Goal: Transaction & Acquisition: Purchase product/service

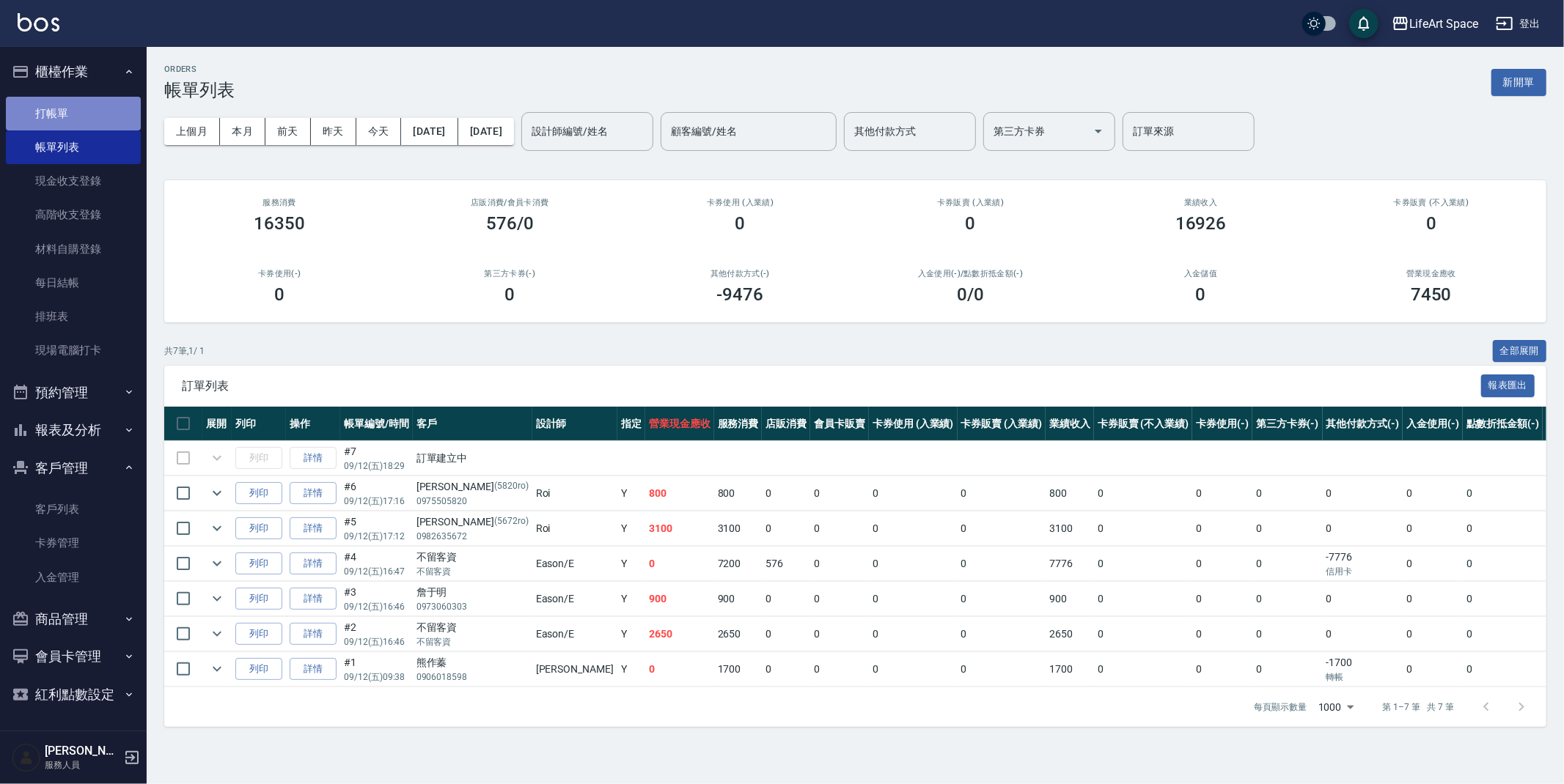
click at [90, 122] on link "打帳單" at bounding box center [74, 113] width 135 height 33
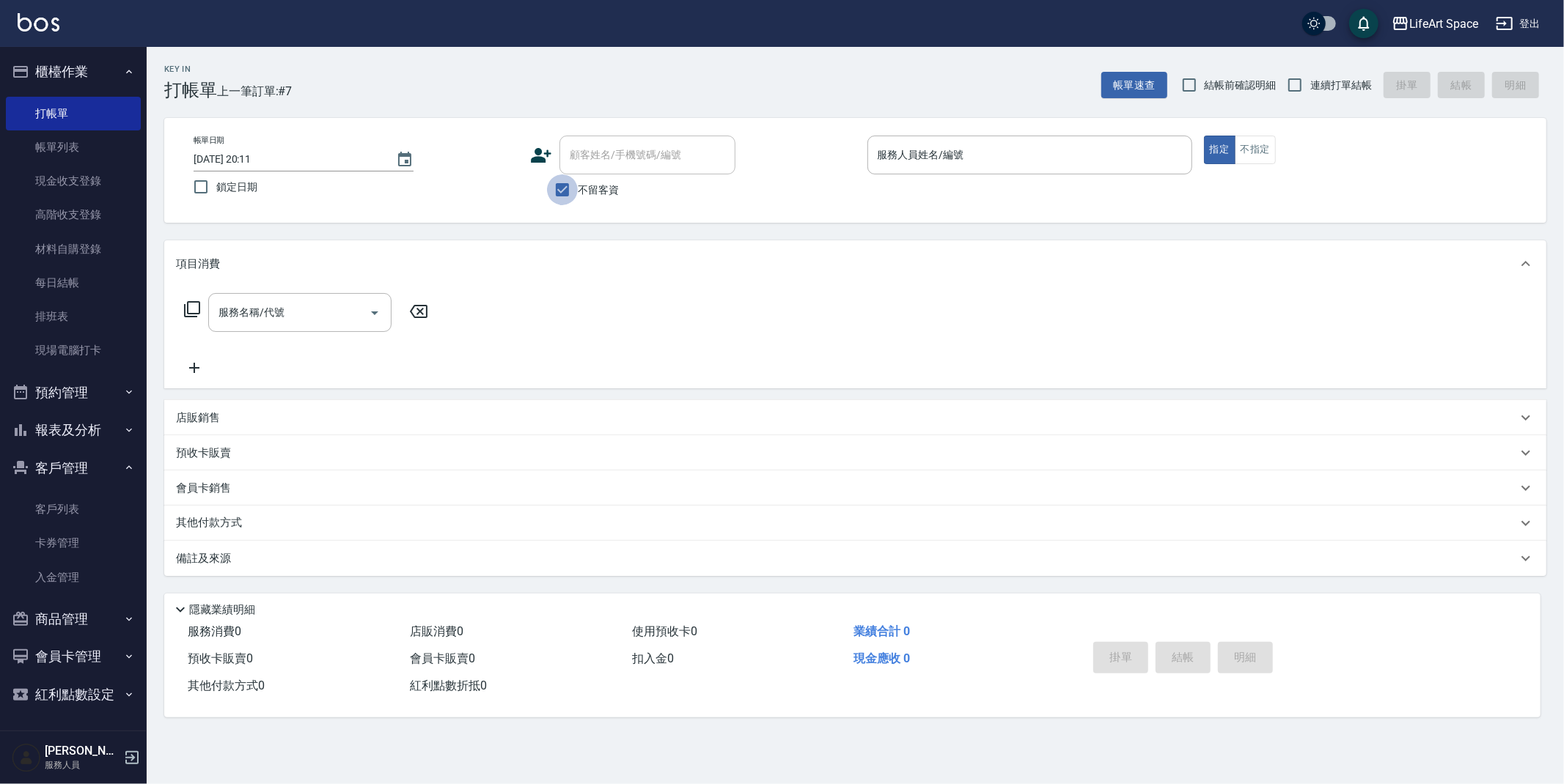
click at [558, 196] on input "不留客資" at bounding box center [562, 190] width 31 height 31
checkbox input "false"
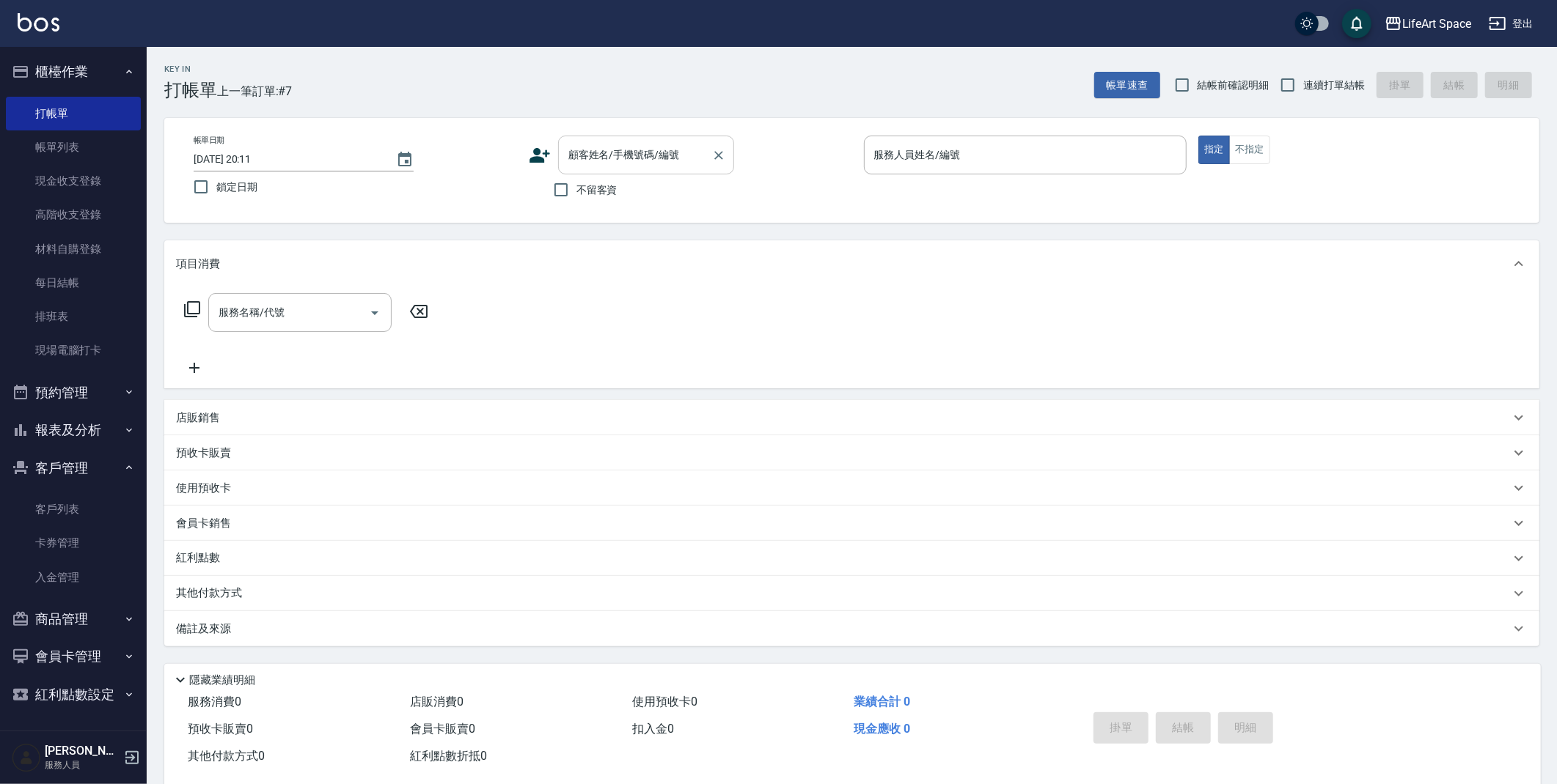
click at [618, 164] on input "顧客姓名/手機號碼/編號" at bounding box center [635, 154] width 140 height 26
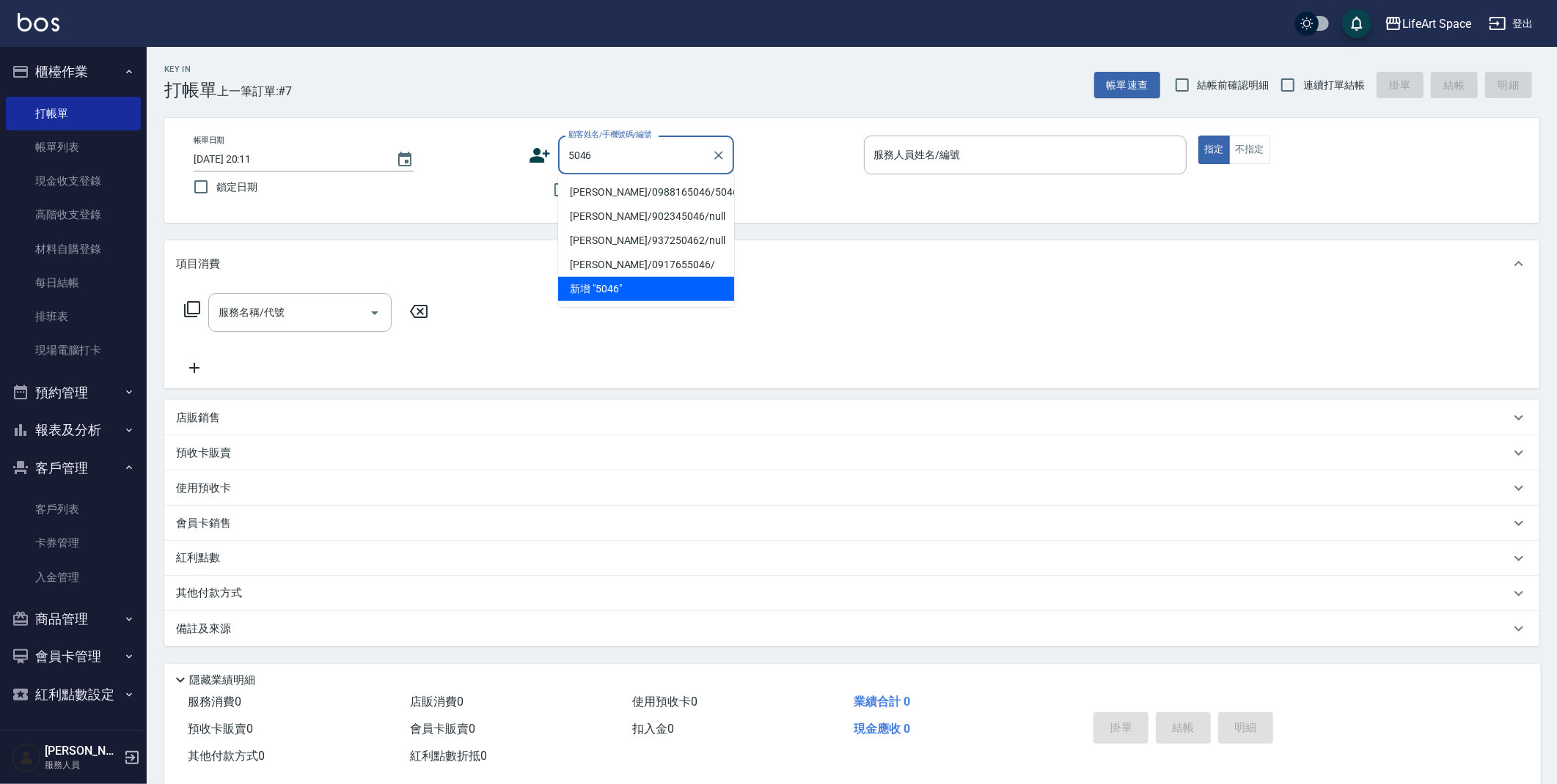
click at [618, 192] on li "[PERSON_NAME]/0988165046/5046ro" at bounding box center [645, 192] width 176 height 24
type input "[PERSON_NAME]/0988165046/5046ro"
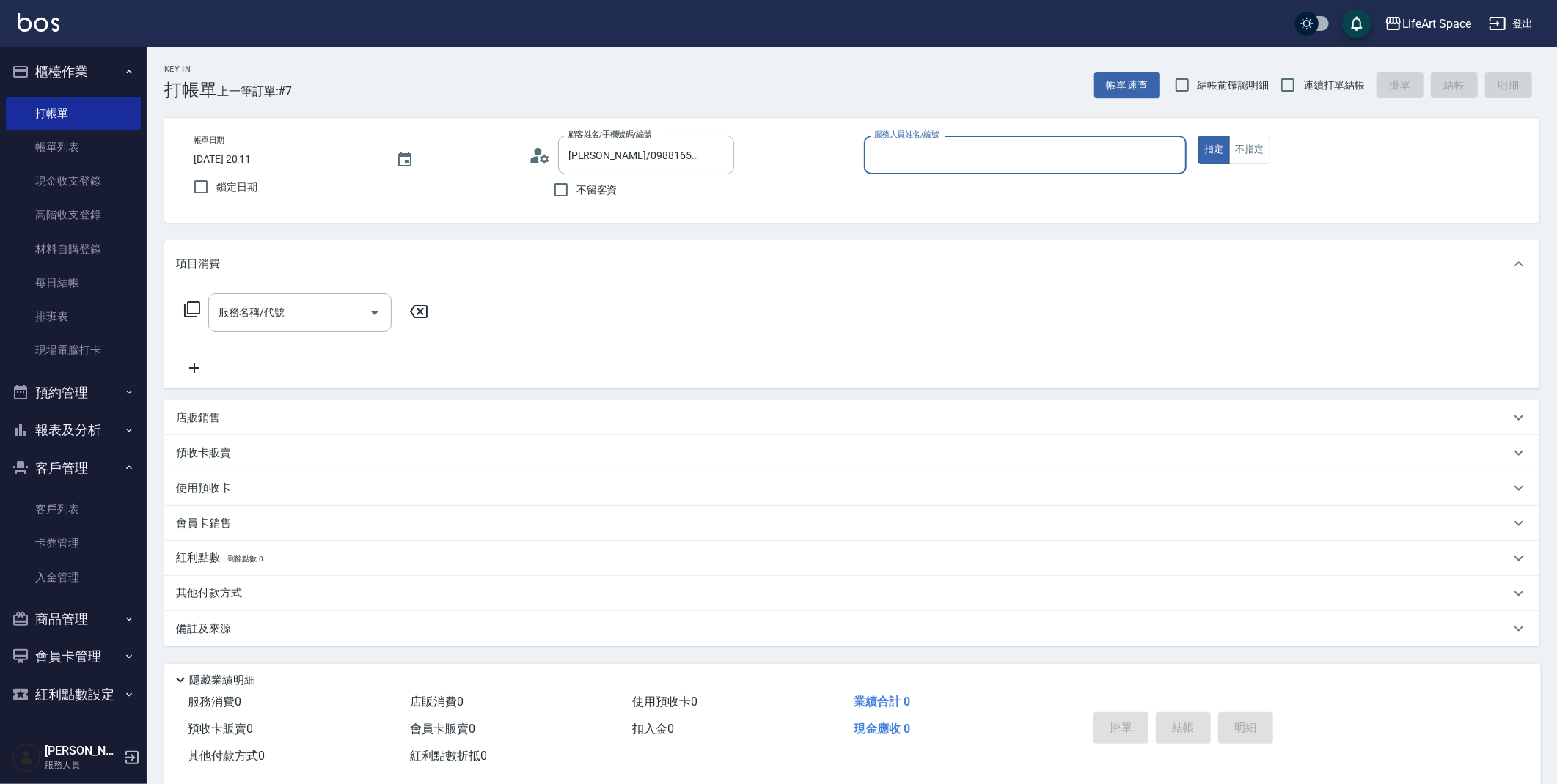
type input "Roi(無代號)"
click at [226, 315] on input "服務名稱/代號" at bounding box center [289, 313] width 148 height 26
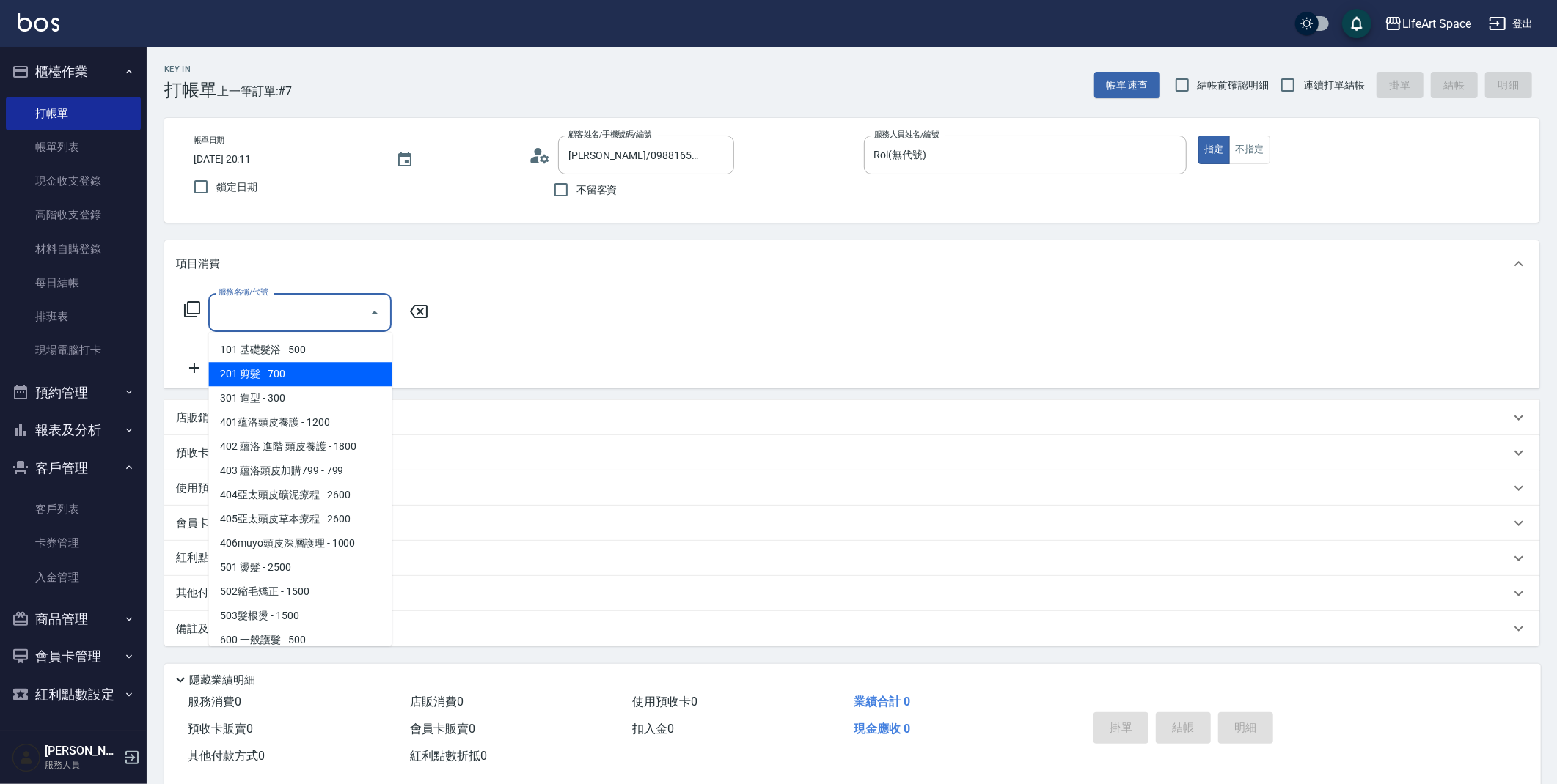
click at [261, 370] on span "201 剪髮 - 700" at bounding box center [299, 374] width 183 height 24
type input "201 剪髮(201)"
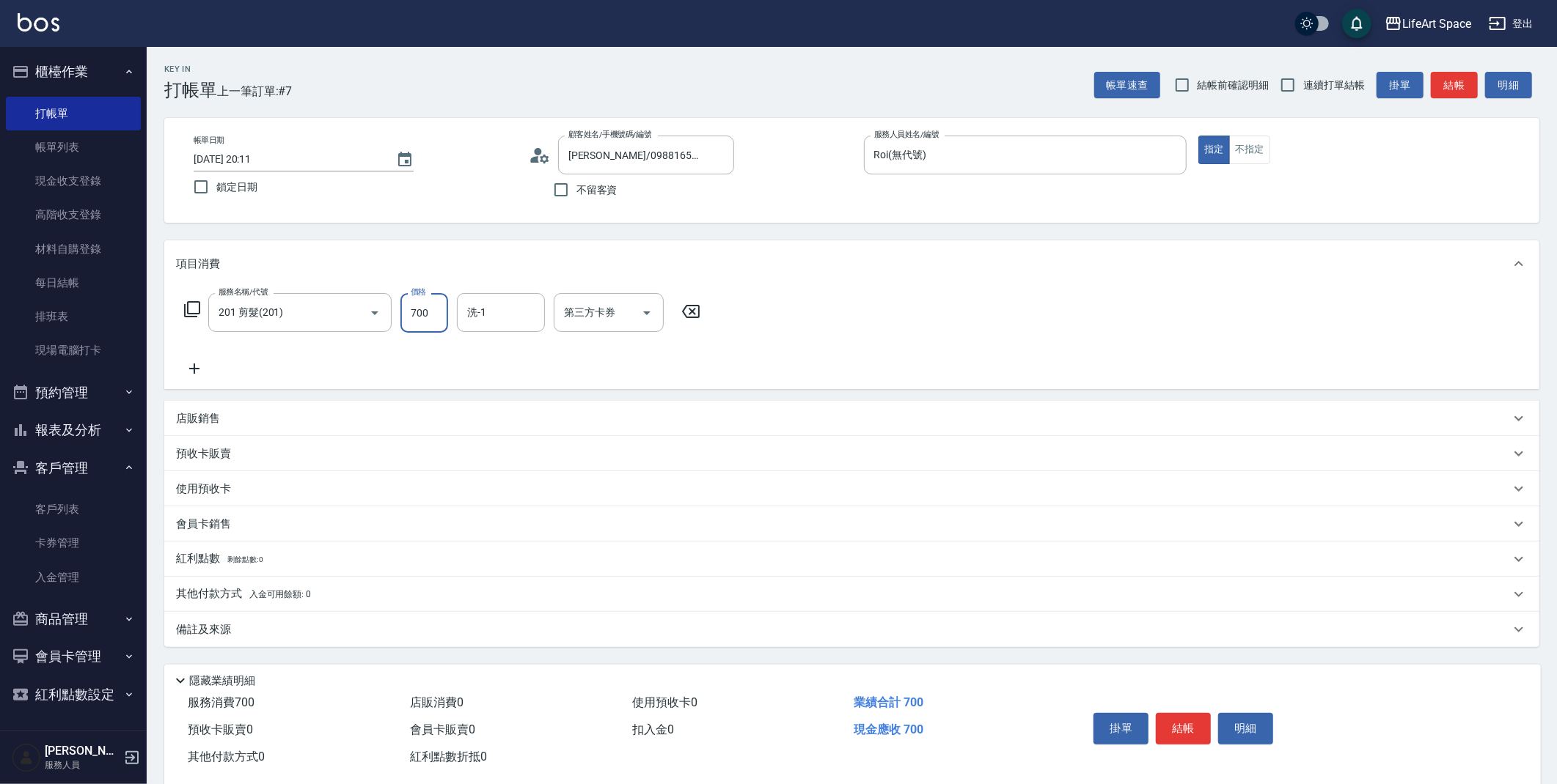
drag, startPoint x: 413, startPoint y: 314, endPoint x: 434, endPoint y: 314, distance: 21.0
click at [434, 314] on input "700" at bounding box center [424, 313] width 47 height 40
type input "800"
click at [500, 326] on div "洗-1" at bounding box center [500, 313] width 88 height 39
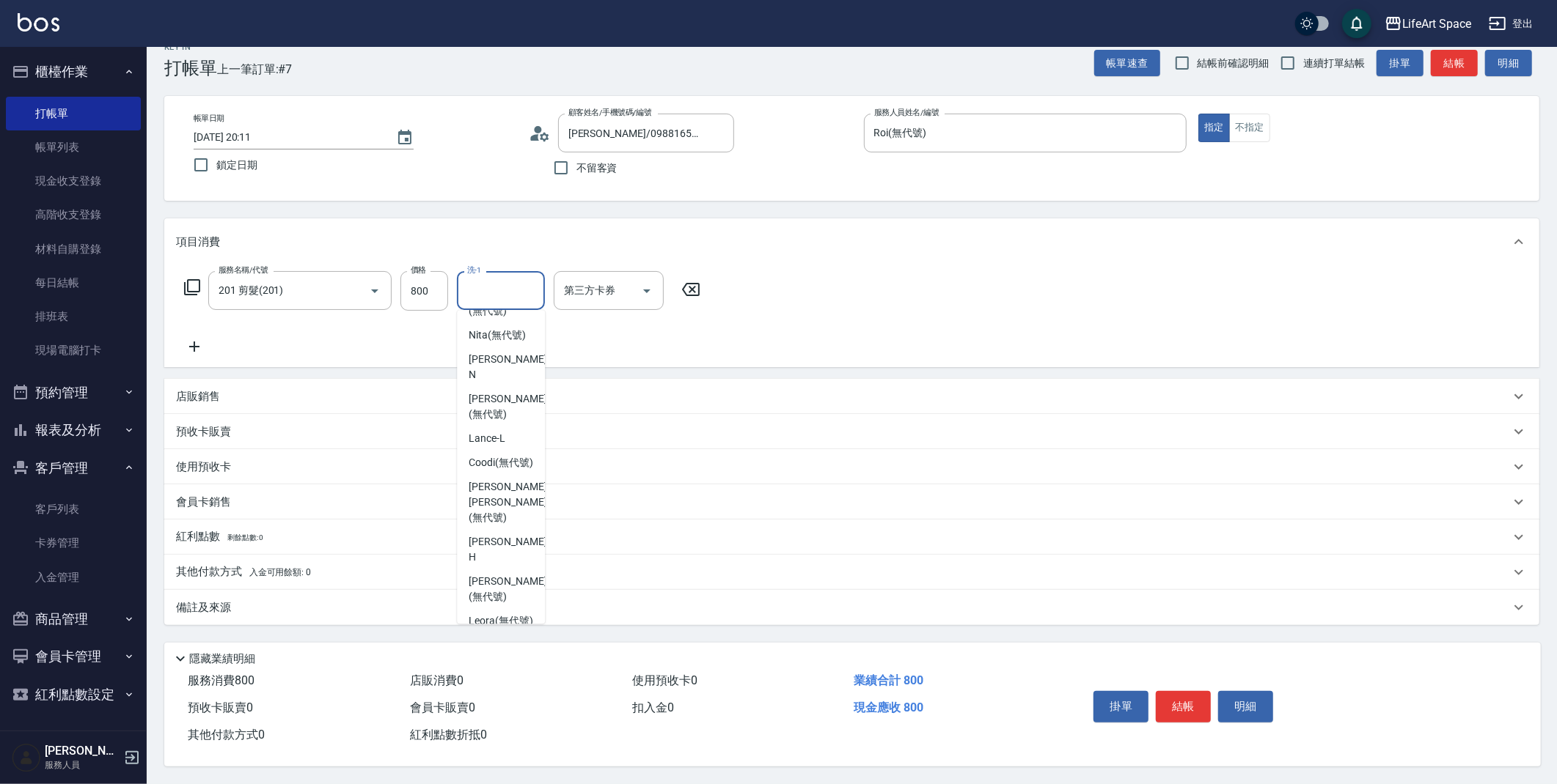
scroll to position [401, 0]
click at [518, 572] on span "[PERSON_NAME] (無代號)" at bounding box center [507, 588] width 78 height 31
type input "[PERSON_NAME](無代號)"
click at [189, 344] on icon at bounding box center [194, 347] width 36 height 18
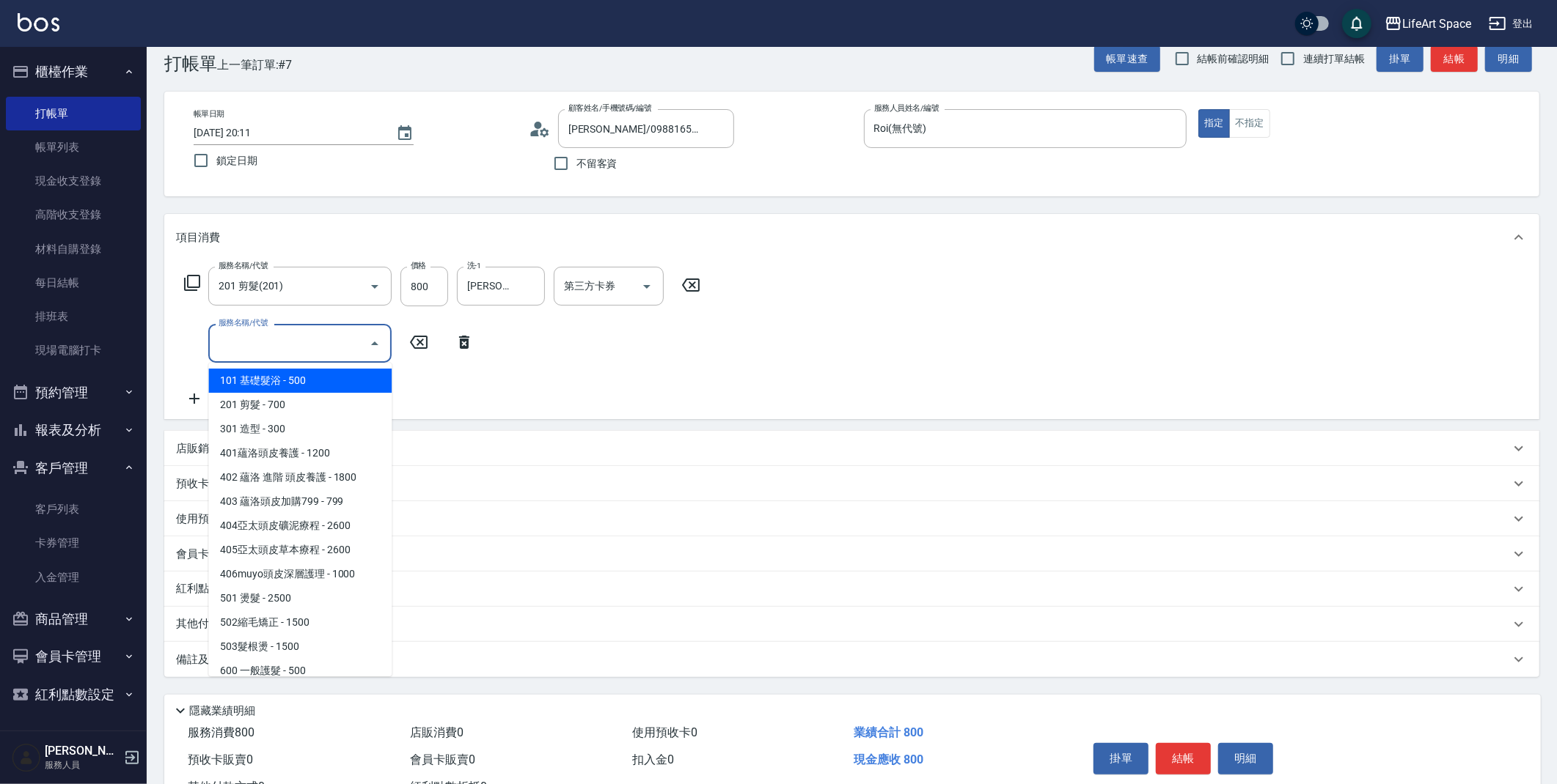
click at [267, 342] on input "服務名稱/代號" at bounding box center [289, 343] width 148 height 26
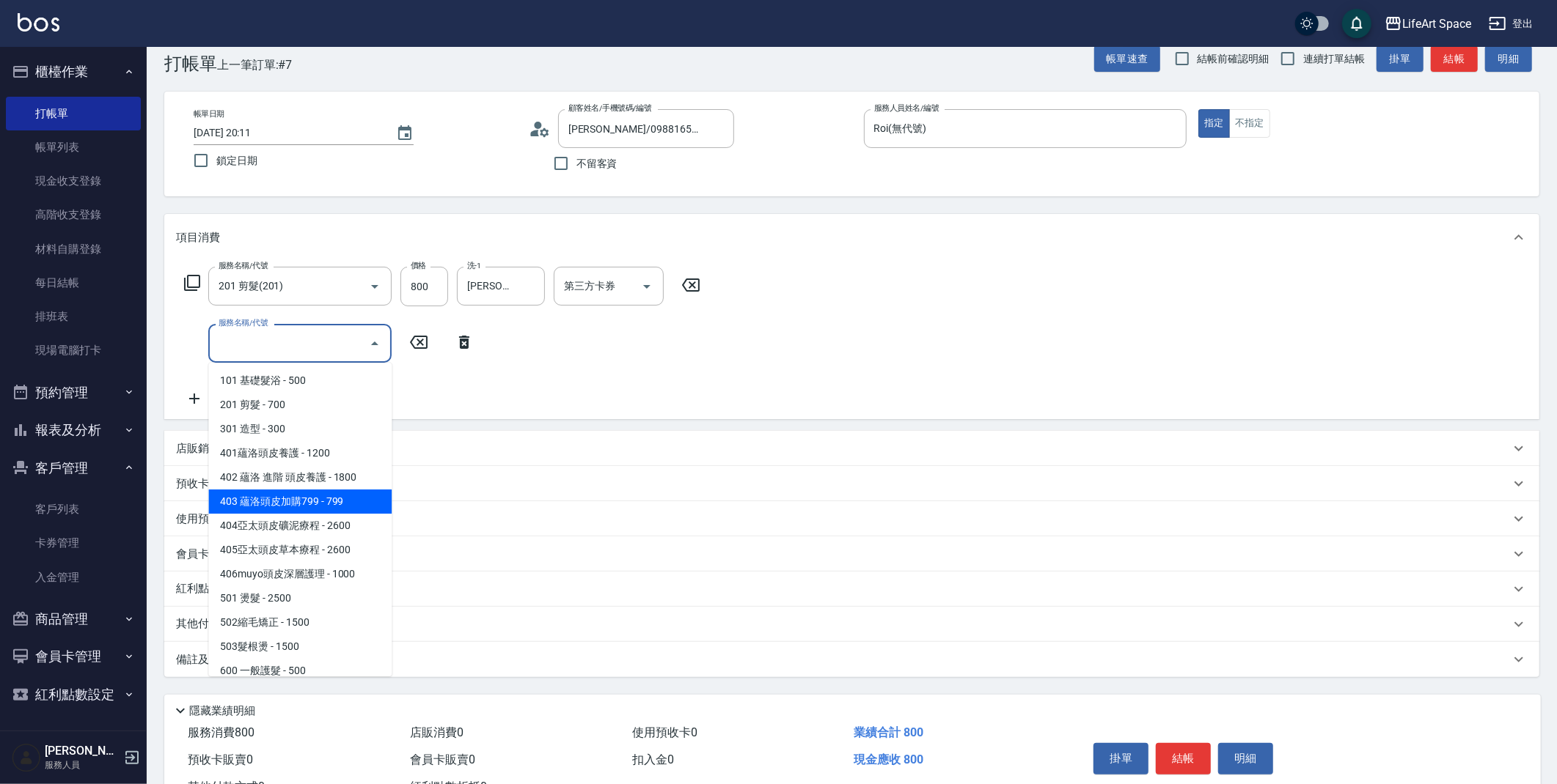
click at [330, 506] on span "403 蘊洛頭皮加購799 - 799" at bounding box center [299, 501] width 183 height 24
type input "403 蘊洛頭皮加購799(403)"
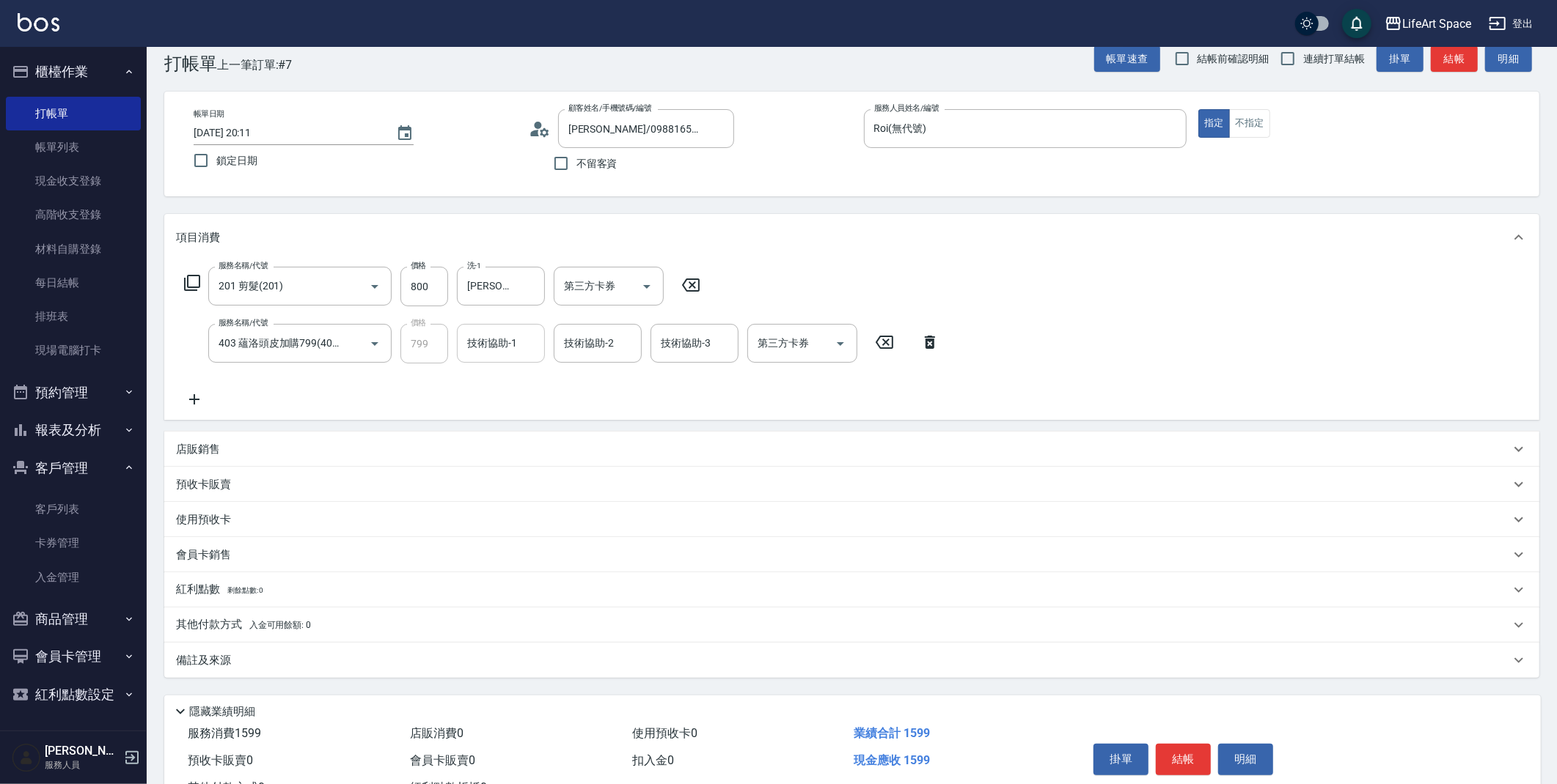
click at [481, 354] on input "技術協助-1" at bounding box center [500, 343] width 74 height 26
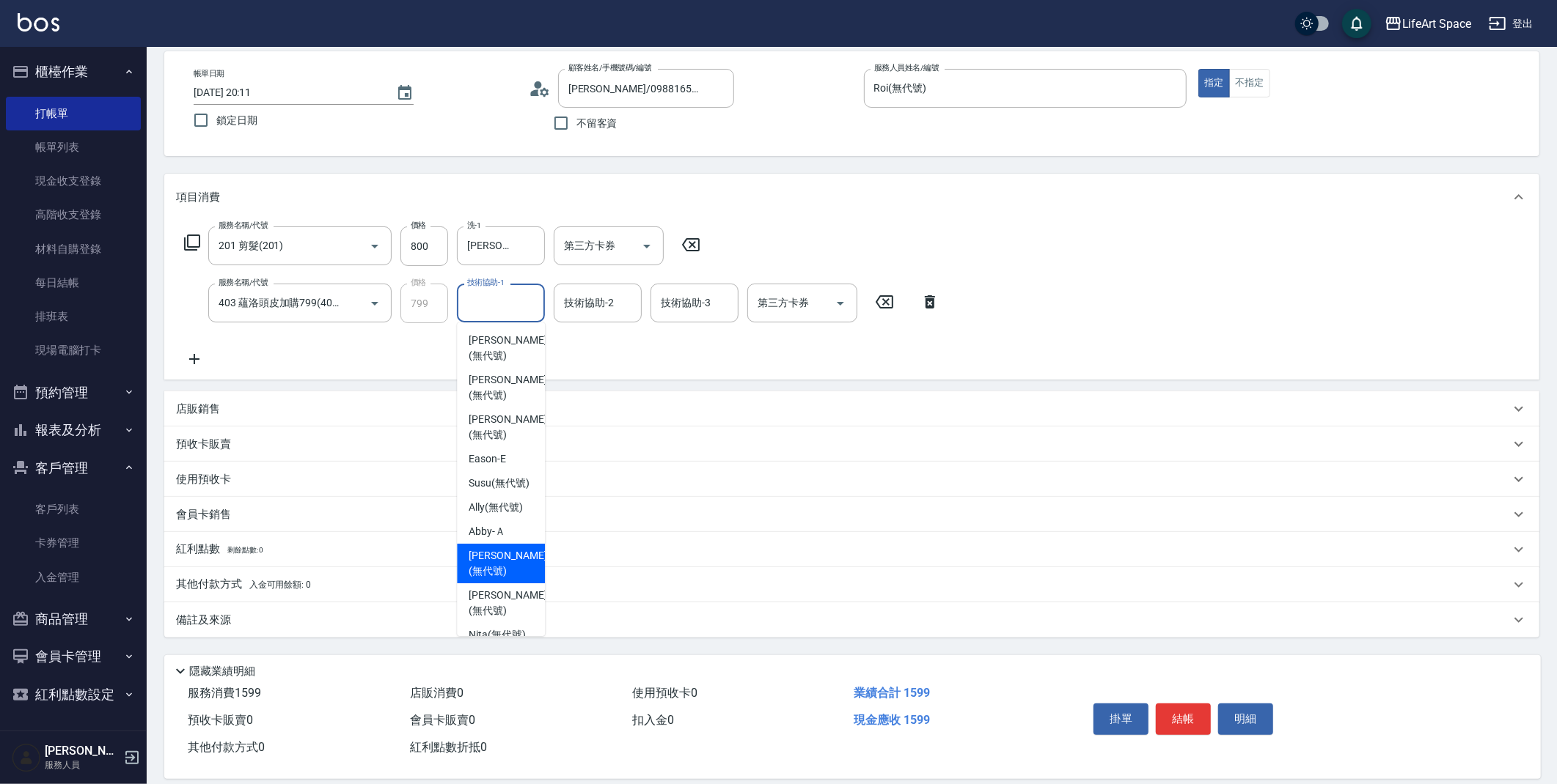
scroll to position [444, 0]
click at [511, 549] on span "[PERSON_NAME] (無代號)" at bounding box center [507, 558] width 78 height 31
type input "[PERSON_NAME](無代號)"
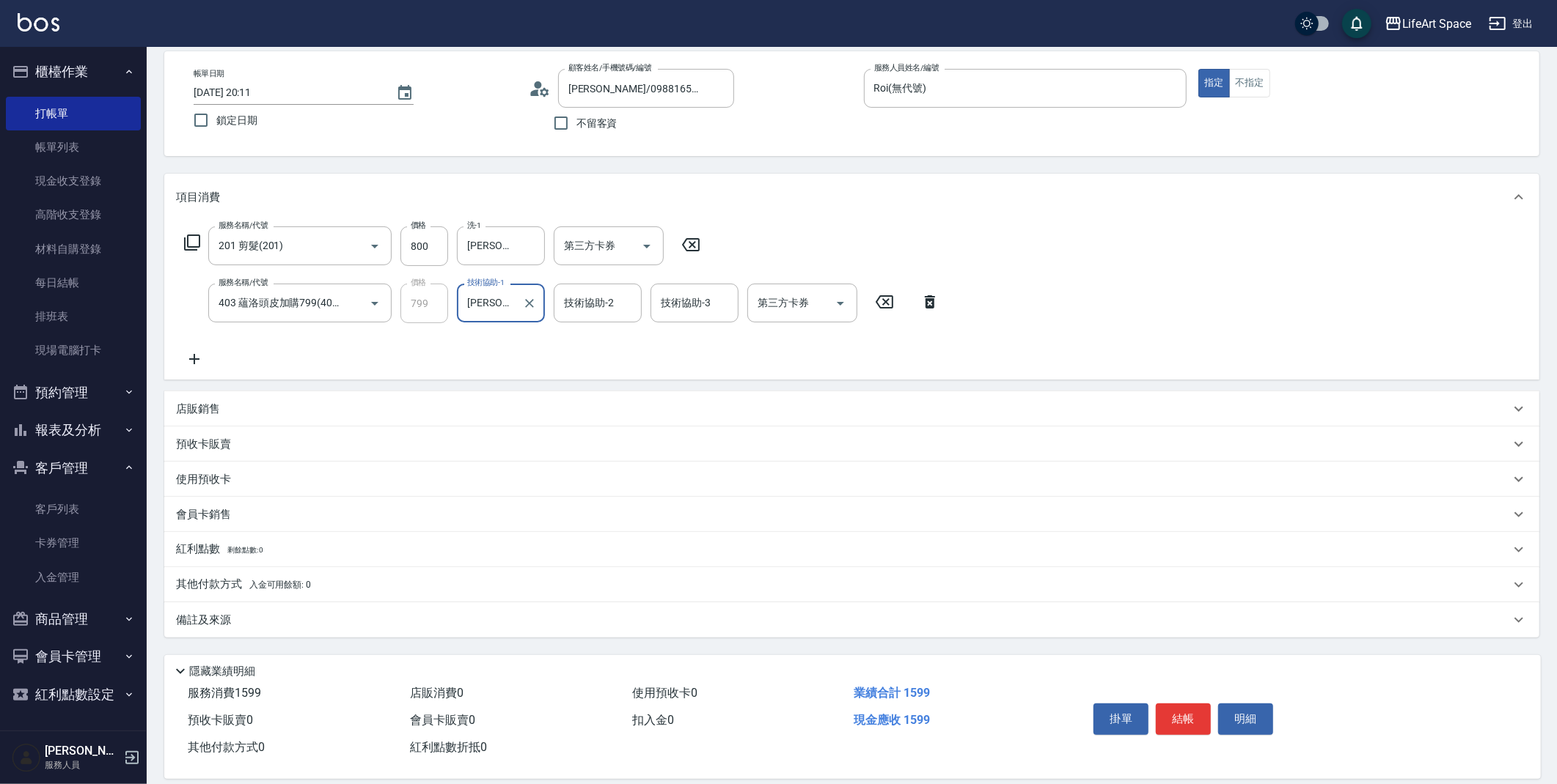
click at [569, 295] on div "技術協助-2 技術協助-2" at bounding box center [597, 303] width 88 height 39
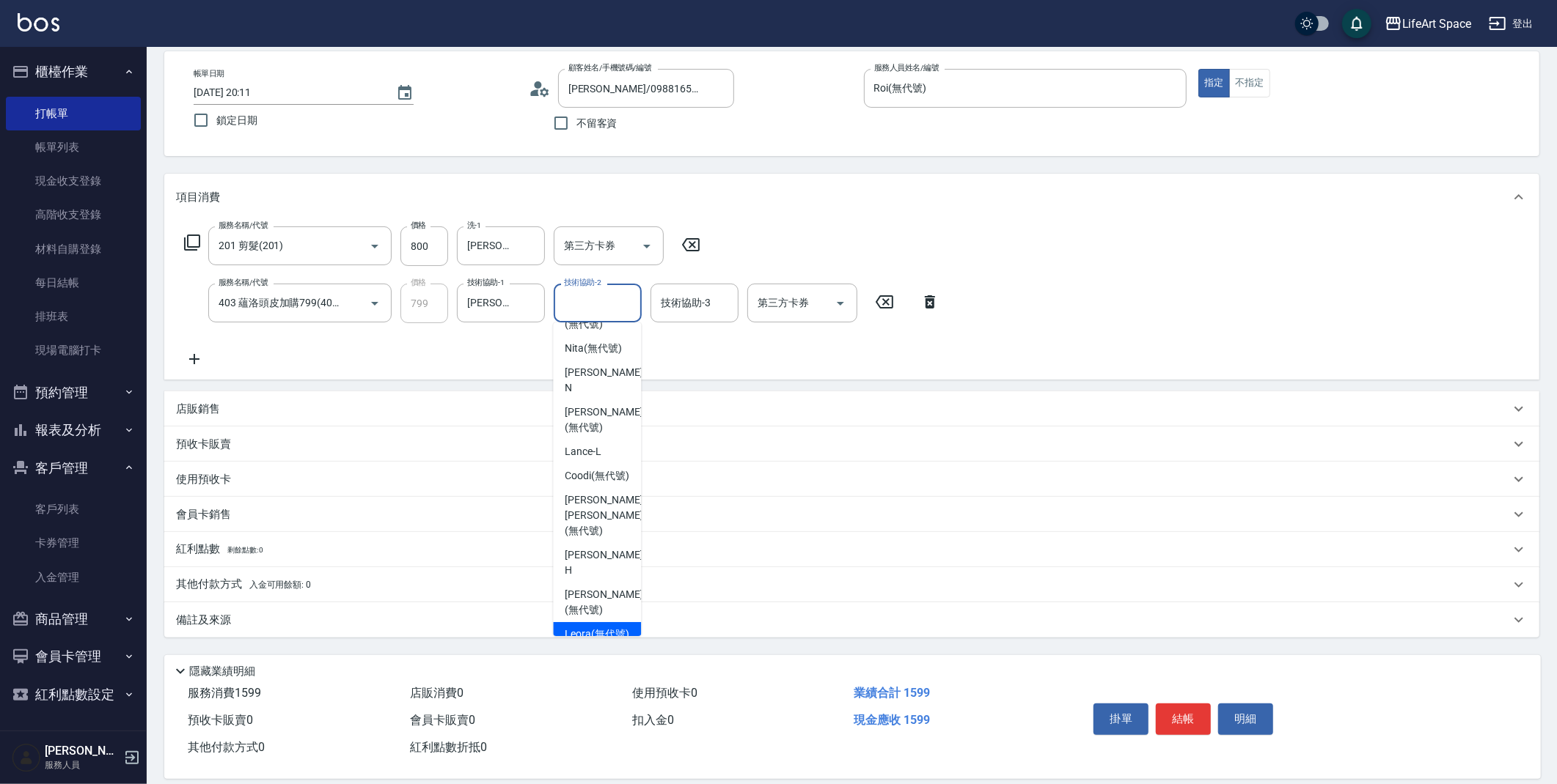
scroll to position [399, 0]
drag, startPoint x: 601, startPoint y: 591, endPoint x: 607, endPoint y: 546, distance: 45.4
click at [601, 590] on span "[PERSON_NAME] (無代號)" at bounding box center [604, 602] width 78 height 31
type input "[PERSON_NAME](無代號)"
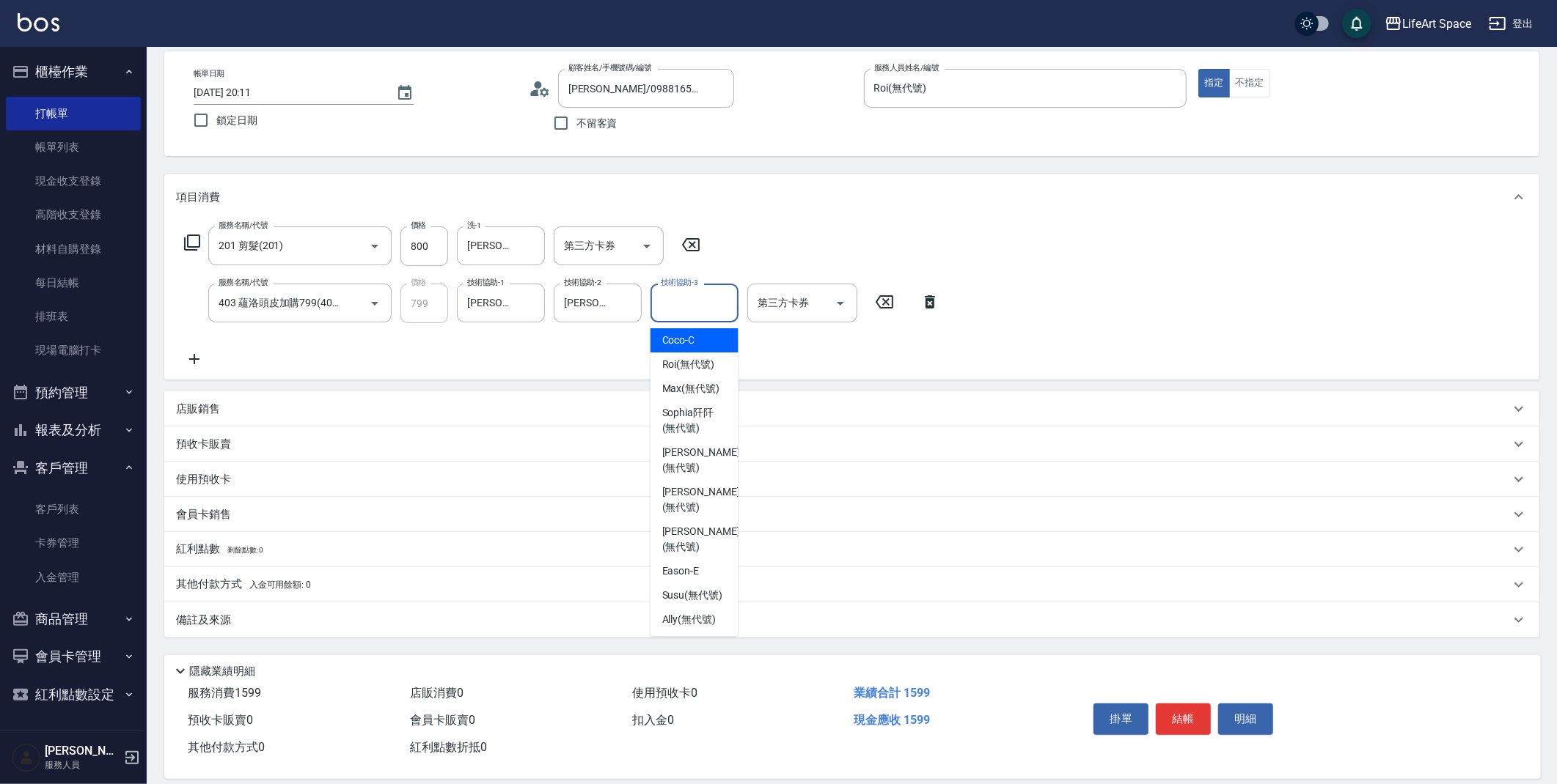
click at [671, 309] on div "技術協助-3 技術協助-3" at bounding box center [694, 303] width 88 height 39
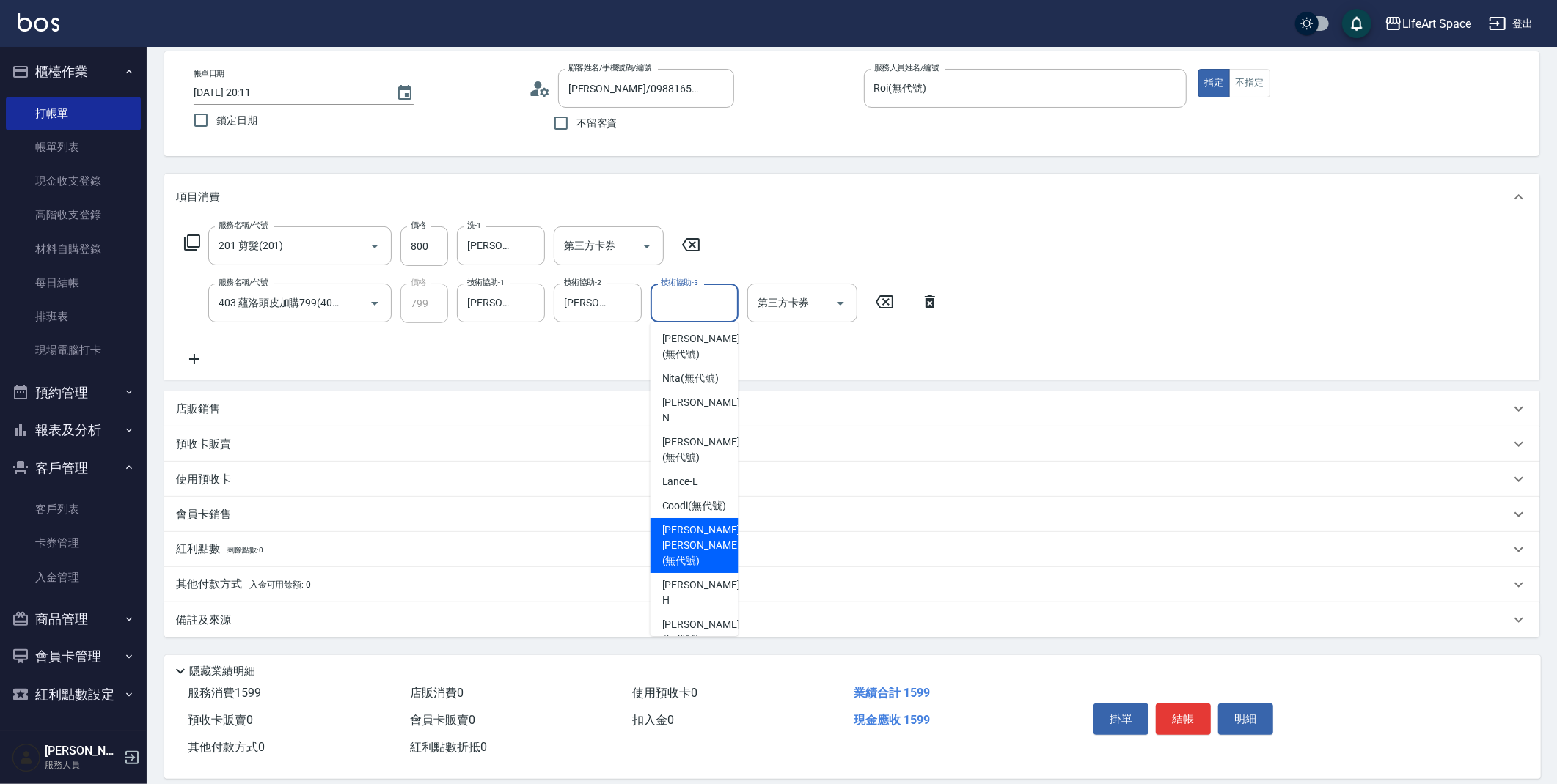
scroll to position [369, 0]
click at [678, 612] on div "[PERSON_NAME] (無代號)" at bounding box center [694, 631] width 88 height 40
type input "[PERSON_NAME](無代號)"
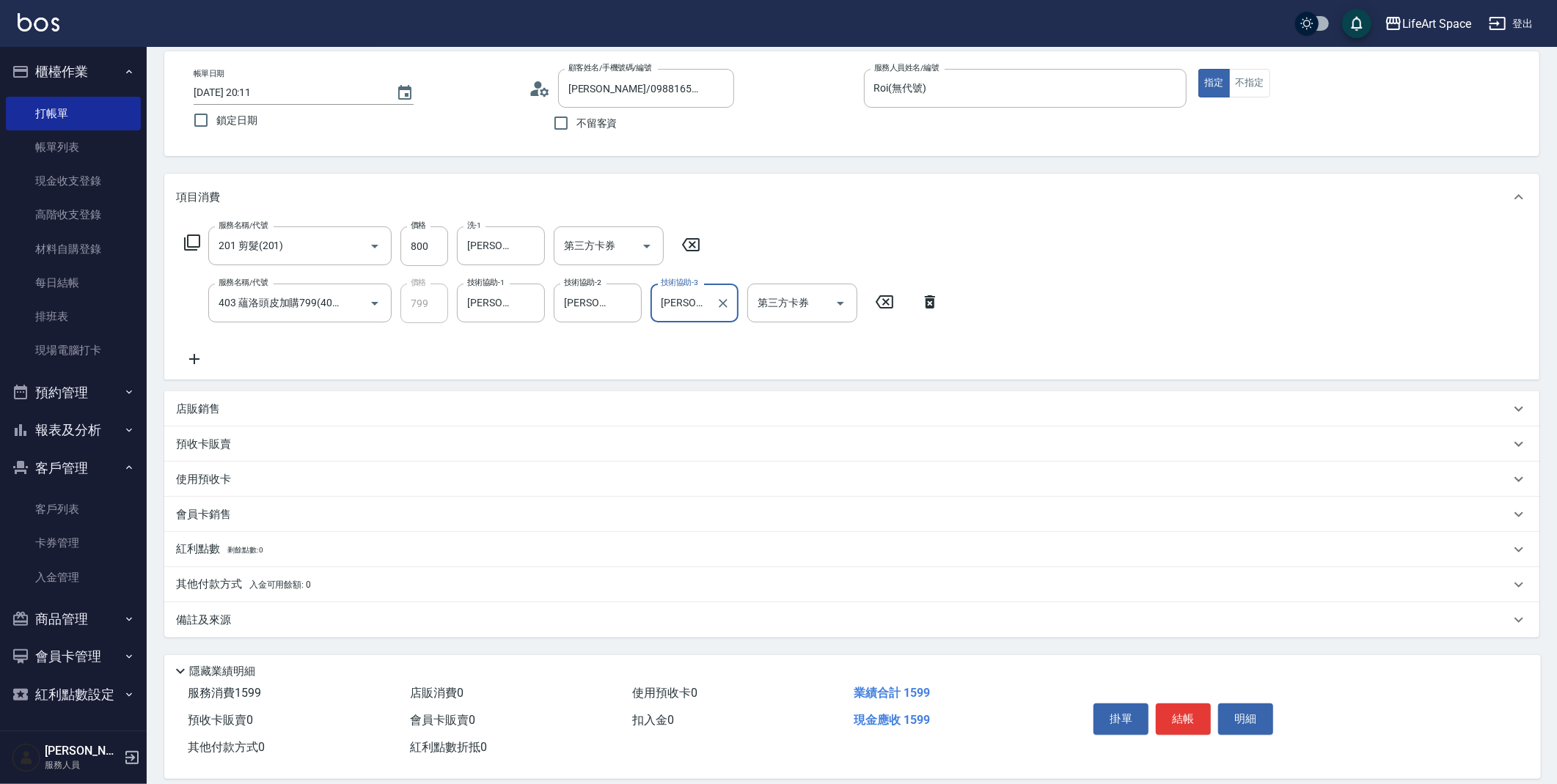
click at [283, 621] on div "備註及來源" at bounding box center [843, 620] width 1334 height 16
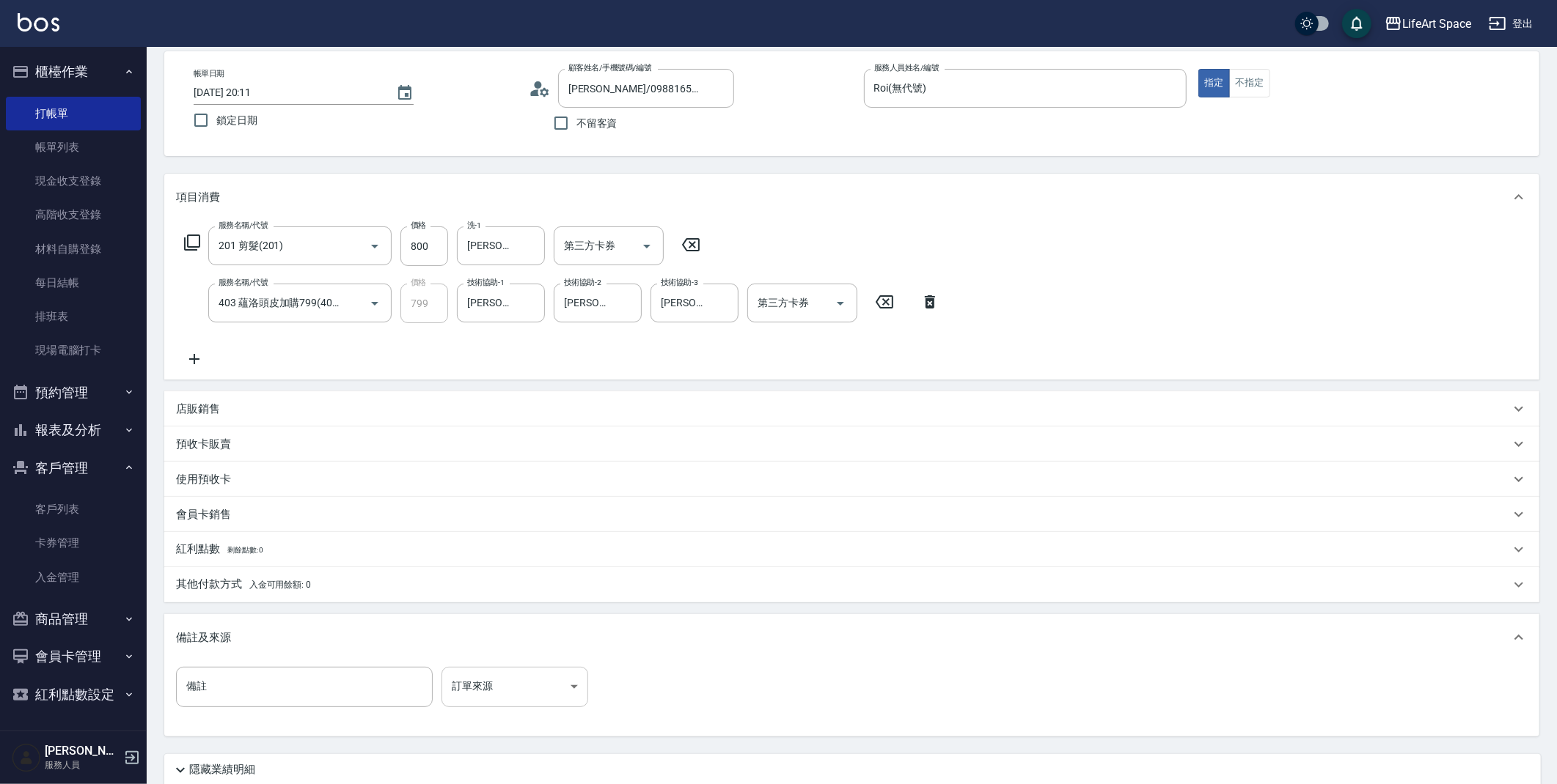
click at [495, 686] on body "LifeArt Space 登出 櫃檯作業 打帳單 帳單列表 現金收支登錄 高階收支登錄 材料自購登錄 每日結帳 排班表 現場電腦打卡 預約管理 預約管理 單…" at bounding box center [778, 414] width 1557 height 962
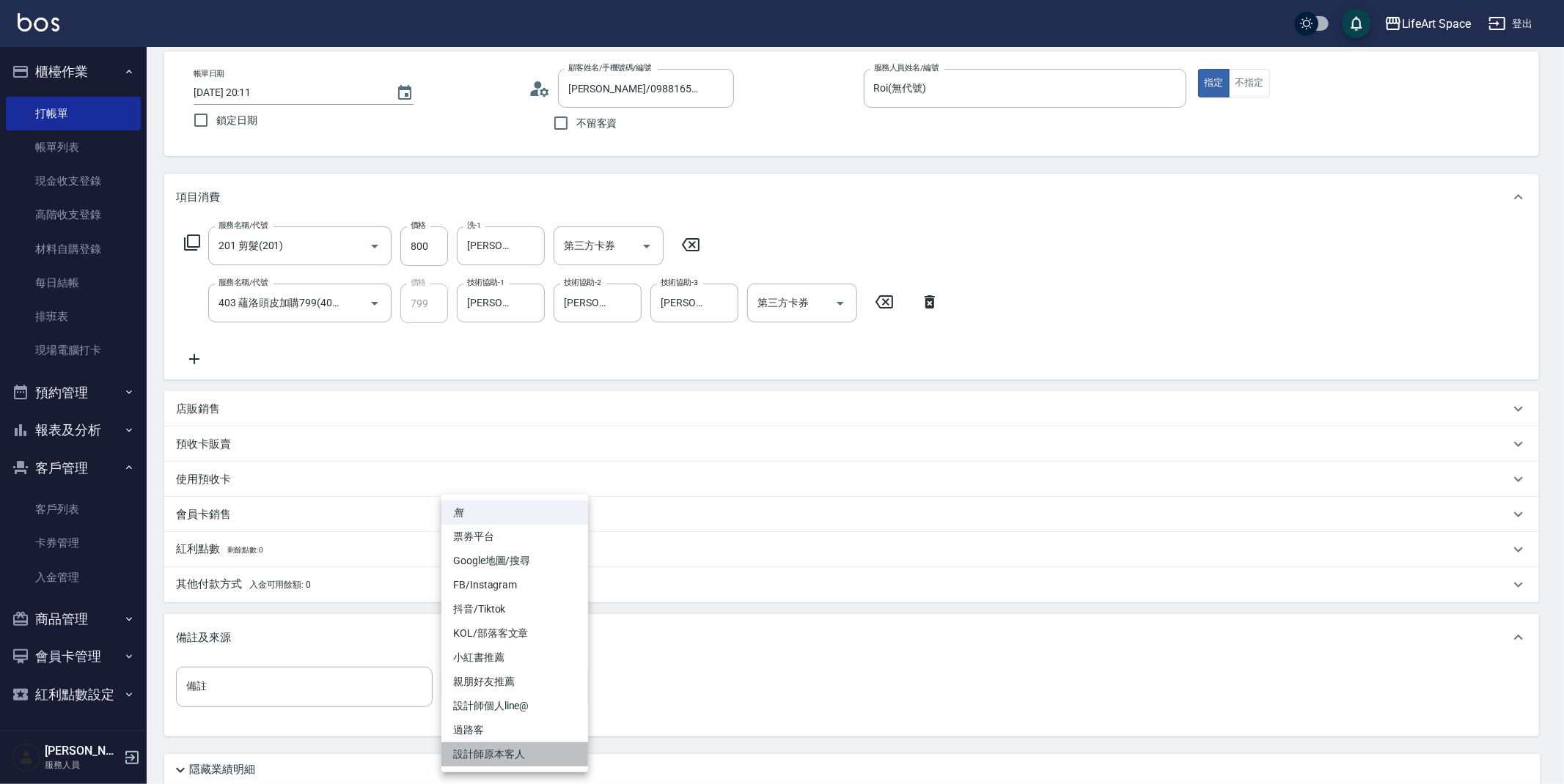
click at [507, 751] on li "設計師原本客人" at bounding box center [514, 754] width 147 height 24
type input "設計師原本客人"
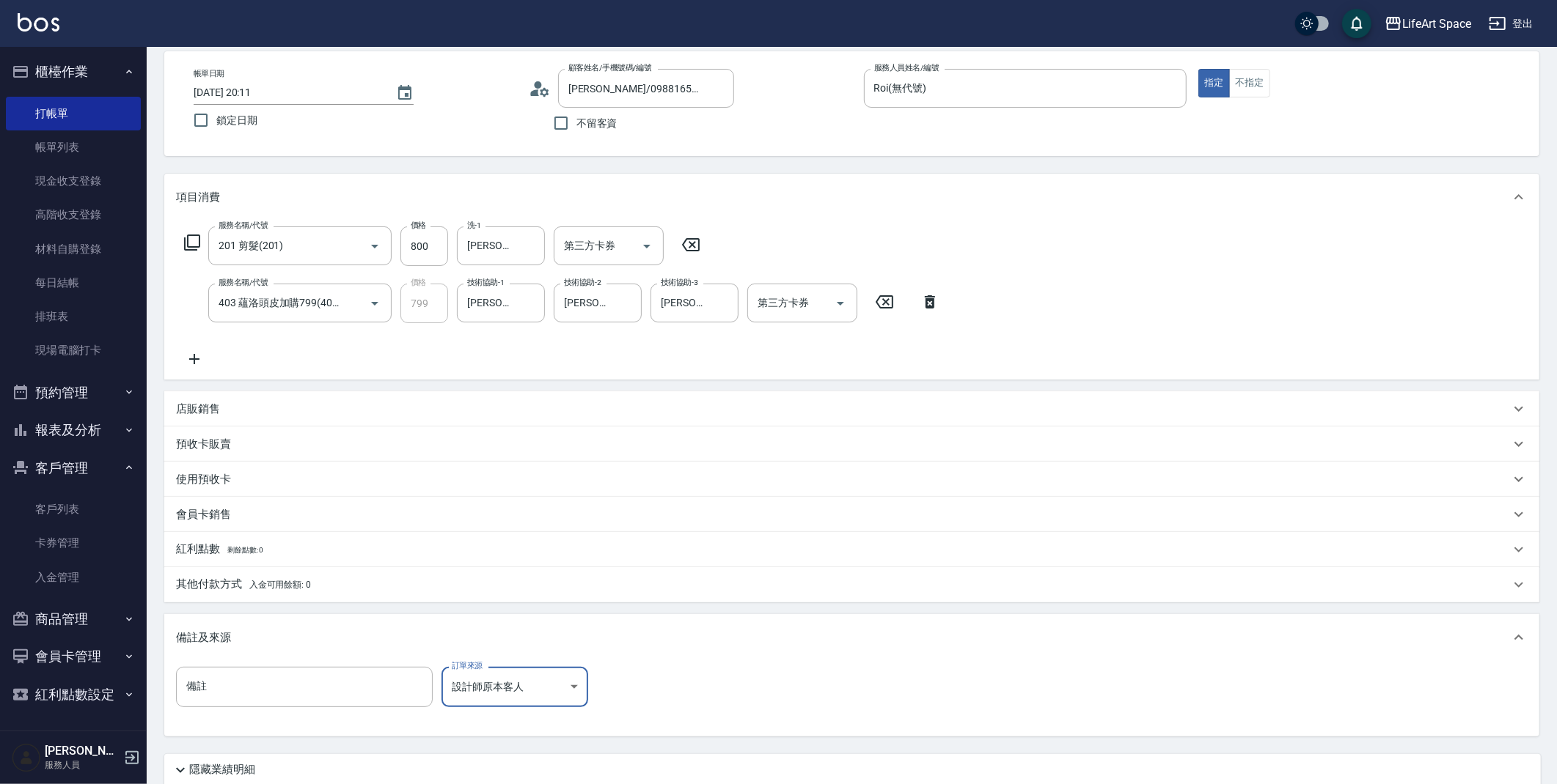
click at [234, 585] on p "其他付款方式 入金可用餘額: 0" at bounding box center [244, 585] width 135 height 16
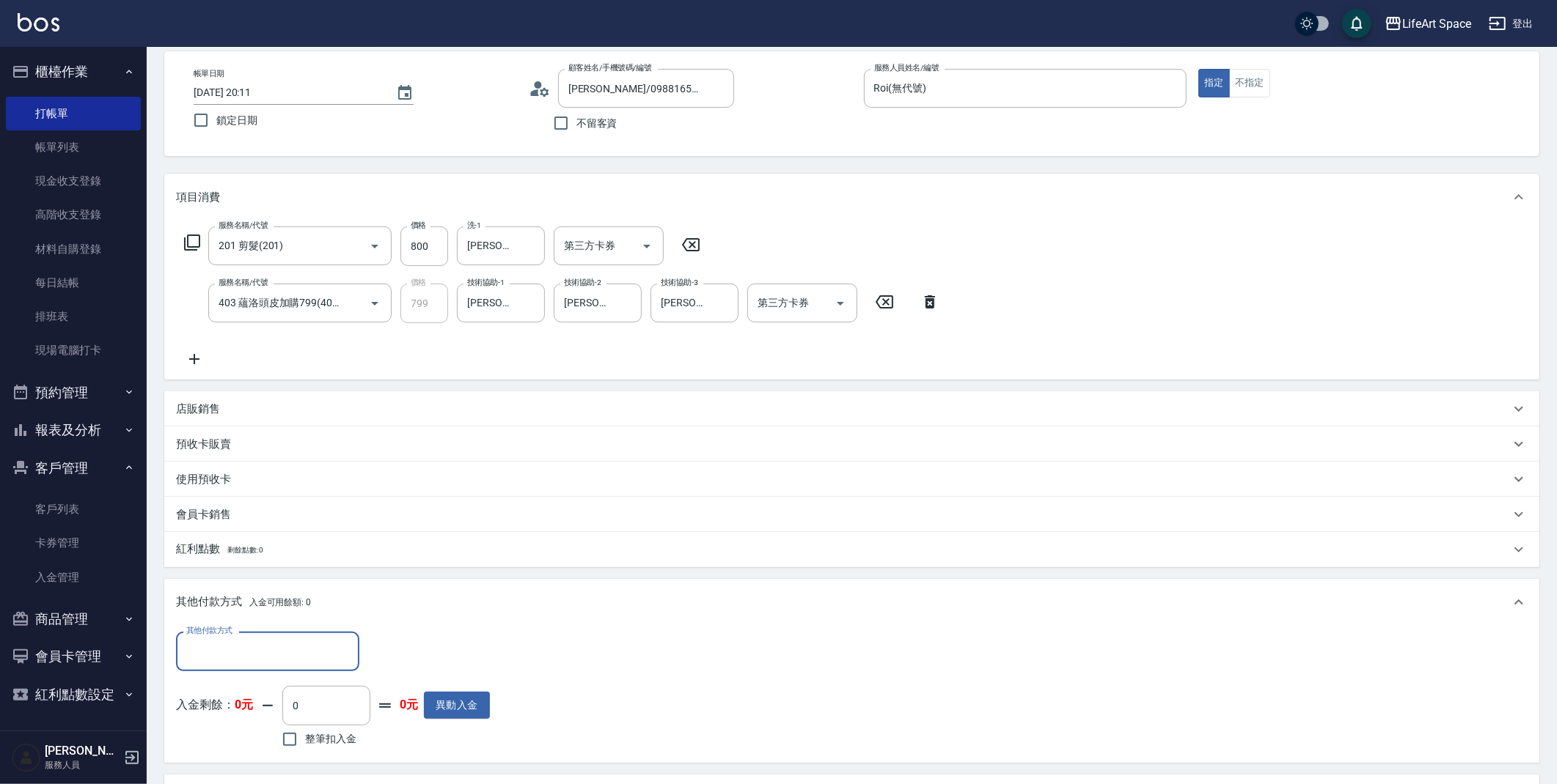
scroll to position [1, 0]
click at [247, 644] on input "其他付款方式" at bounding box center [267, 651] width 170 height 26
type input "1599"
click at [287, 653] on input "1599" at bounding box center [256, 651] width 148 height 26
click at [350, 652] on icon "Clear" at bounding box center [344, 651] width 15 height 15
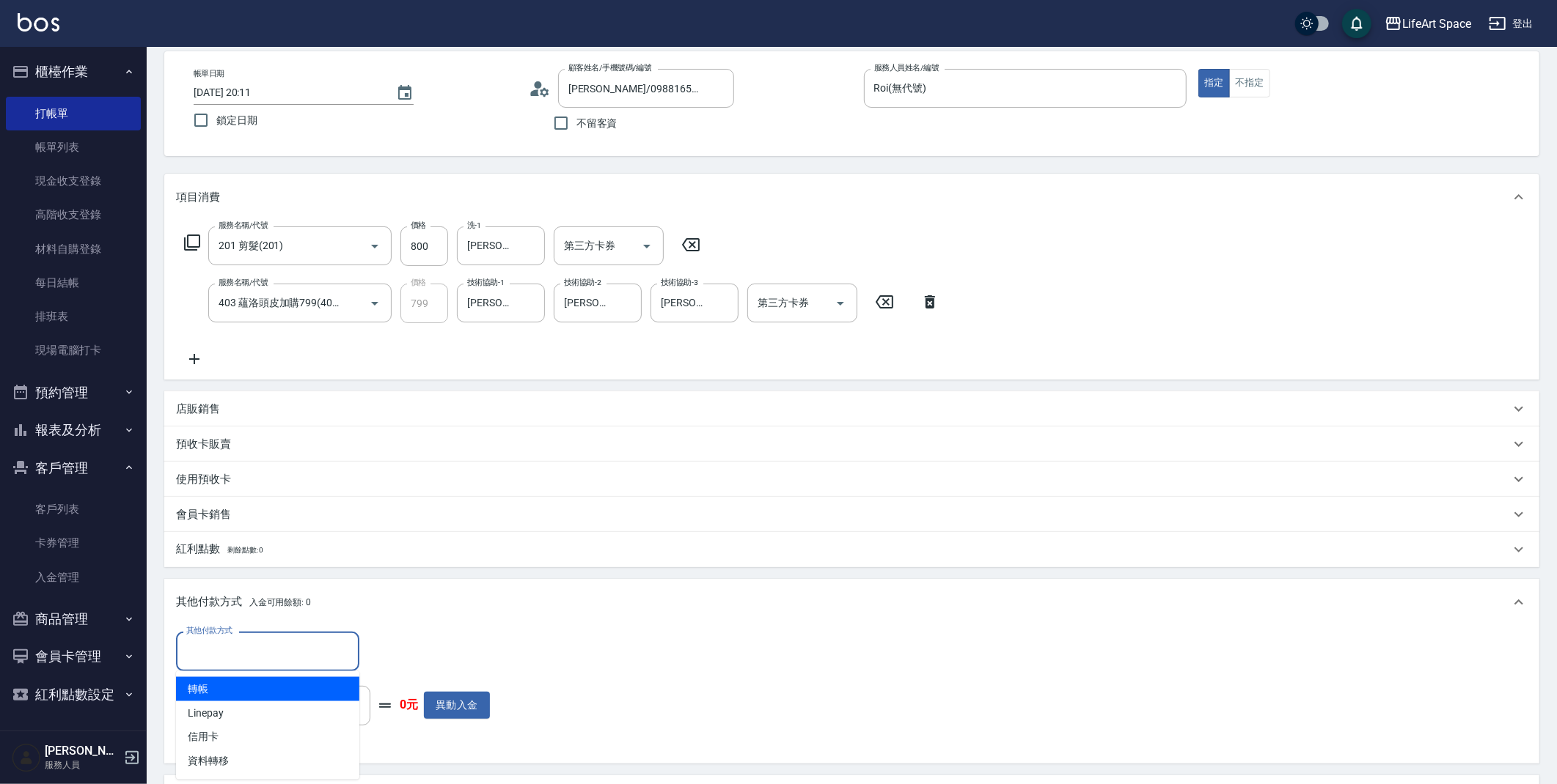
click at [283, 692] on span "轉帳" at bounding box center [268, 689] width 183 height 24
type input "轉帳"
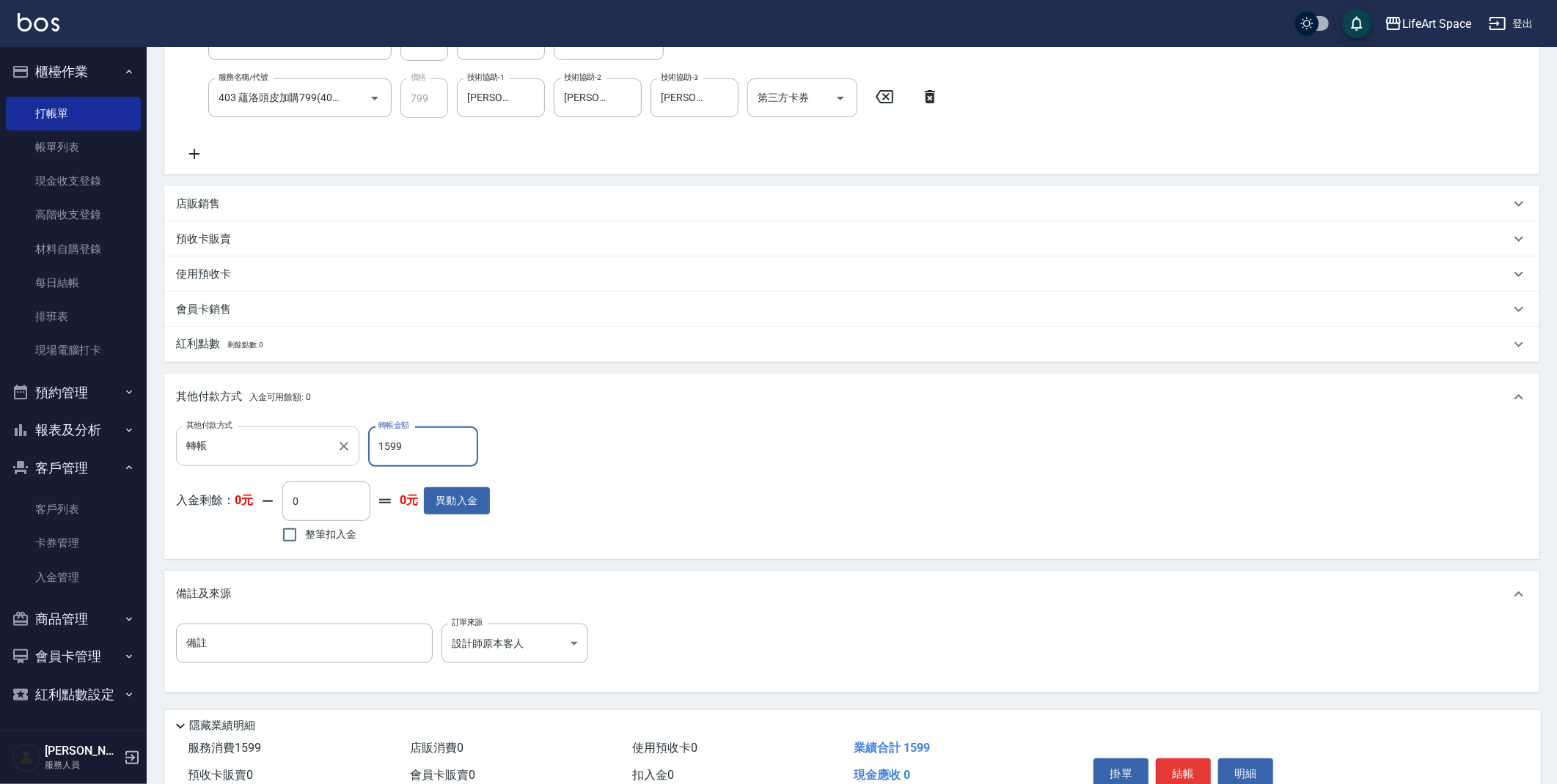
scroll to position [343, 0]
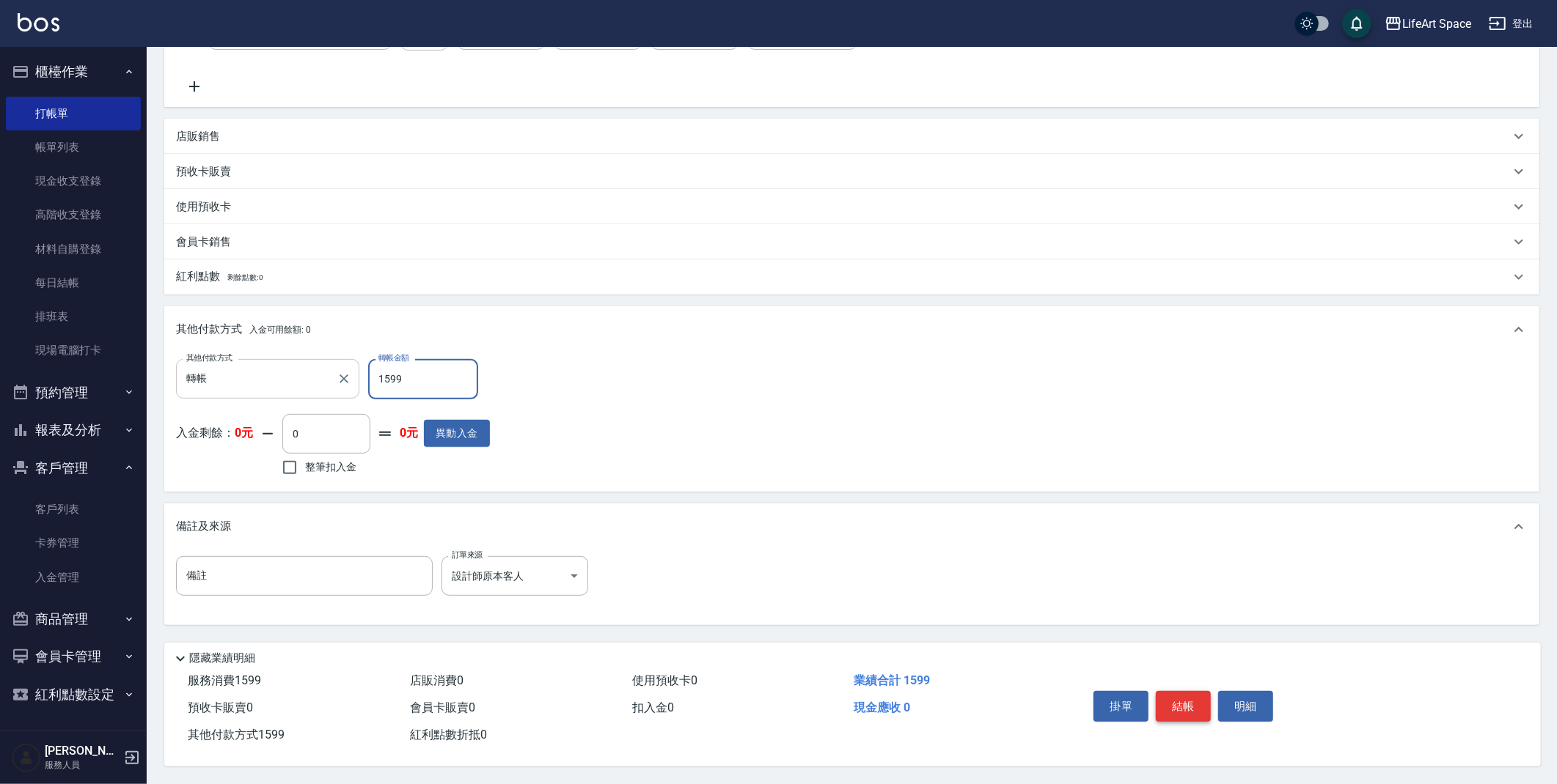
type input "1599"
click at [1193, 705] on button "結帳" at bounding box center [1183, 706] width 55 height 31
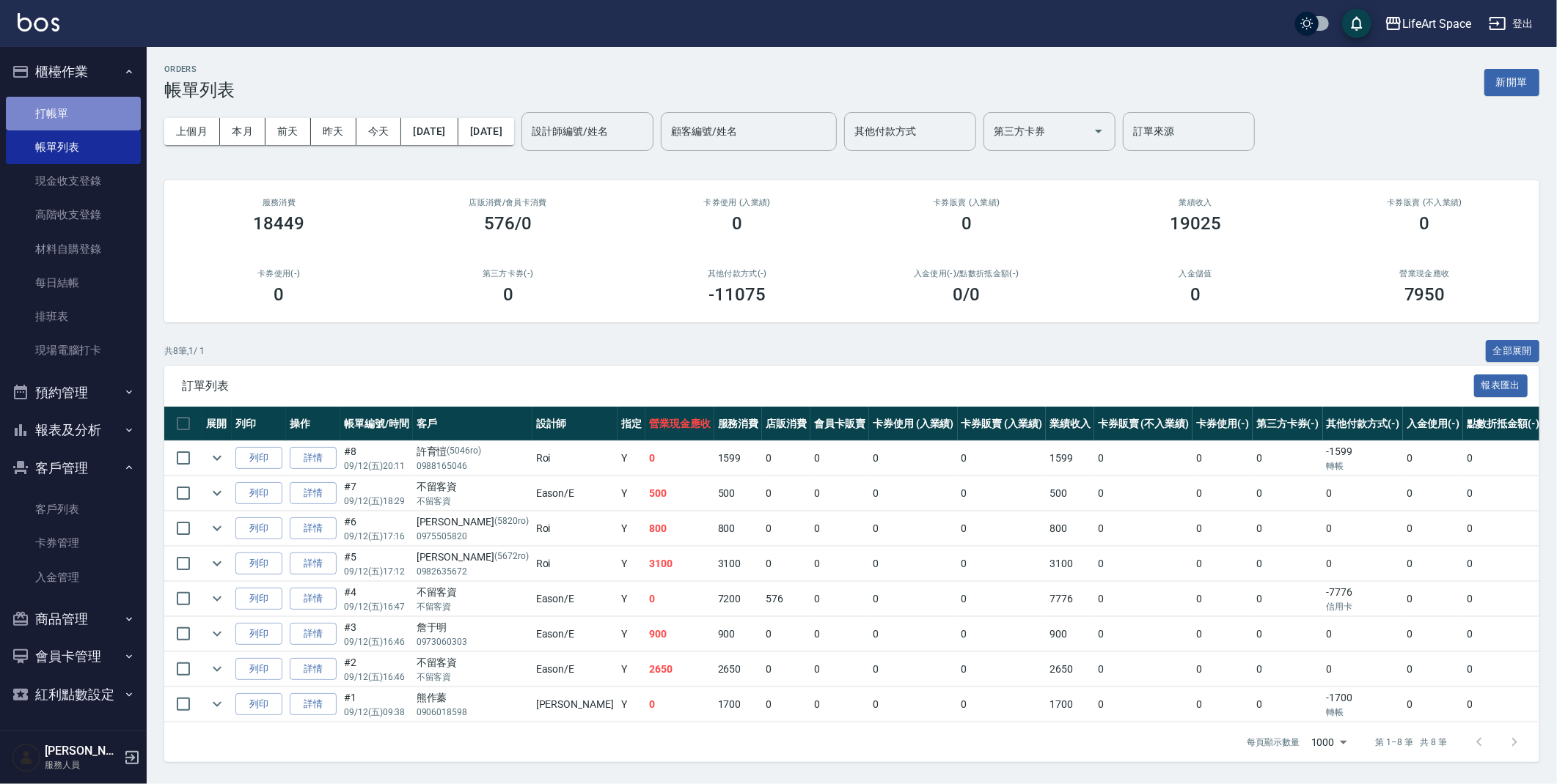
click at [55, 113] on link "打帳單" at bounding box center [74, 113] width 135 height 33
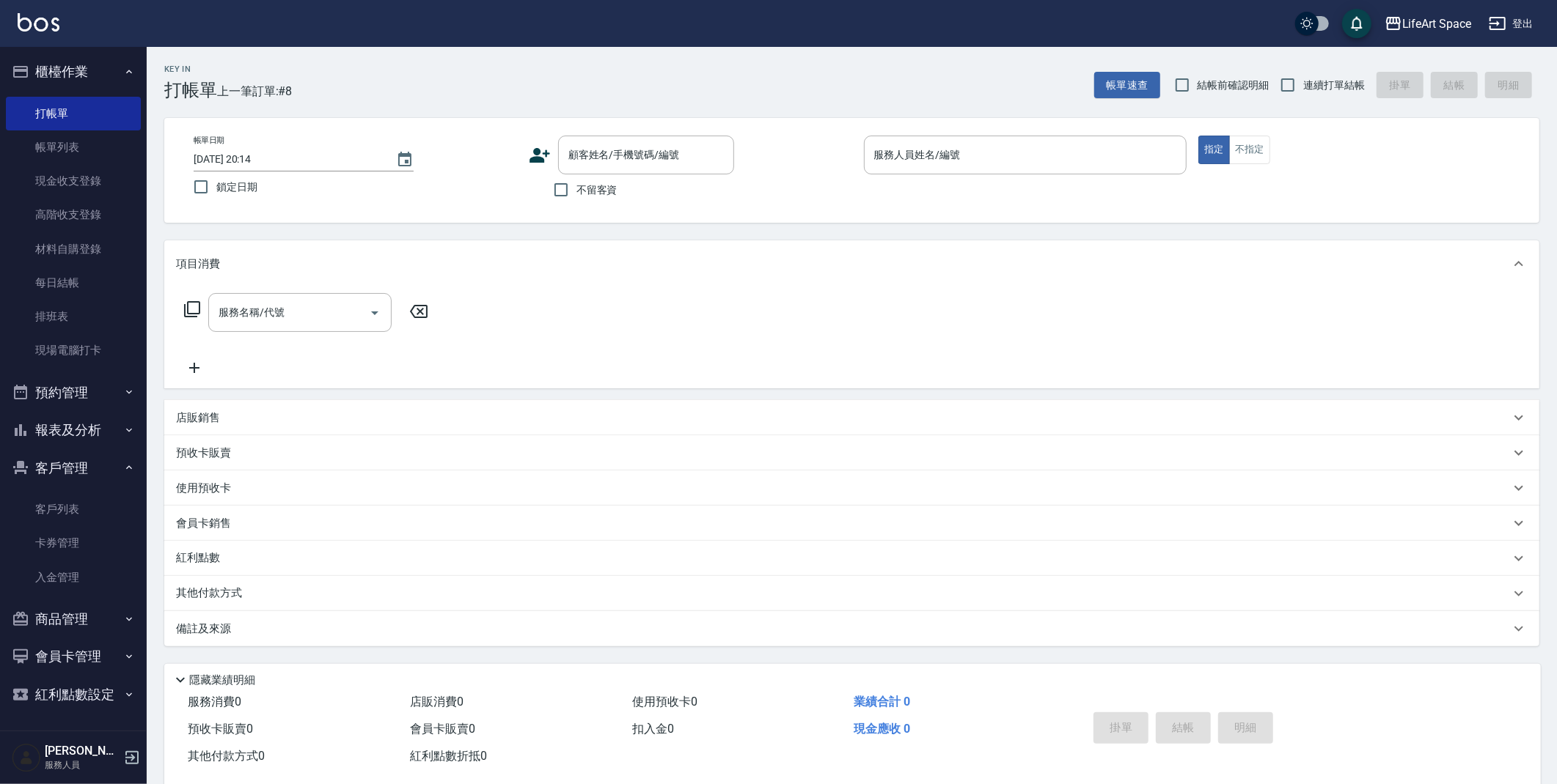
click at [533, 158] on icon at bounding box center [539, 155] width 20 height 15
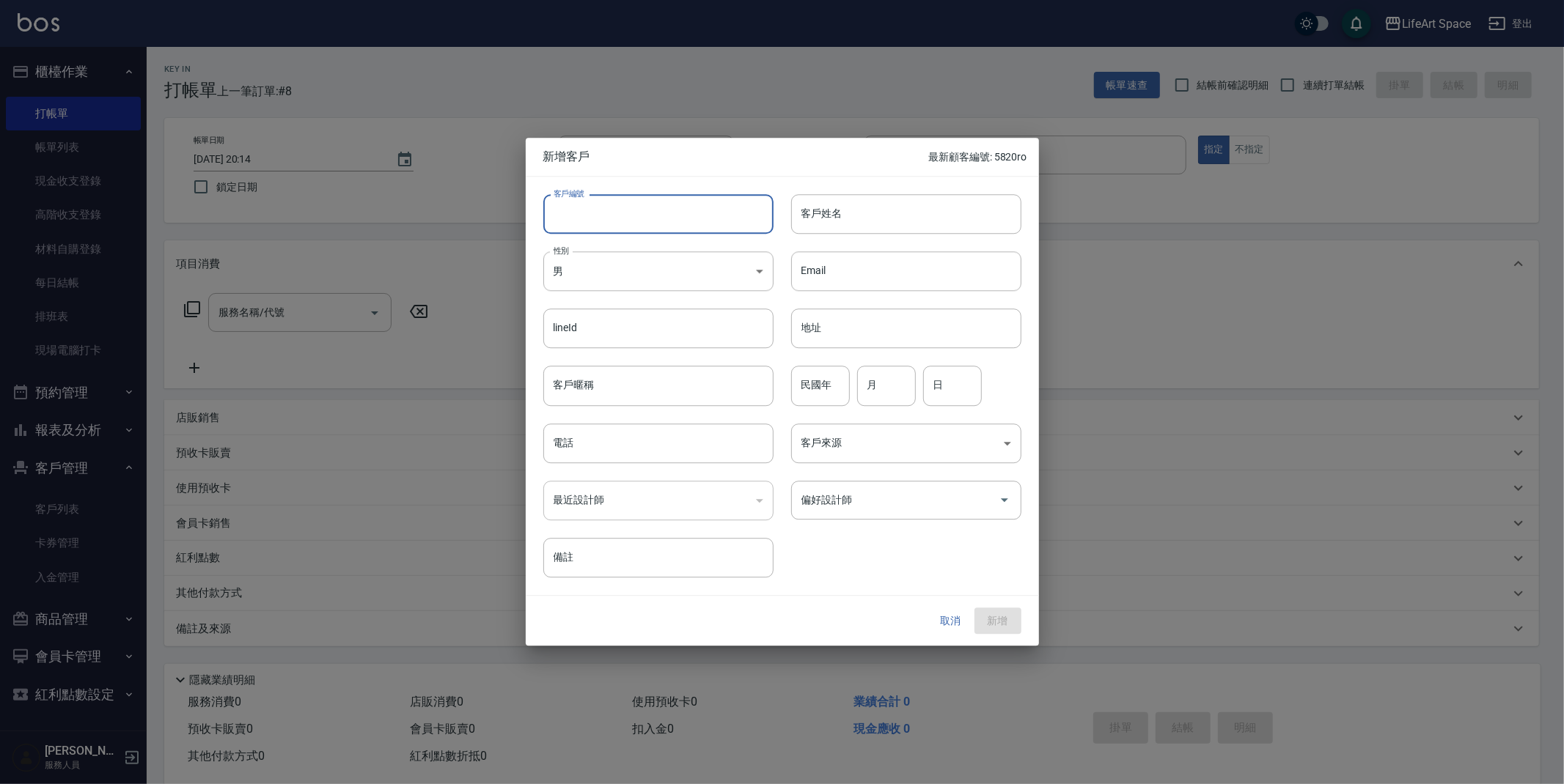
click at [610, 202] on input "客戶編號" at bounding box center [658, 213] width 230 height 40
type input "0328"
click at [960, 213] on input "客戶姓名" at bounding box center [906, 213] width 230 height 40
type input "y"
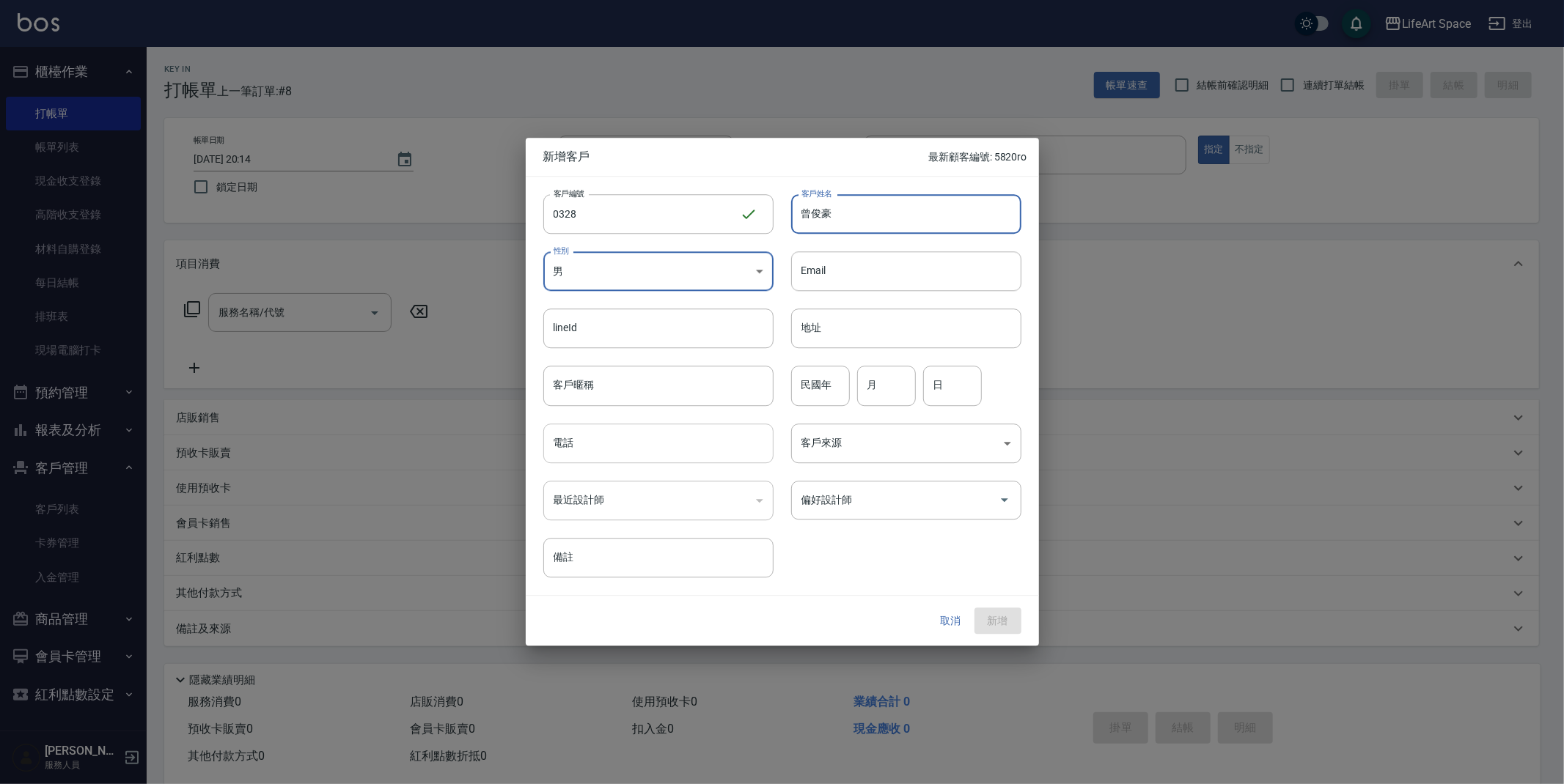
type input "曾俊豪"
click at [704, 438] on input "電話" at bounding box center [658, 443] width 230 height 40
type input "0912780328"
click at [858, 447] on body "LifeArt Space 登出 櫃檯作業 打帳單 帳單列表 現金收支登錄 高階收支登錄 材料自購登錄 每日結帳 排班表 現場電腦打卡 預約管理 預約管理 單…" at bounding box center [782, 402] width 1564 height 806
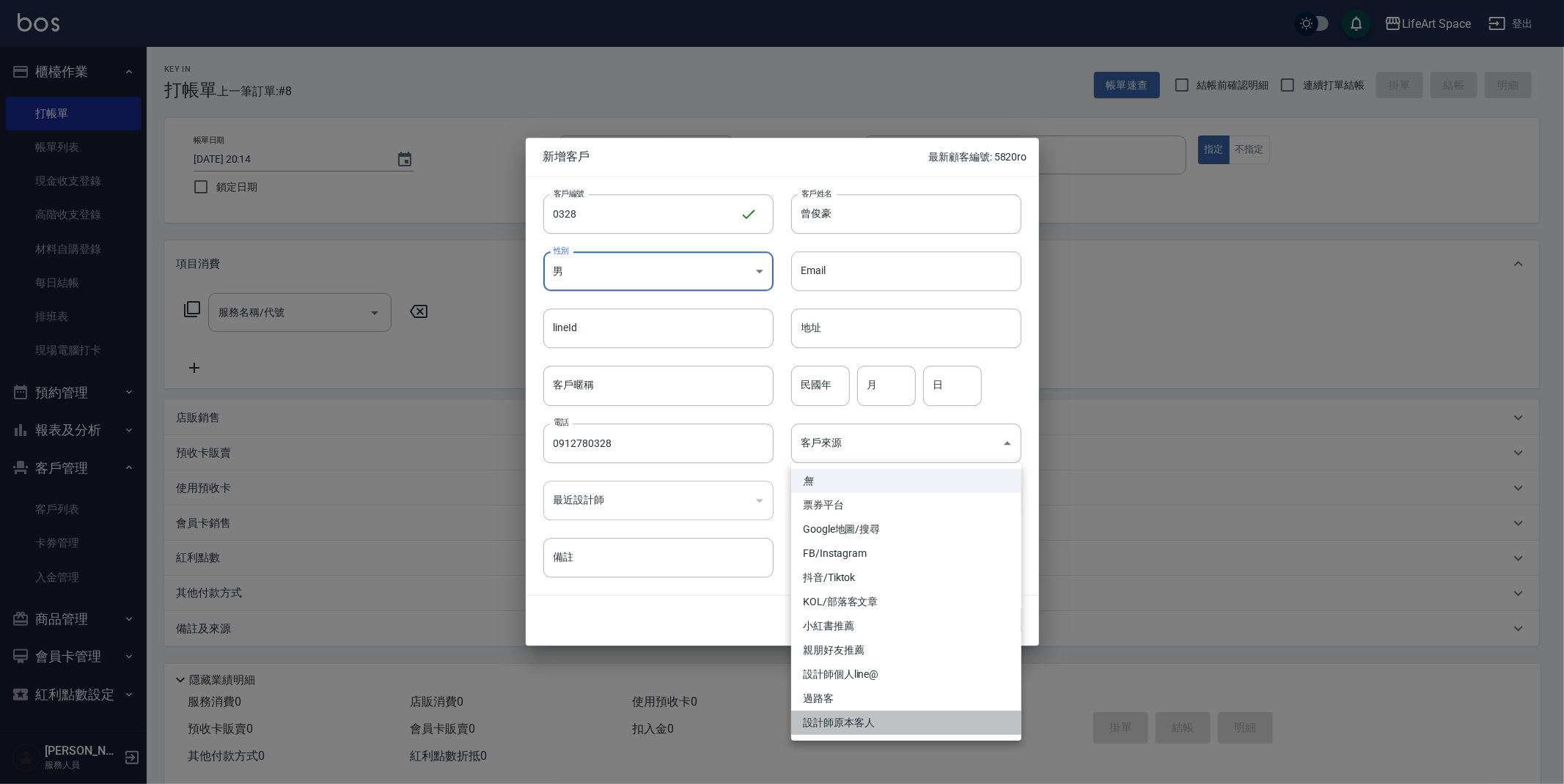
click at [849, 724] on li "設計師原本客人" at bounding box center [906, 723] width 230 height 24
type input "設計師原本客人"
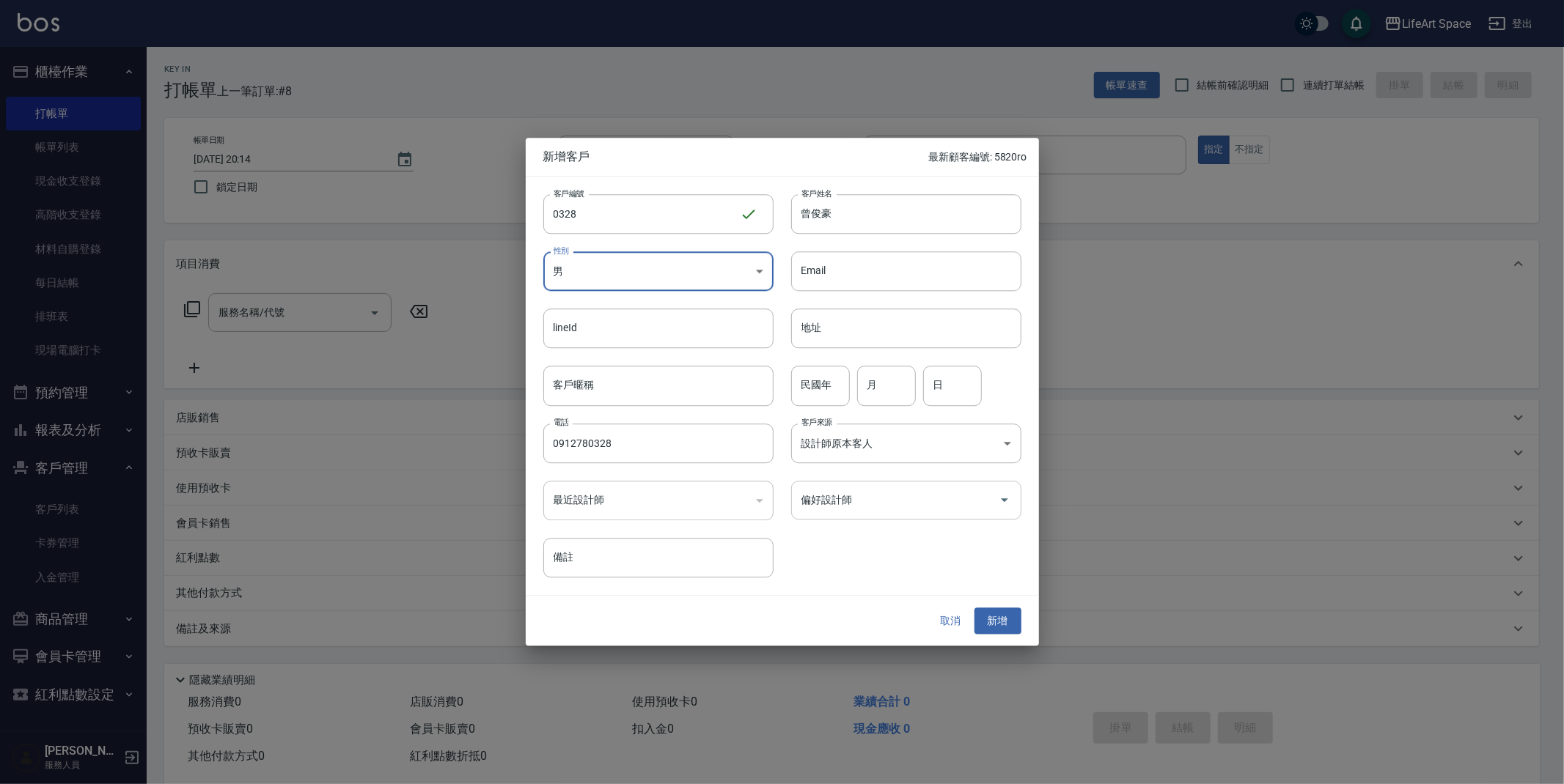
click at [890, 504] on input "偏好設計師" at bounding box center [894, 500] width 195 height 26
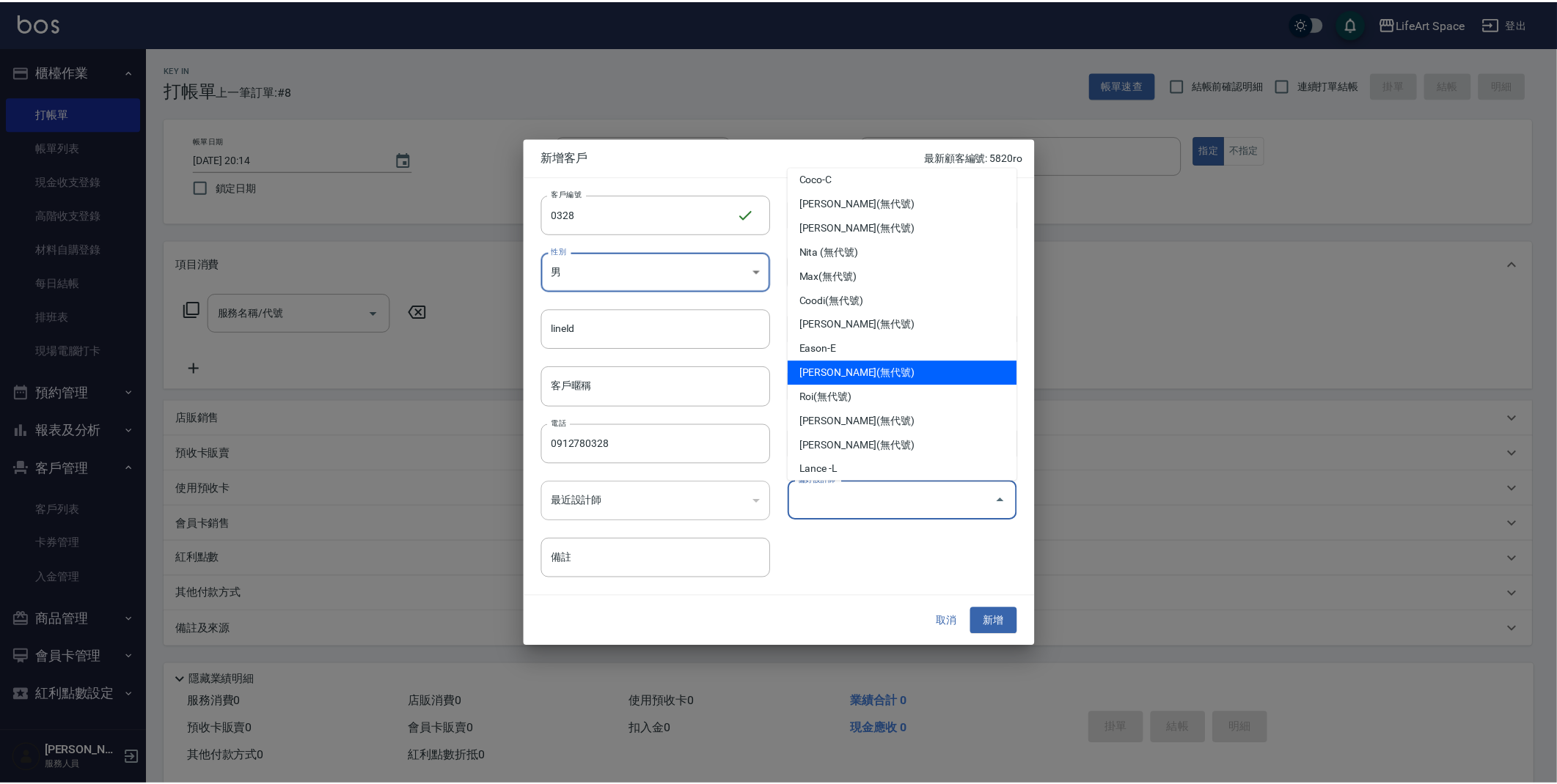
scroll to position [9, 0]
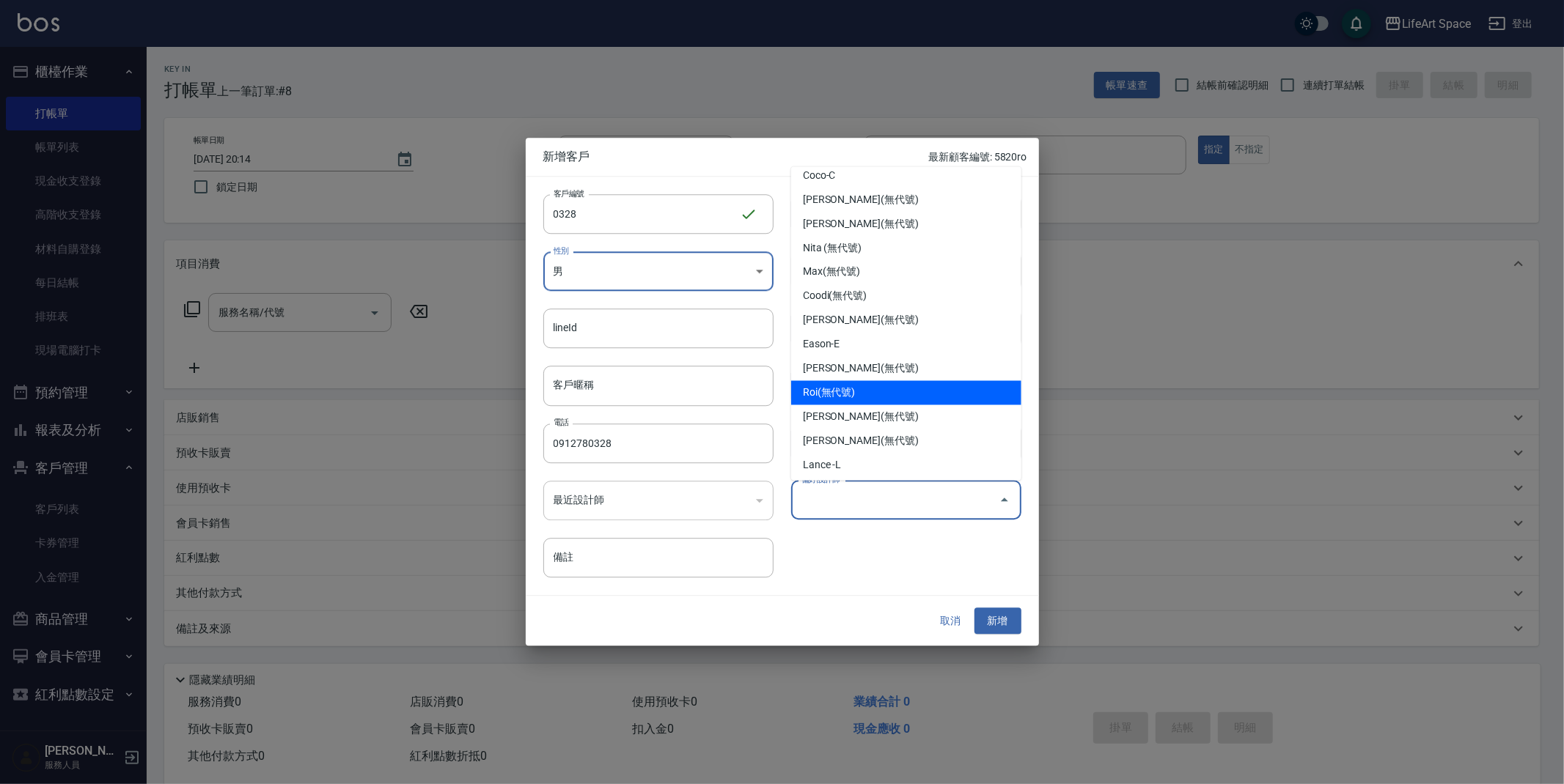
click at [838, 393] on li "Roi(無代號)" at bounding box center [906, 392] width 230 height 24
type input "Roi"
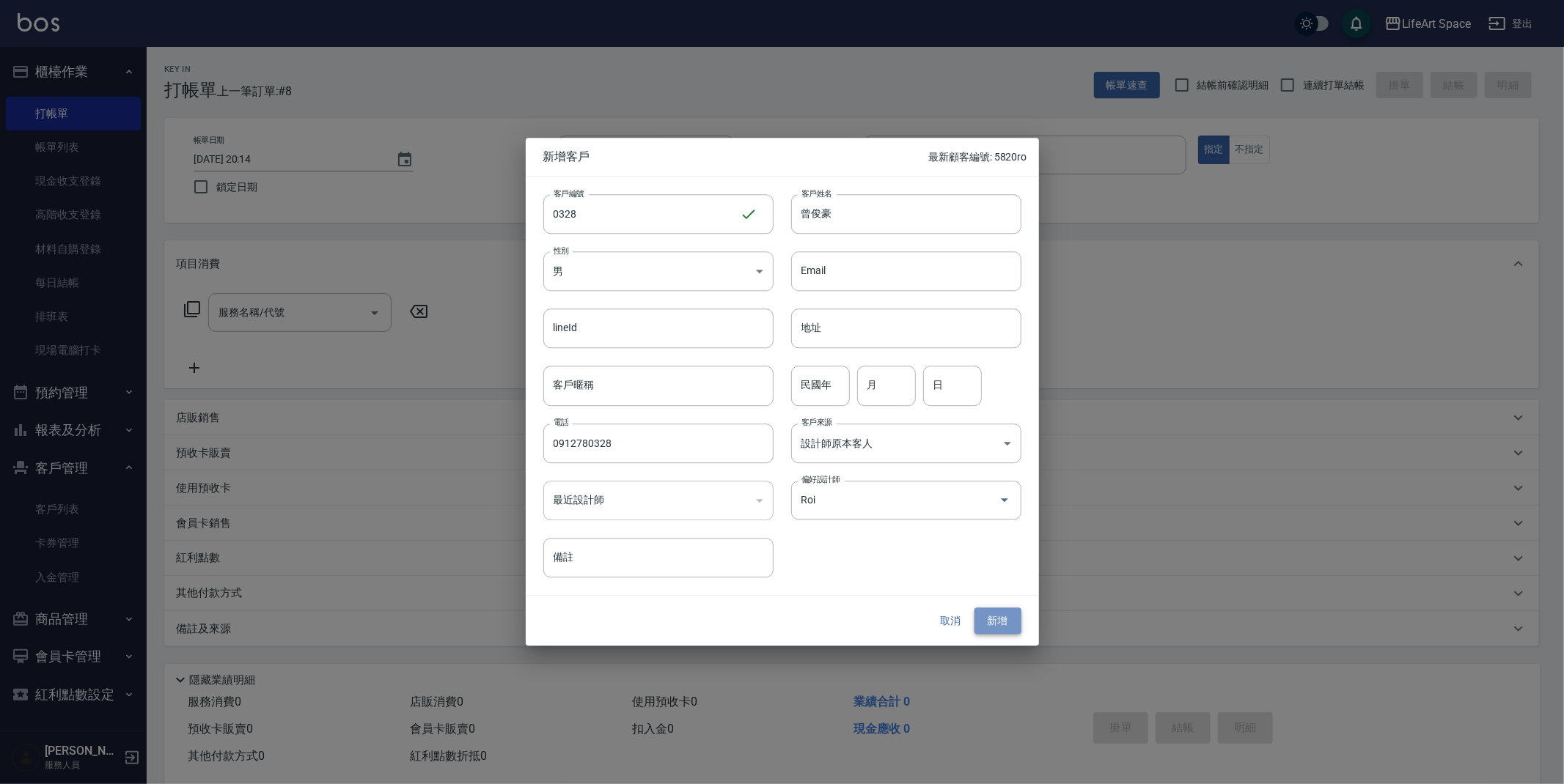
click at [1002, 622] on button "新增" at bounding box center [998, 621] width 47 height 27
click at [636, 201] on input "0328" at bounding box center [641, 213] width 196 height 40
click at [639, 212] on input "0328" at bounding box center [641, 213] width 196 height 40
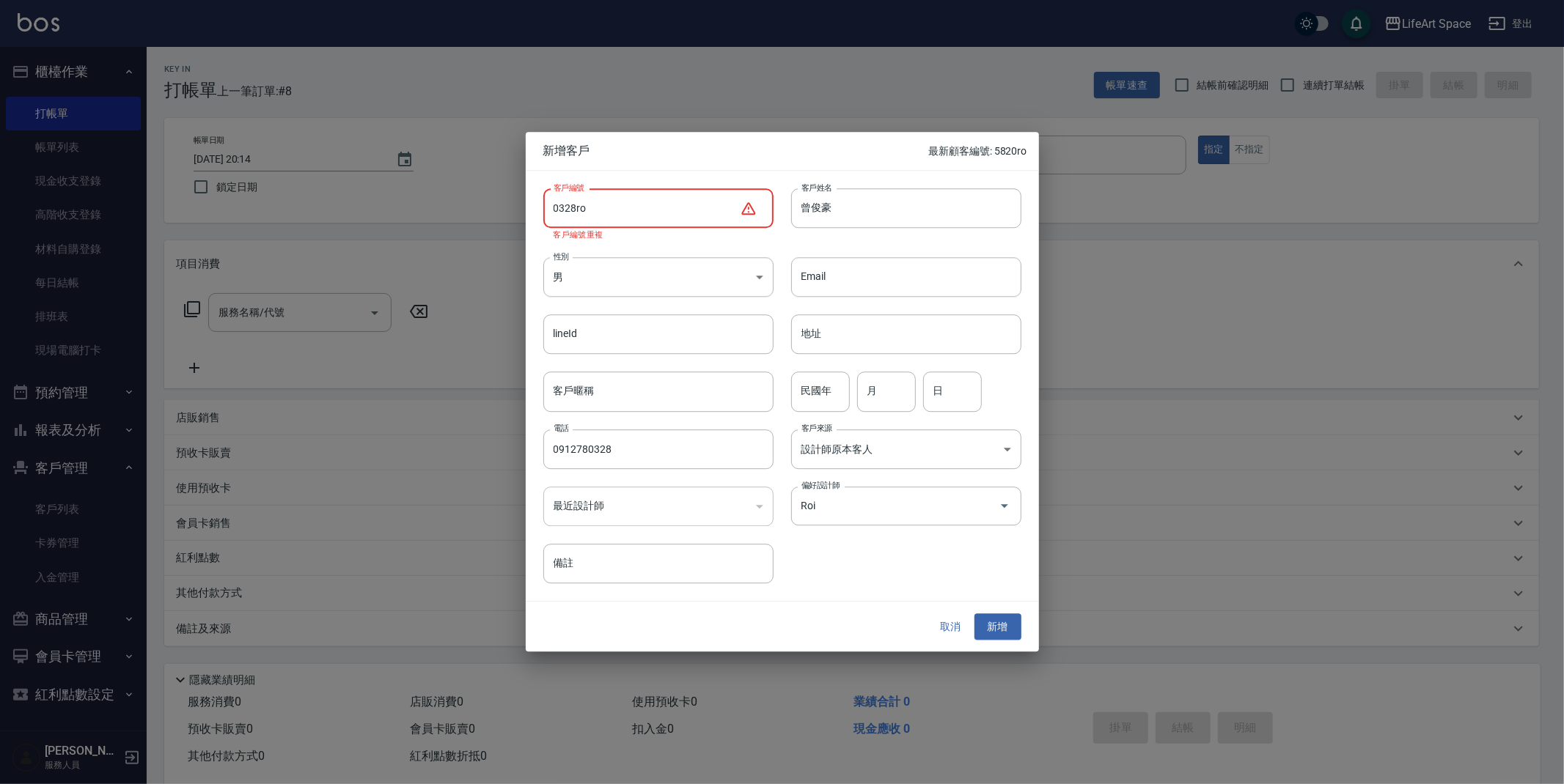
type input "0328ro"
click at [962, 636] on button "取消" at bounding box center [951, 627] width 47 height 27
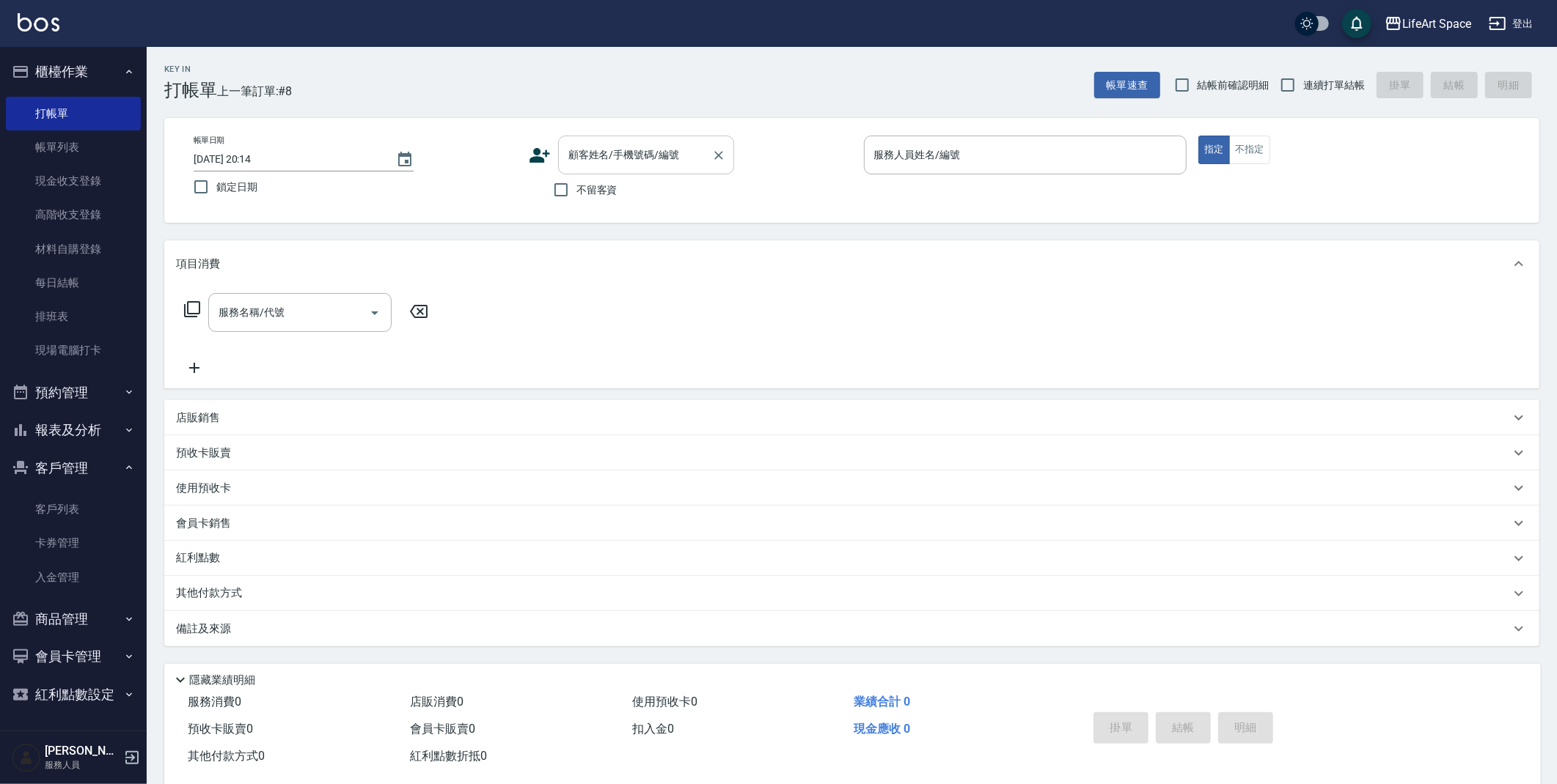
click at [604, 168] on div "顧客姓名/手機號碼/編號" at bounding box center [645, 155] width 176 height 39
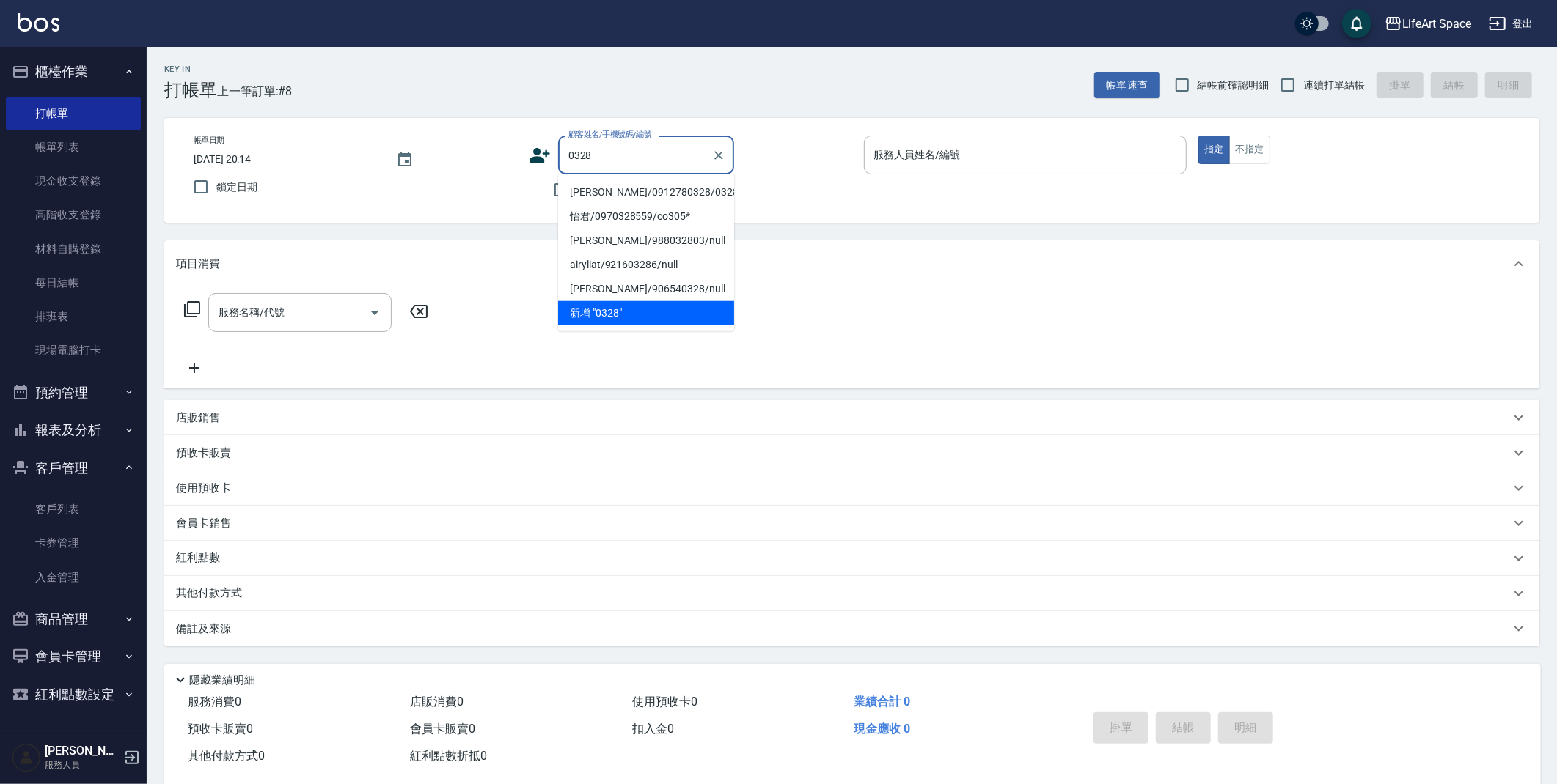
click at [654, 195] on li "[PERSON_NAME]/0912780328/0328ro" at bounding box center [645, 192] width 176 height 24
type input "[PERSON_NAME]/0912780328/0328ro"
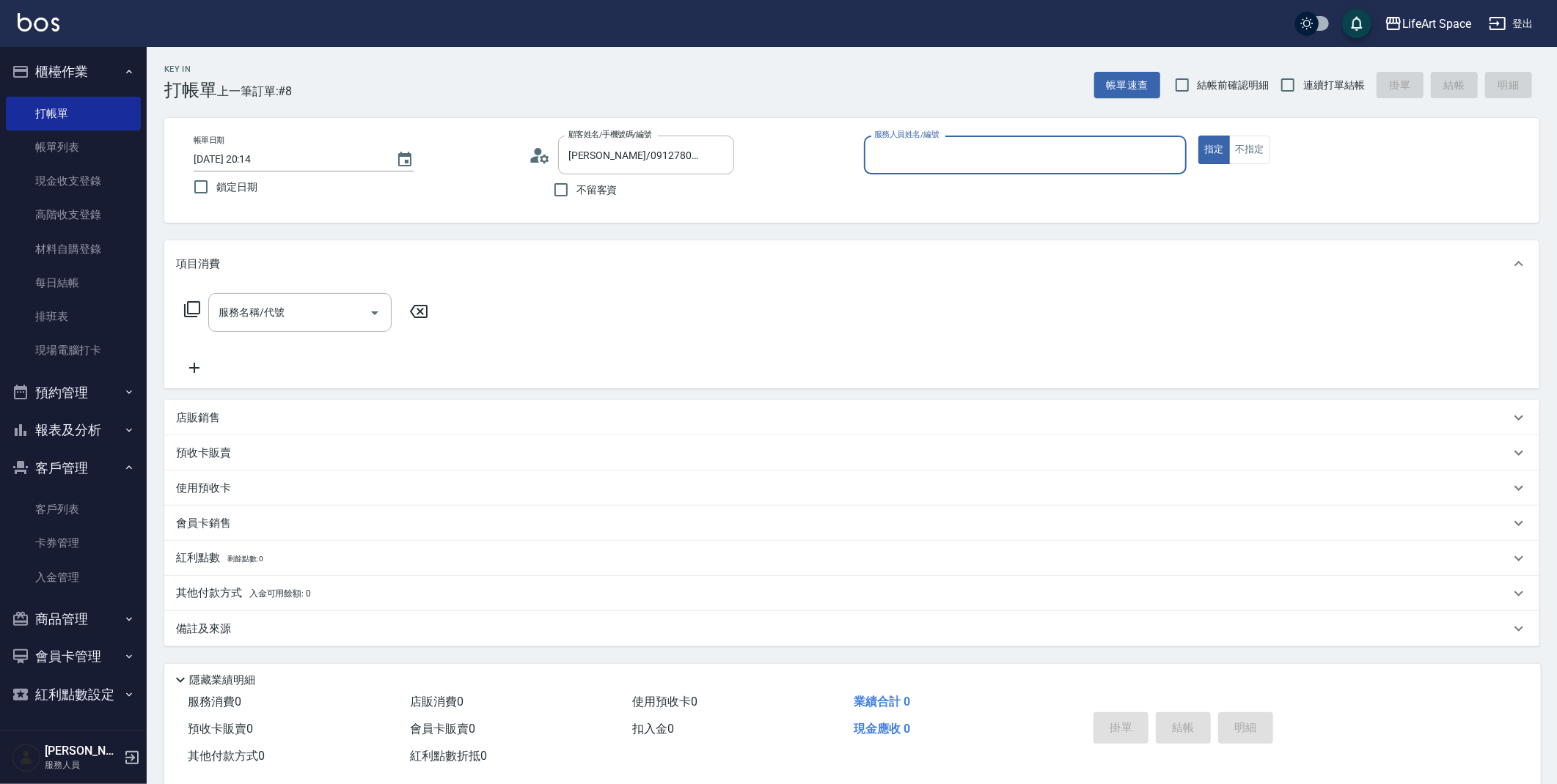
click at [887, 162] on input "服務人員姓名/編號" at bounding box center [1026, 154] width 310 height 26
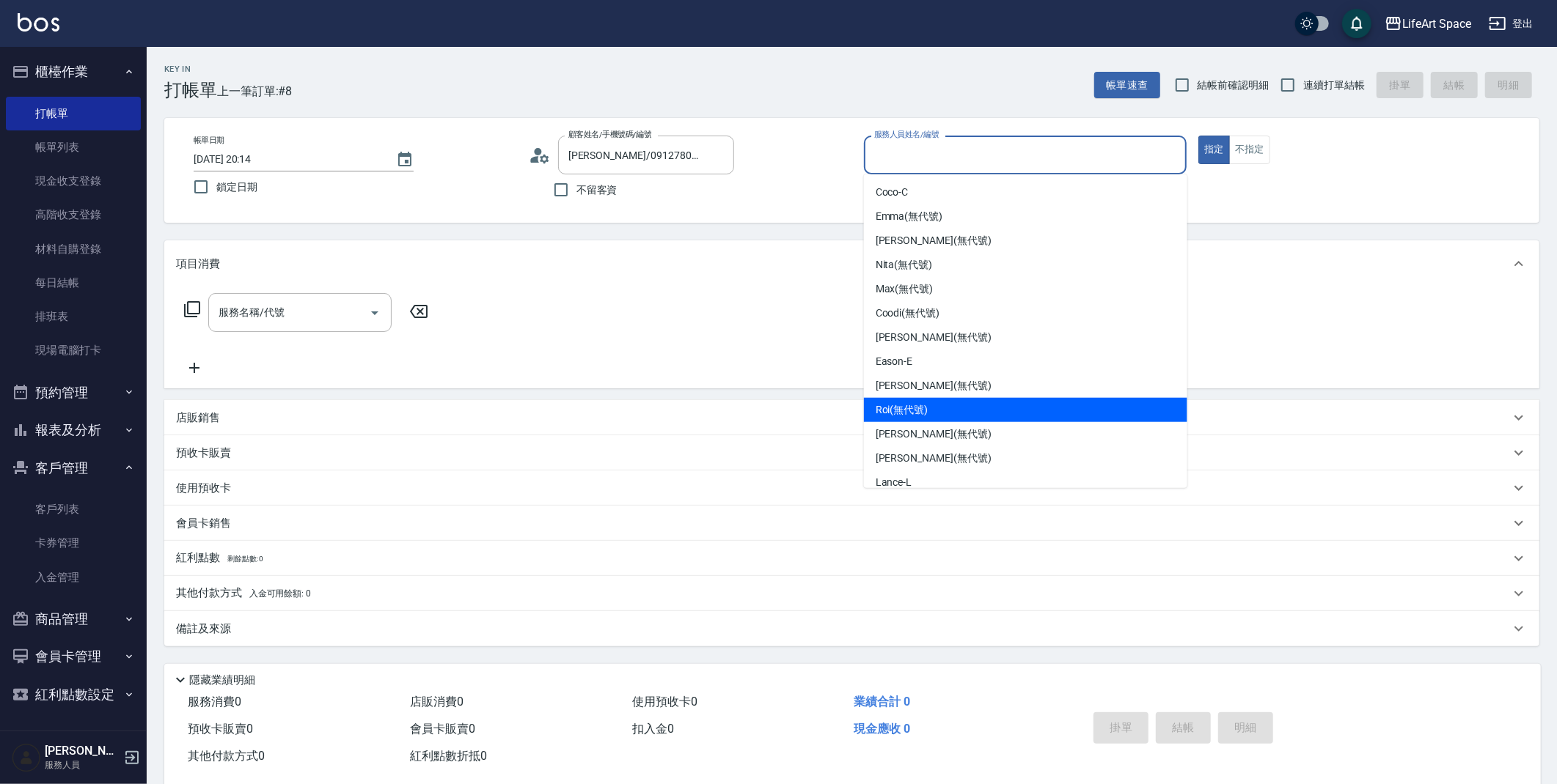
click at [948, 405] on div "Roi (無代號)" at bounding box center [1025, 409] width 324 height 24
type input "Roi(無代號)"
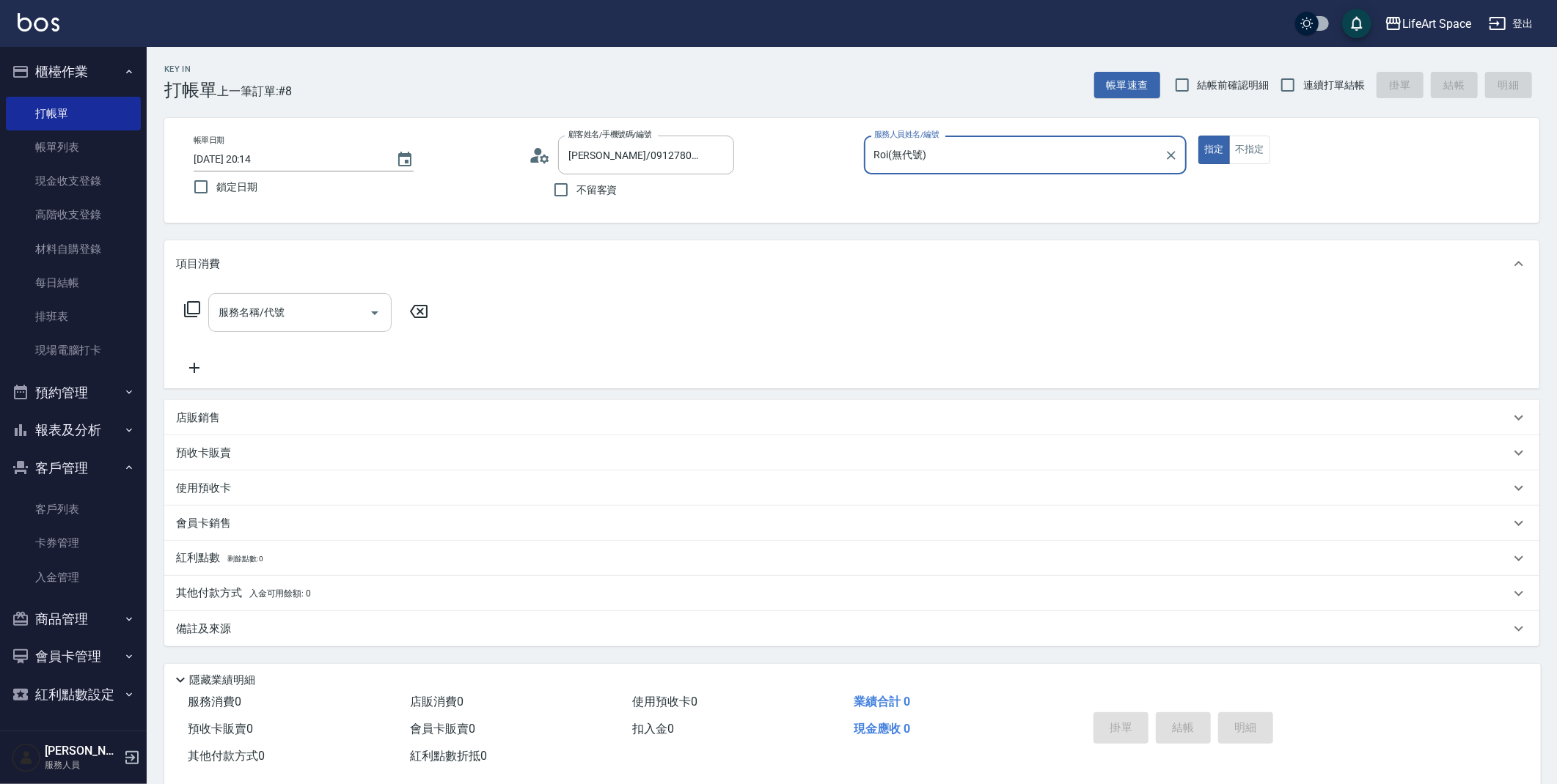
click at [278, 316] on input "服務名稱/代號" at bounding box center [289, 313] width 148 height 26
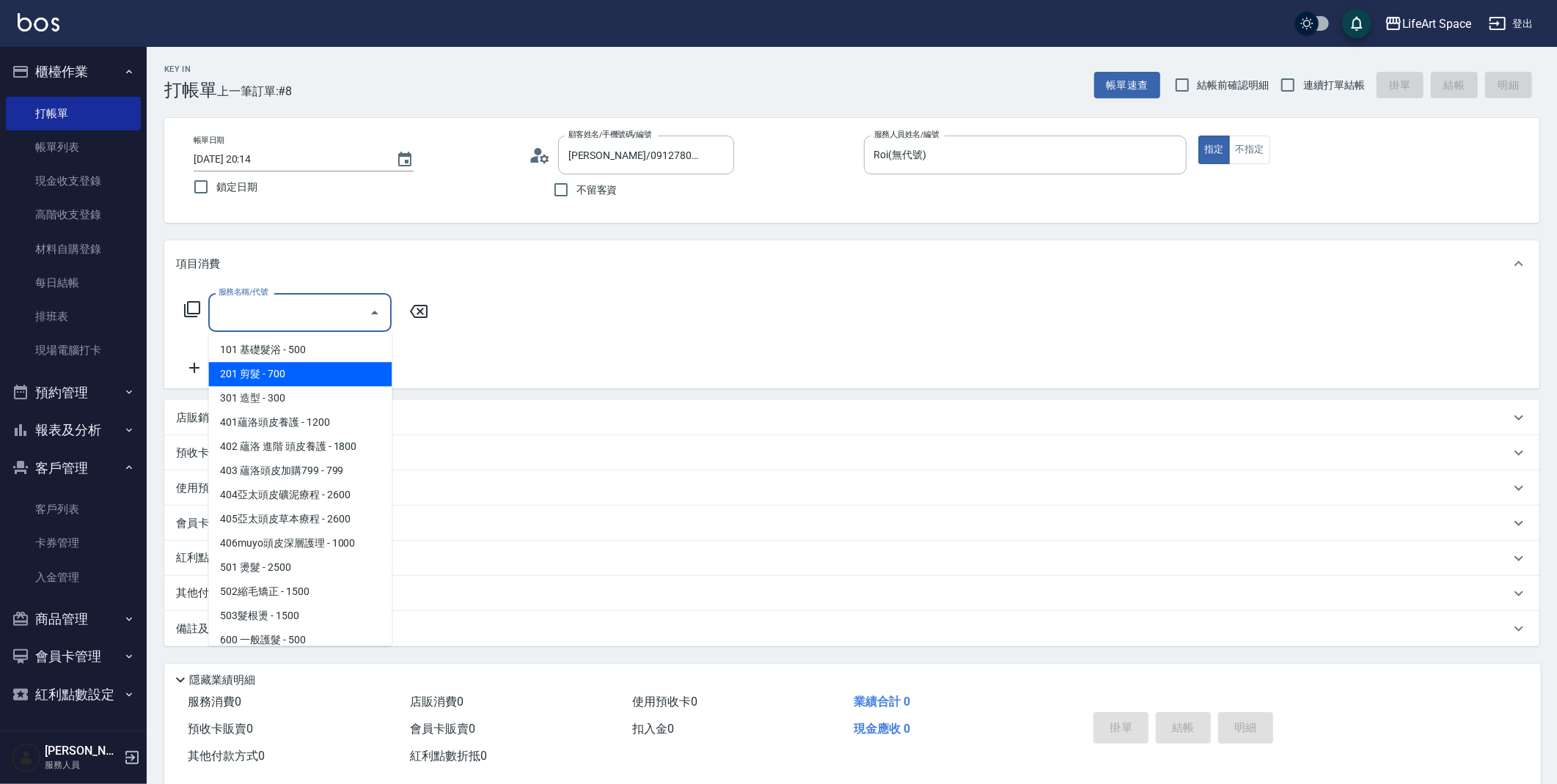
click at [298, 367] on span "201 剪髮 - 700" at bounding box center [299, 374] width 183 height 24
type input "201 剪髮(201)"
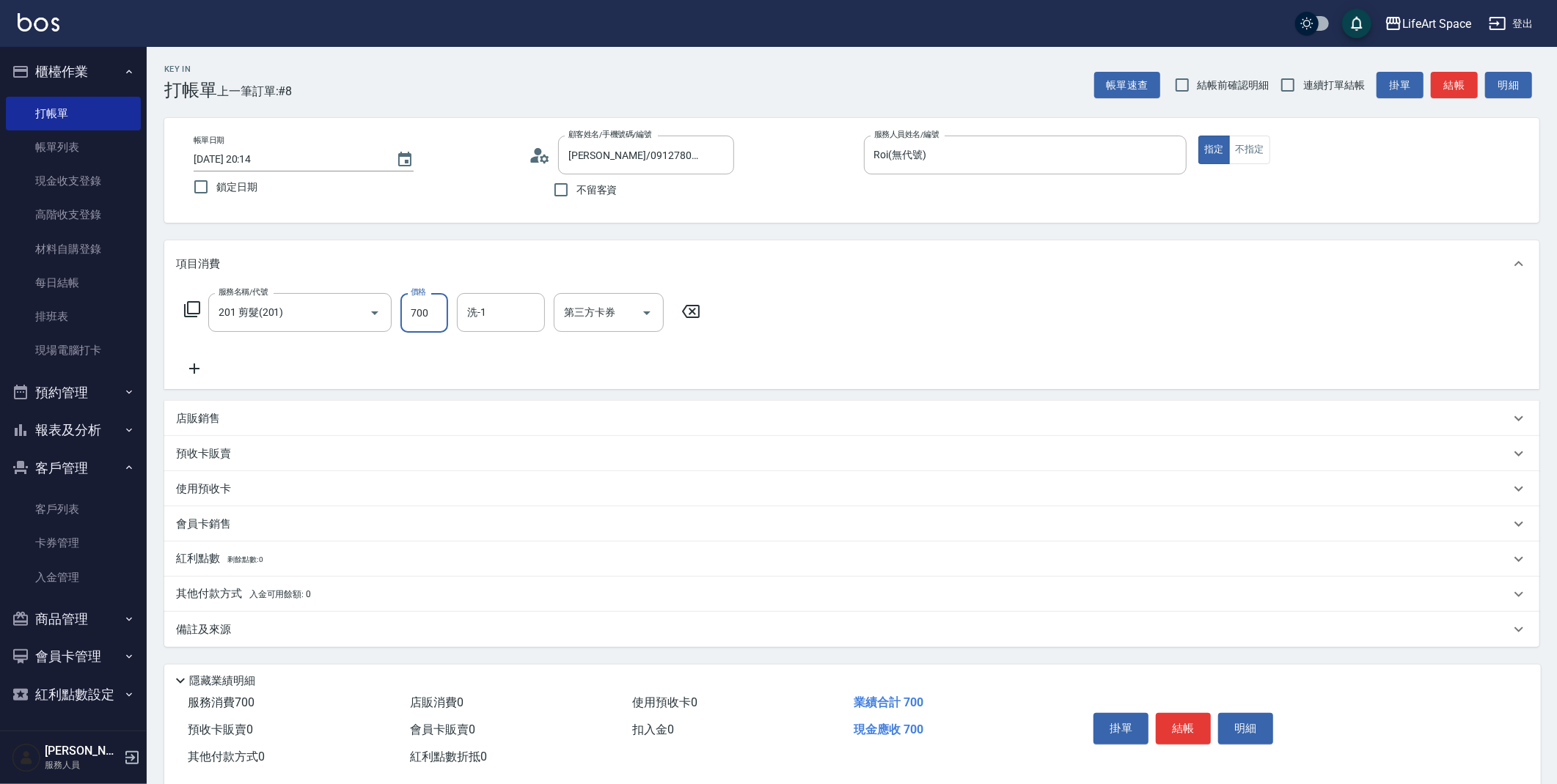
drag, startPoint x: 433, startPoint y: 323, endPoint x: 421, endPoint y: 320, distance: 12.4
click at [421, 320] on input "700" at bounding box center [424, 313] width 47 height 40
type input "800"
click at [479, 314] on input "洗-1" at bounding box center [500, 313] width 74 height 26
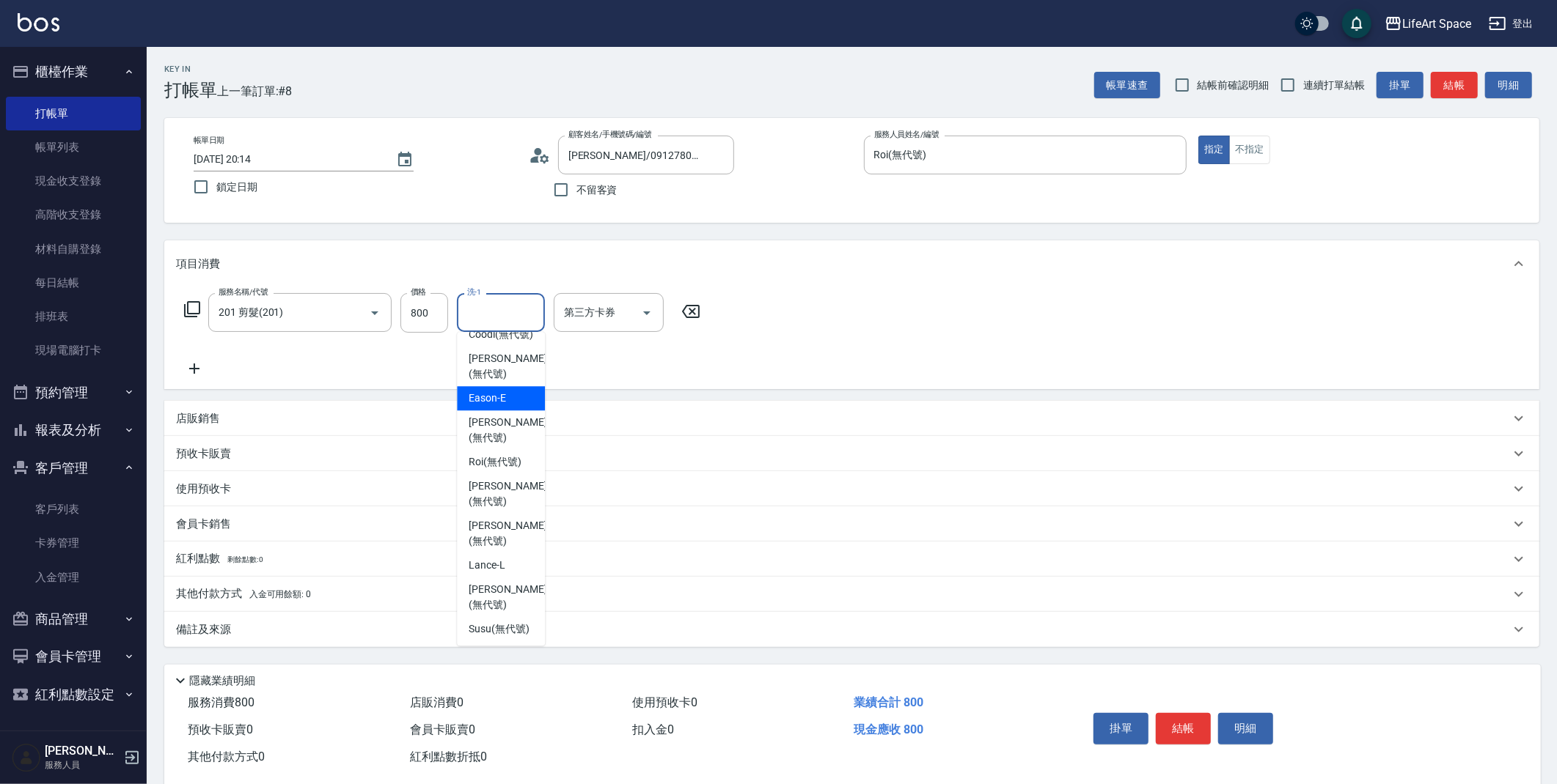
scroll to position [207, 0]
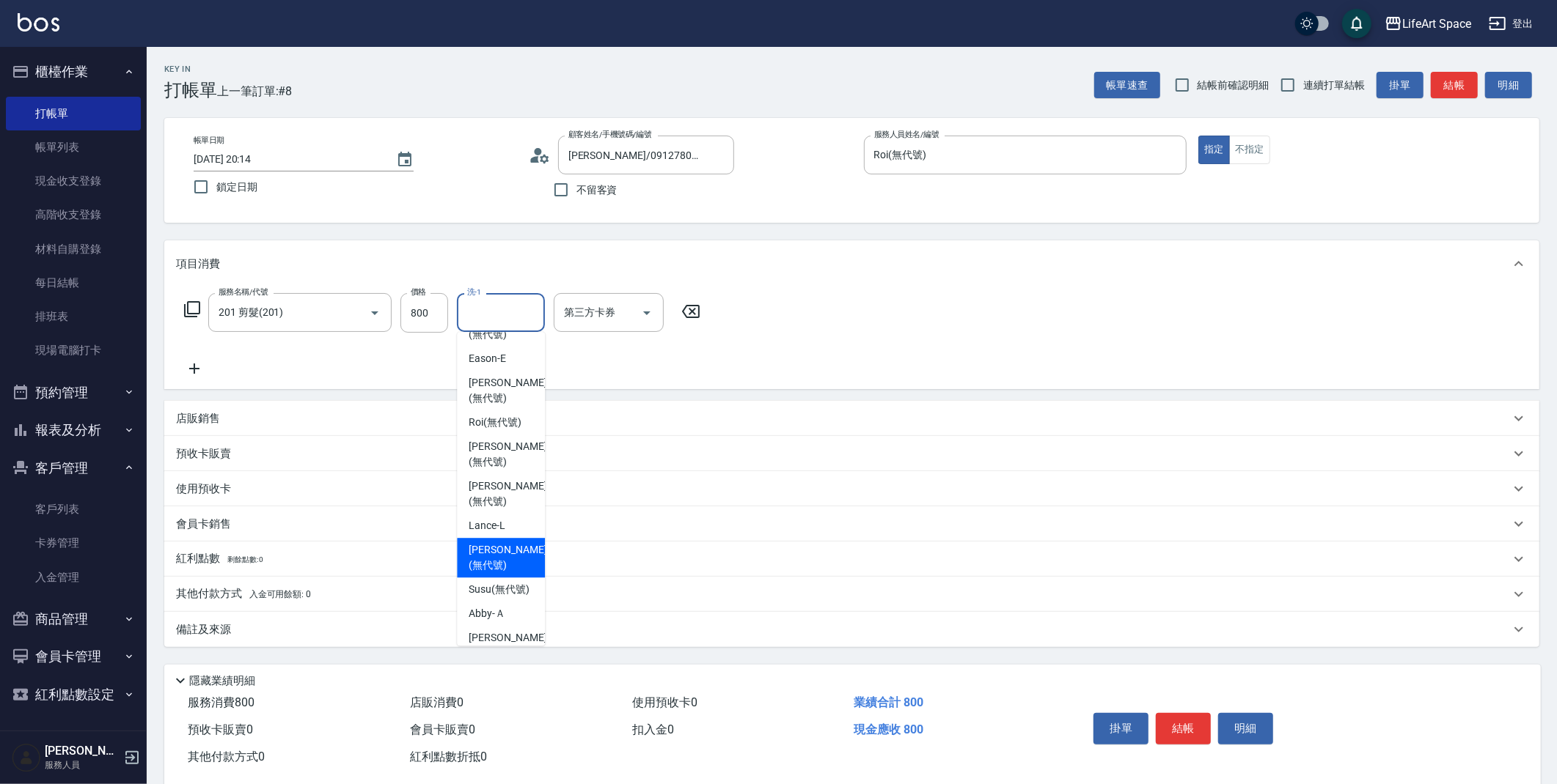
click at [496, 573] on span "[PERSON_NAME] (無代號)" at bounding box center [507, 558] width 78 height 31
type input "[PERSON_NAME](無代號)"
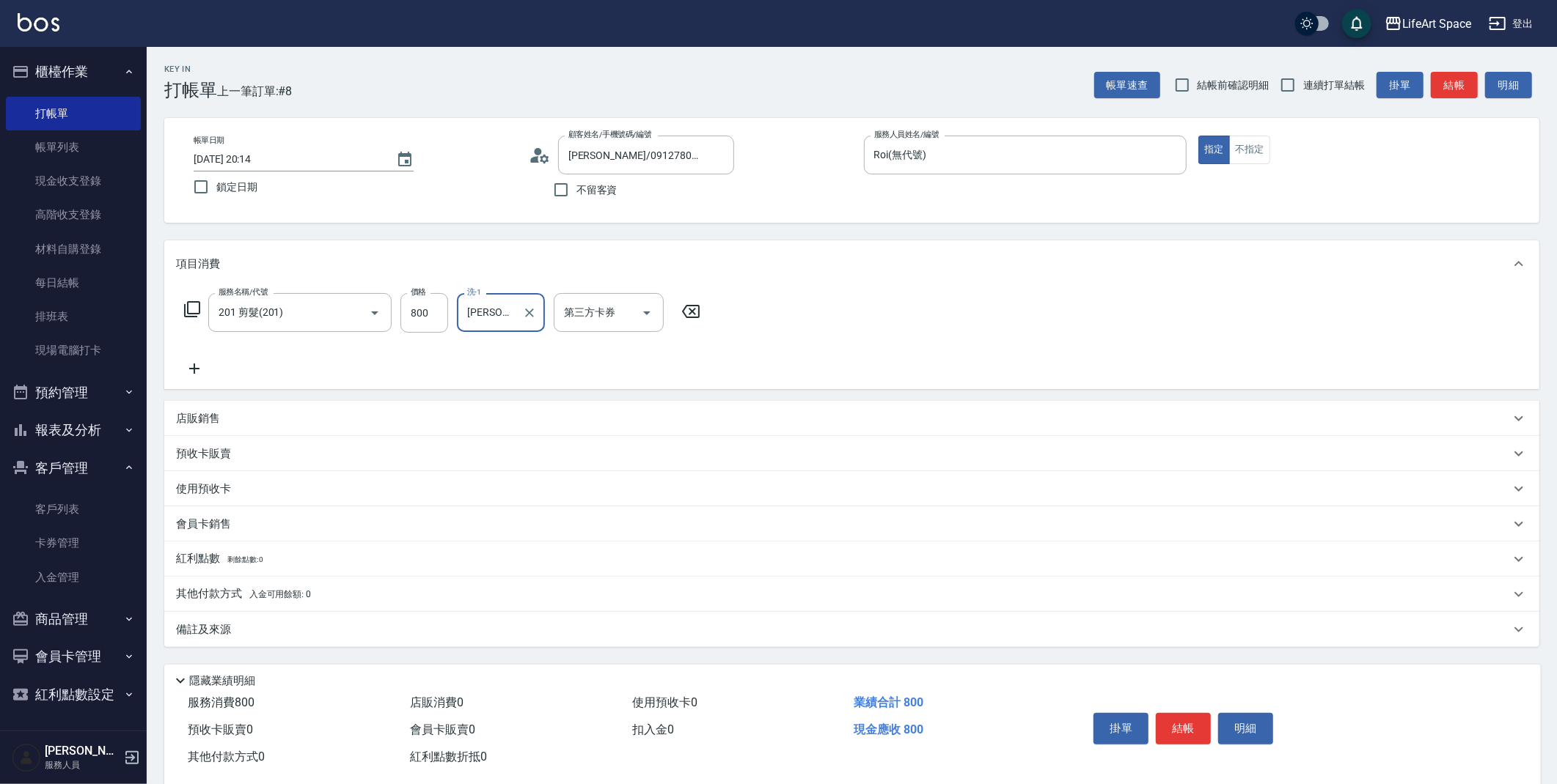
click at [742, 634] on div "備註及來源" at bounding box center [843, 630] width 1334 height 16
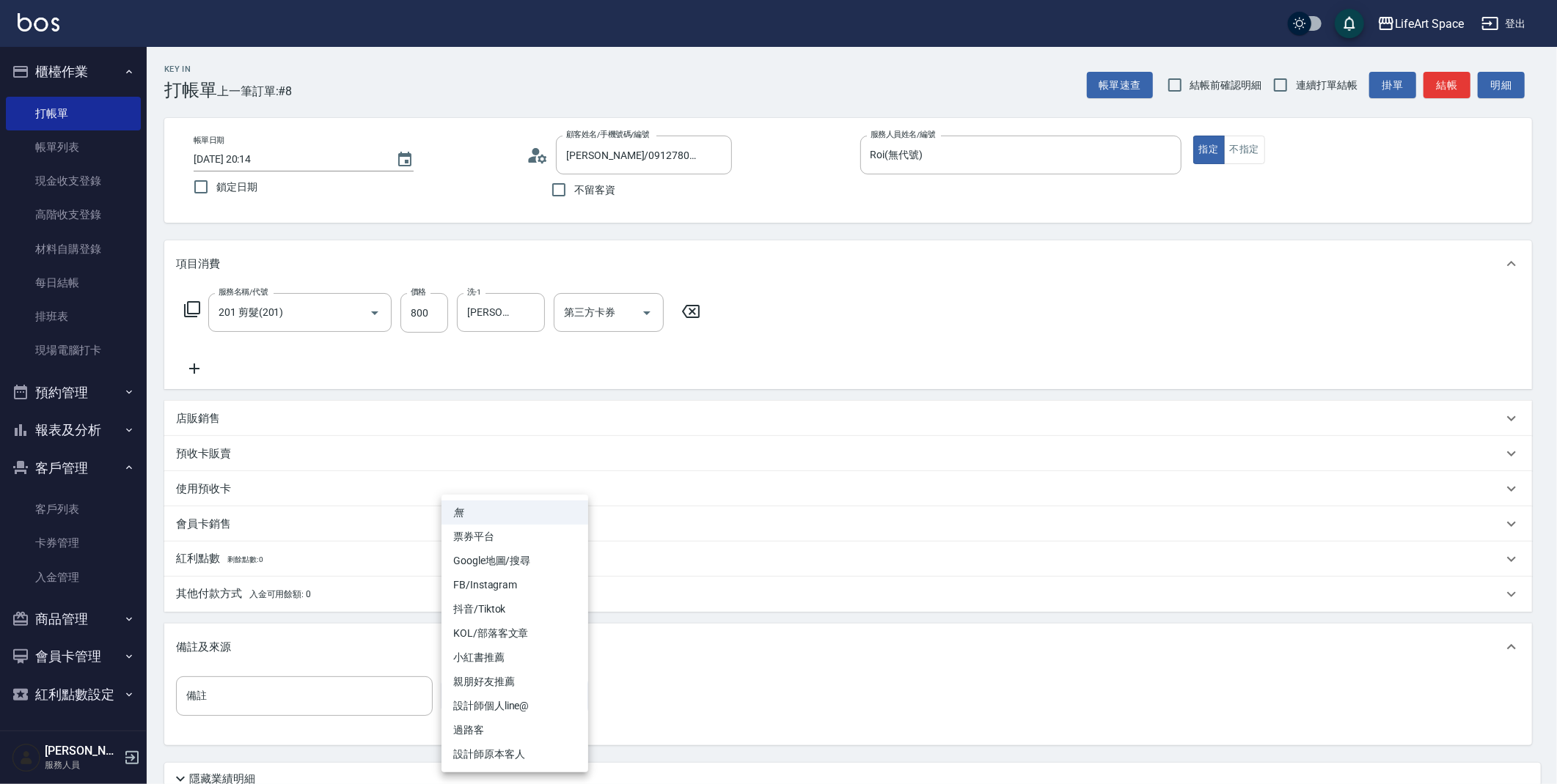
click at [532, 706] on body "LifeArt Space 登出 櫃檯作業 打帳單 帳單列表 現金收支登錄 高階收支登錄 材料自購登錄 每日結帳 排班表 現場電腦打卡 預約管理 預約管理 單…" at bounding box center [778, 452] width 1557 height 904
click at [531, 754] on li "設計師原本客人" at bounding box center [514, 754] width 147 height 24
type input "設計師原本客人"
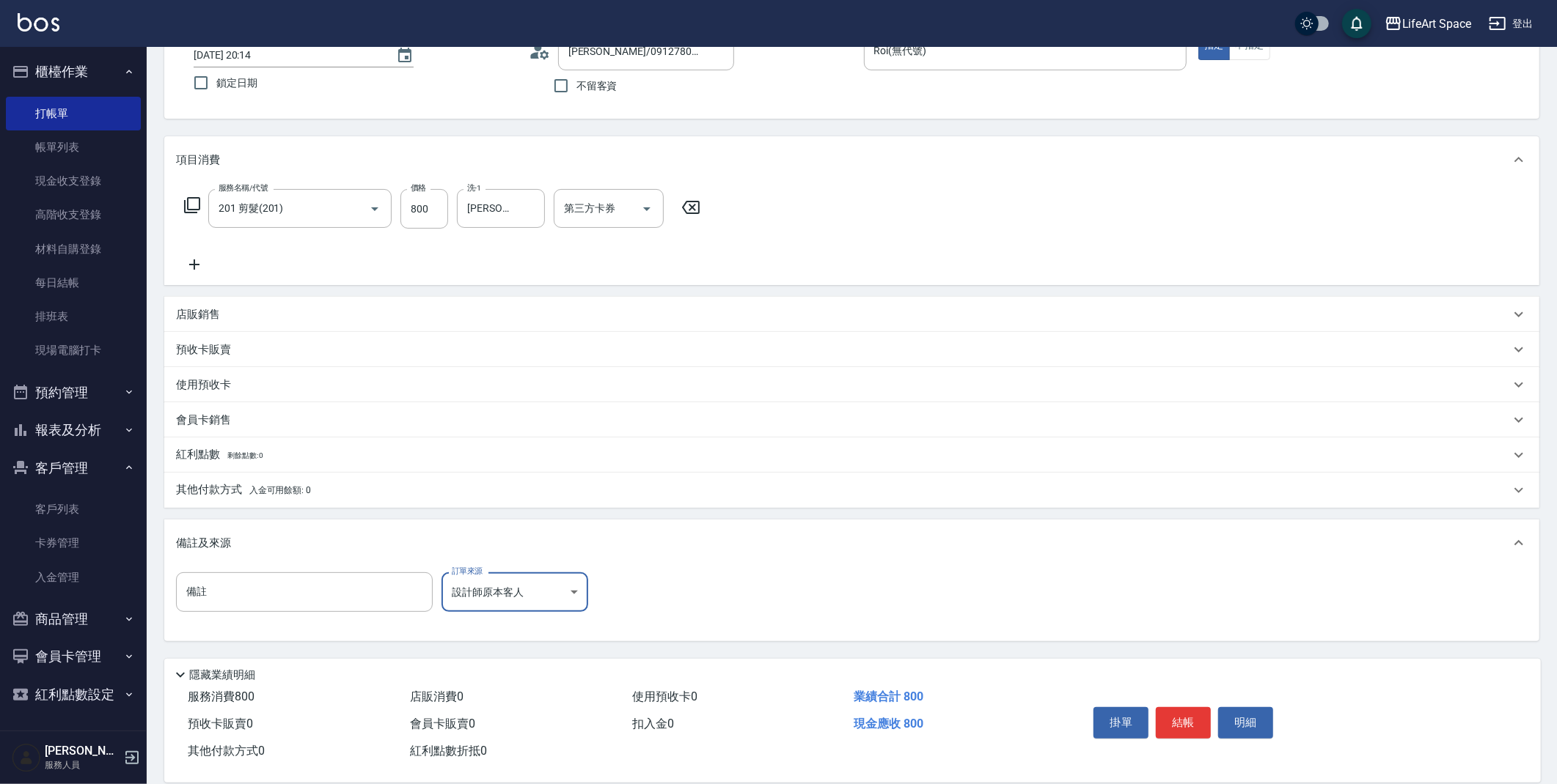
scroll to position [126, 0]
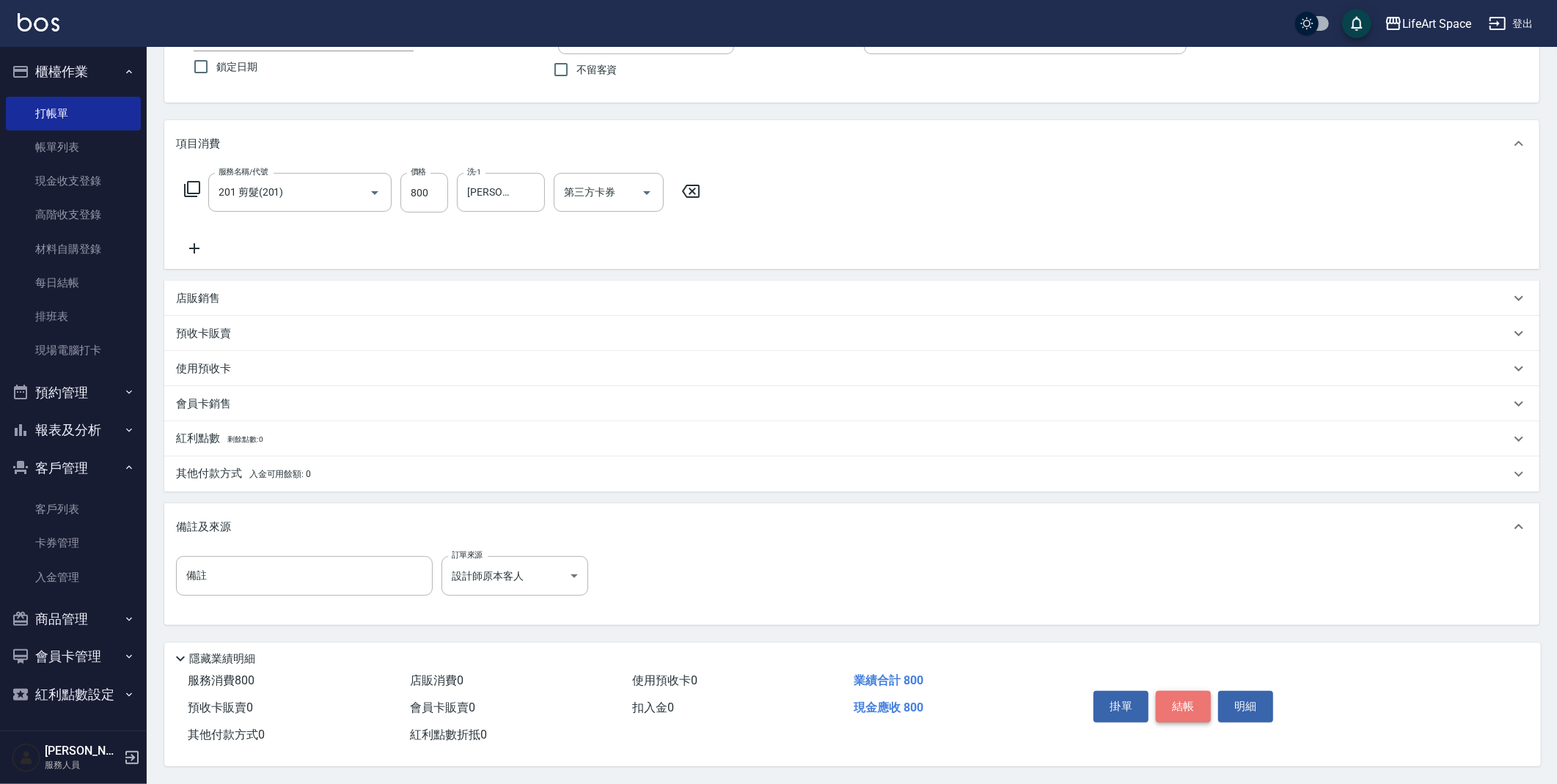
click at [1182, 696] on button "結帳" at bounding box center [1183, 706] width 55 height 31
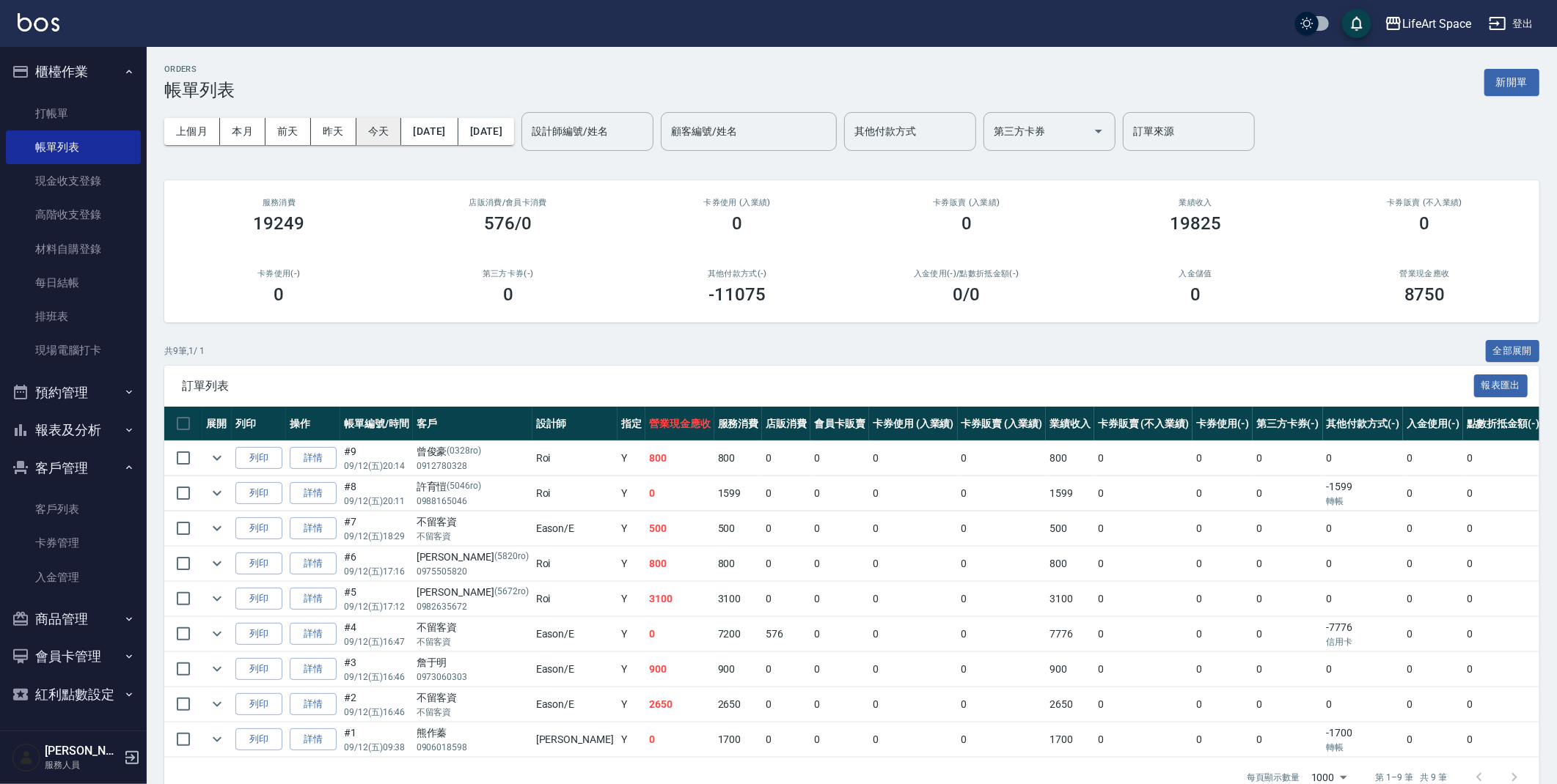
click at [370, 126] on button "今天" at bounding box center [379, 131] width 46 height 27
click at [1514, 84] on button "新開單" at bounding box center [1511, 82] width 55 height 27
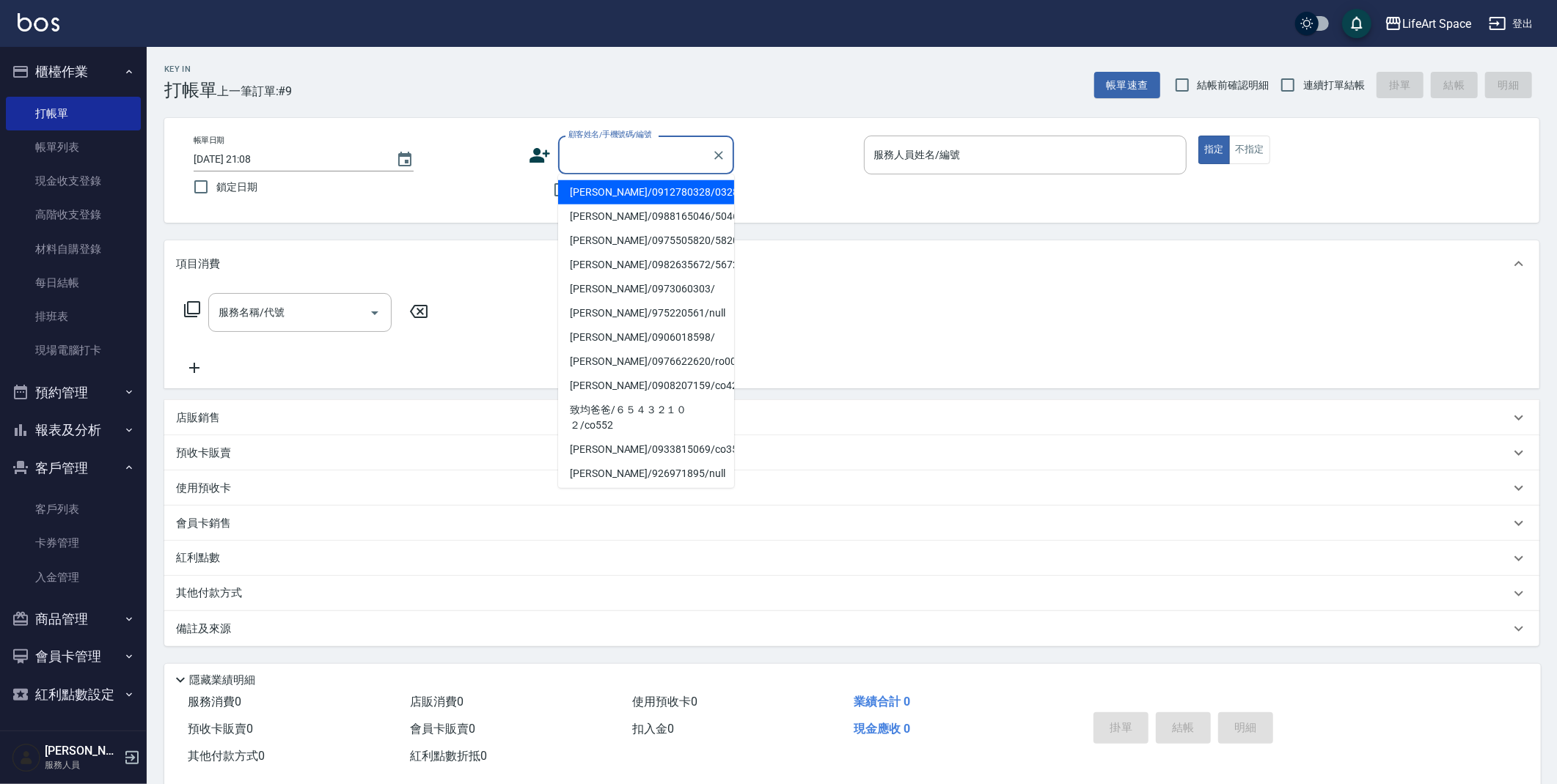
click at [582, 154] on input "顧客姓名/手機號碼/編號" at bounding box center [635, 154] width 140 height 26
type input "g"
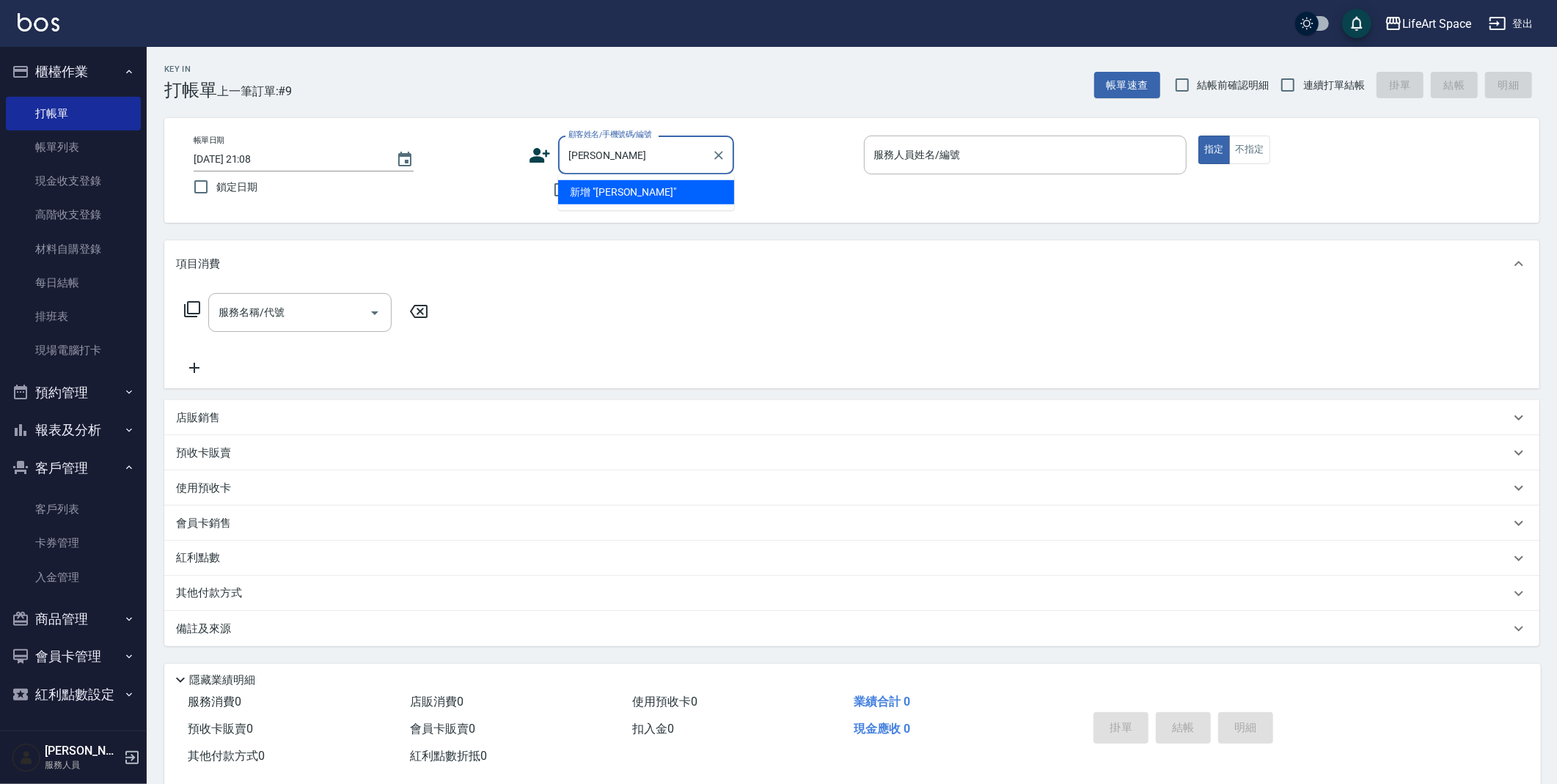
type input "[PERSON_NAME]"
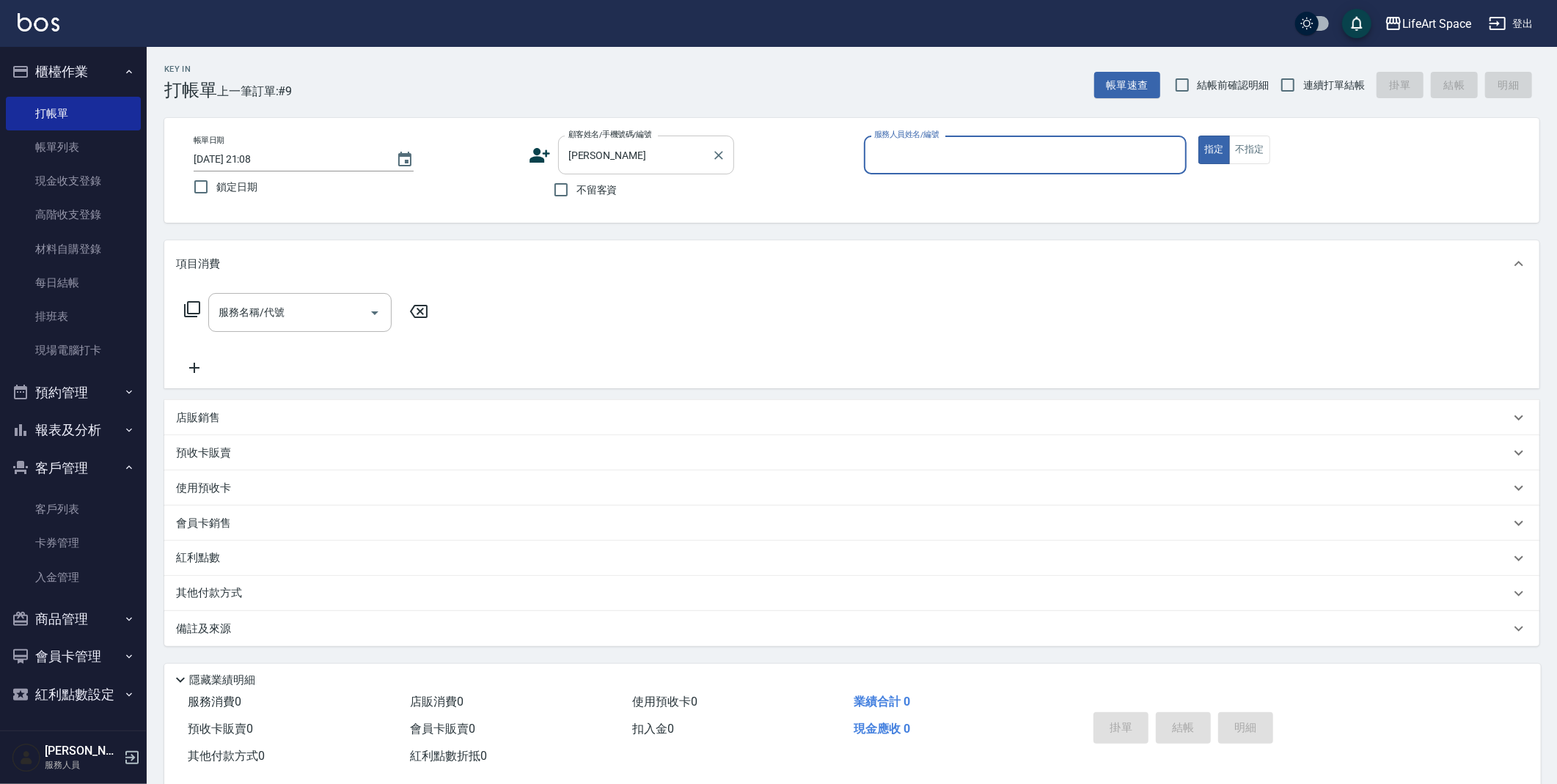
click at [707, 157] on div "[PERSON_NAME] 顧客姓名/手機號碼/編號" at bounding box center [645, 155] width 176 height 39
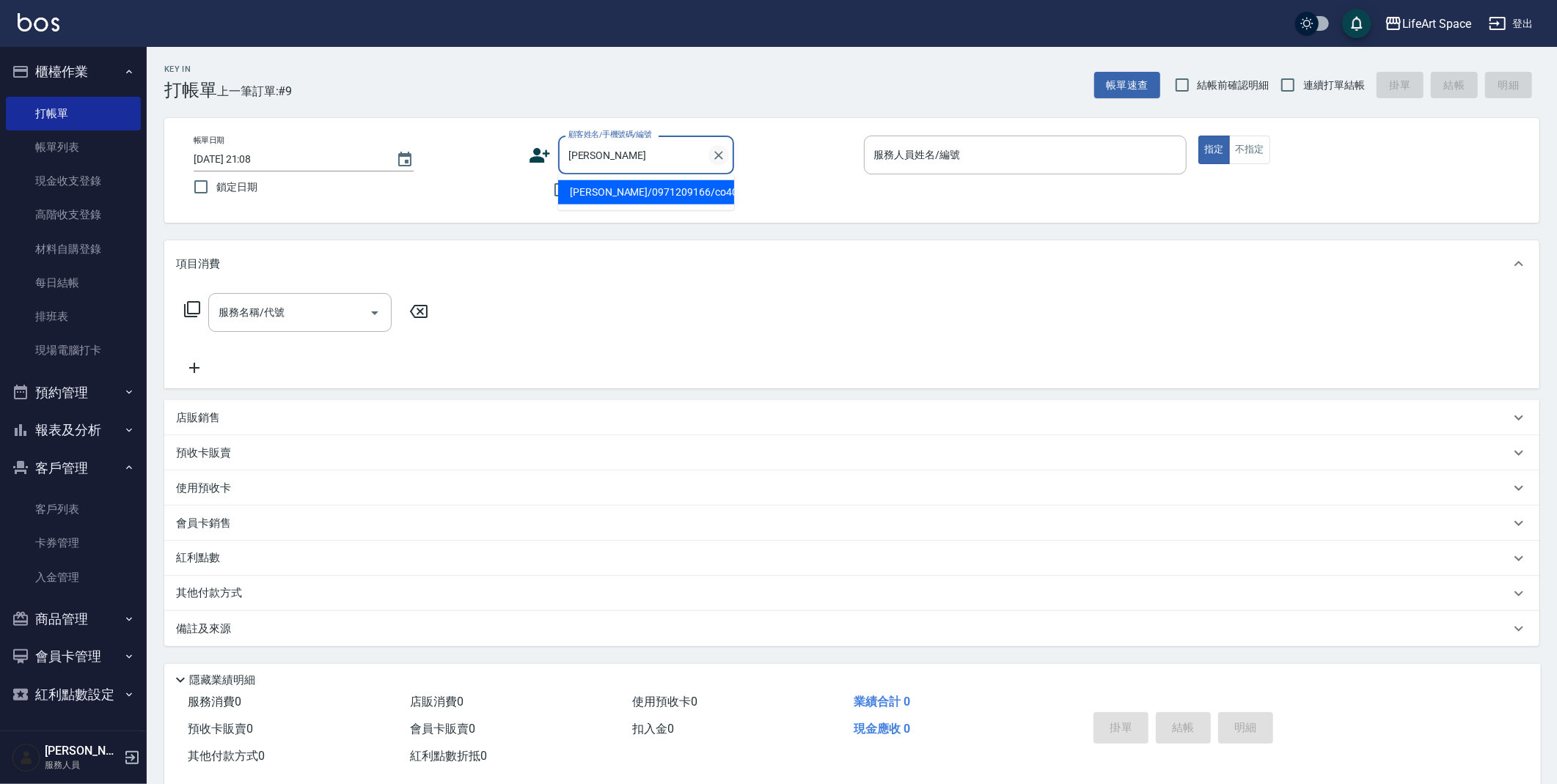
click at [717, 154] on icon "Clear" at bounding box center [718, 155] width 9 height 9
drag, startPoint x: 464, startPoint y: 200, endPoint x: 533, endPoint y: 183, distance: 71.1
click at [464, 200] on label "鎖定日期" at bounding box center [345, 187] width 320 height 31
click at [216, 200] on input "鎖定日期" at bounding box center [201, 187] width 31 height 31
checkbox input "true"
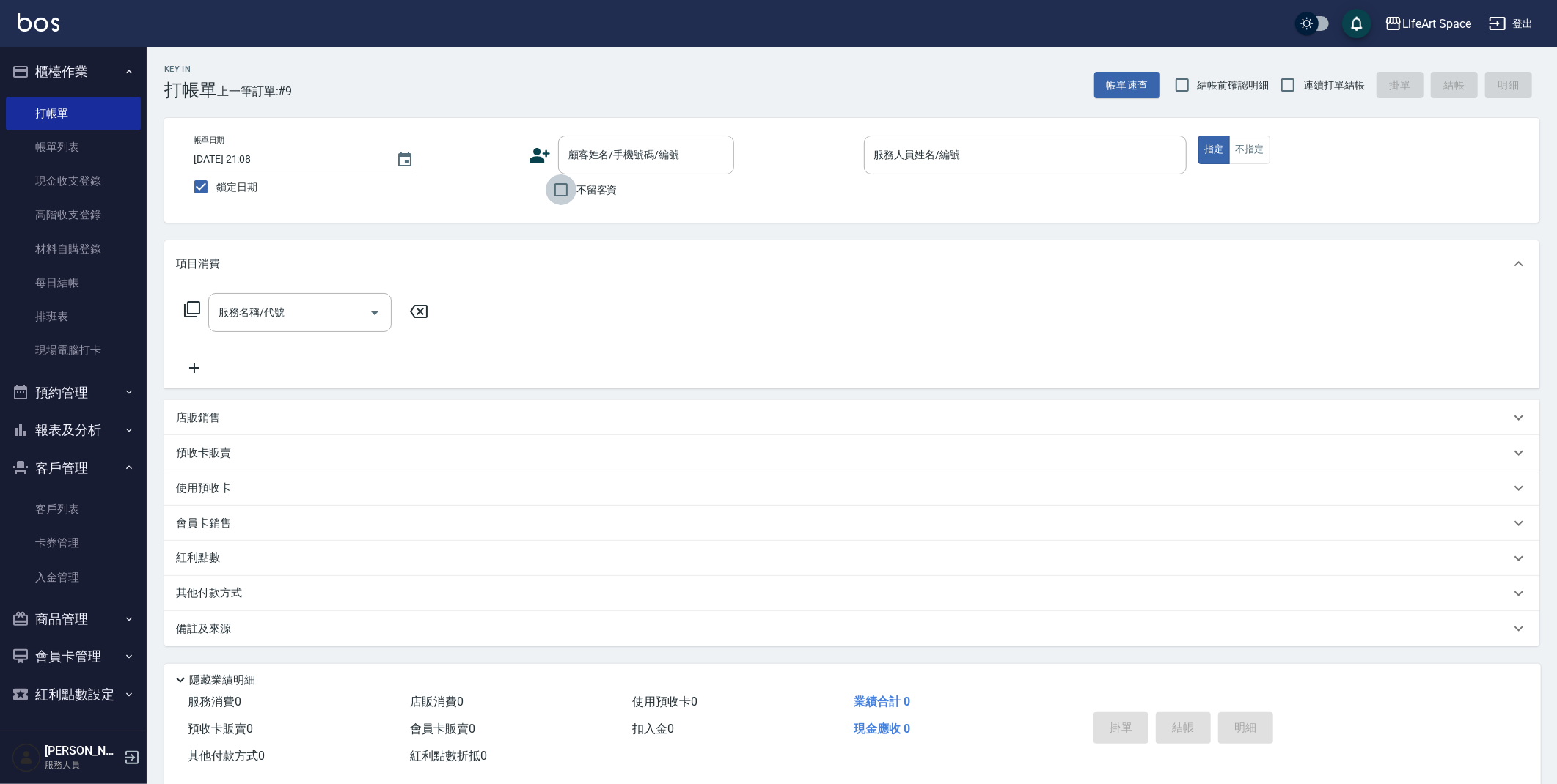
click at [557, 189] on input "不留客資" at bounding box center [561, 190] width 31 height 31
checkbox input "true"
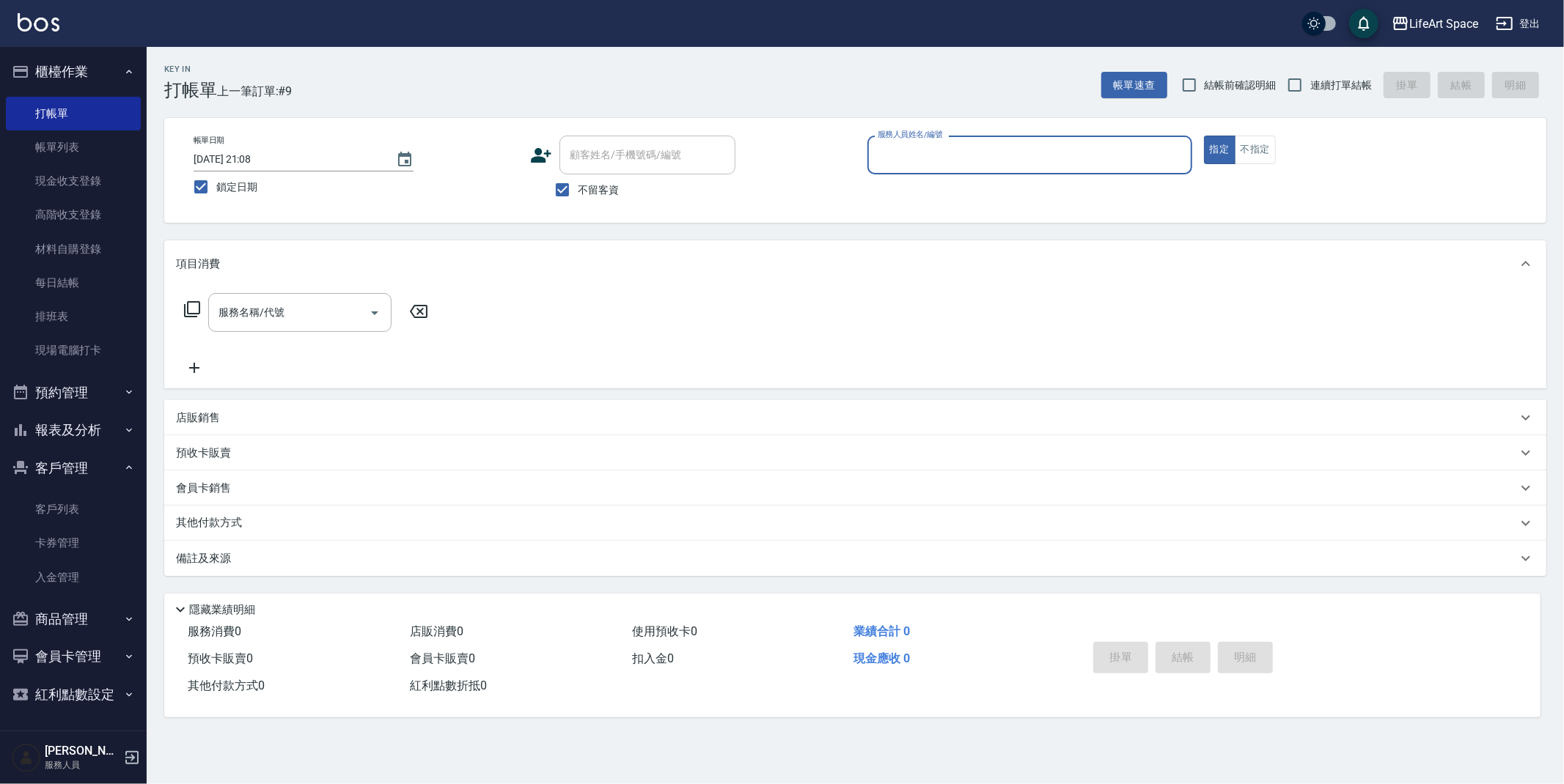
click at [1015, 154] on input "服務人員姓名/編號" at bounding box center [1030, 154] width 312 height 26
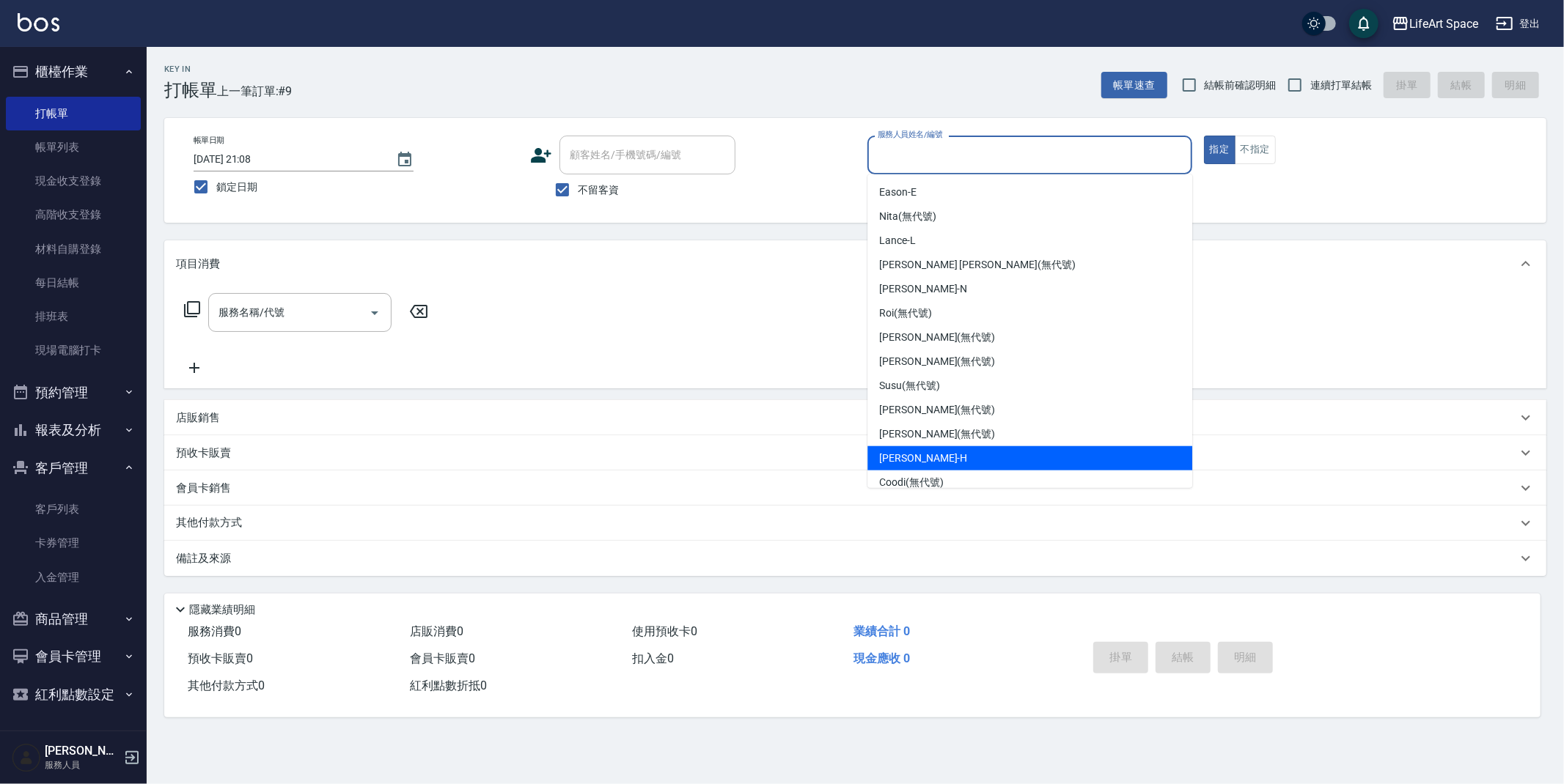
click at [939, 451] on div "[PERSON_NAME]" at bounding box center [1029, 458] width 325 height 24
type input "[PERSON_NAME]"
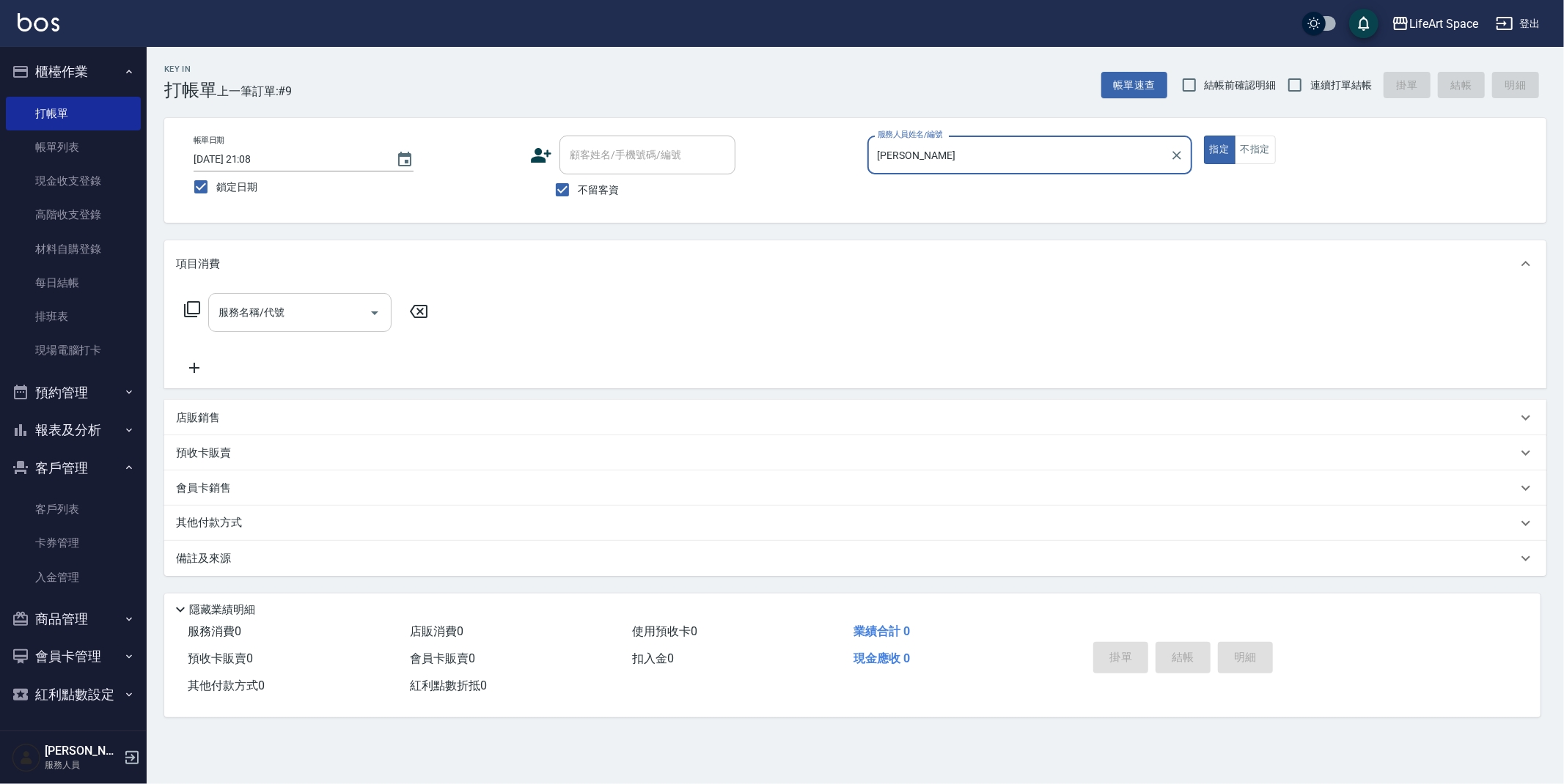
click at [319, 309] on input "服務名稱/代號" at bounding box center [289, 313] width 148 height 26
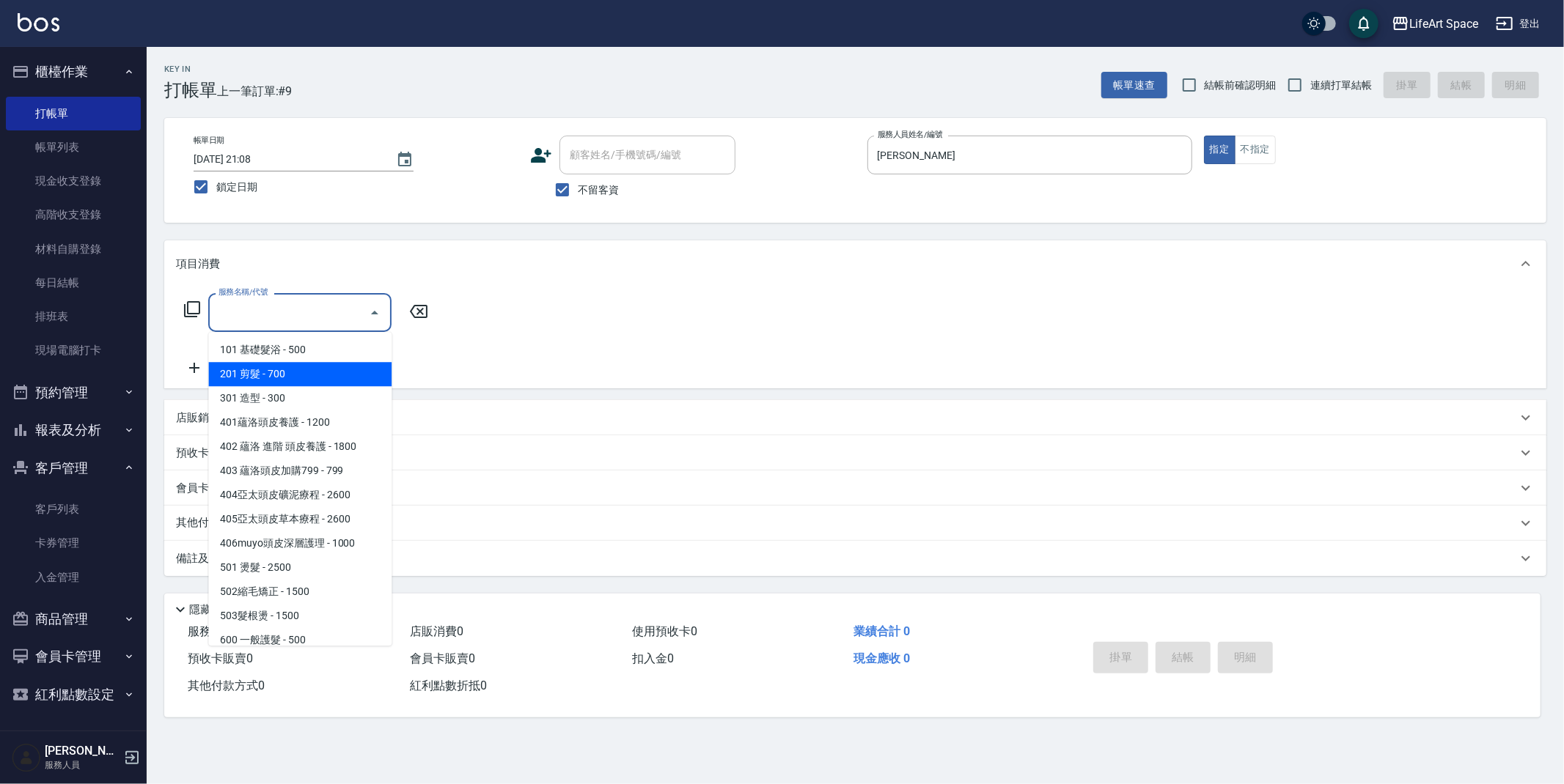
click at [306, 376] on span "201 剪髮 - 700" at bounding box center [299, 374] width 183 height 24
type input "201 剪髮(201)"
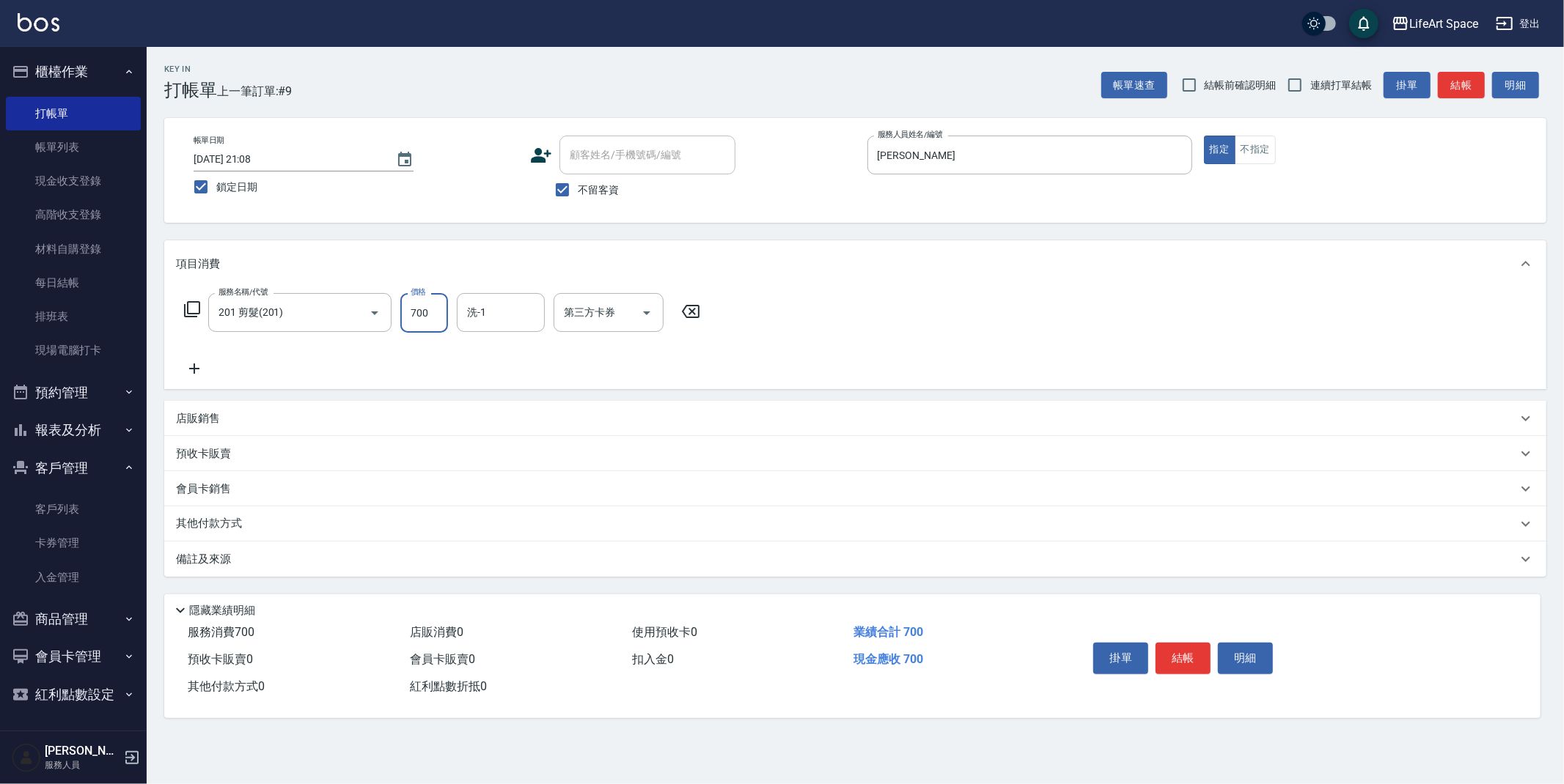
click at [437, 313] on input "700" at bounding box center [424, 313] width 47 height 40
type input "800"
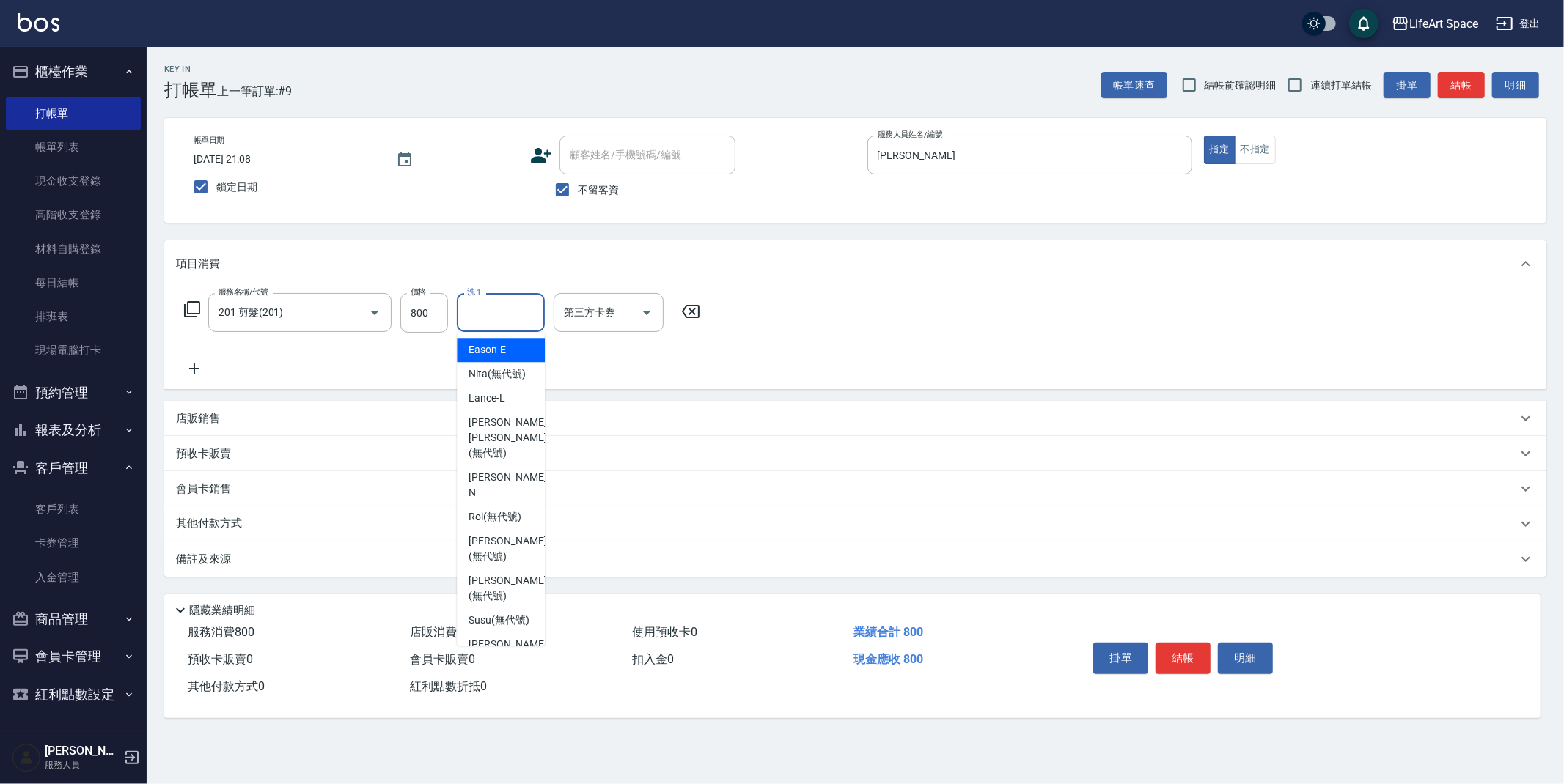
click at [479, 313] on input "洗-1" at bounding box center [500, 313] width 74 height 26
click at [490, 451] on span "[PERSON_NAME] [PERSON_NAME] (無代號)" at bounding box center [507, 438] width 78 height 47
type input "[PERSON_NAME] [PERSON_NAME](無代號)"
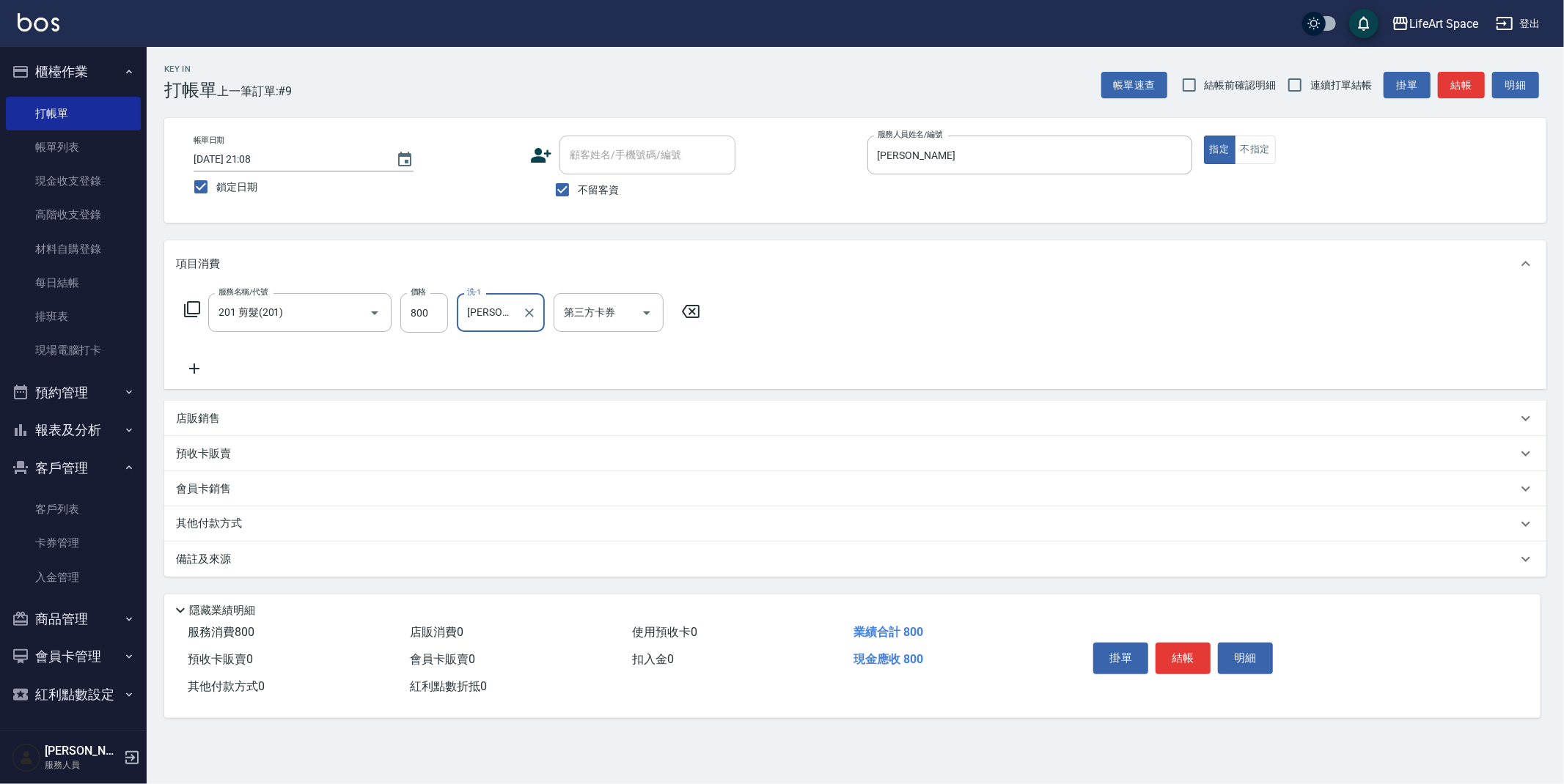
click at [255, 554] on div "備註及來源" at bounding box center [846, 560] width 1341 height 16
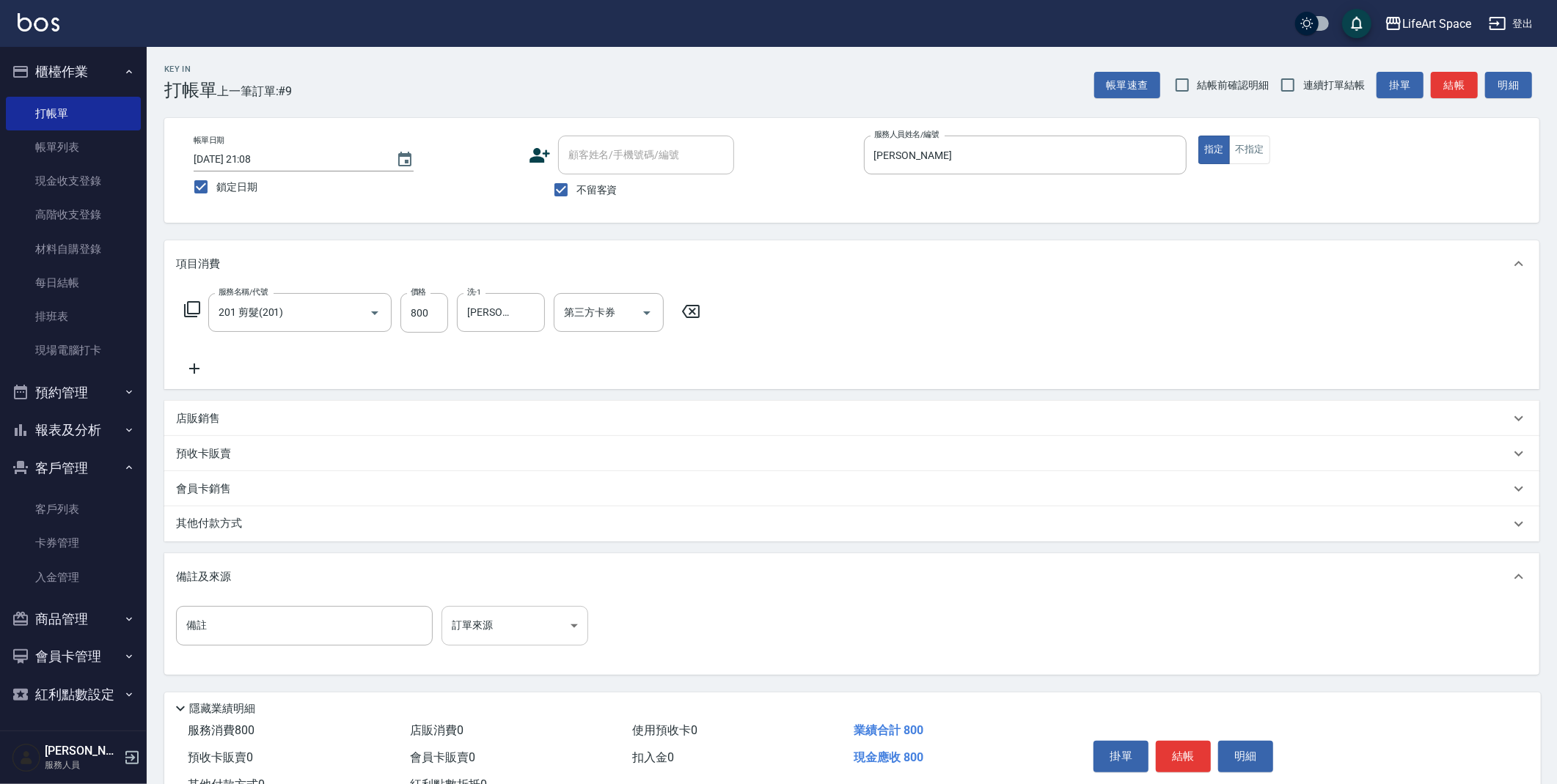
click at [505, 637] on body "LifeArt Space 登出 櫃檯作業 打帳單 帳單列表 現金收支登錄 高階收支登錄 材料自購登錄 每日結帳 排班表 現場電腦打卡 預約管理 預約管理 單…" at bounding box center [778, 417] width 1557 height 834
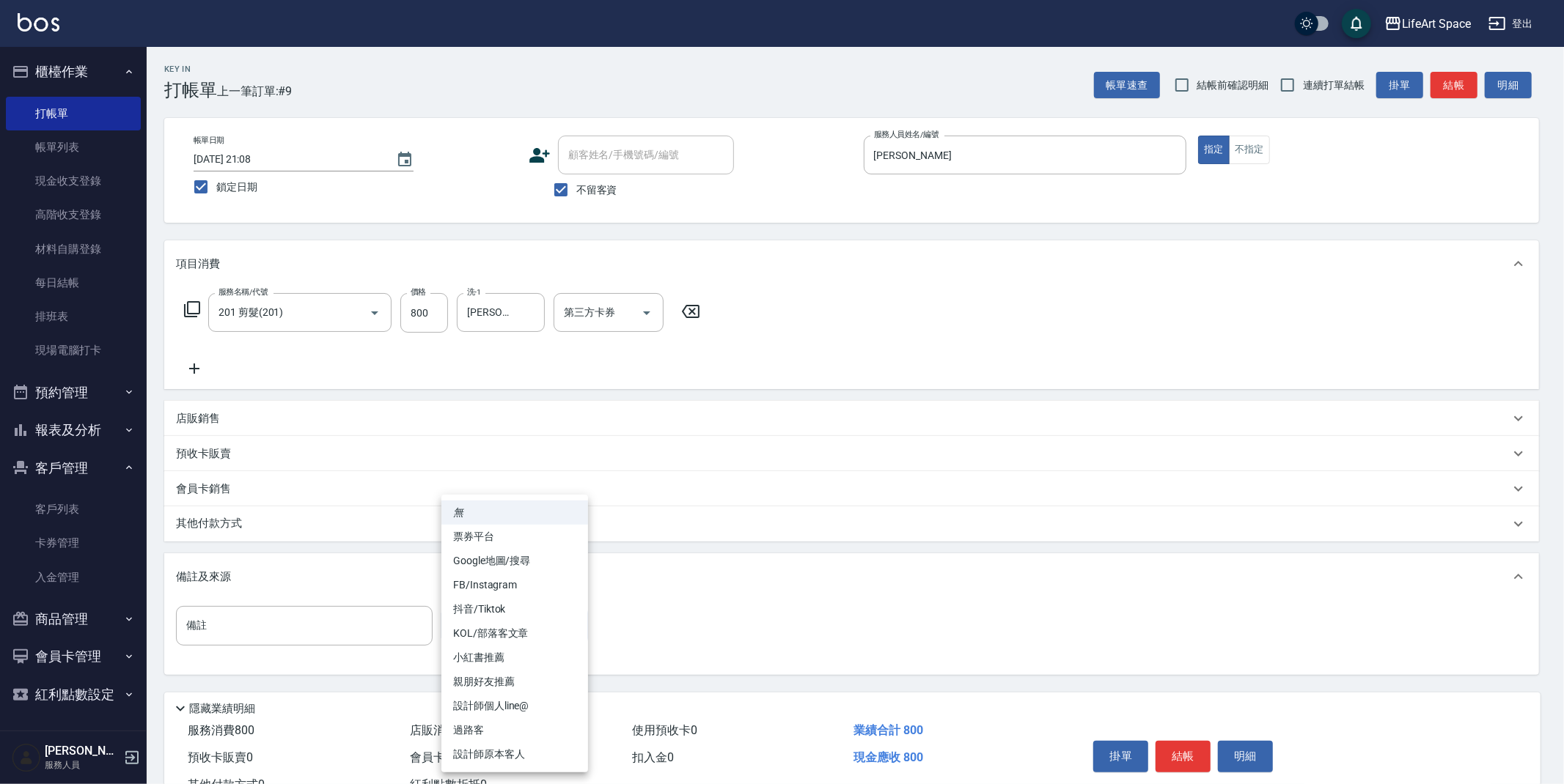
click at [513, 750] on li "設計師原本客人" at bounding box center [514, 754] width 147 height 24
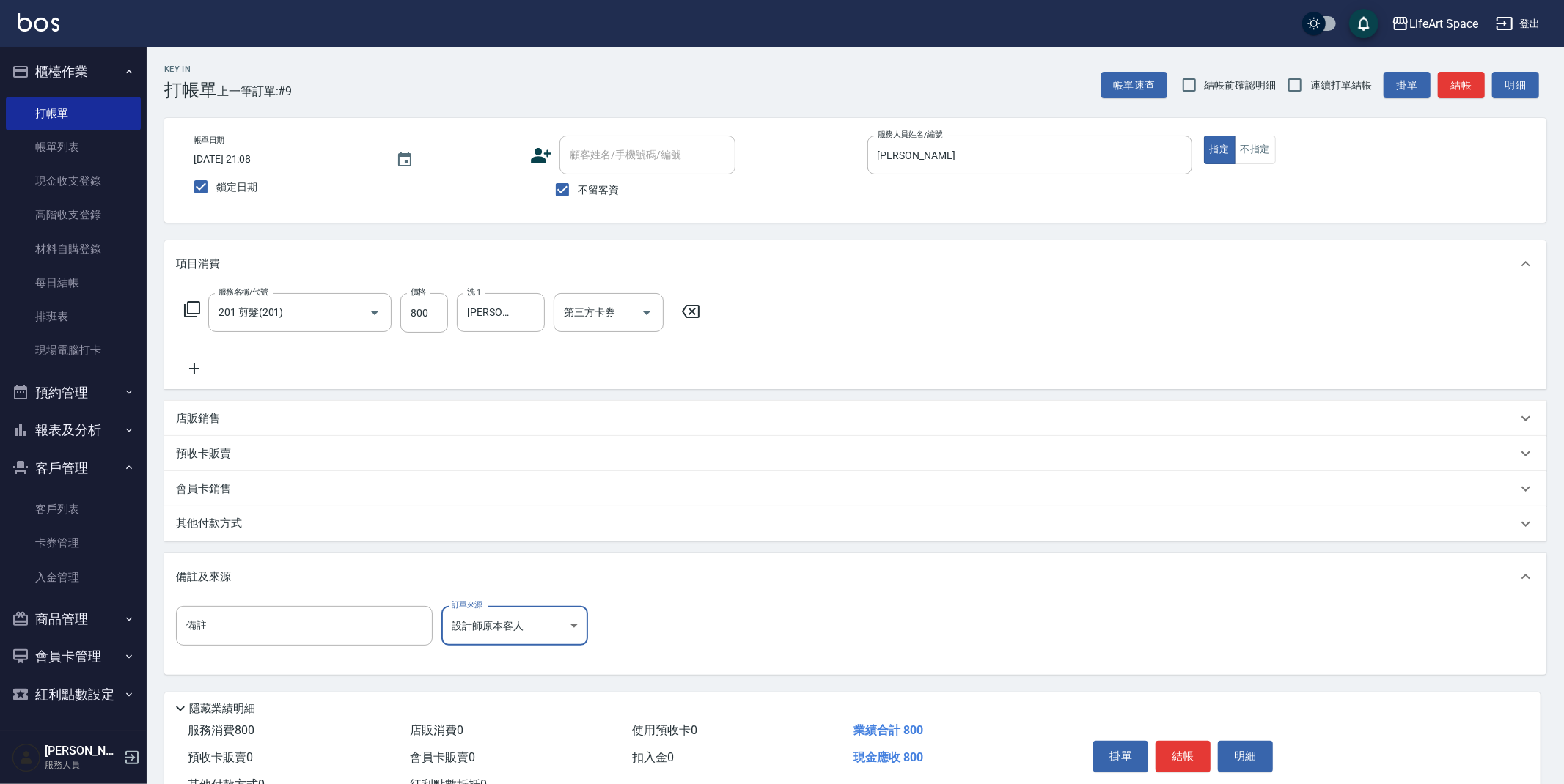
type input "設計師原本客人"
click at [1172, 764] on button "結帳" at bounding box center [1183, 757] width 55 height 31
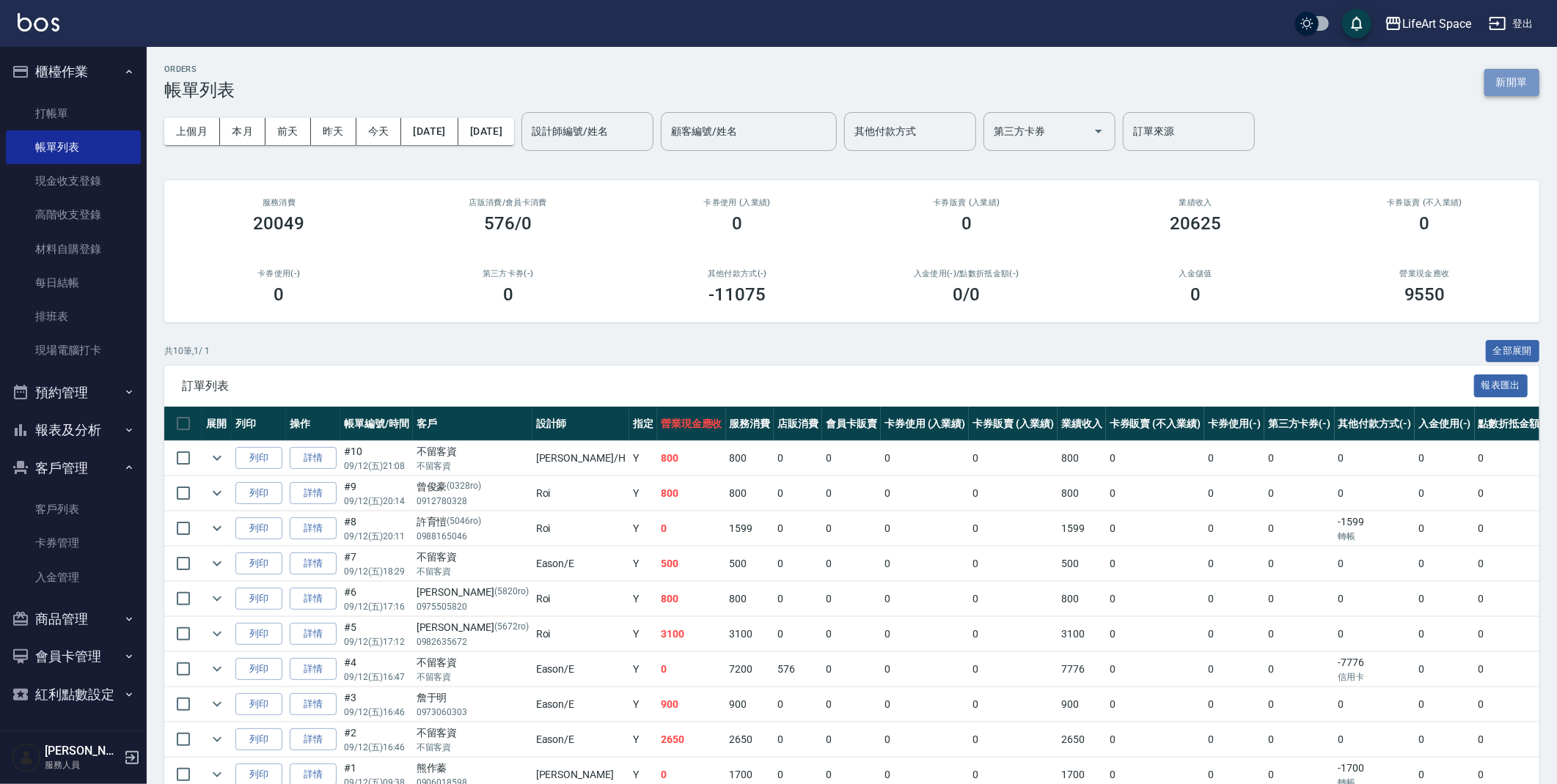
click at [1524, 88] on button "新開單" at bounding box center [1511, 82] width 55 height 27
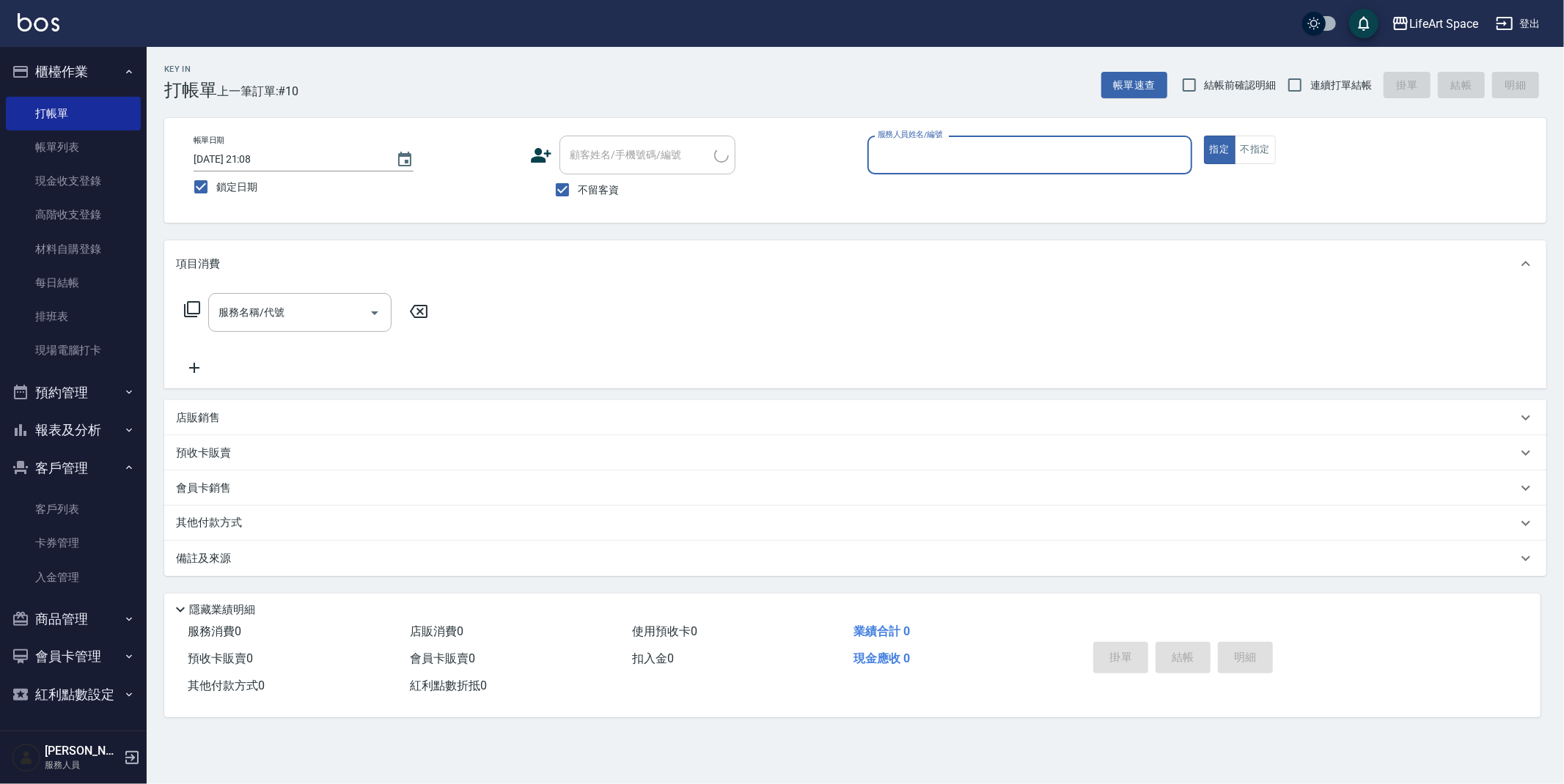
click at [1106, 125] on div "帳單日期 [DATE] 21:08 鎖定日期 顧客姓名/手機號碼/編號 顧客姓名/手機號碼/編號 不留客資 服務人員姓名/編號 服務人員姓名/編號 指定 不指定" at bounding box center [856, 170] width 1382 height 105
click at [1094, 134] on div "帳單日期 [DATE] 21:08 鎖定日期 顧客姓名/手機號碼/編號 顧客姓名/手機號碼/編號 不留客資 服務人員姓名/編號 服務人員姓名/編號 指定 不指定" at bounding box center [856, 170] width 1382 height 105
click at [1092, 142] on div "服務人員姓名/編號" at bounding box center [1029, 155] width 325 height 39
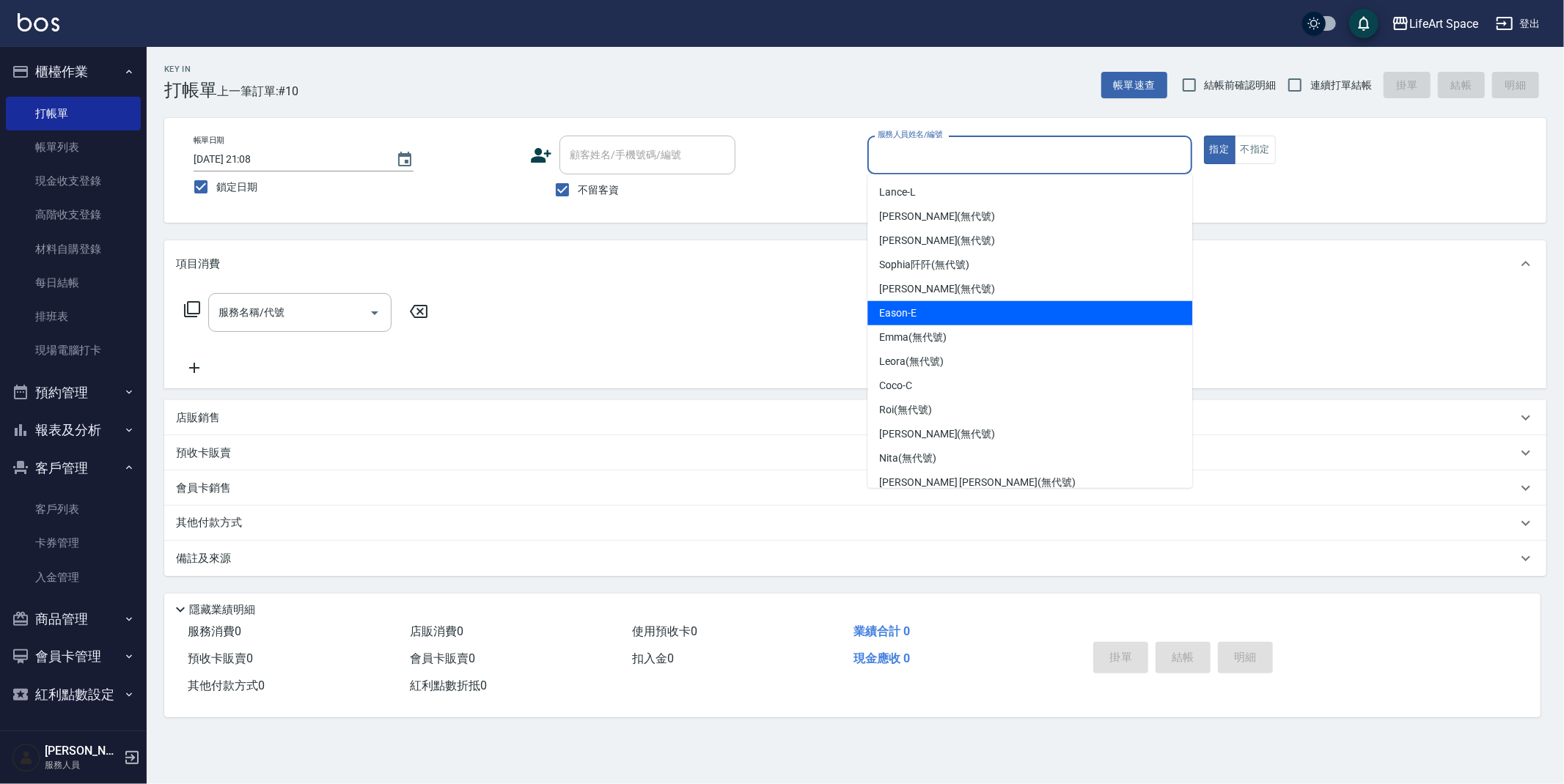
scroll to position [254, 0]
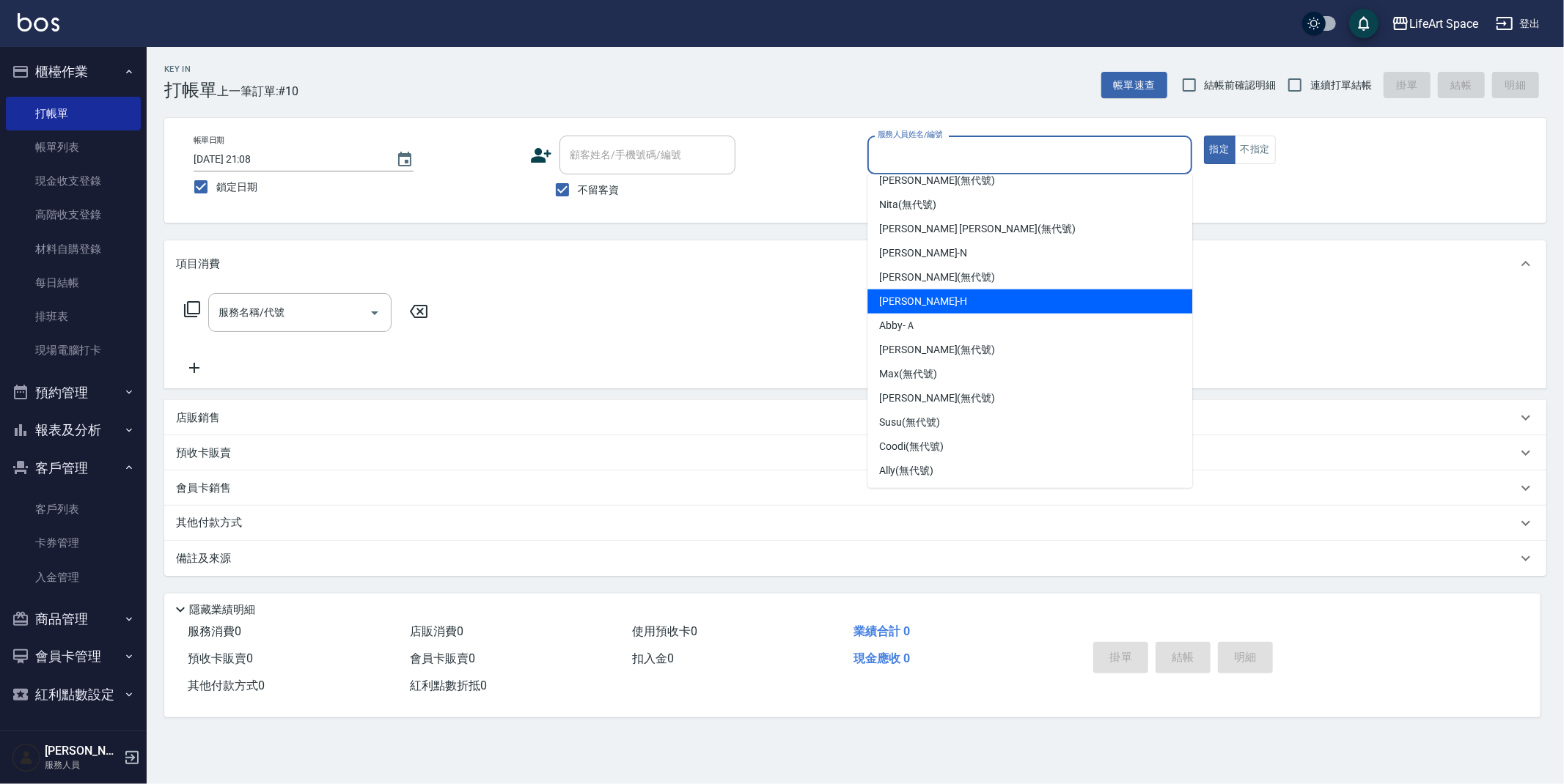
click at [1036, 300] on div "[PERSON_NAME]" at bounding box center [1029, 301] width 325 height 24
type input "[PERSON_NAME]"
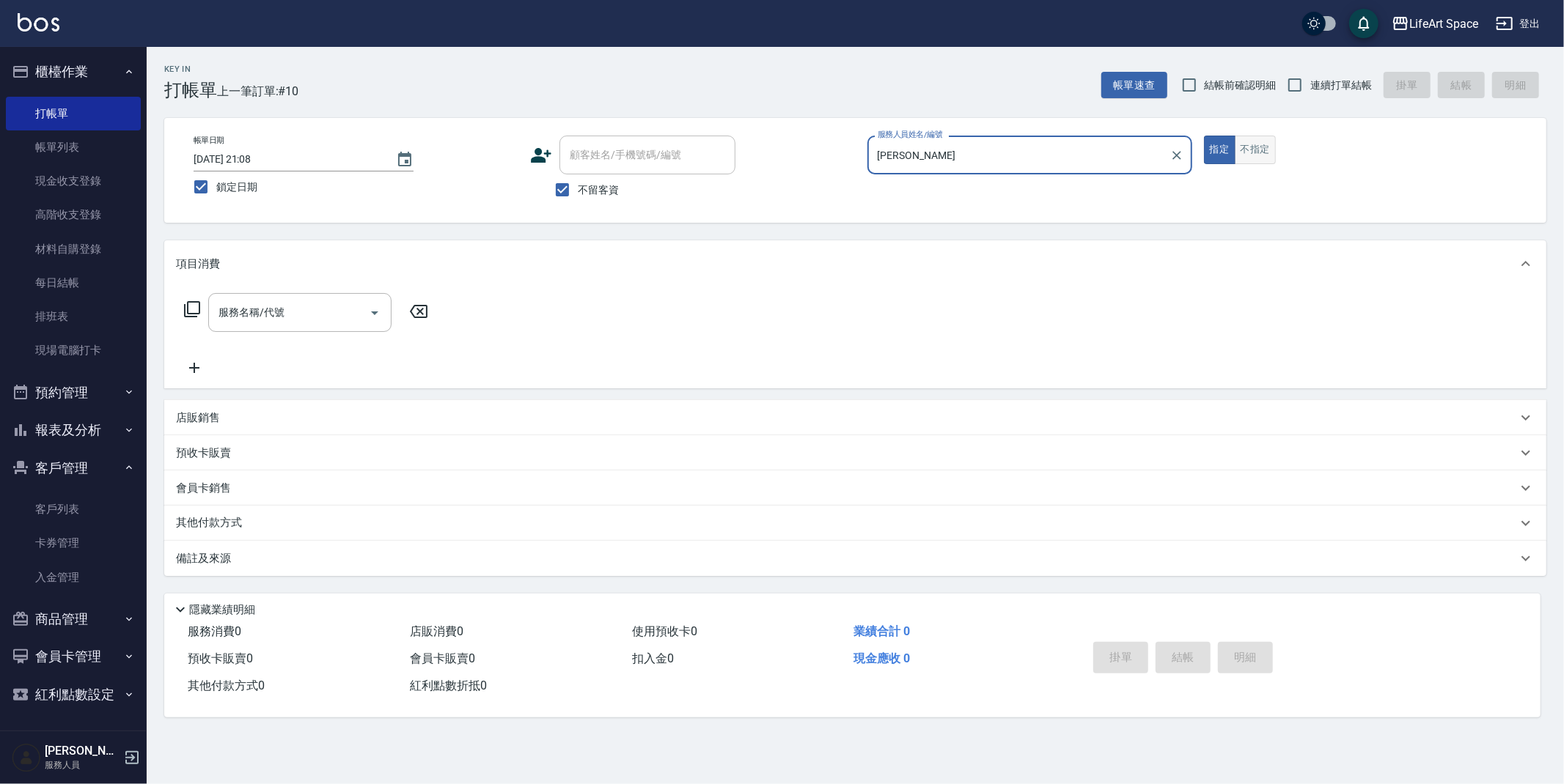
click at [1253, 150] on button "不指定" at bounding box center [1255, 150] width 41 height 29
click at [299, 308] on input "服務名稱/代號" at bounding box center [289, 313] width 148 height 26
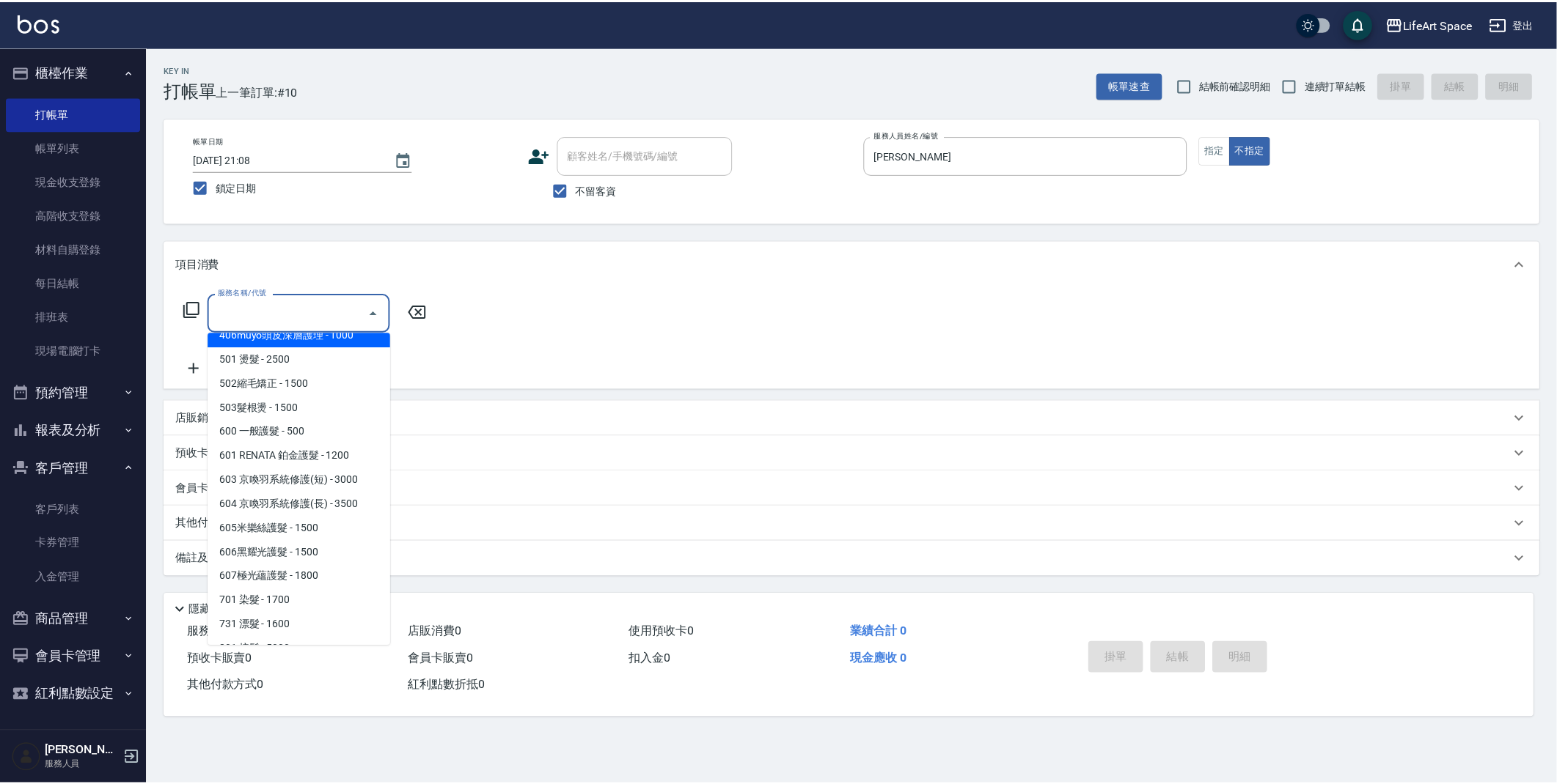
scroll to position [216, 0]
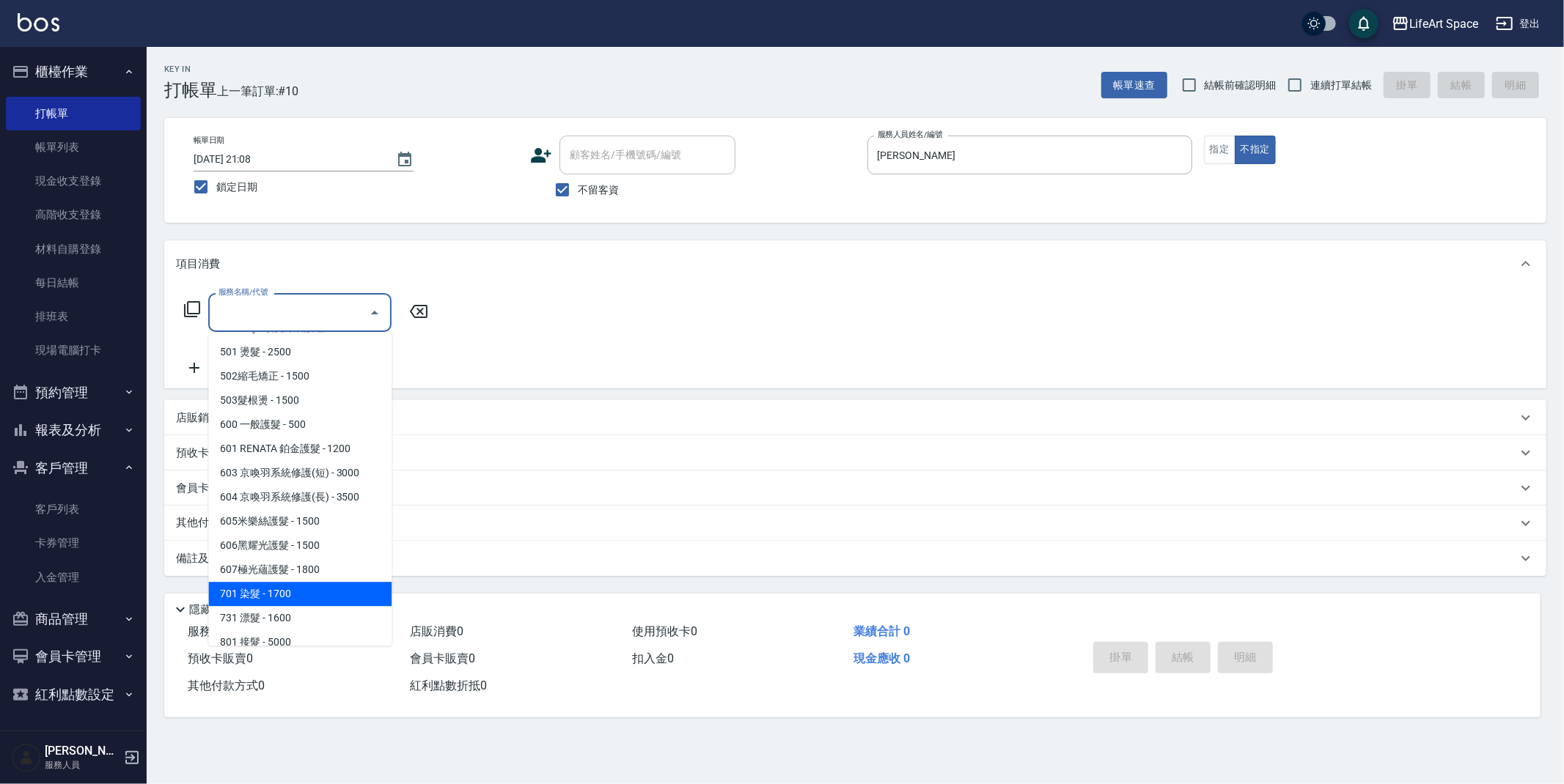
click at [359, 595] on span "701 染髮 - 1700" at bounding box center [299, 593] width 183 height 24
type input "701 染髮(701)"
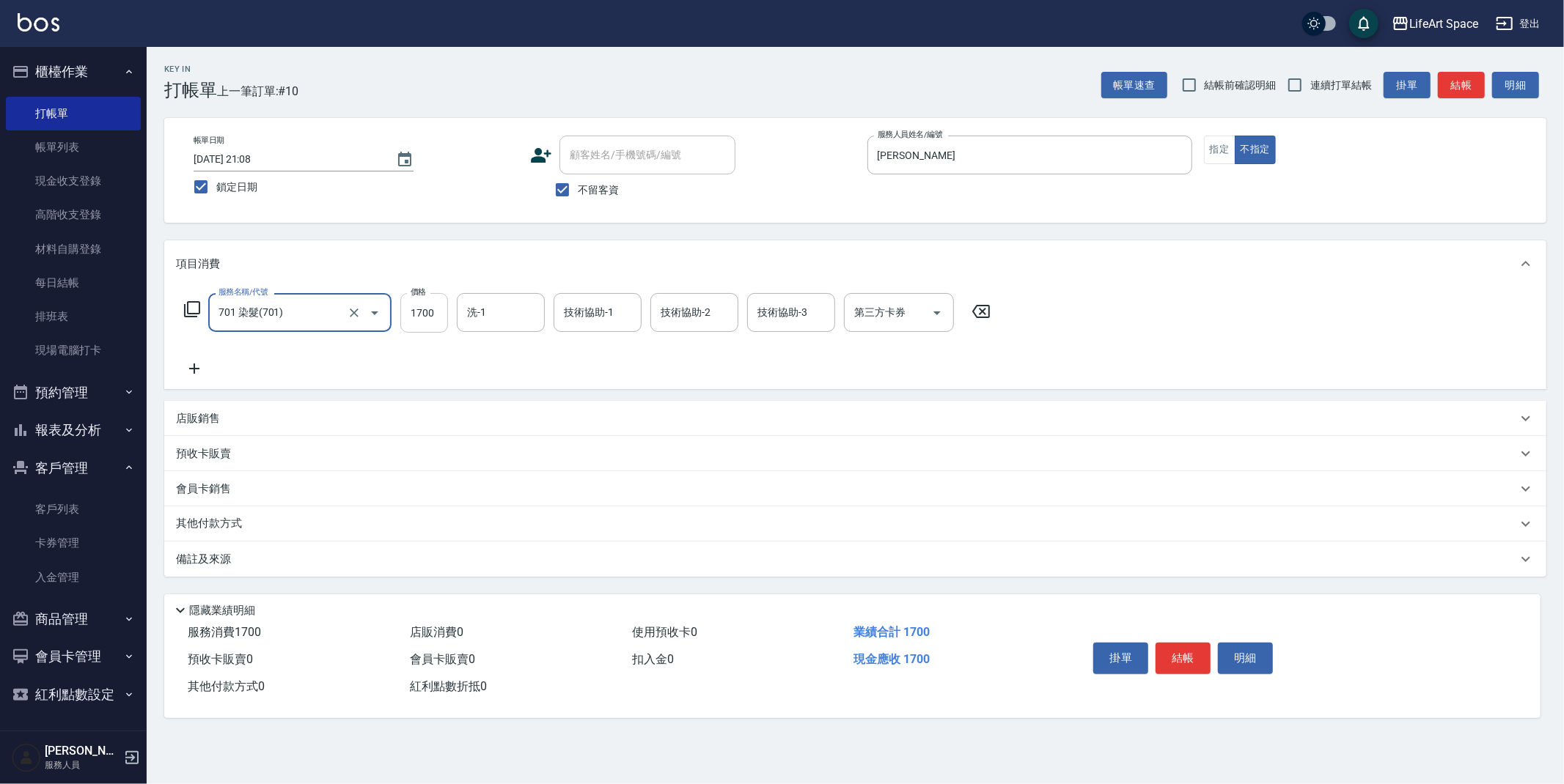
click at [437, 317] on input "1700" at bounding box center [424, 313] width 47 height 40
type input "4500"
click at [199, 368] on icon at bounding box center [194, 368] width 36 height 18
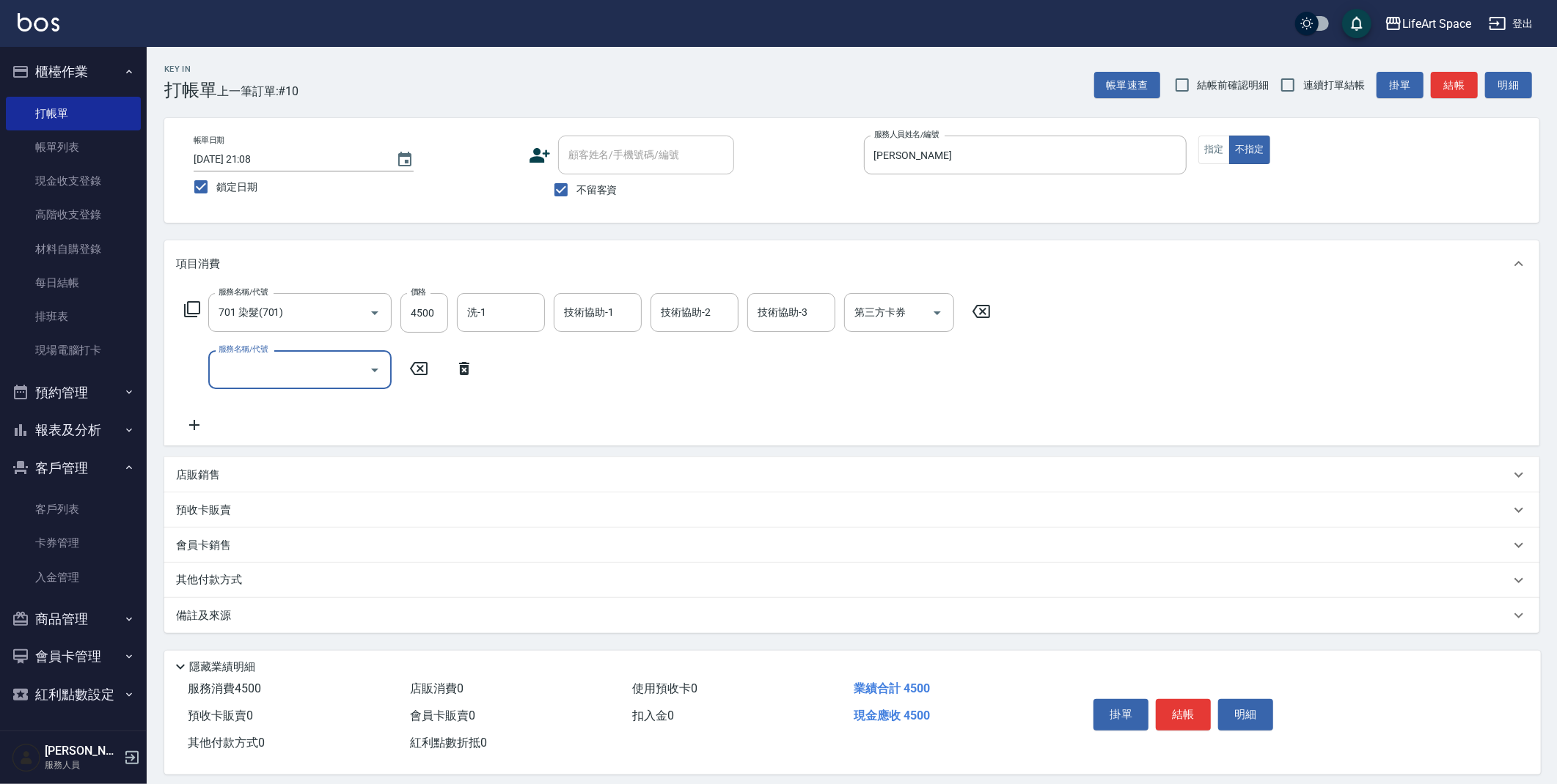
click at [258, 371] on input "服務名稱/代號" at bounding box center [289, 369] width 148 height 26
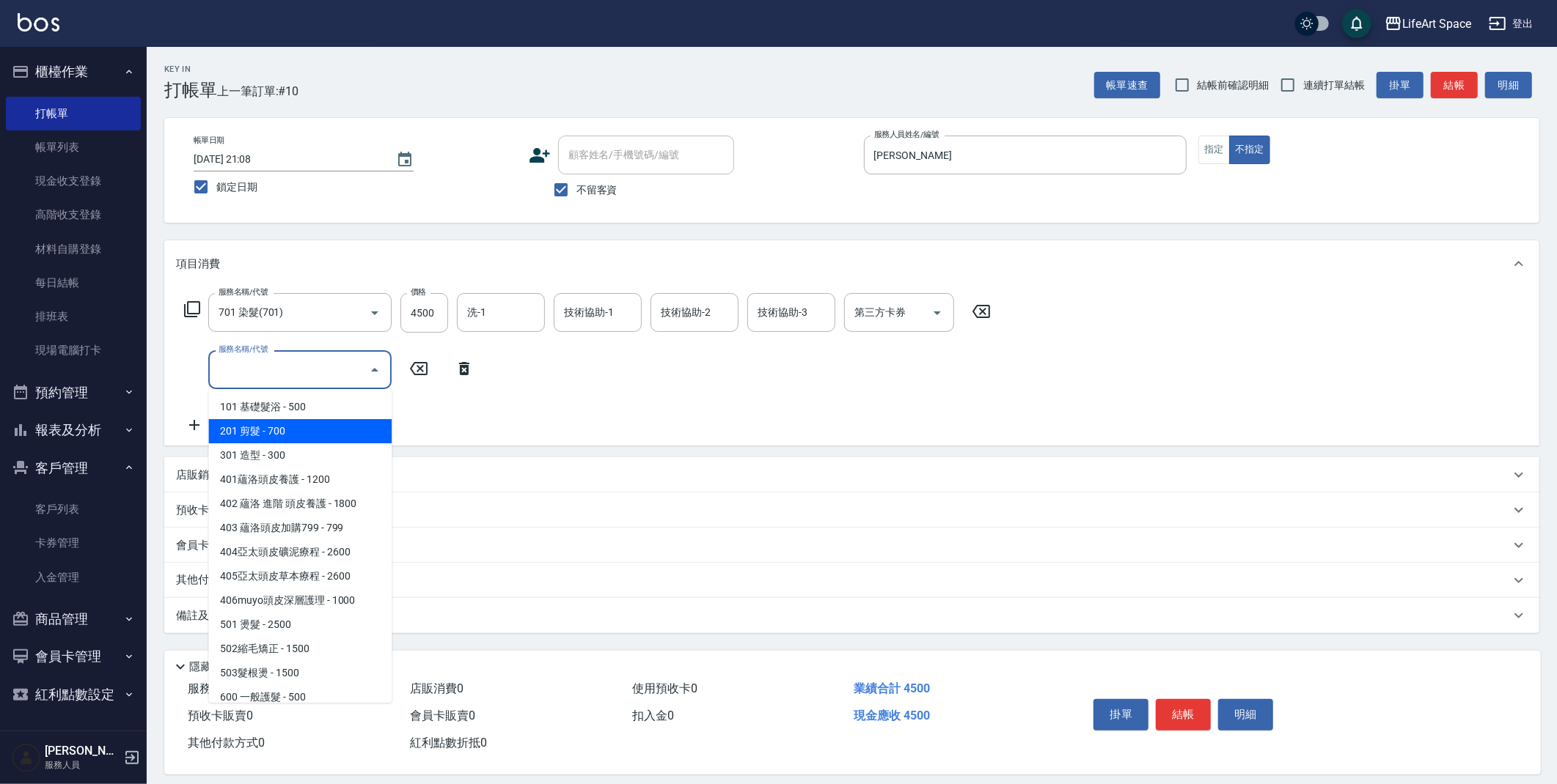
click at [317, 434] on span "201 剪髮 - 700" at bounding box center [299, 431] width 183 height 24
type input "201 剪髮(201)"
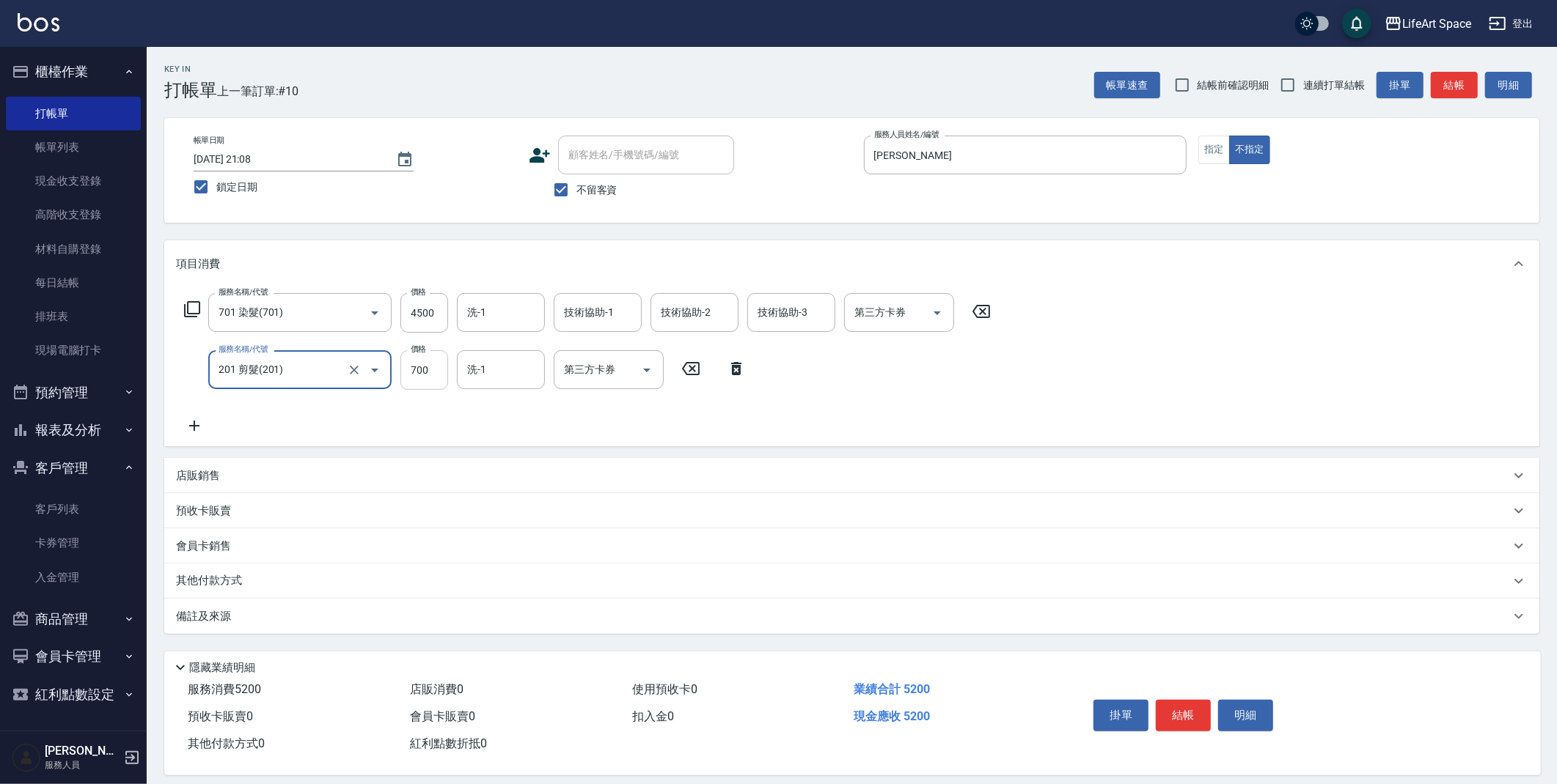
click at [441, 379] on input "700" at bounding box center [424, 370] width 47 height 40
type input "800"
click at [225, 610] on p "備註及來源" at bounding box center [203, 616] width 55 height 16
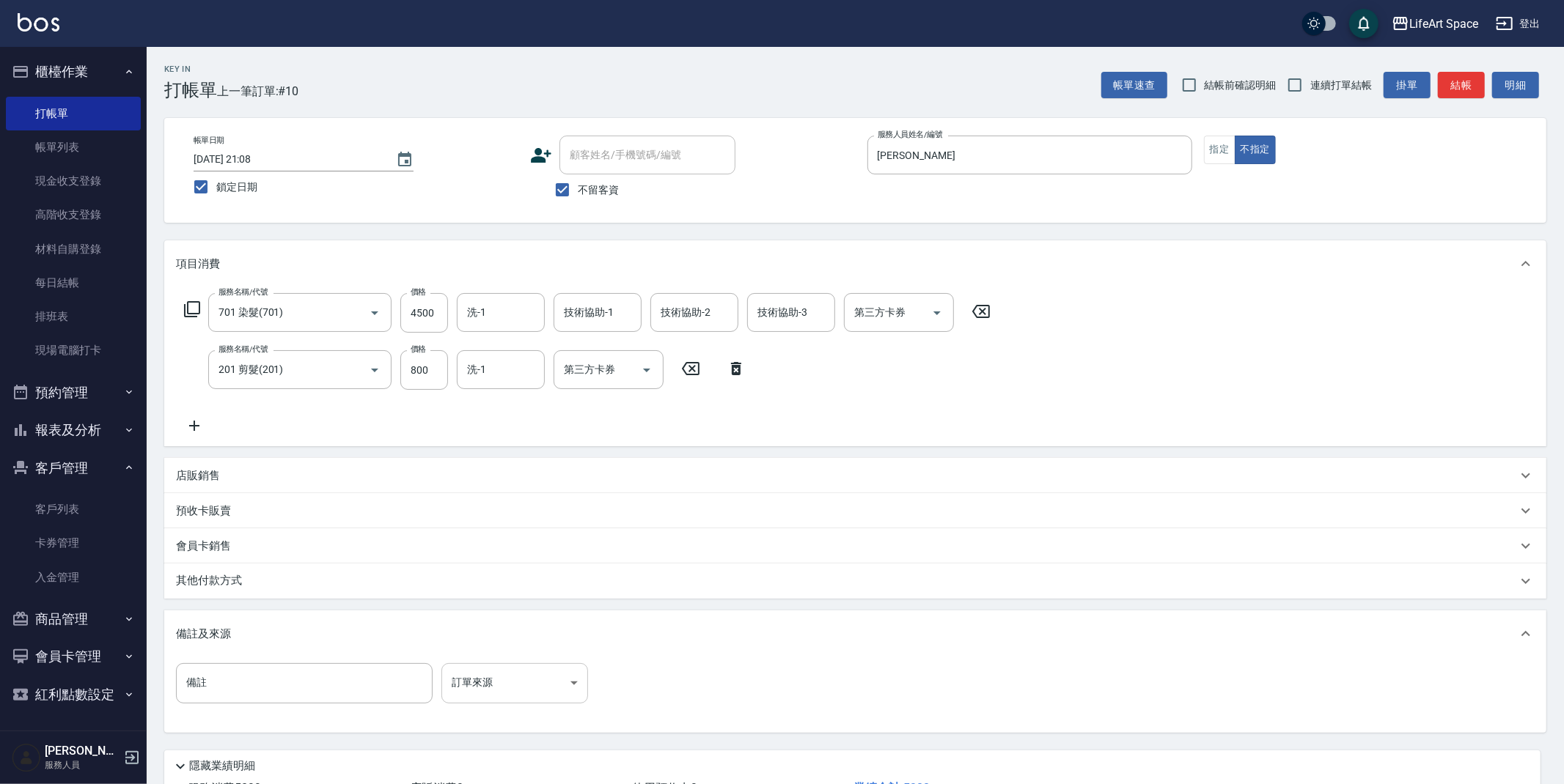
click at [493, 682] on body "LifeArt Space 登出 櫃檯作業 打帳單 帳單列表 現金收支登錄 高階收支登錄 材料自購登錄 每日結帳 排班表 現場電腦打卡 預約管理 預約管理 單…" at bounding box center [782, 446] width 1564 height 892
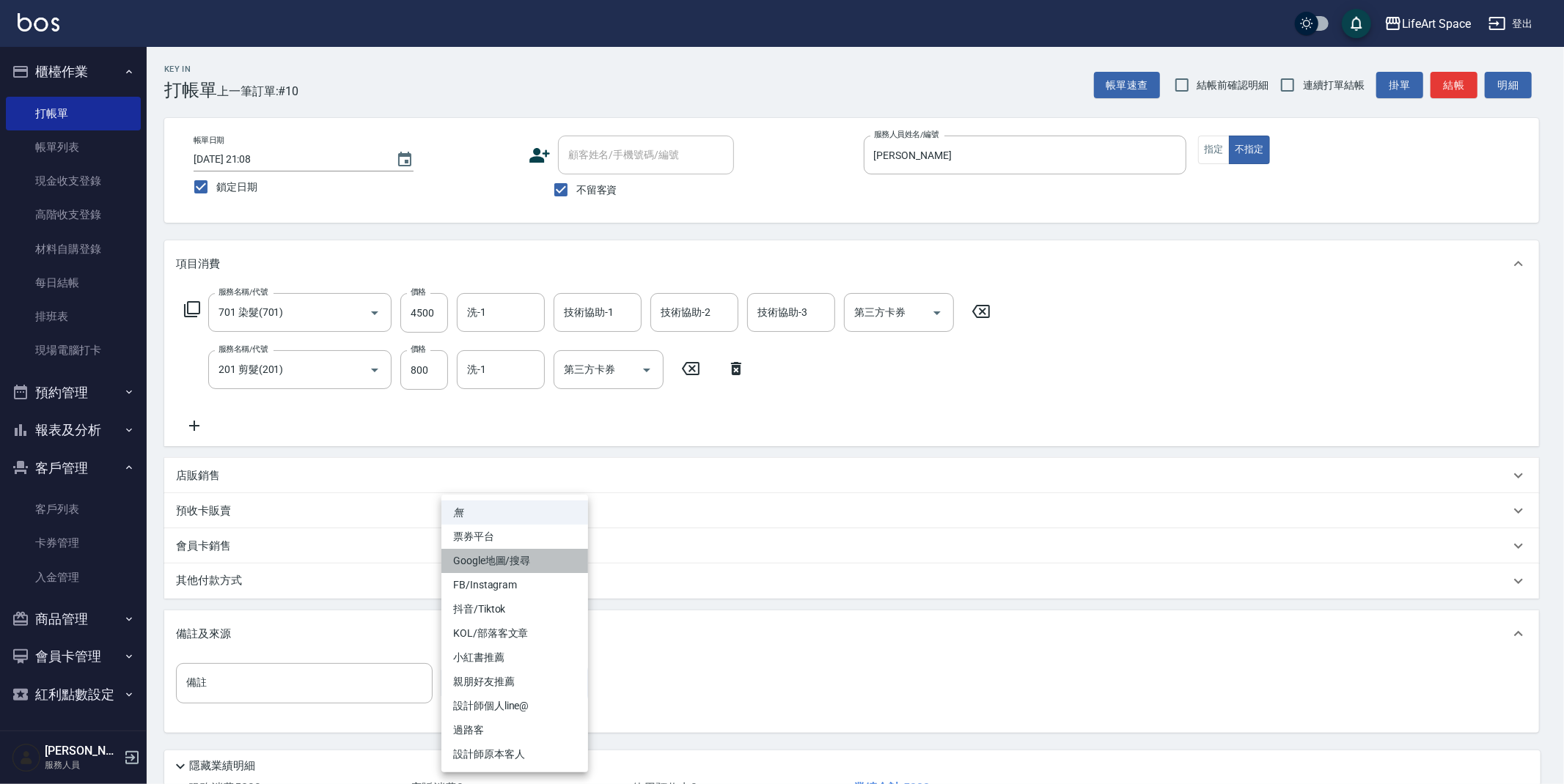
click at [521, 565] on li "Google地圖/搜尋" at bounding box center [514, 561] width 147 height 24
type input "Google地圖/搜尋"
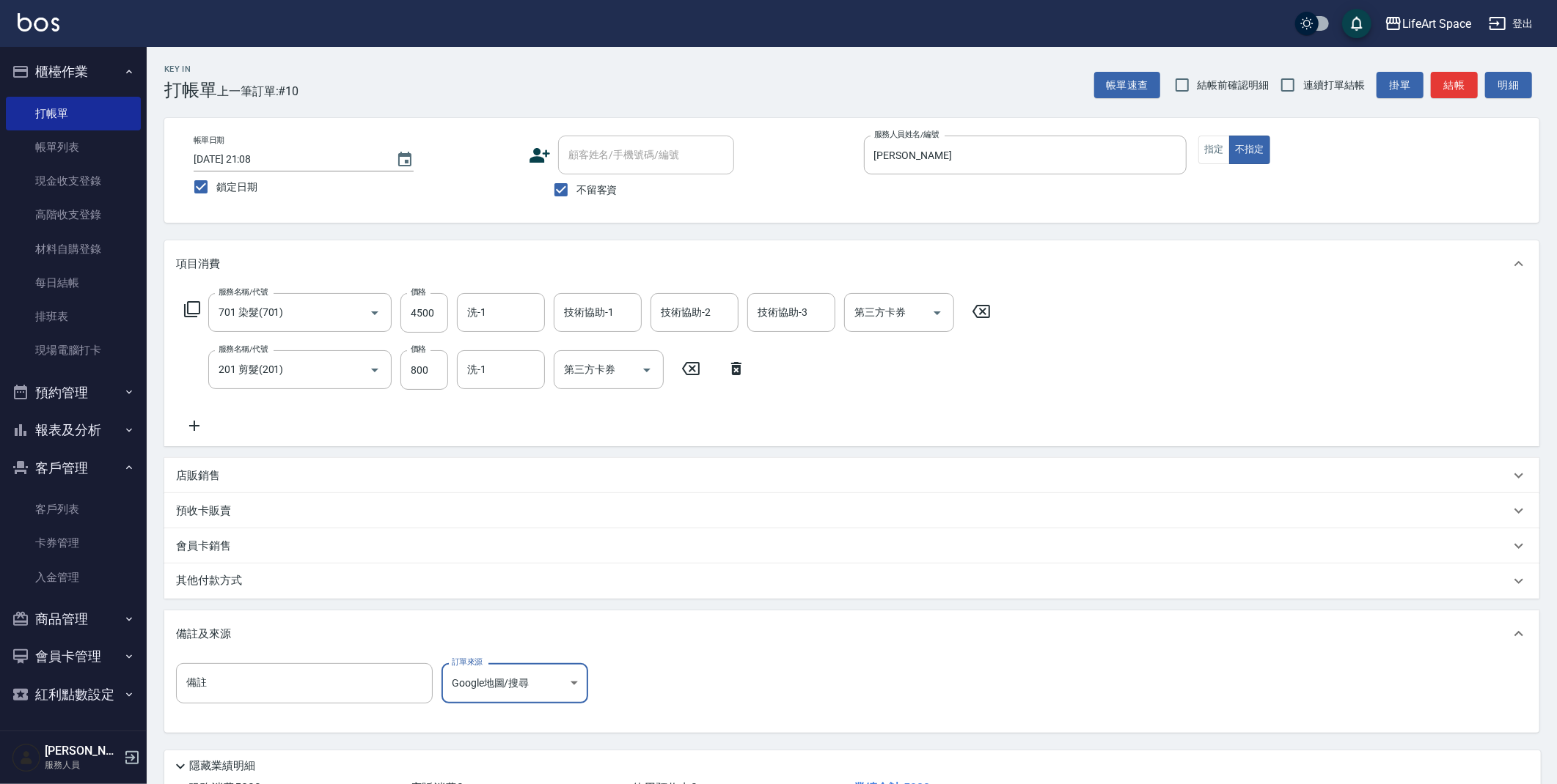
click at [255, 582] on div "其他付款方式" at bounding box center [843, 581] width 1334 height 16
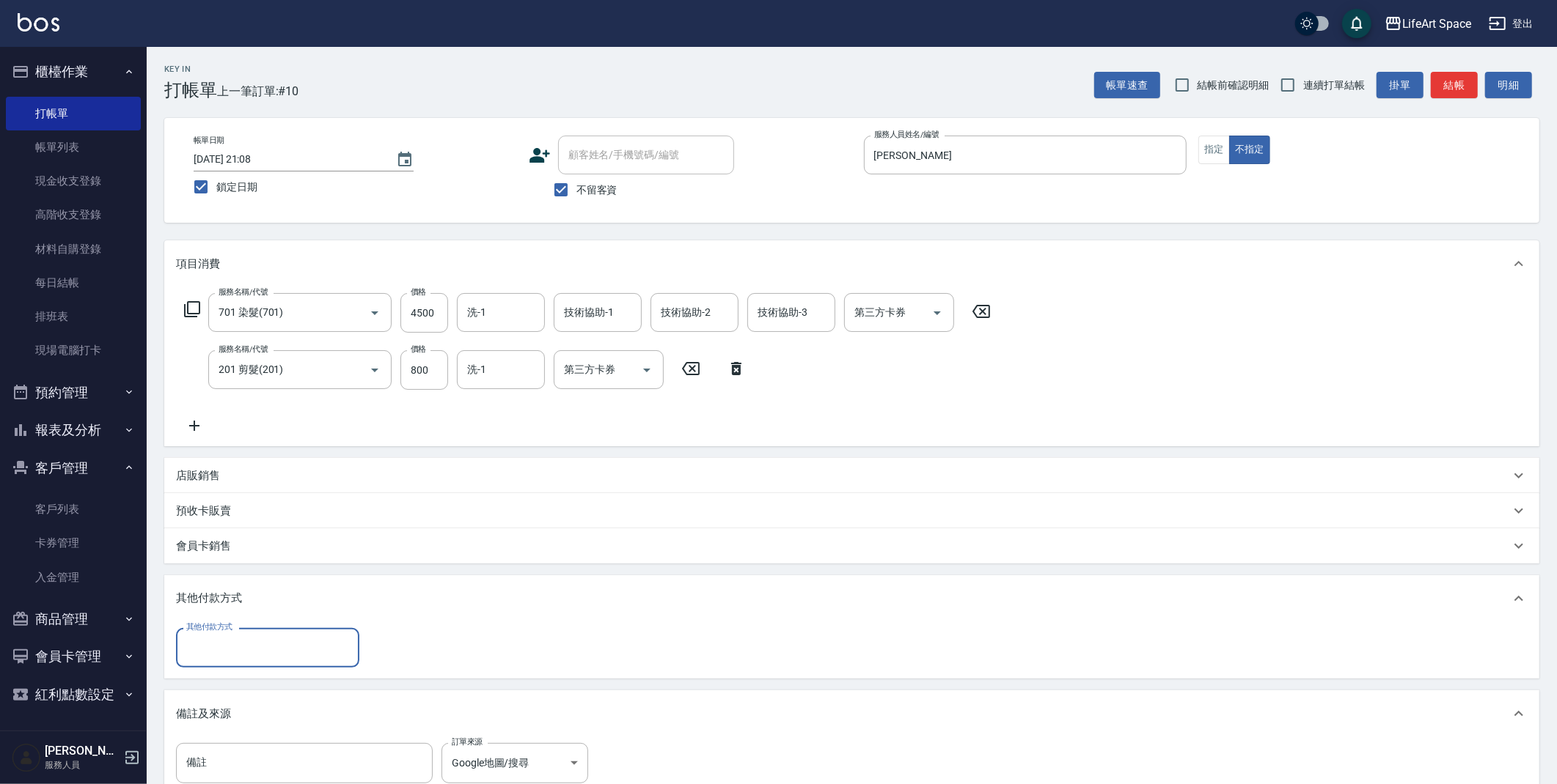
scroll to position [0, 0]
click at [251, 645] on input "其他付款方式" at bounding box center [267, 648] width 170 height 26
click at [220, 727] on span "信用卡" at bounding box center [268, 733] width 183 height 24
type input "信用卡"
click at [421, 648] on input "0" at bounding box center [423, 648] width 110 height 40
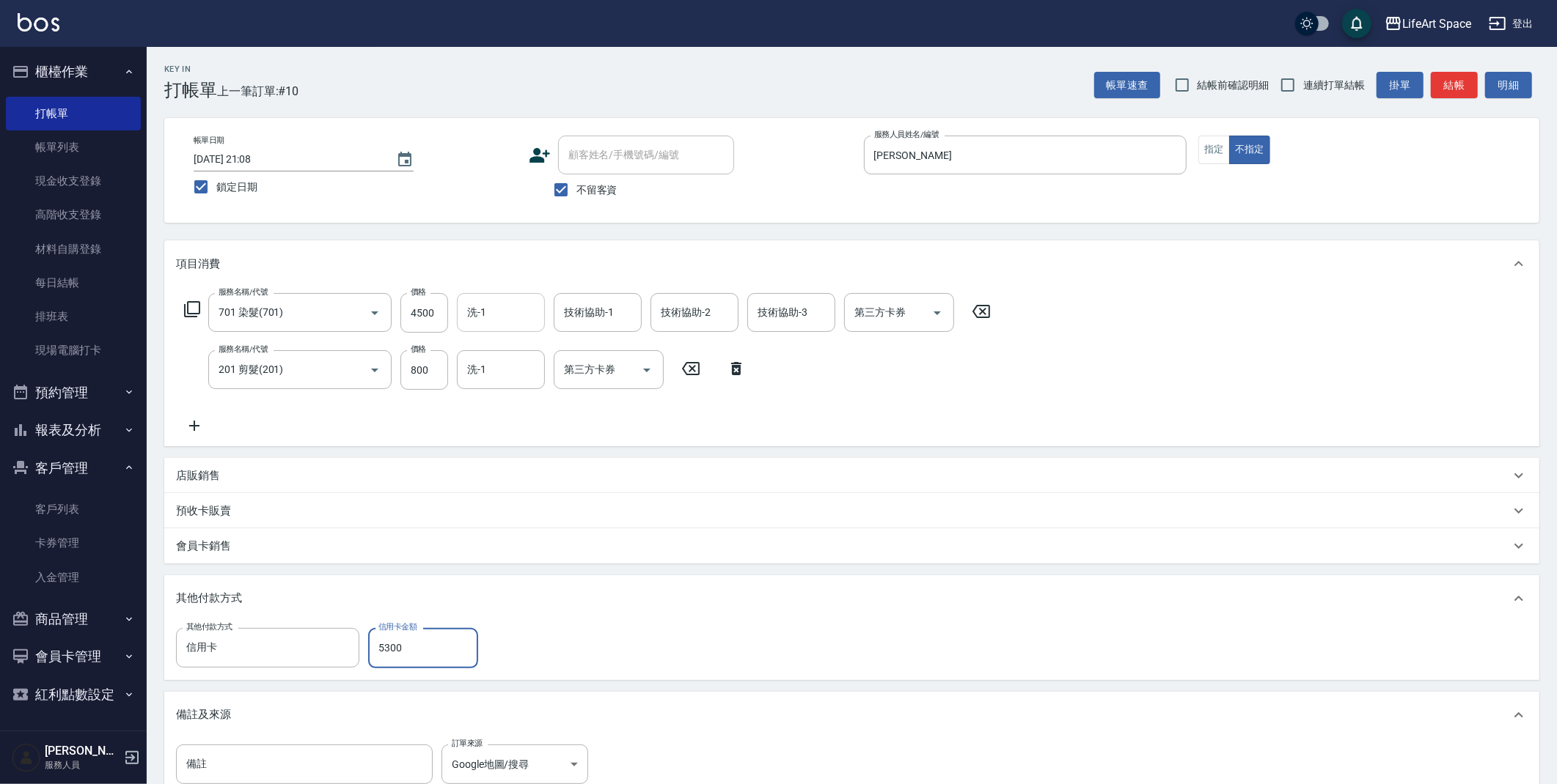
type input "5300"
click at [494, 307] on input "洗-1" at bounding box center [500, 313] width 74 height 26
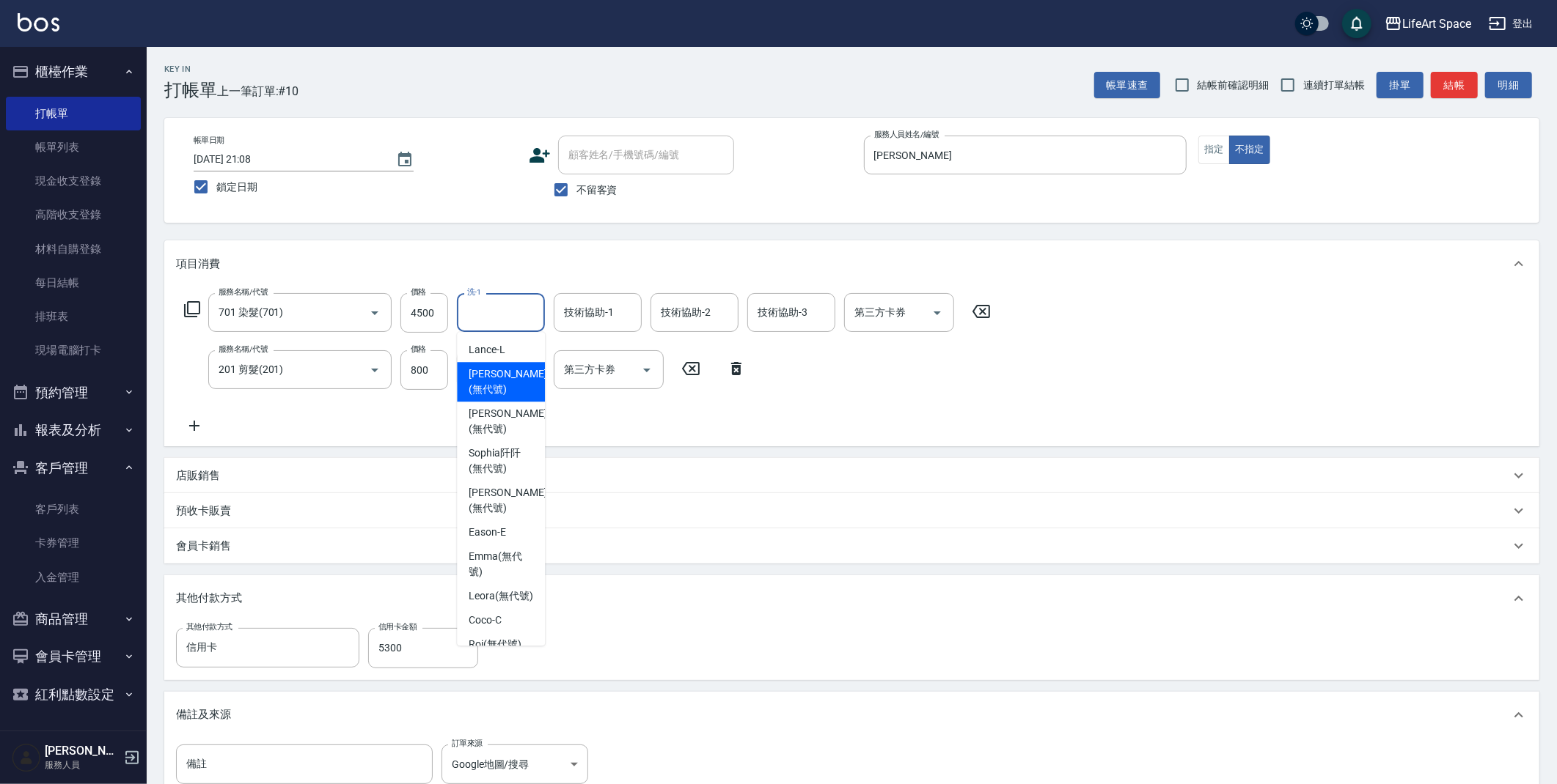
click at [566, 408] on div "服務名稱/代號 701 染髮(701) 服務名稱/代號 價格 4500 價格 洗-1 洗-1 技術協助-1 技術協助-1 技術協助-2 技術協助-2 技術協助…" at bounding box center [587, 364] width 823 height 141
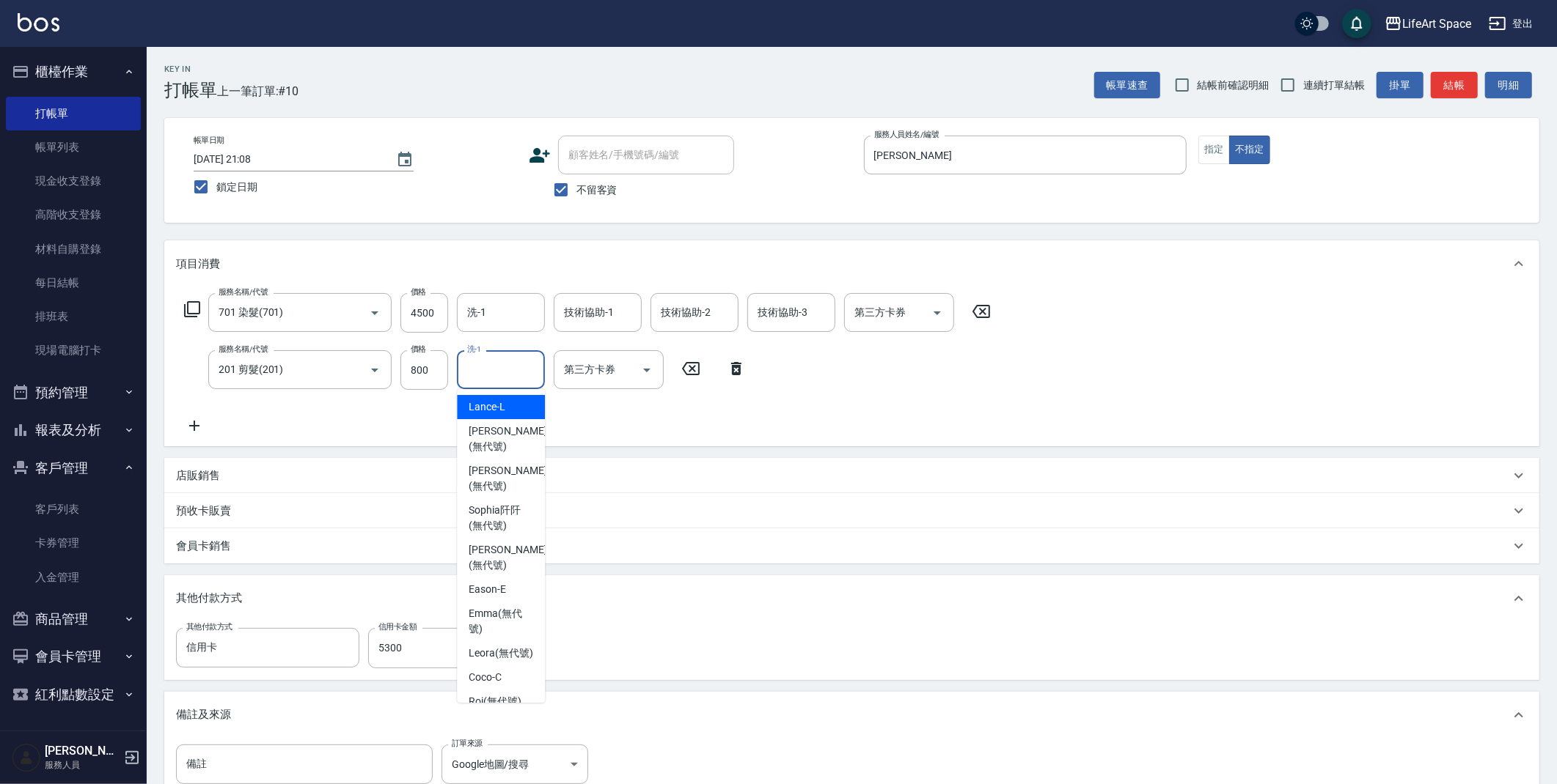
click at [501, 366] on input "洗-1" at bounding box center [500, 369] width 74 height 26
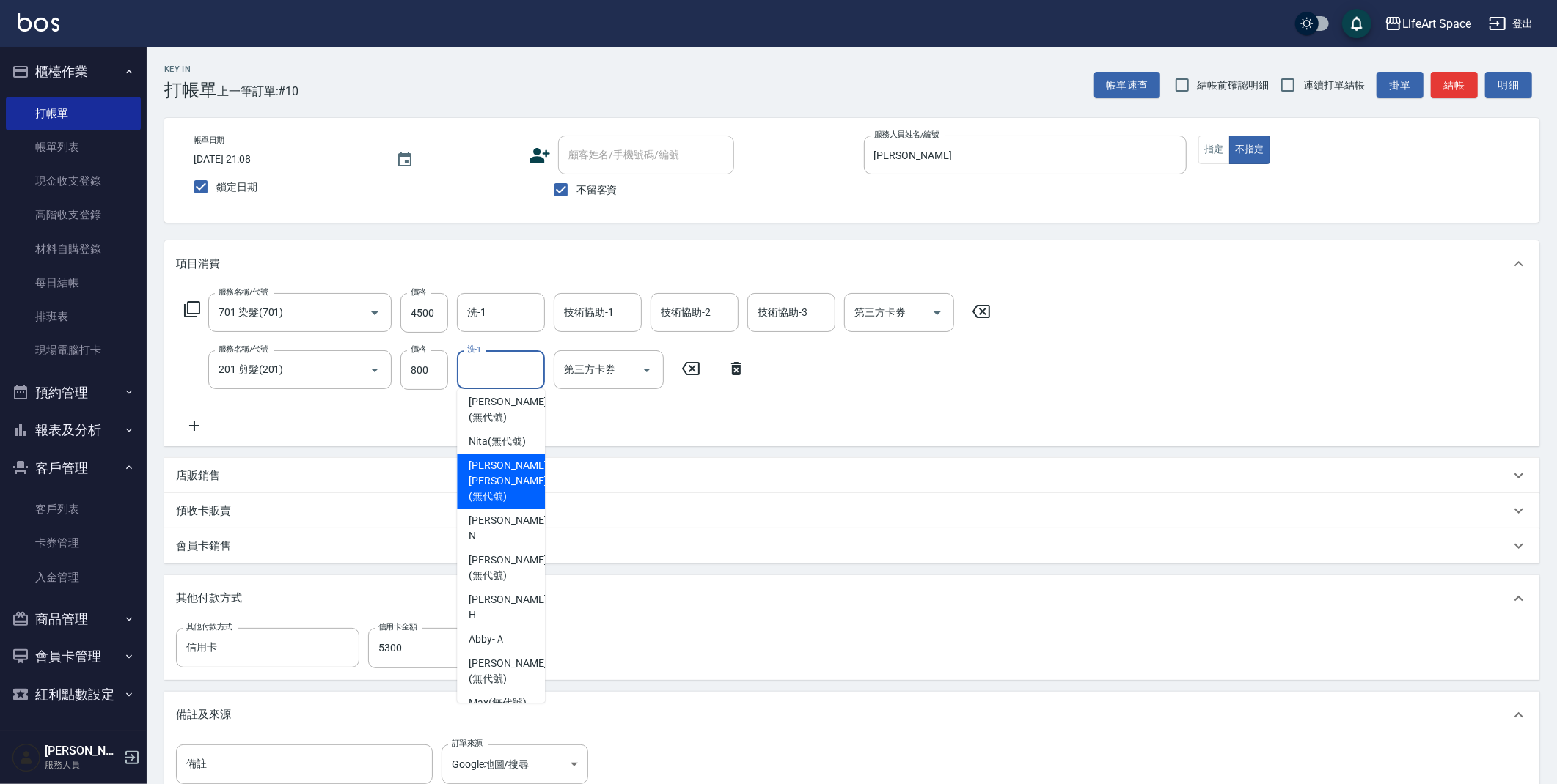
click at [510, 488] on span "[PERSON_NAME] [PERSON_NAME] (無代號)" at bounding box center [507, 482] width 78 height 47
type input "[PERSON_NAME] [PERSON_NAME](無代號)"
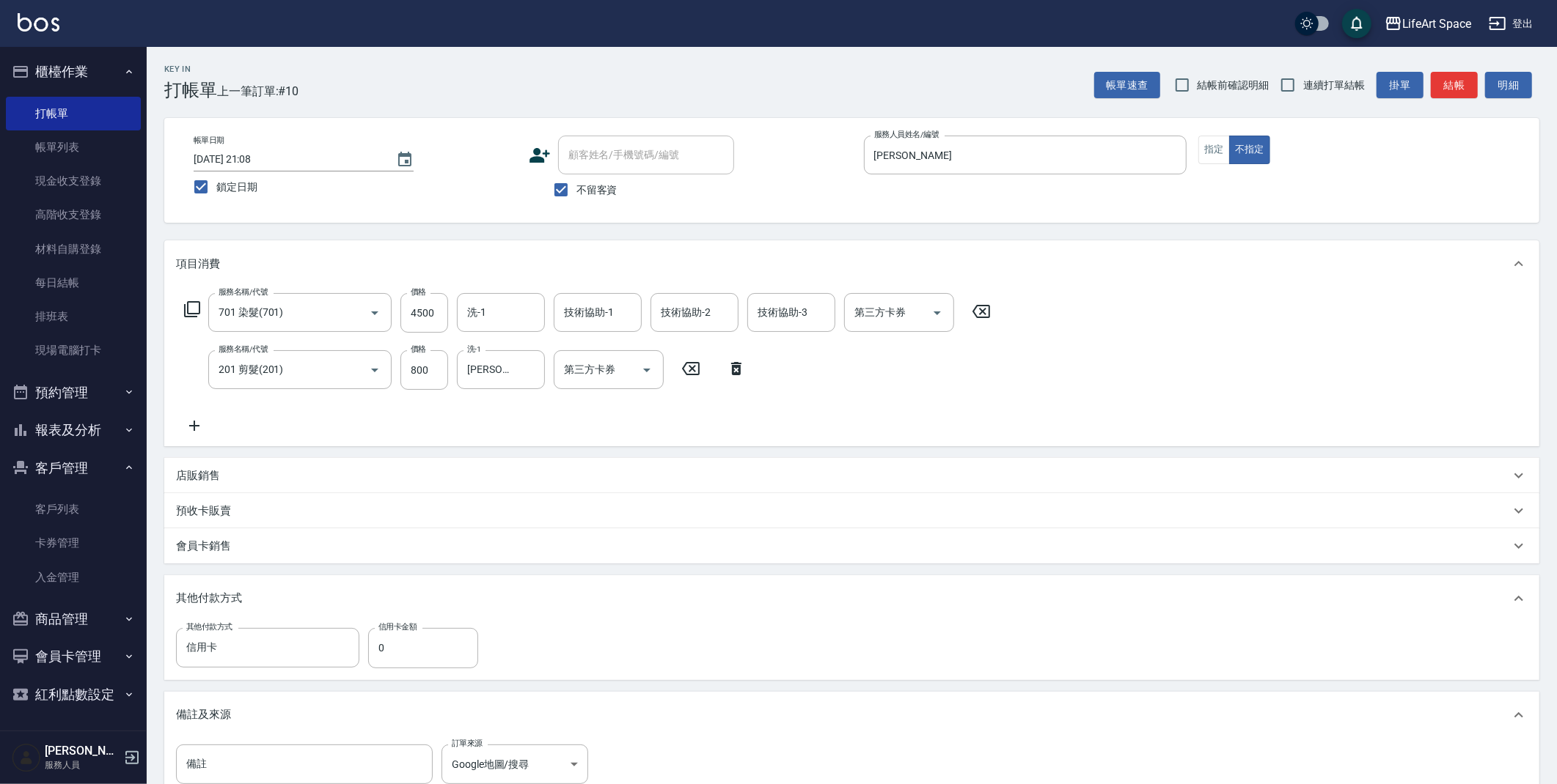
click at [567, 418] on div "服務名稱/代號 701 染髮(701) 服務名稱/代號 價格 4500 價格 洗-1 洗-1 技術協助-1 技術協助-1 技術協助-2 技術協助-2 技術協助…" at bounding box center [587, 364] width 823 height 141
click at [446, 651] on input "0" at bounding box center [423, 648] width 110 height 40
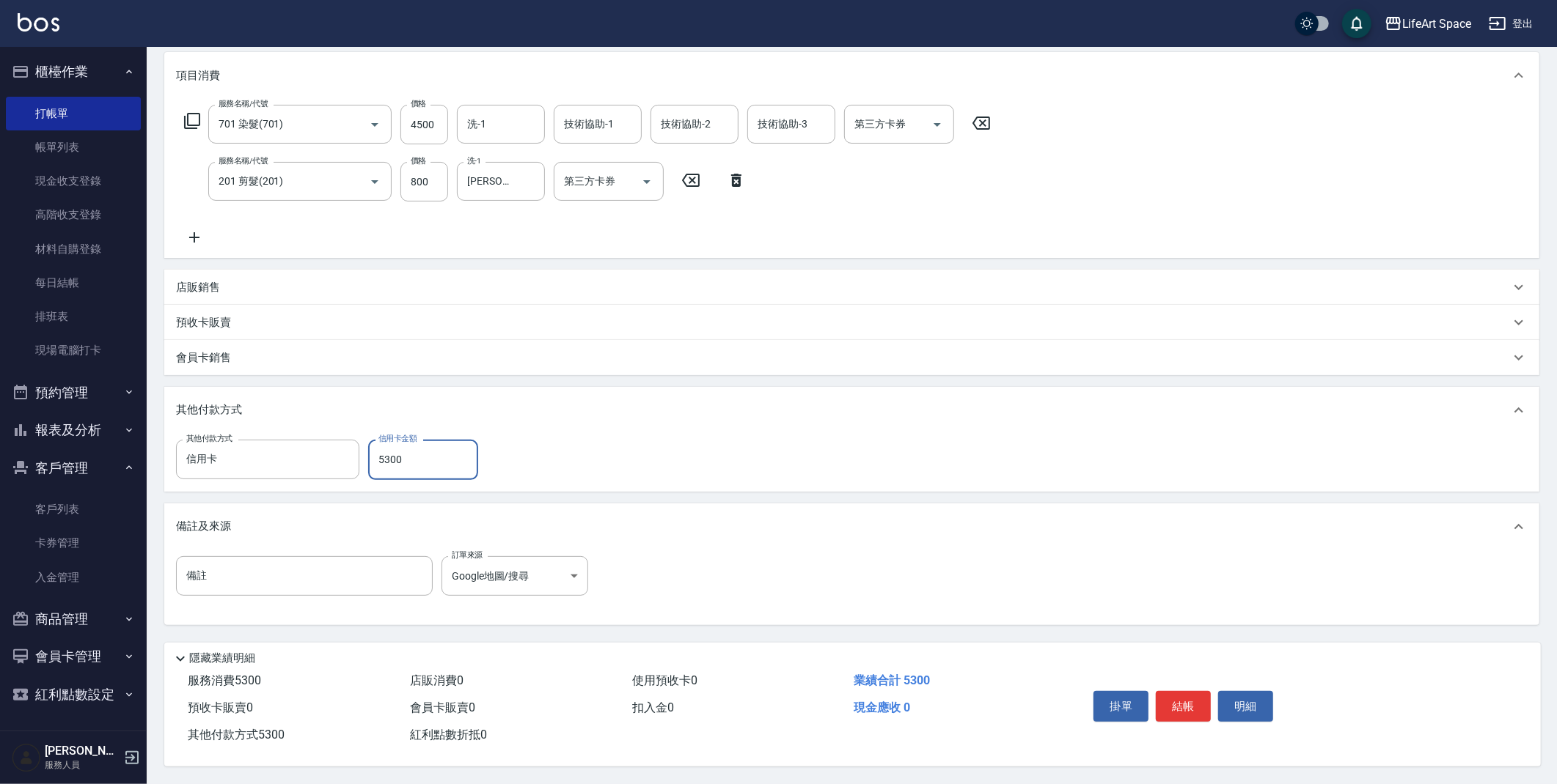
scroll to position [193, 0]
type input "5300"
click at [1190, 694] on button "結帳" at bounding box center [1183, 706] width 55 height 31
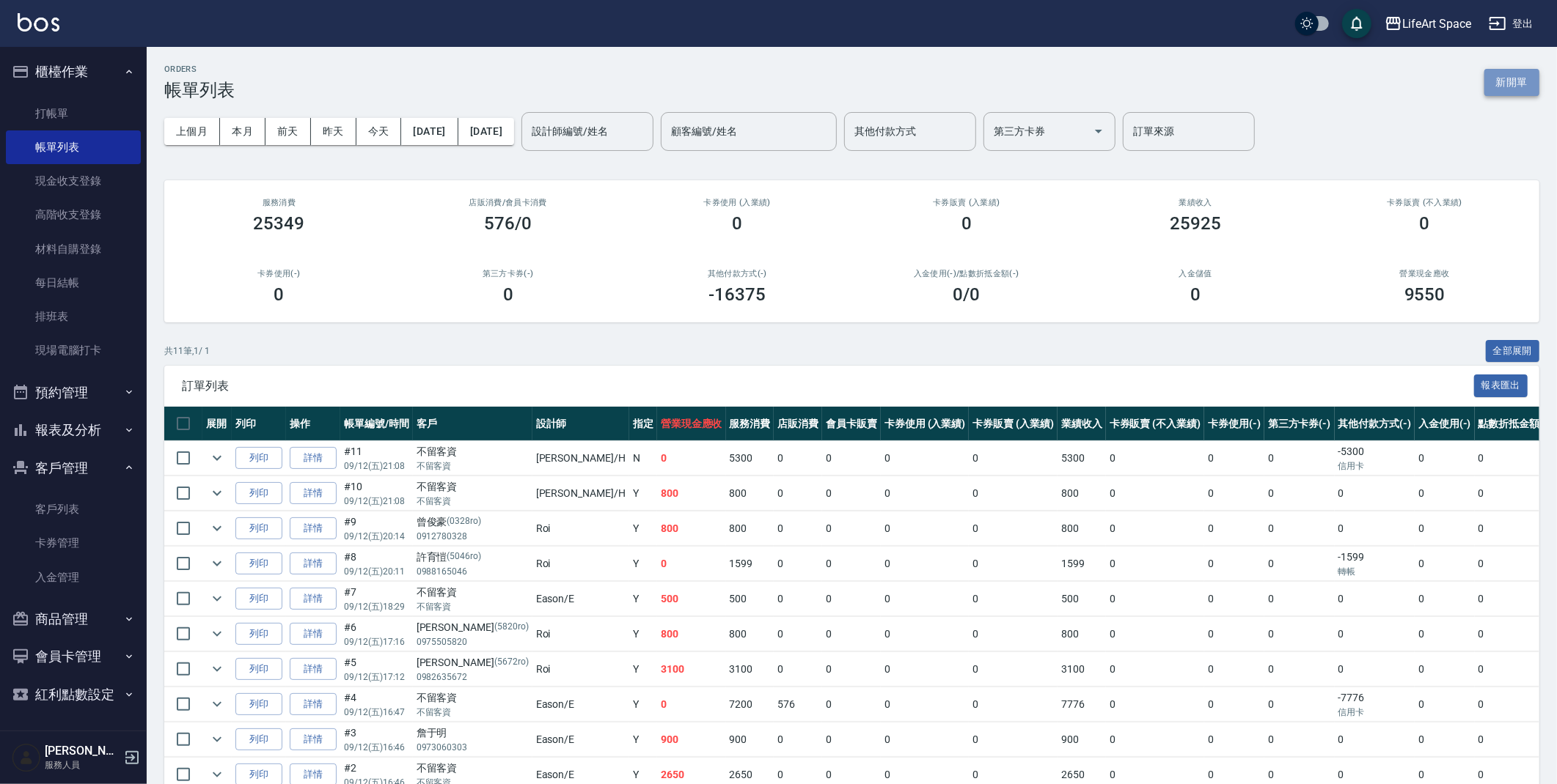
click at [1524, 87] on button "新開單" at bounding box center [1511, 82] width 55 height 27
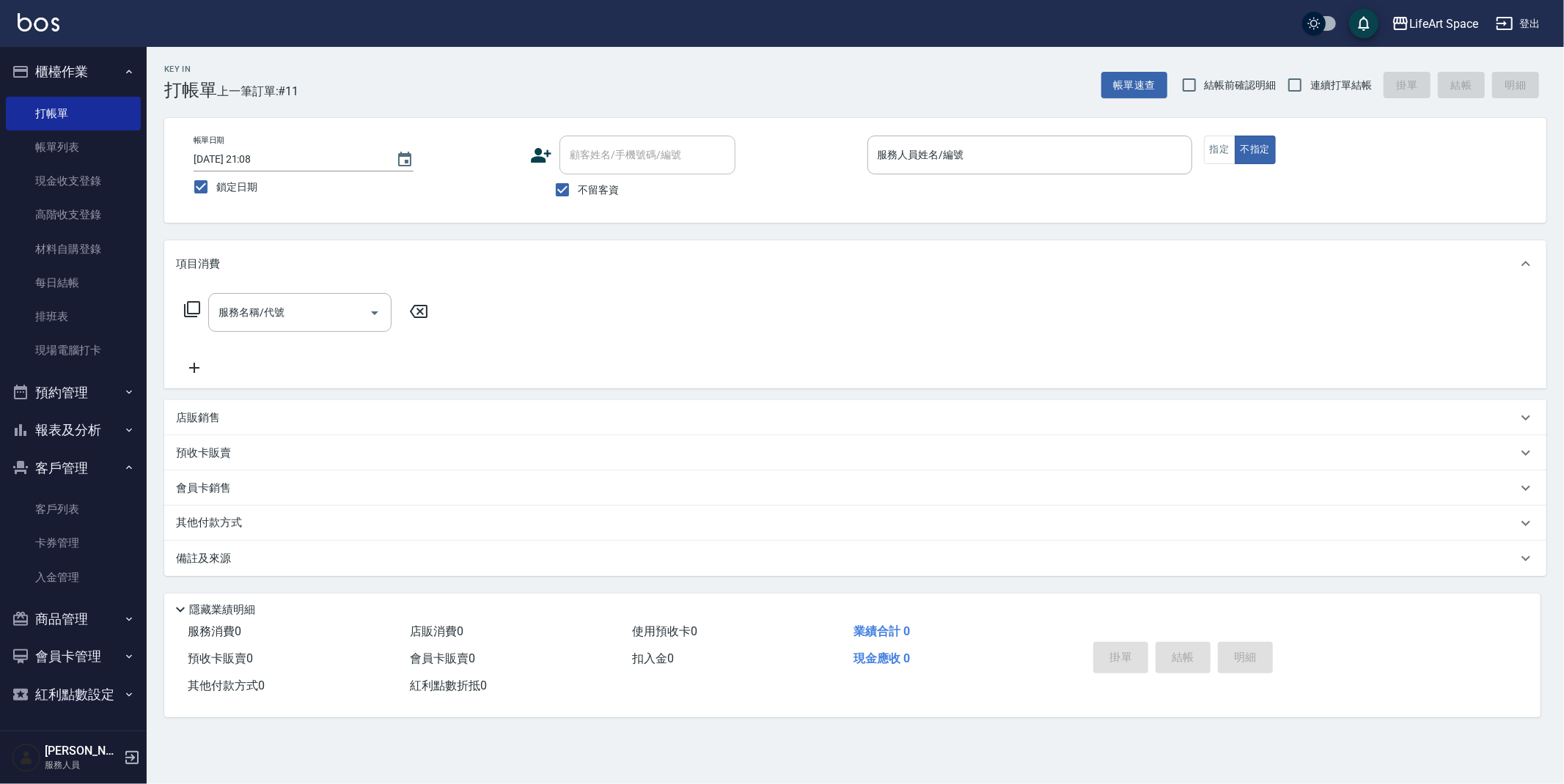
click at [603, 193] on span "不留客資" at bounding box center [598, 190] width 41 height 16
click at [578, 193] on input "不留客資" at bounding box center [562, 190] width 31 height 31
checkbox input "false"
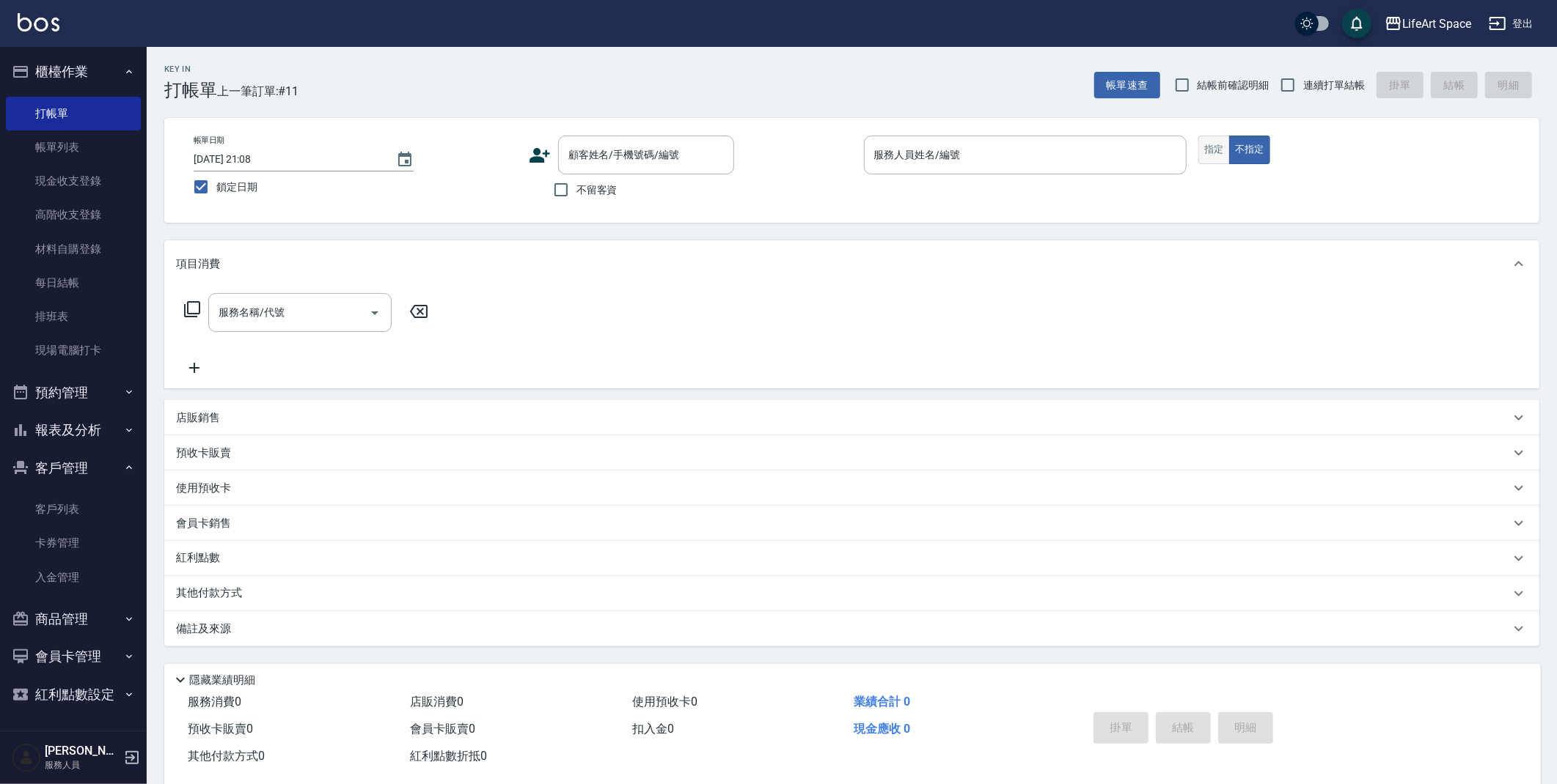
click at [1215, 153] on button "指定" at bounding box center [1213, 150] width 32 height 29
click at [640, 165] on input "顧客姓名/手機號碼/編號" at bounding box center [635, 154] width 140 height 26
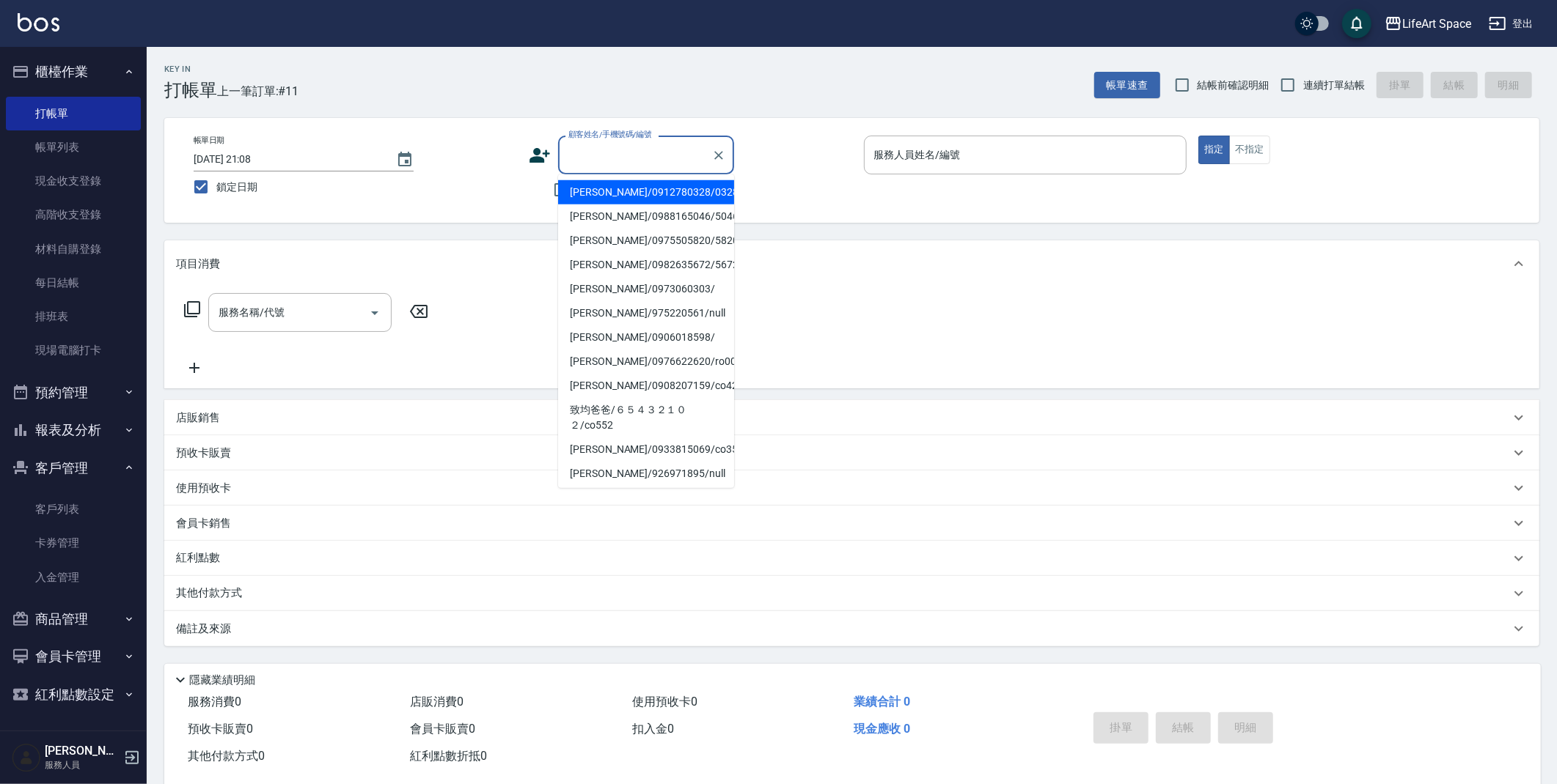
type input "s"
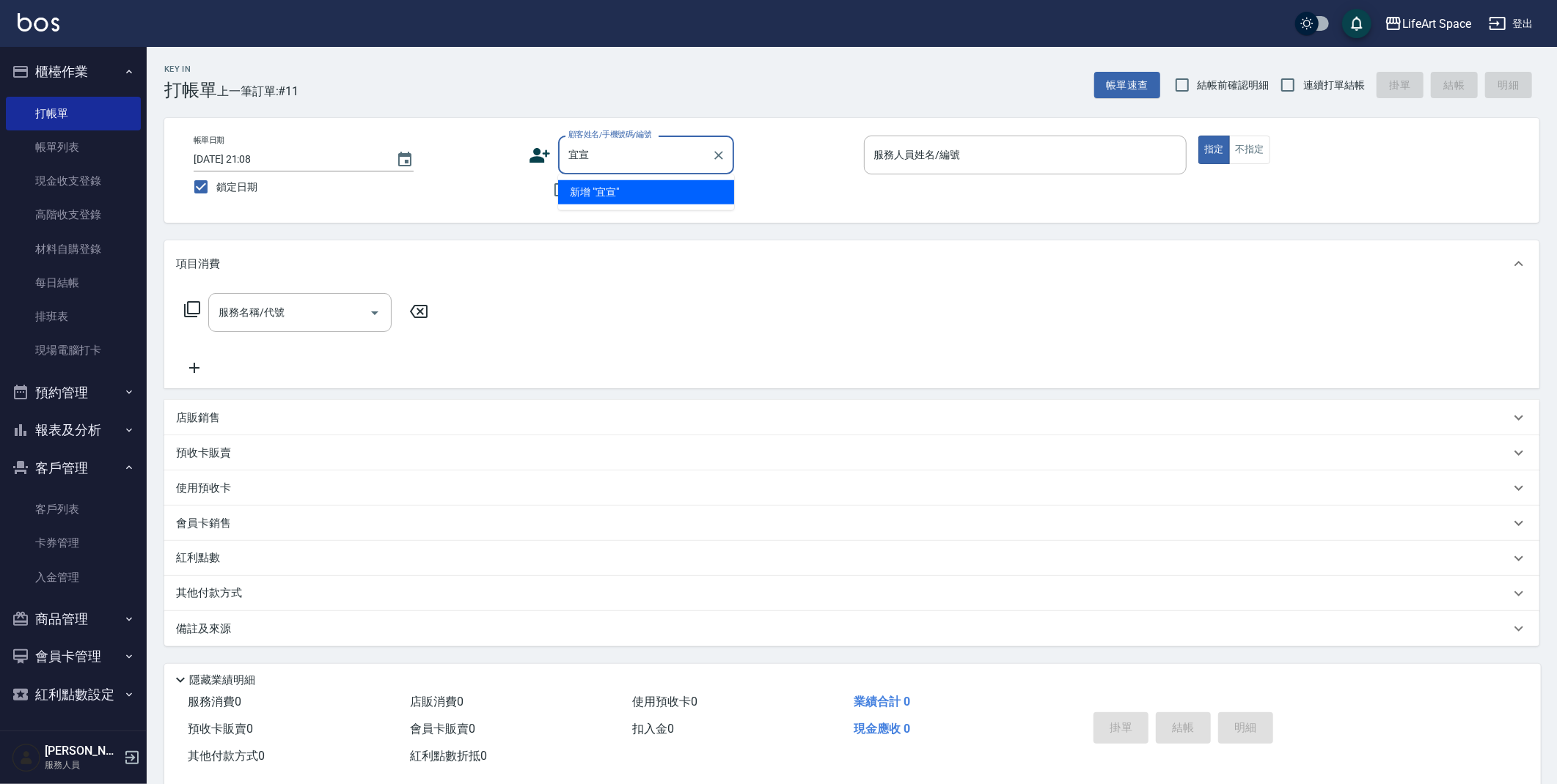
type input "[PERSON_NAME]"
click at [723, 150] on icon "Clear" at bounding box center [718, 155] width 15 height 15
click at [587, 188] on span "不留客資" at bounding box center [597, 190] width 41 height 16
click at [576, 188] on input "不留客資" at bounding box center [561, 190] width 31 height 31
checkbox input "true"
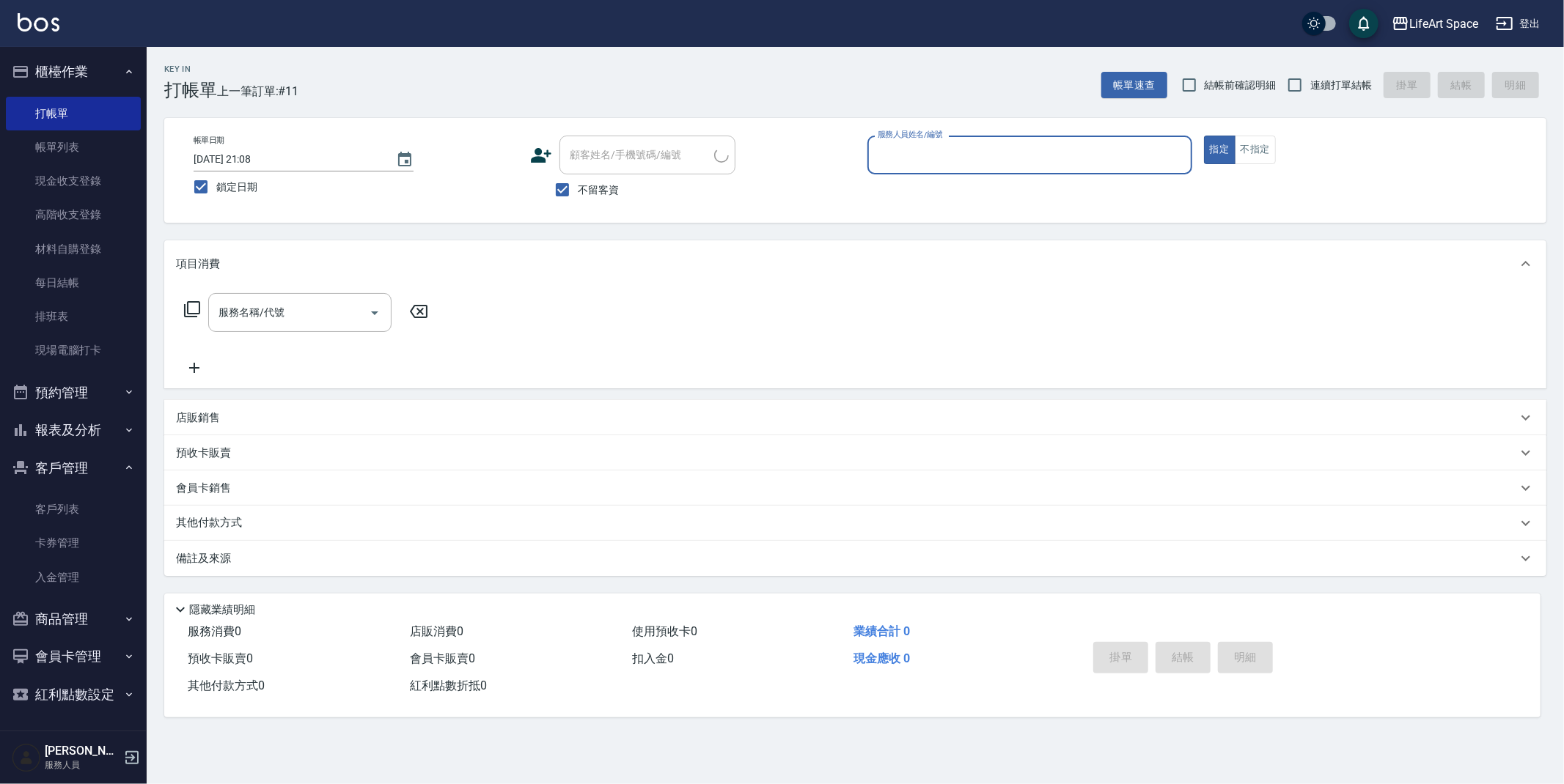
click at [946, 168] on div "服務人員姓名/編號" at bounding box center [1029, 155] width 325 height 39
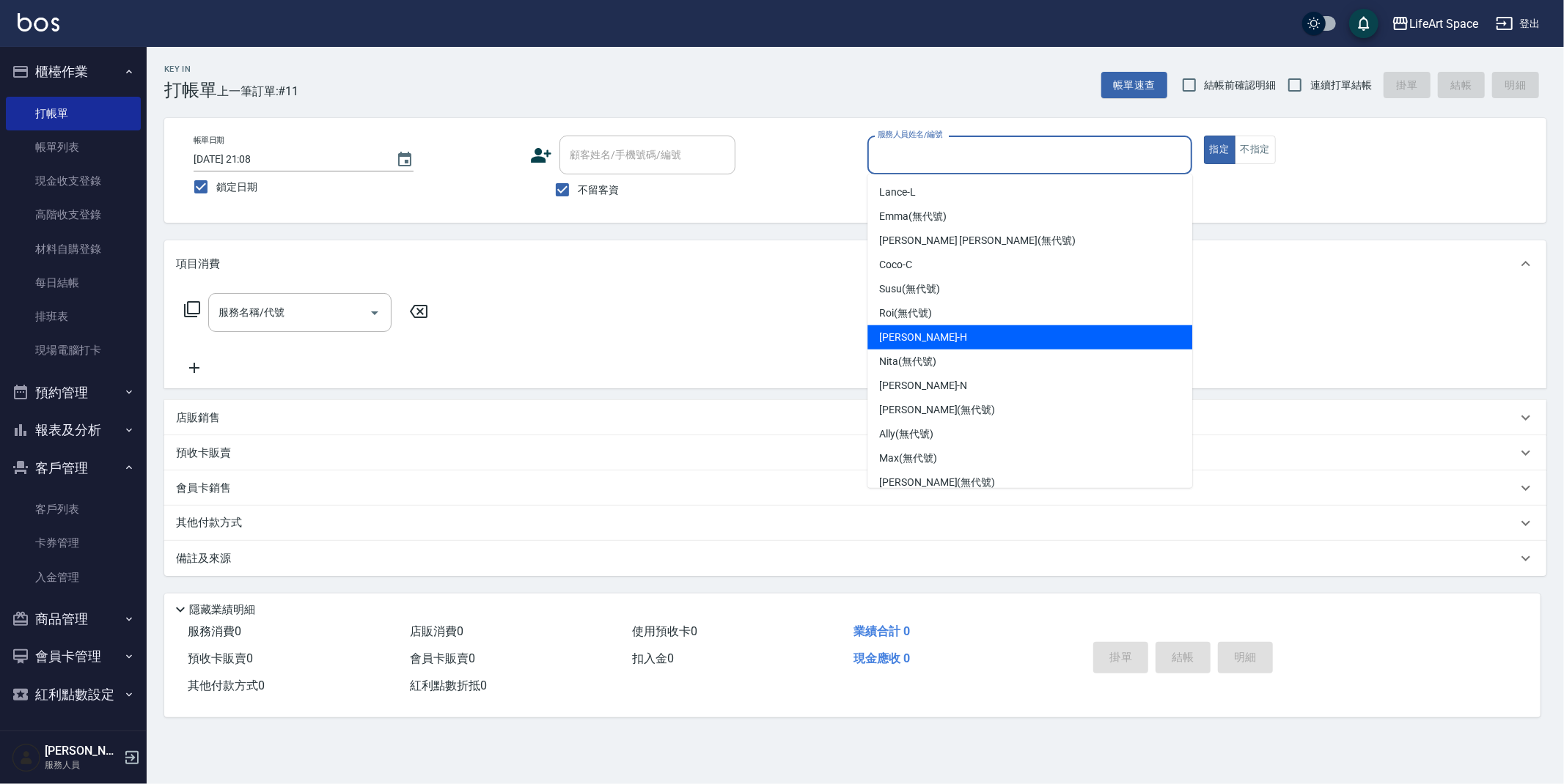
click at [940, 330] on div "[PERSON_NAME]" at bounding box center [1029, 337] width 325 height 24
type input "[PERSON_NAME]"
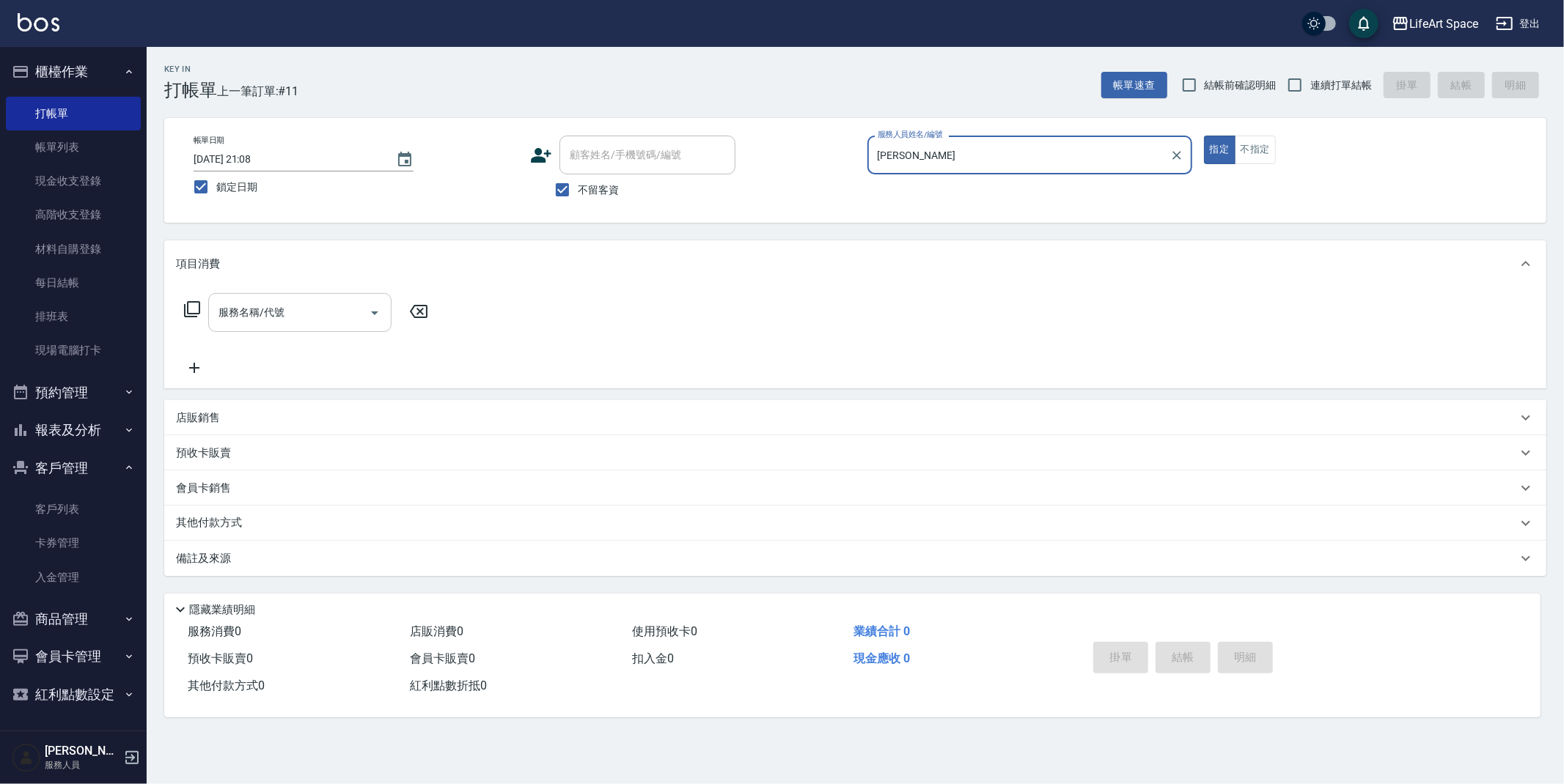
click at [299, 315] on input "服務名稱/代號" at bounding box center [289, 313] width 148 height 26
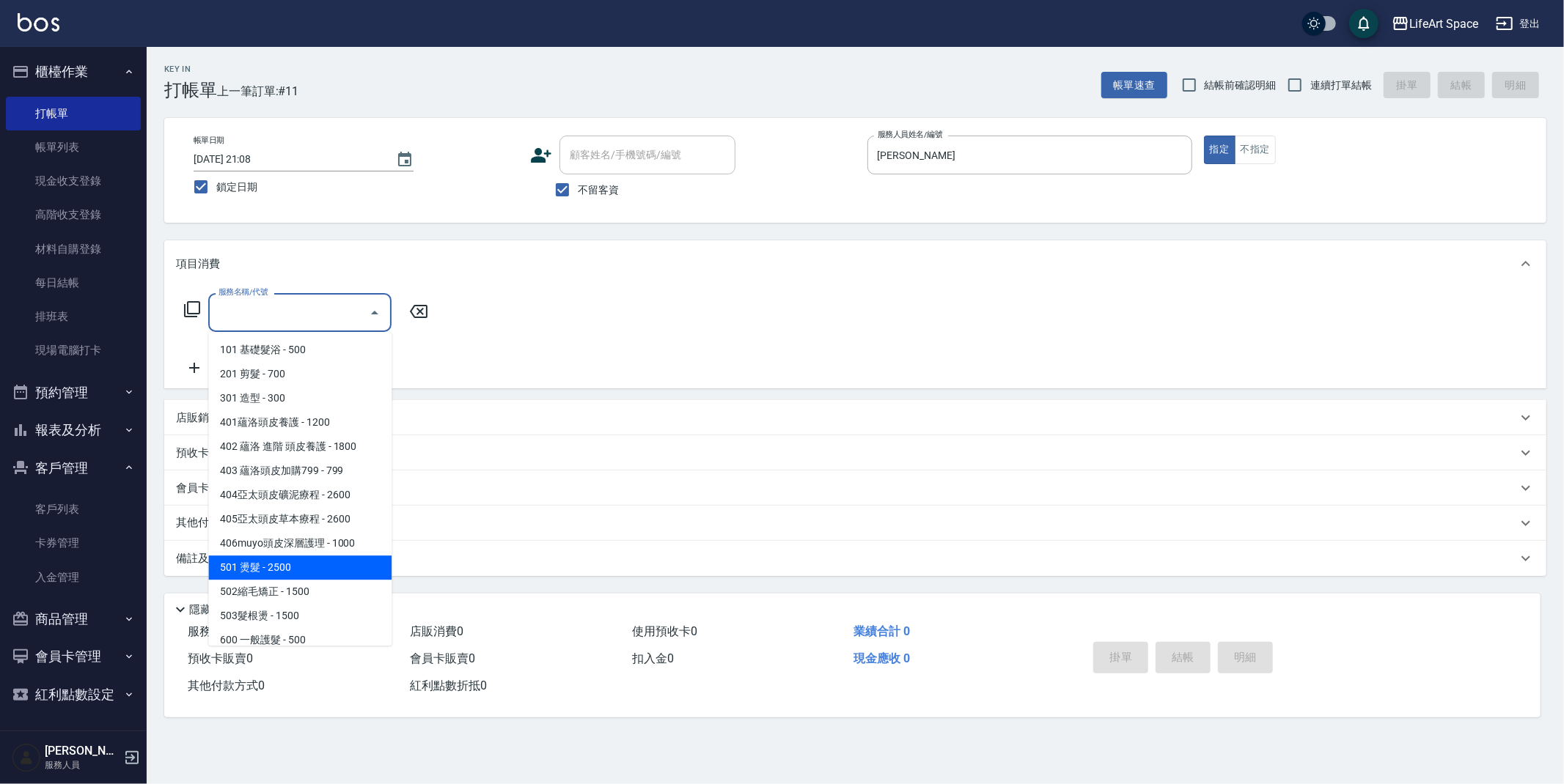
click at [276, 572] on span "501 燙髮 - 2500" at bounding box center [299, 567] width 183 height 24
type input "501 燙髮(501)"
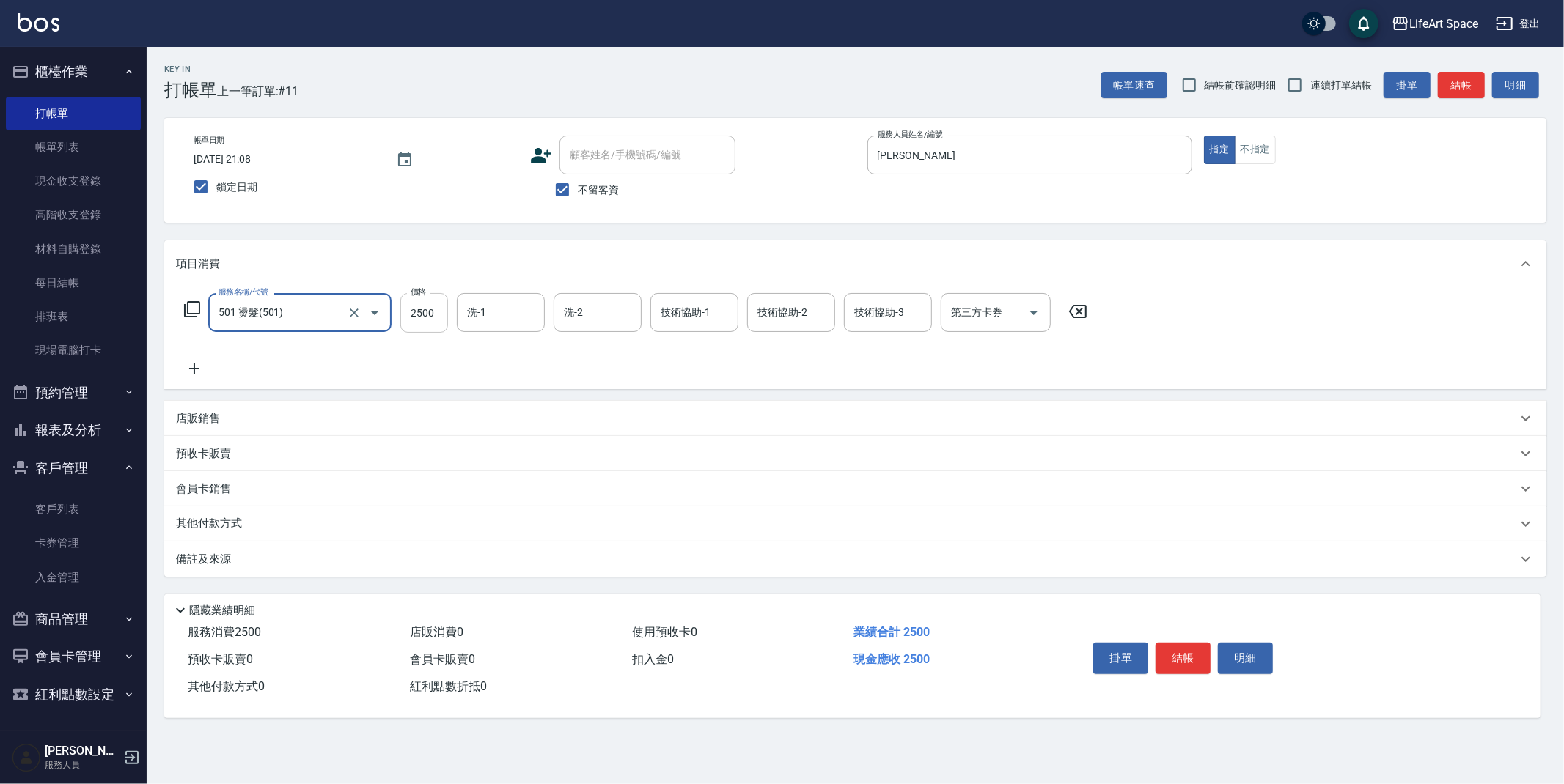
click at [435, 320] on input "2500" at bounding box center [424, 313] width 47 height 40
type input "3500"
click at [196, 360] on icon at bounding box center [194, 368] width 36 height 18
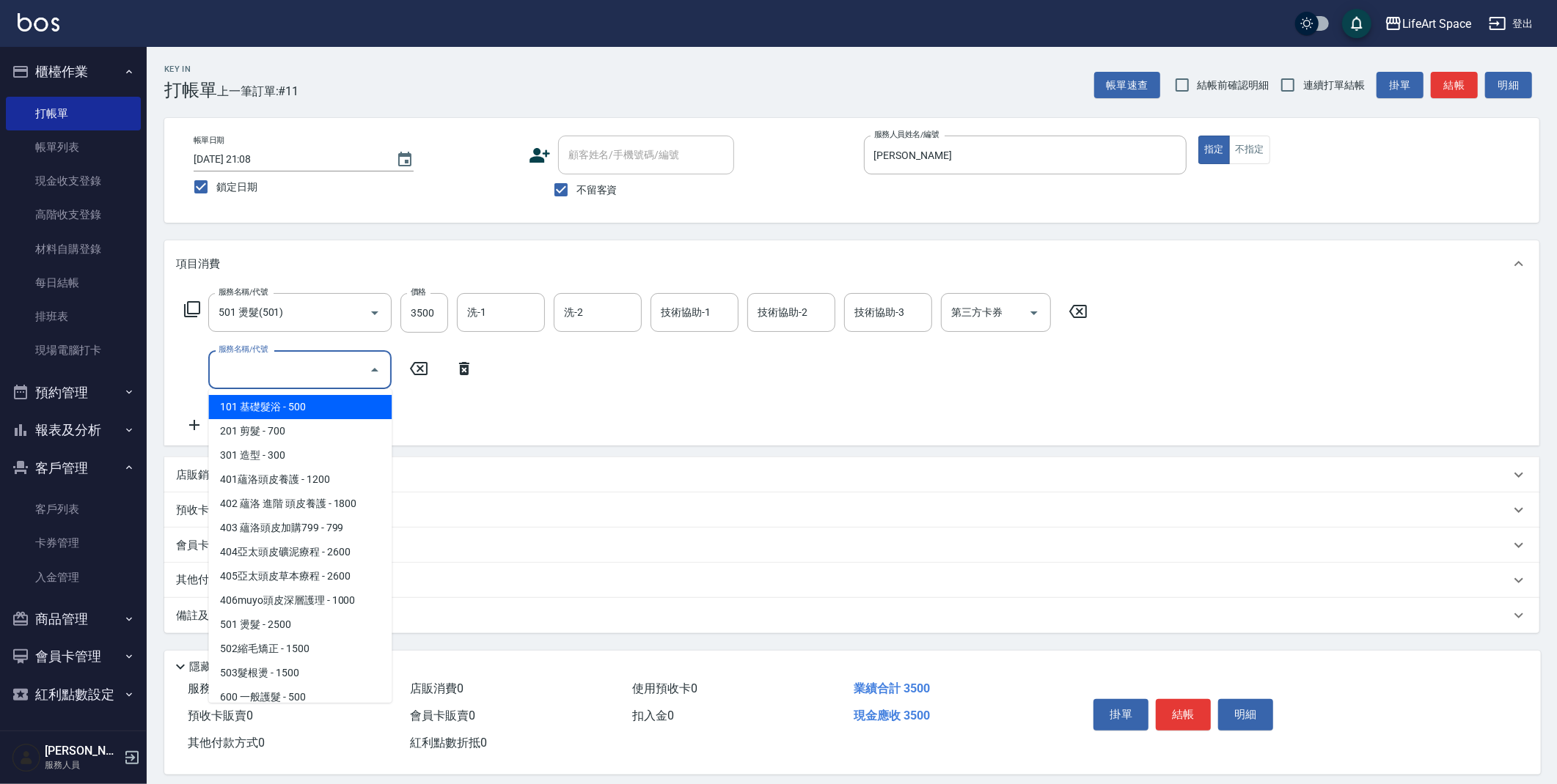
click at [284, 371] on input "服務名稱/代號" at bounding box center [289, 369] width 148 height 26
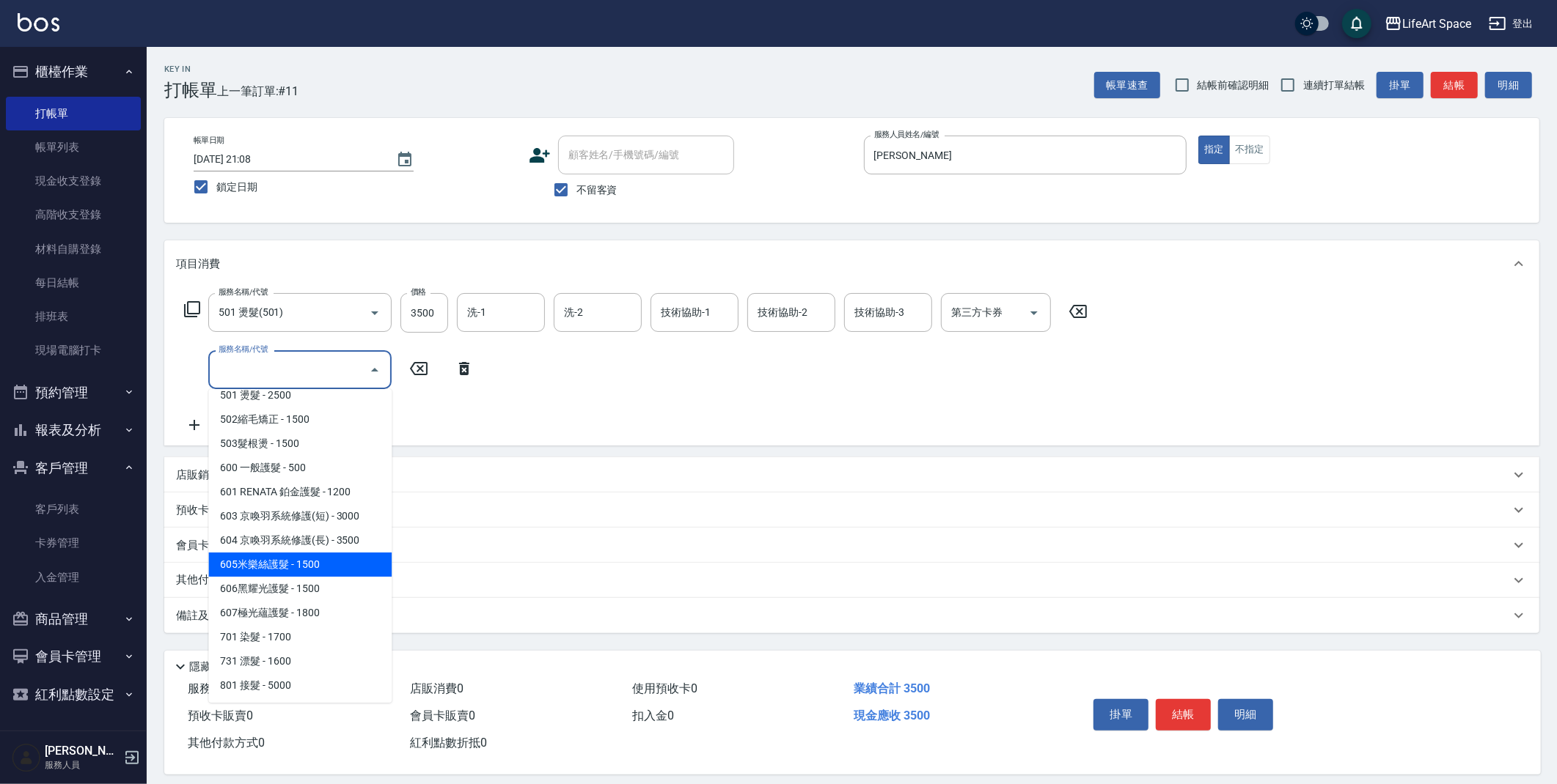
click at [312, 565] on span "605米樂絲護髮 - 1500" at bounding box center [299, 565] width 183 height 24
type input "605米樂絲護髮(605)"
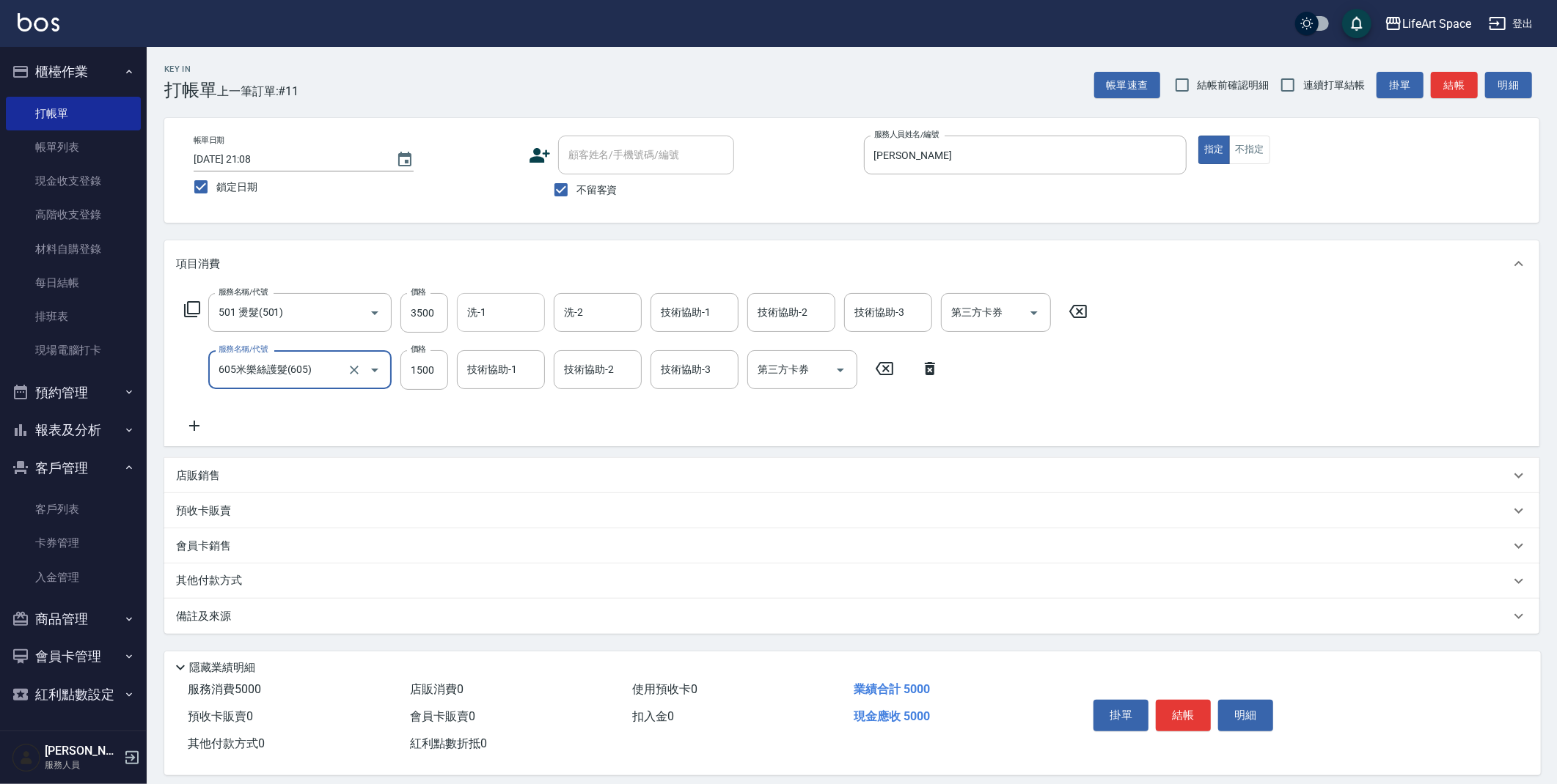
click at [524, 316] on input "洗-1" at bounding box center [500, 313] width 74 height 26
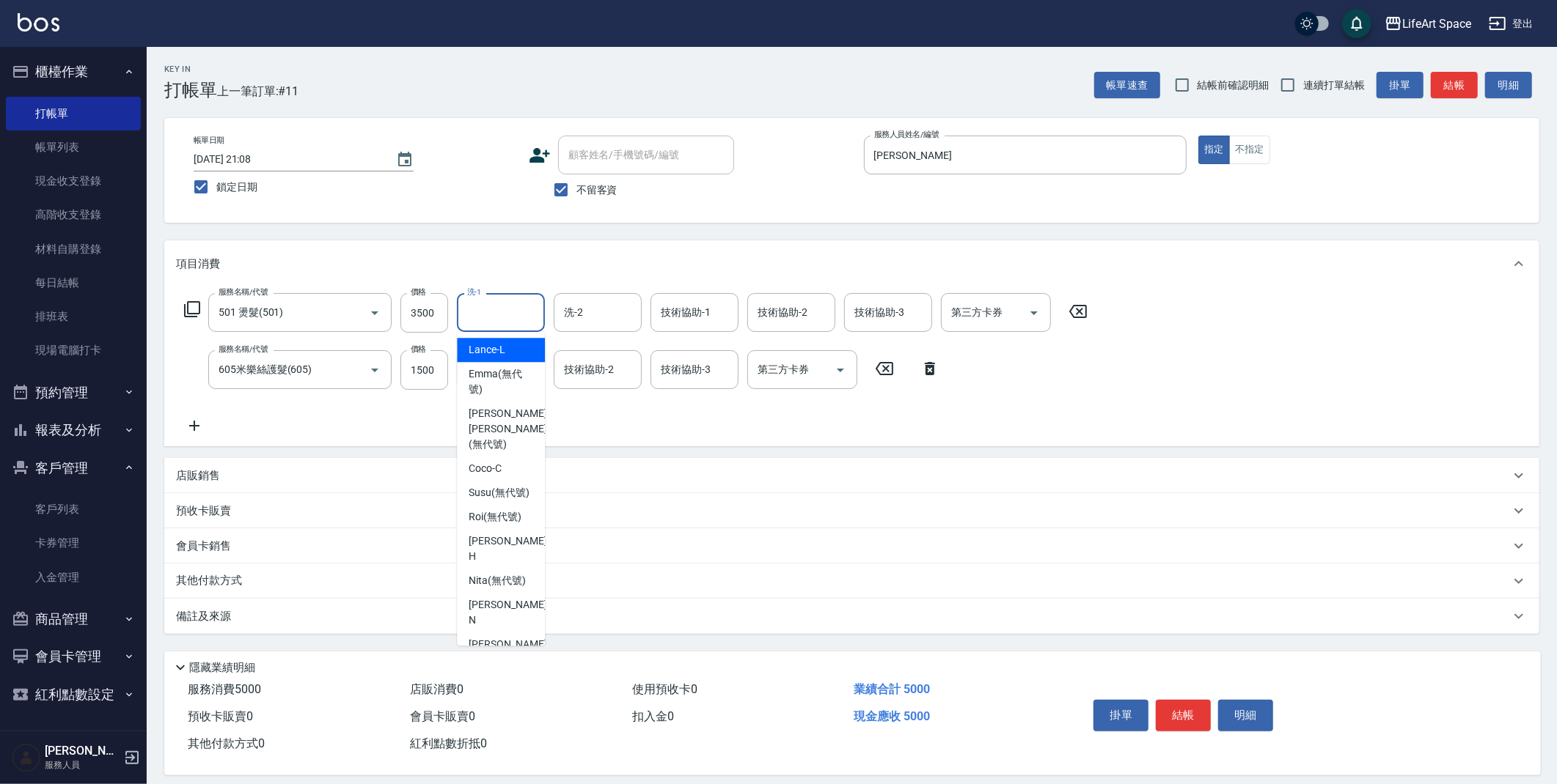
click at [536, 381] on div "[PERSON_NAME] (無代號)" at bounding box center [500, 382] width 88 height 40
type input "[PERSON_NAME](無代號)"
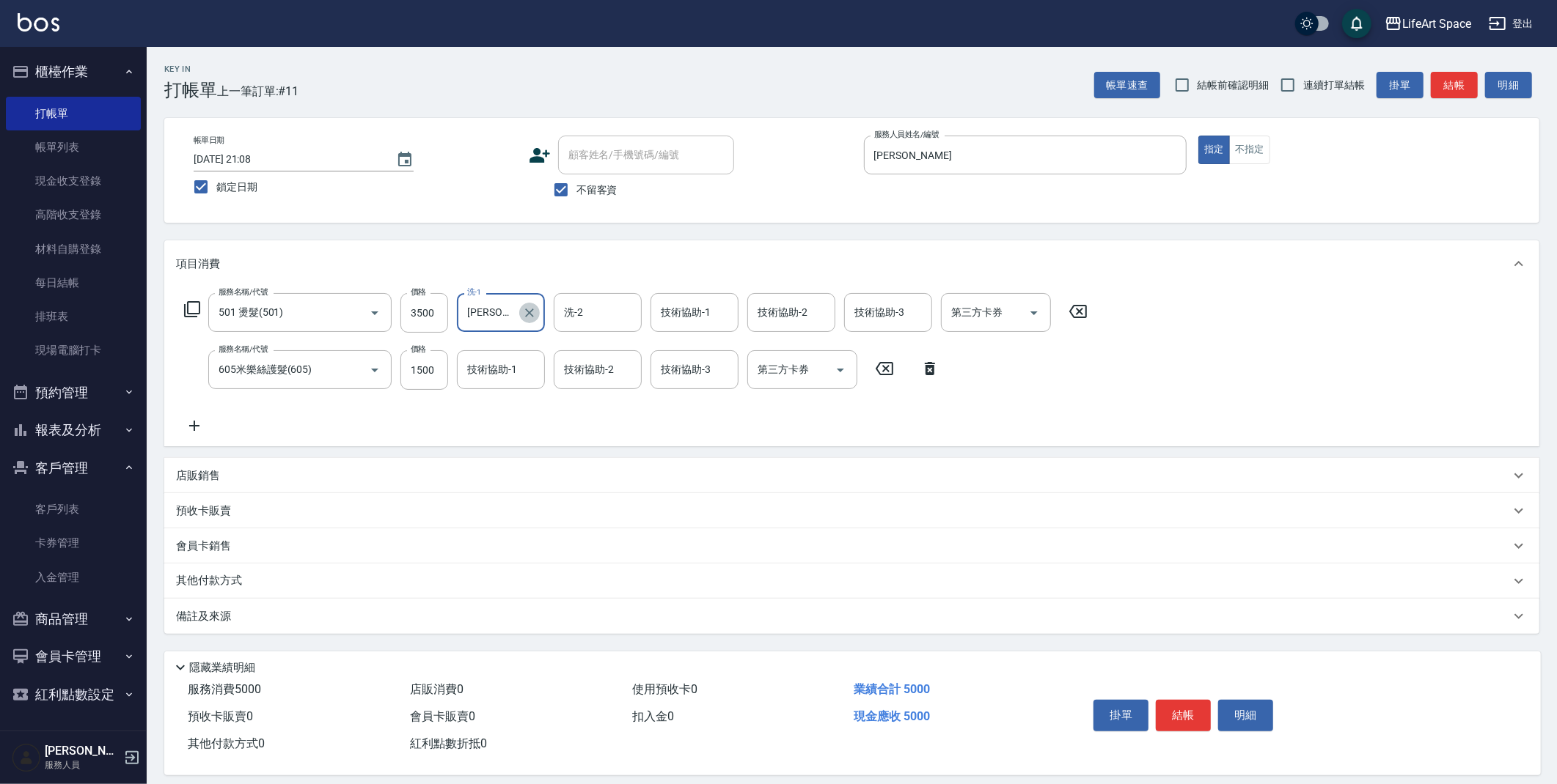
click at [532, 313] on icon "Clear" at bounding box center [529, 313] width 15 height 15
click at [514, 309] on input "洗-1" at bounding box center [500, 313] width 74 height 26
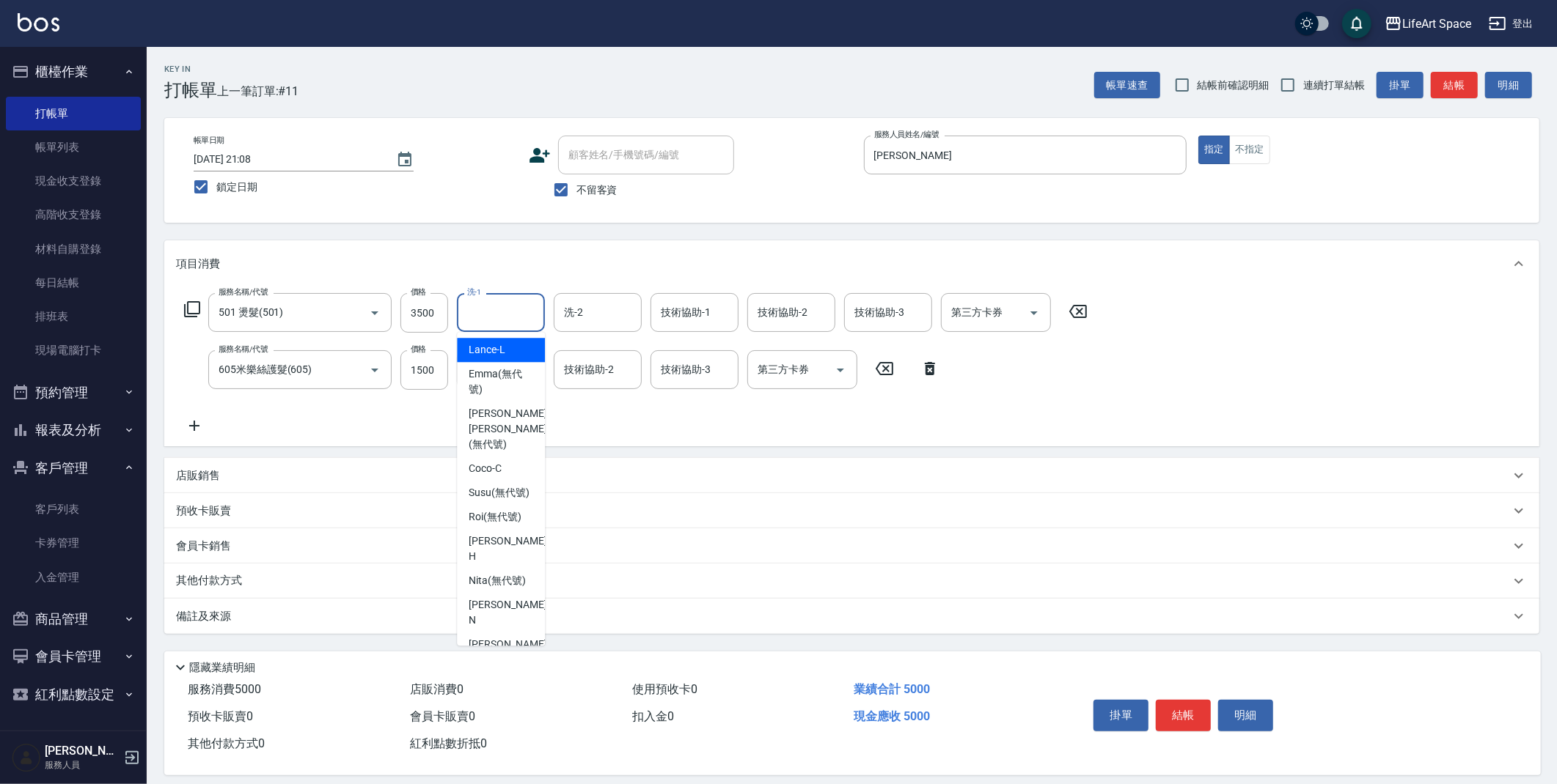
scroll to position [453, 0]
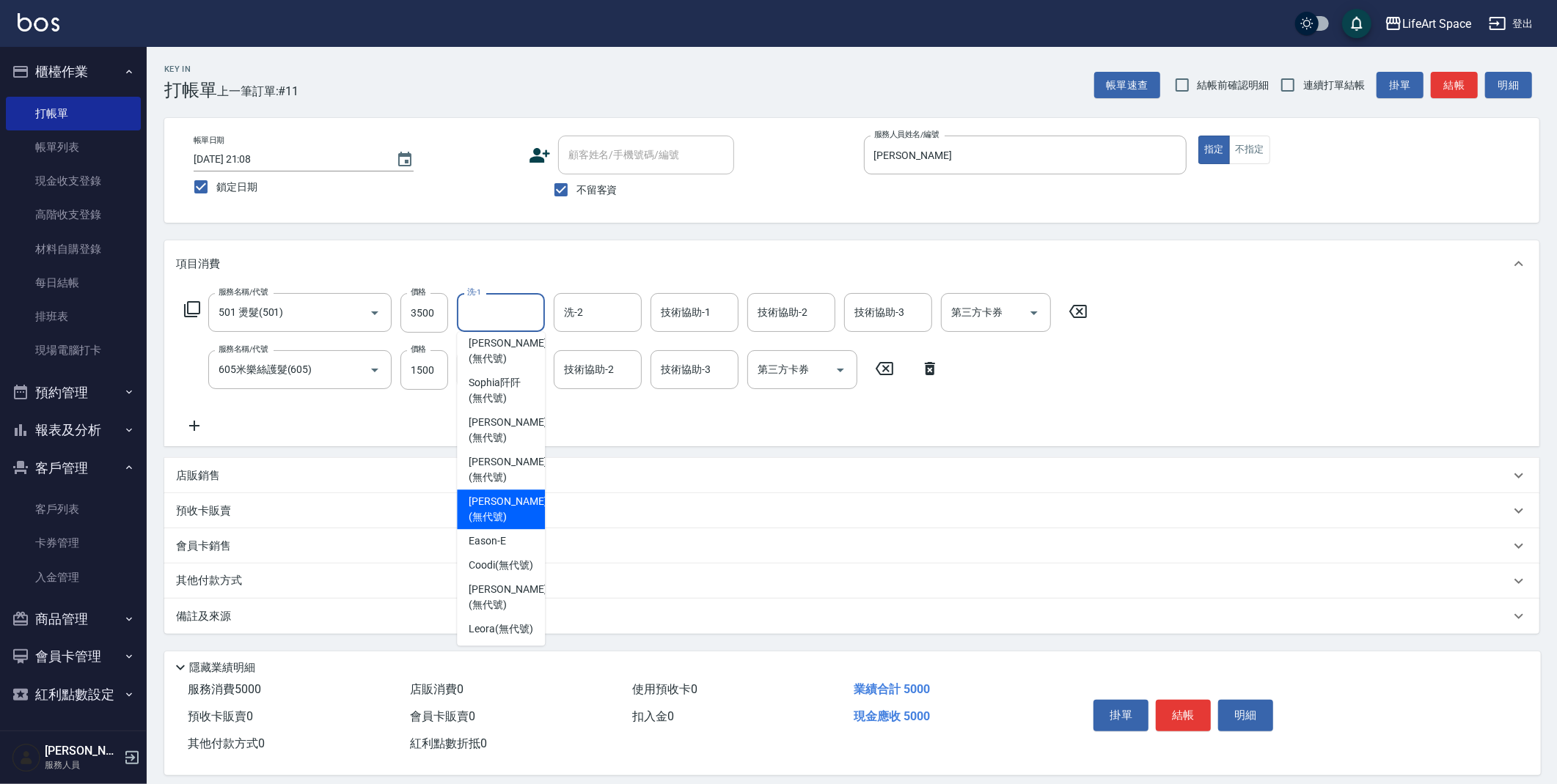
click at [503, 494] on span "[PERSON_NAME] (無代號)" at bounding box center [507, 509] width 78 height 31
type input "[PERSON_NAME](無代號)"
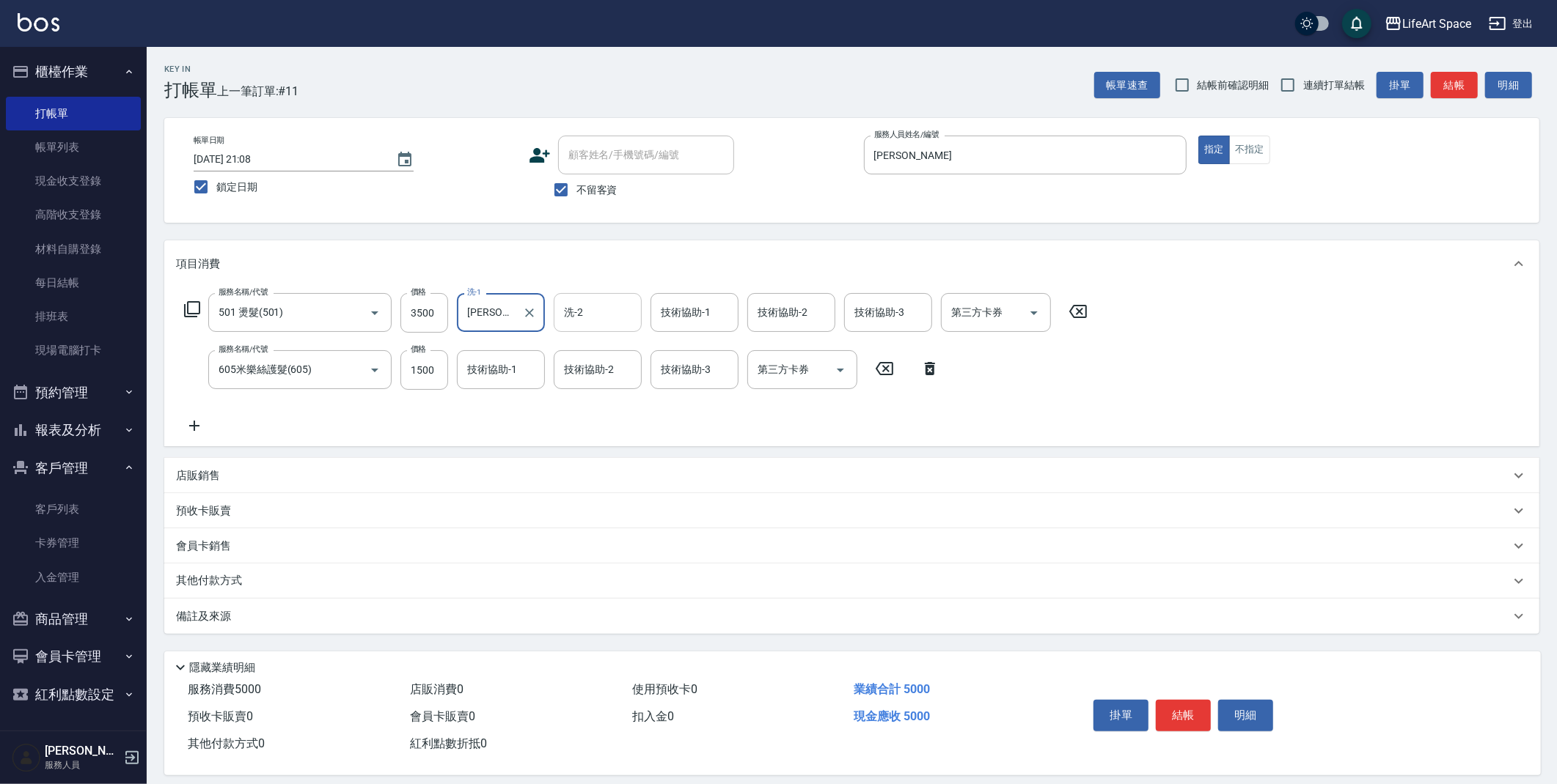
click at [611, 302] on input "洗-2" at bounding box center [597, 313] width 74 height 26
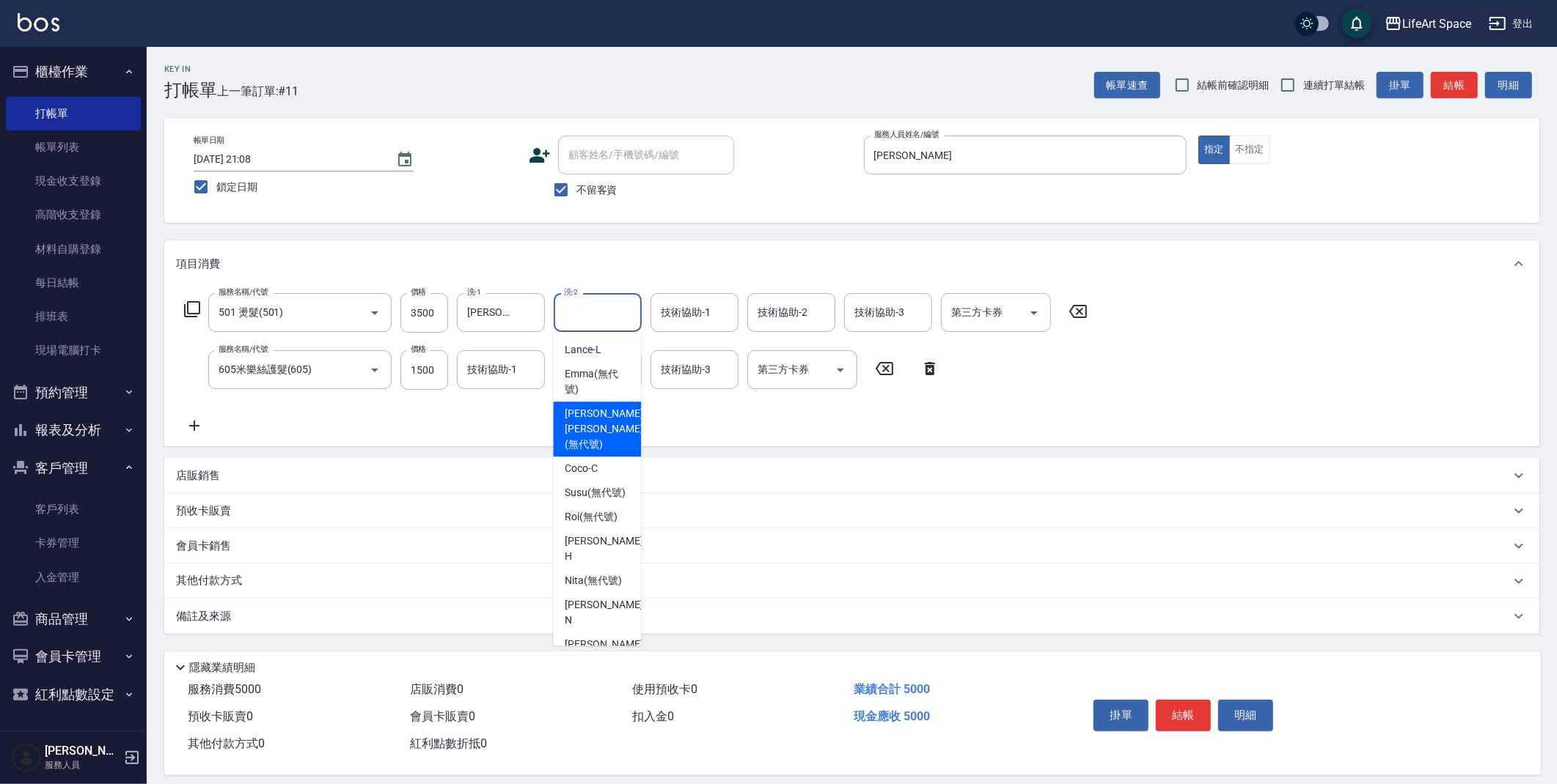
click at [628, 427] on div "[PERSON_NAME] [PERSON_NAME] (無代號)" at bounding box center [597, 429] width 88 height 55
type input "[PERSON_NAME] [PERSON_NAME](無代號)"
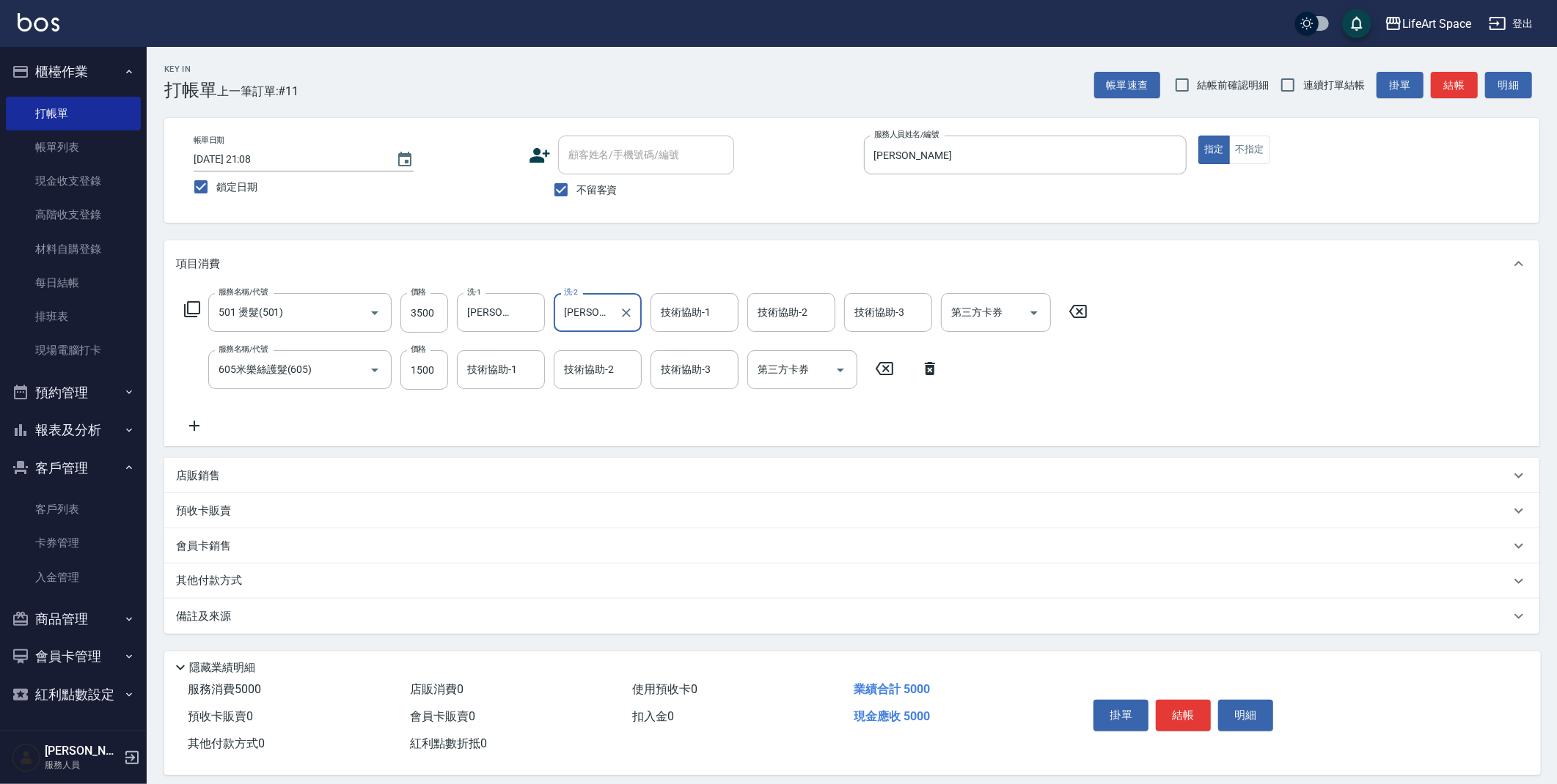
click at [706, 316] on div "技術協助-1 技術協助-1" at bounding box center [694, 313] width 88 height 39
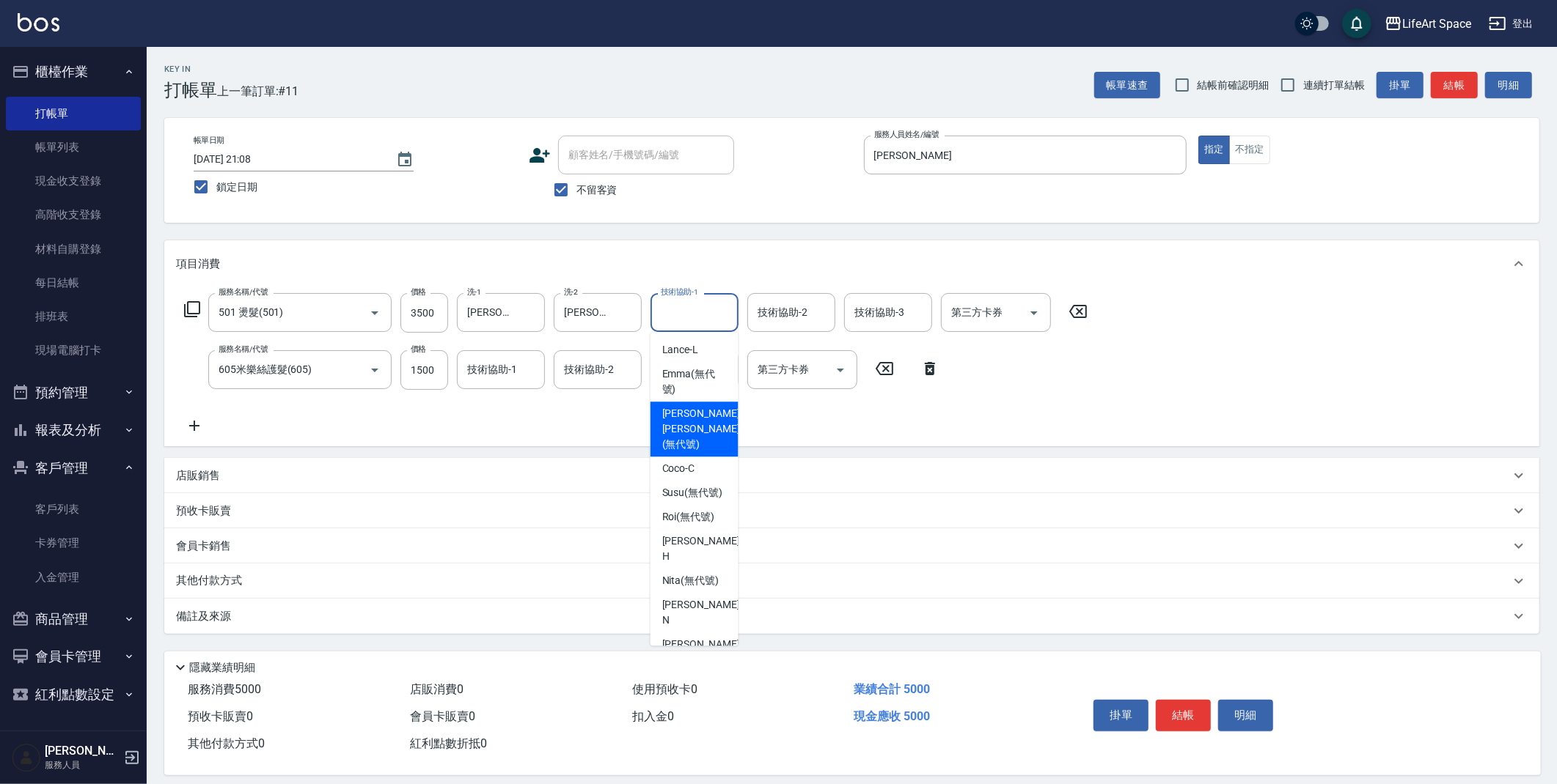
click at [699, 417] on span "[PERSON_NAME] [PERSON_NAME] (無代號)" at bounding box center [701, 430] width 78 height 47
type input "[PERSON_NAME] [PERSON_NAME](無代號)"
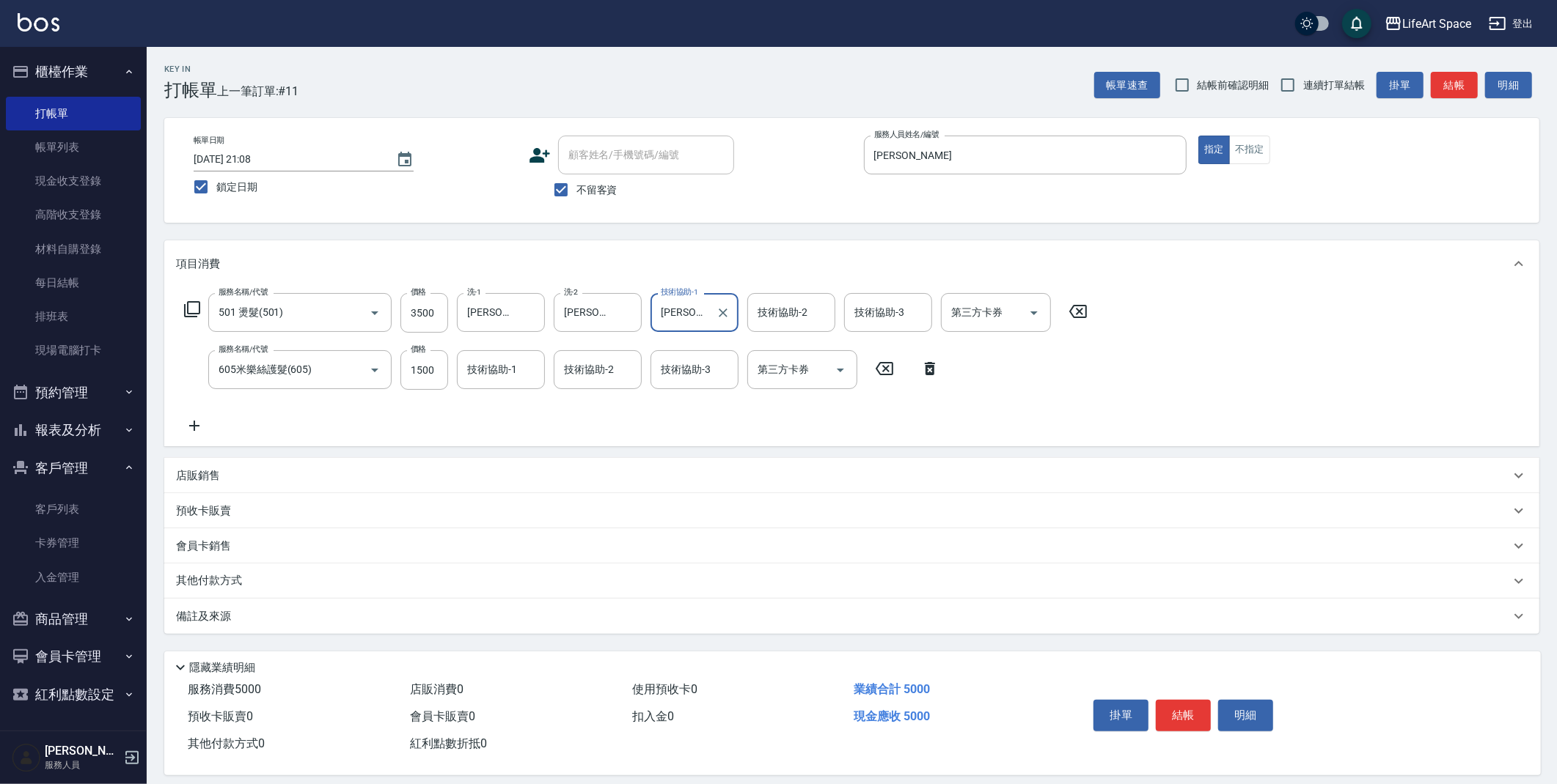
click at [783, 314] on div "技術協助-2 技術協助-2" at bounding box center [791, 313] width 88 height 39
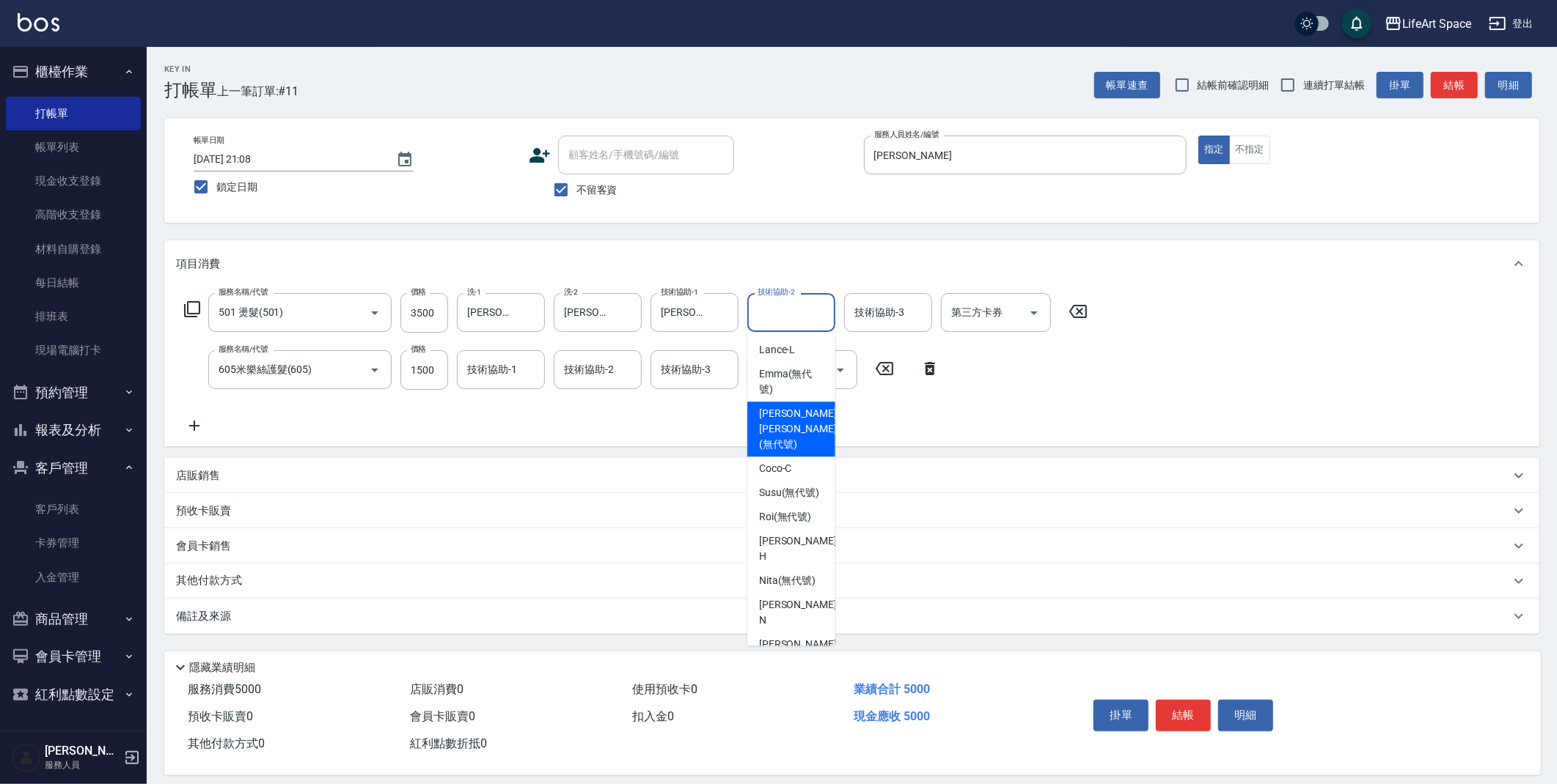
click at [769, 419] on span "[PERSON_NAME] [PERSON_NAME] (無代號)" at bounding box center [798, 430] width 78 height 47
type input "[PERSON_NAME] [PERSON_NAME](無代號)"
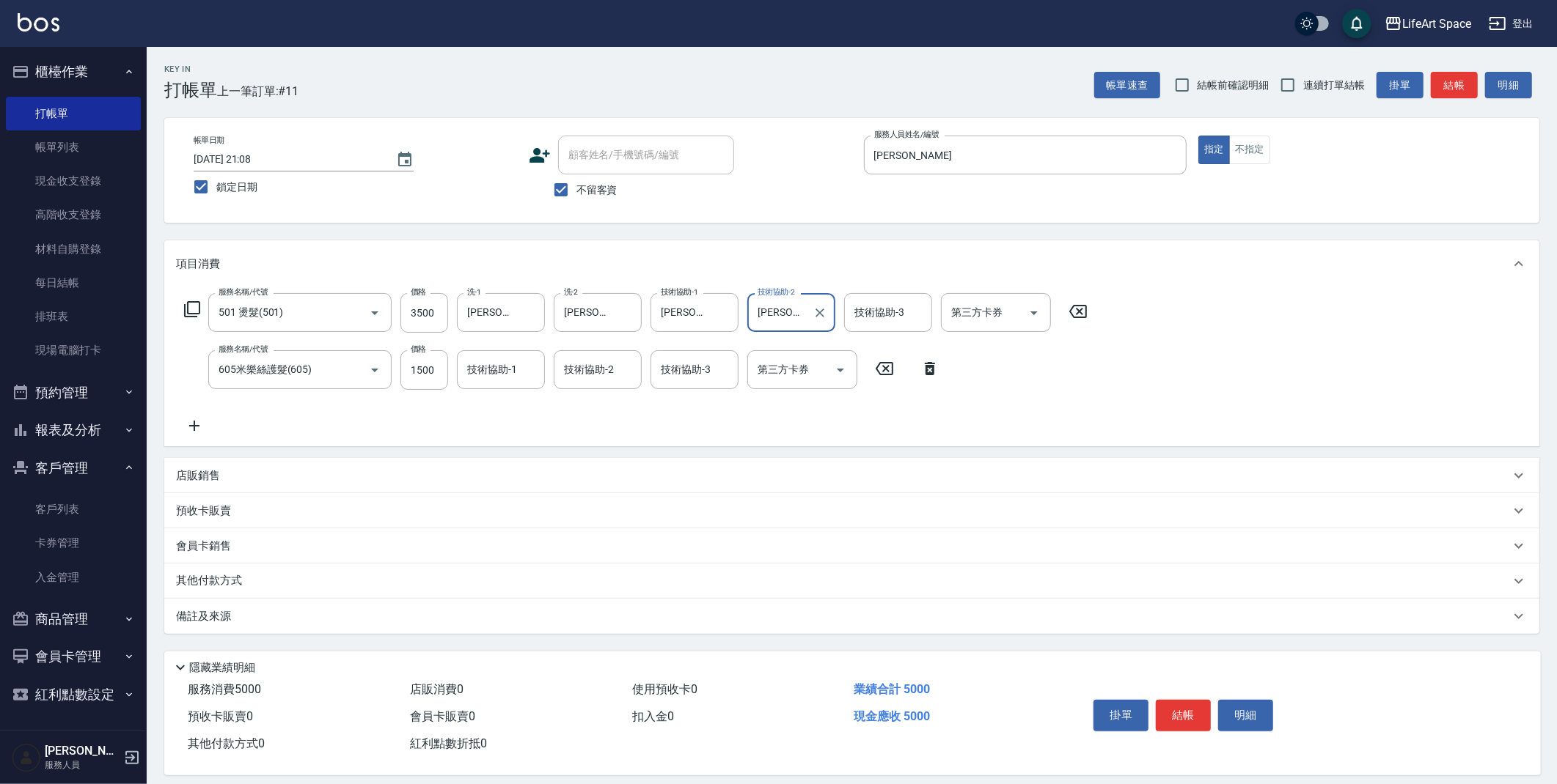
drag, startPoint x: 252, startPoint y: 607, endPoint x: 263, endPoint y: 623, distance: 19.4
click at [252, 607] on div "備註及來源" at bounding box center [852, 616] width 1375 height 35
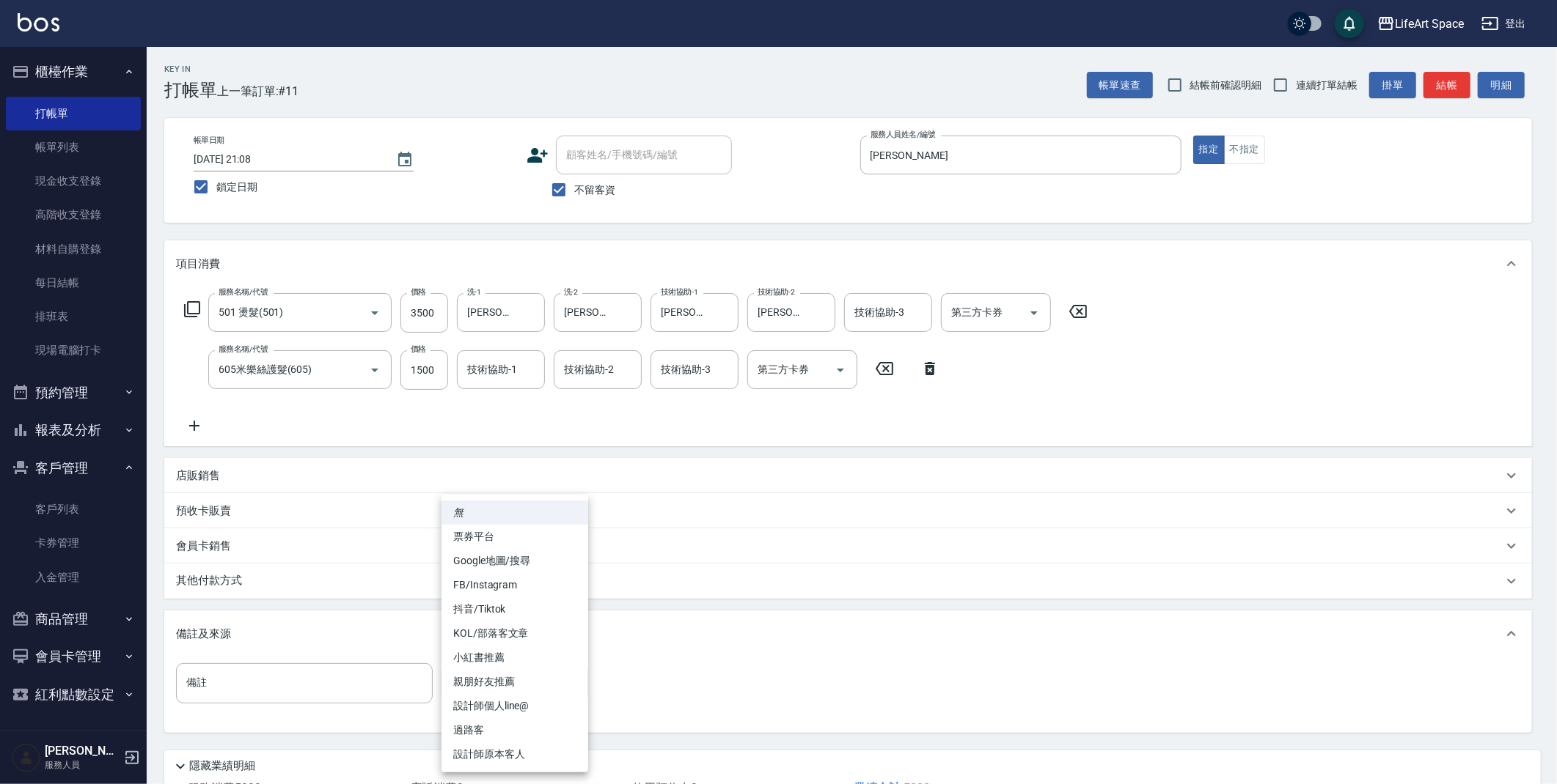
click at [475, 689] on body "LifeArt Space 登出 櫃檯作業 打帳單 帳單列表 現金收支登錄 高階收支登錄 材料自購登錄 每日結帳 排班表 現場電腦打卡 預約管理 預約管理 單…" at bounding box center [778, 446] width 1557 height 892
click at [476, 751] on li "設計師原本客人" at bounding box center [514, 754] width 147 height 24
type input "設計師原本客人"
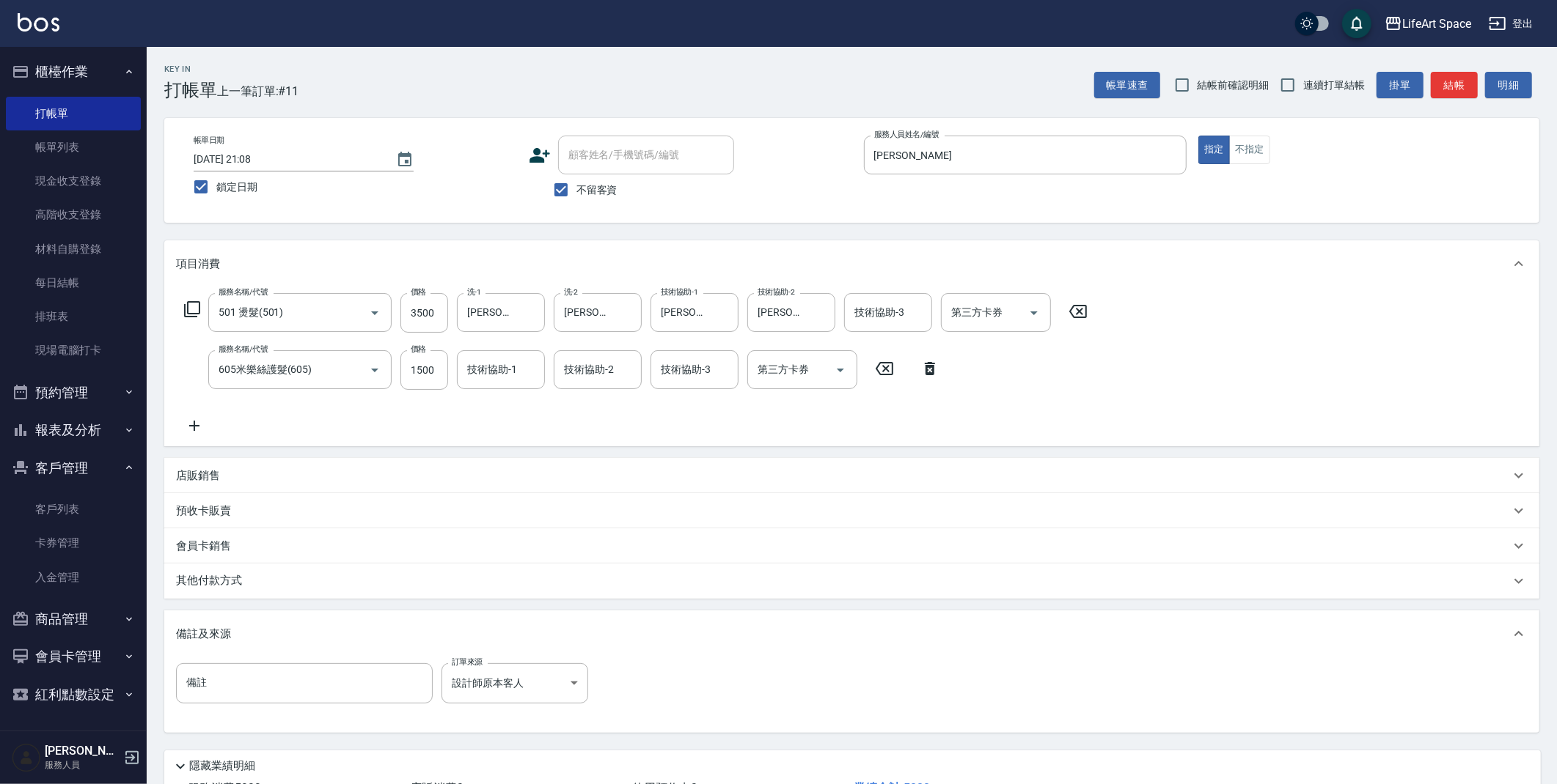
drag, startPoint x: 202, startPoint y: 563, endPoint x: 206, endPoint y: 575, distance: 12.6
click at [202, 564] on div "其他付款方式 其他付款方式 其他付款方式" at bounding box center [852, 581] width 1375 height 35
click at [207, 588] on p "其他付款方式" at bounding box center [213, 581] width 74 height 16
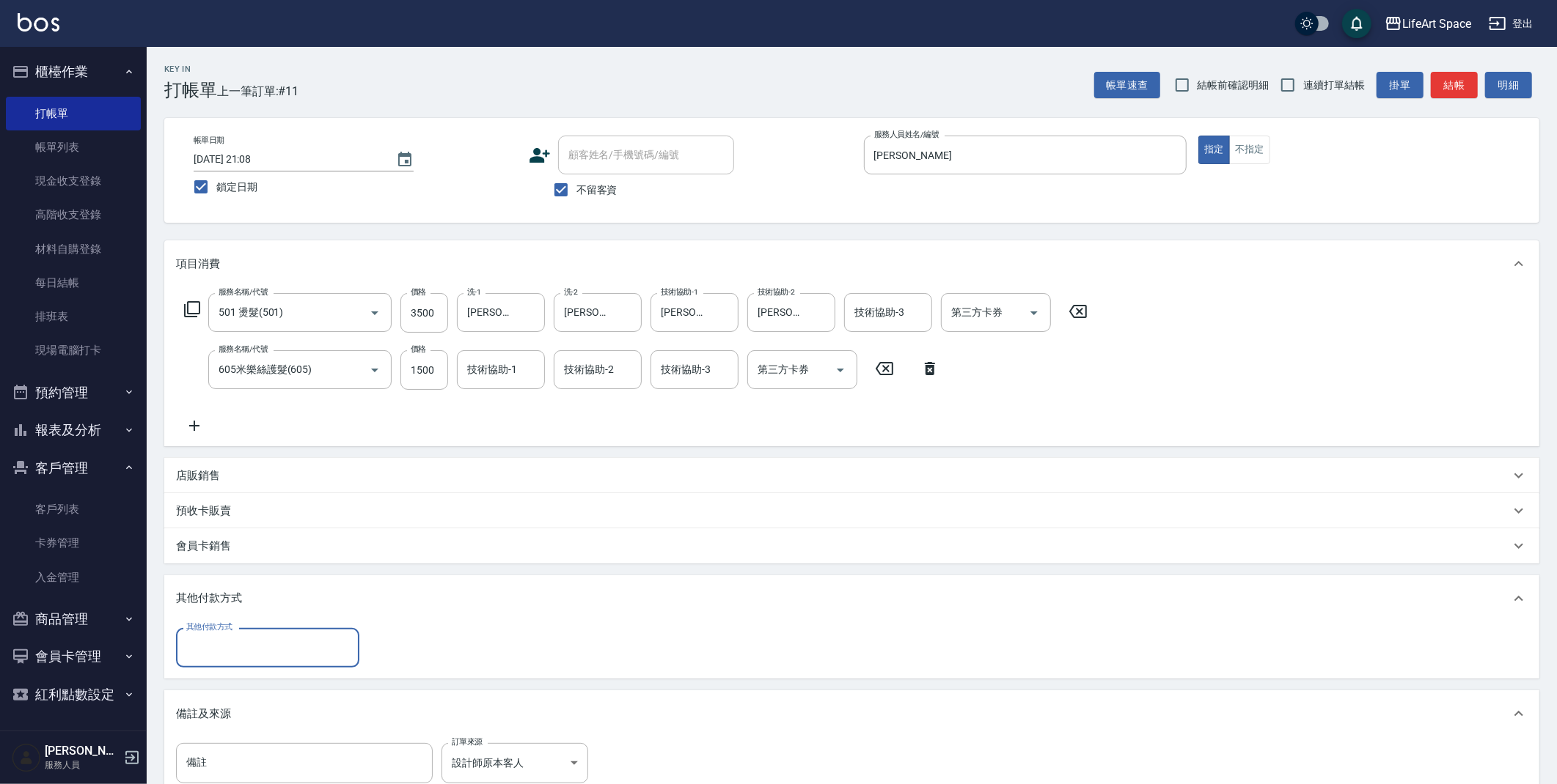
scroll to position [0, 0]
click at [201, 634] on div "其他付款方式" at bounding box center [268, 648] width 183 height 39
click at [255, 703] on span "Linepay" at bounding box center [268, 709] width 183 height 24
type input "Linepay"
click at [434, 647] on input "0" at bounding box center [423, 648] width 110 height 40
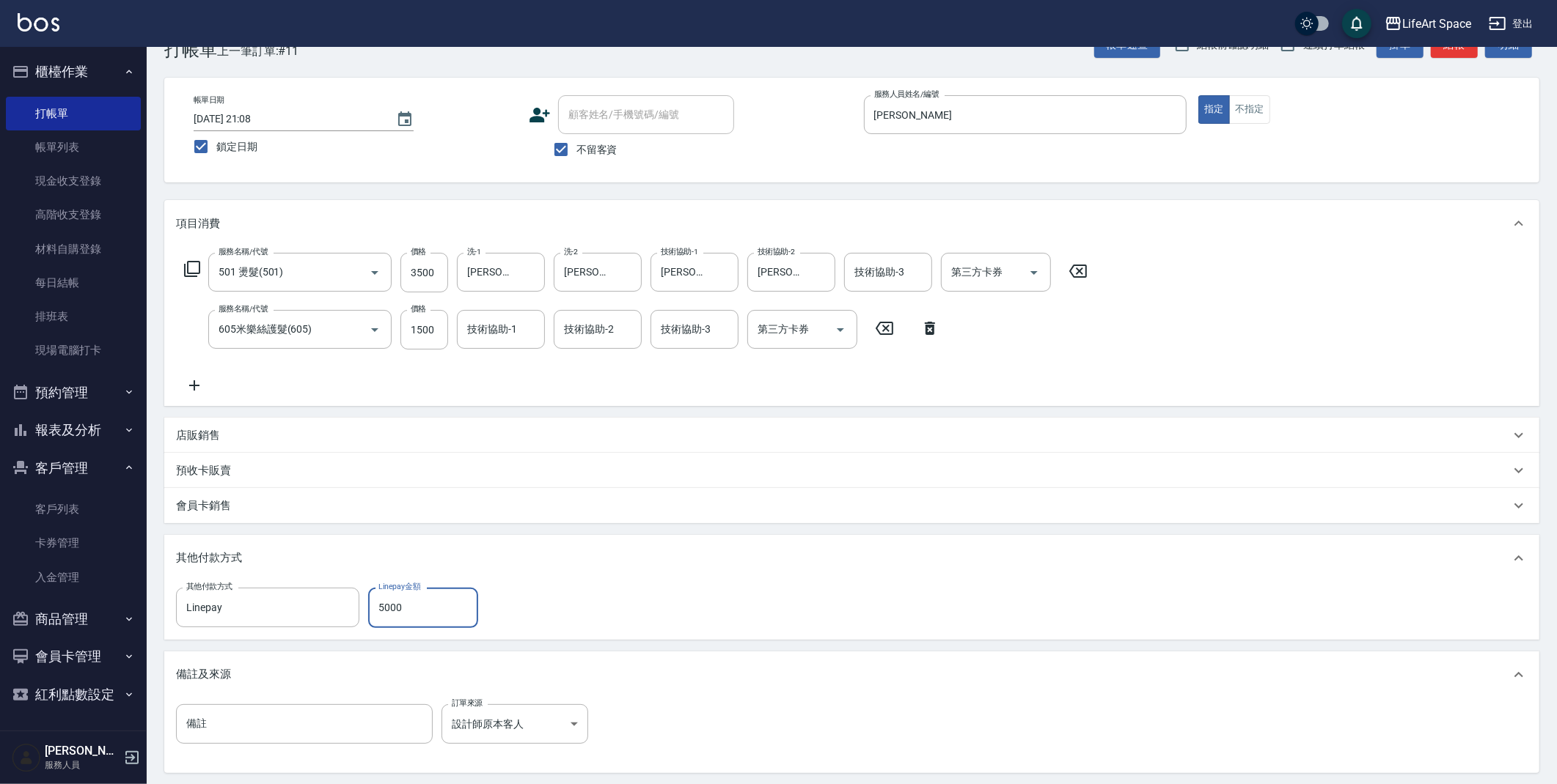
scroll to position [193, 0]
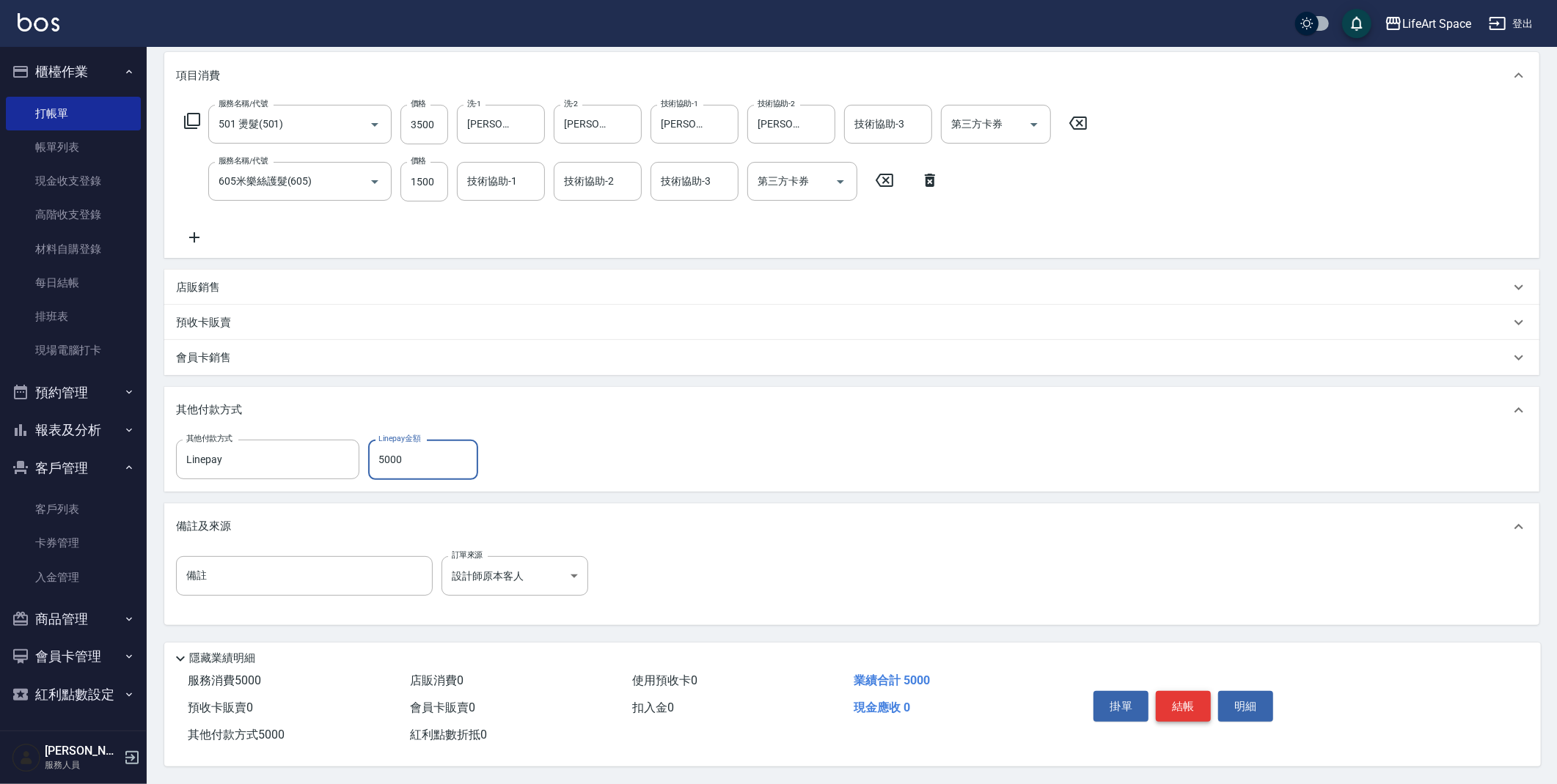
type input "5000"
click at [1194, 698] on button "結帳" at bounding box center [1183, 706] width 55 height 31
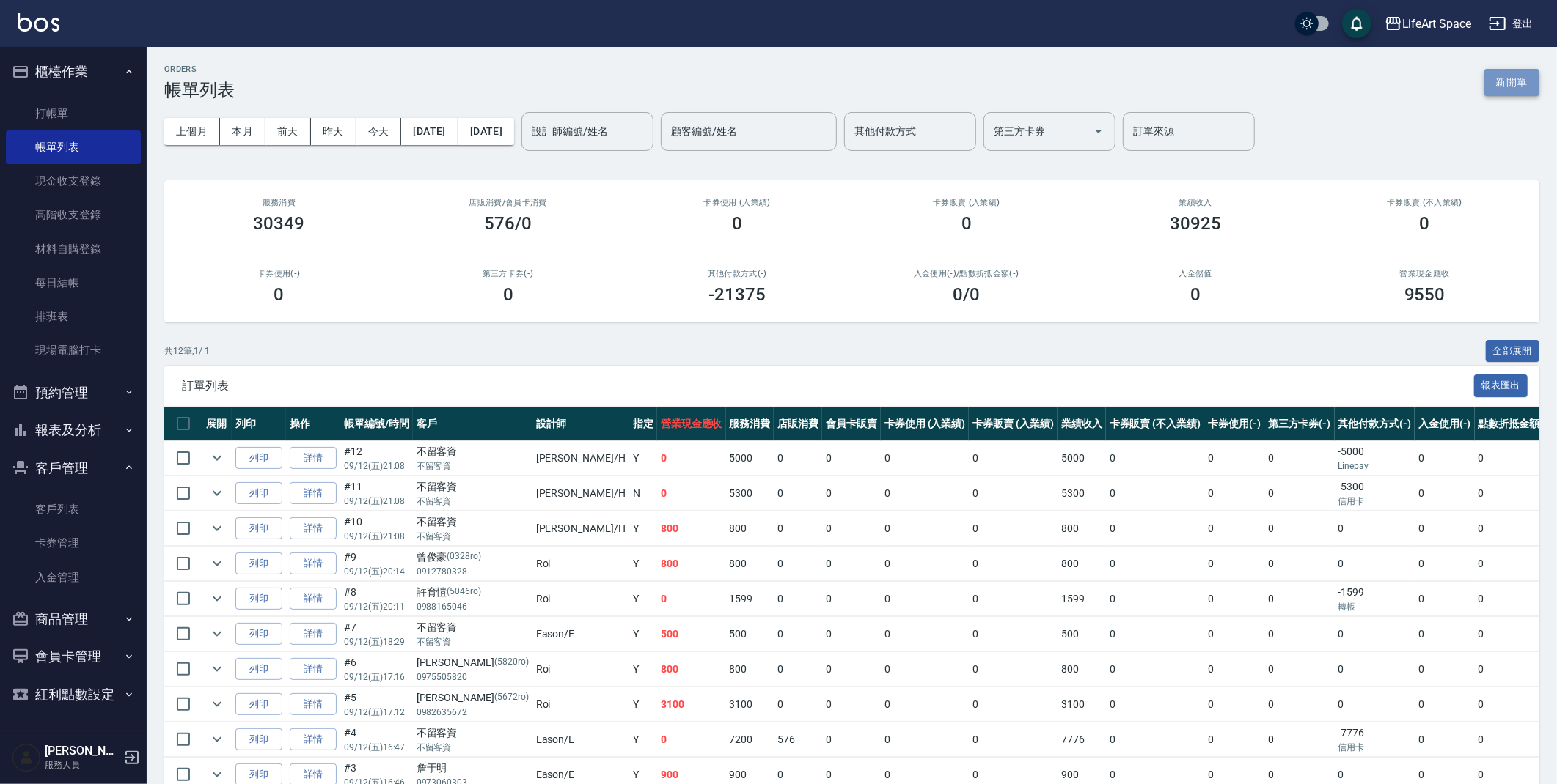
click at [1510, 92] on button "新開單" at bounding box center [1511, 82] width 55 height 27
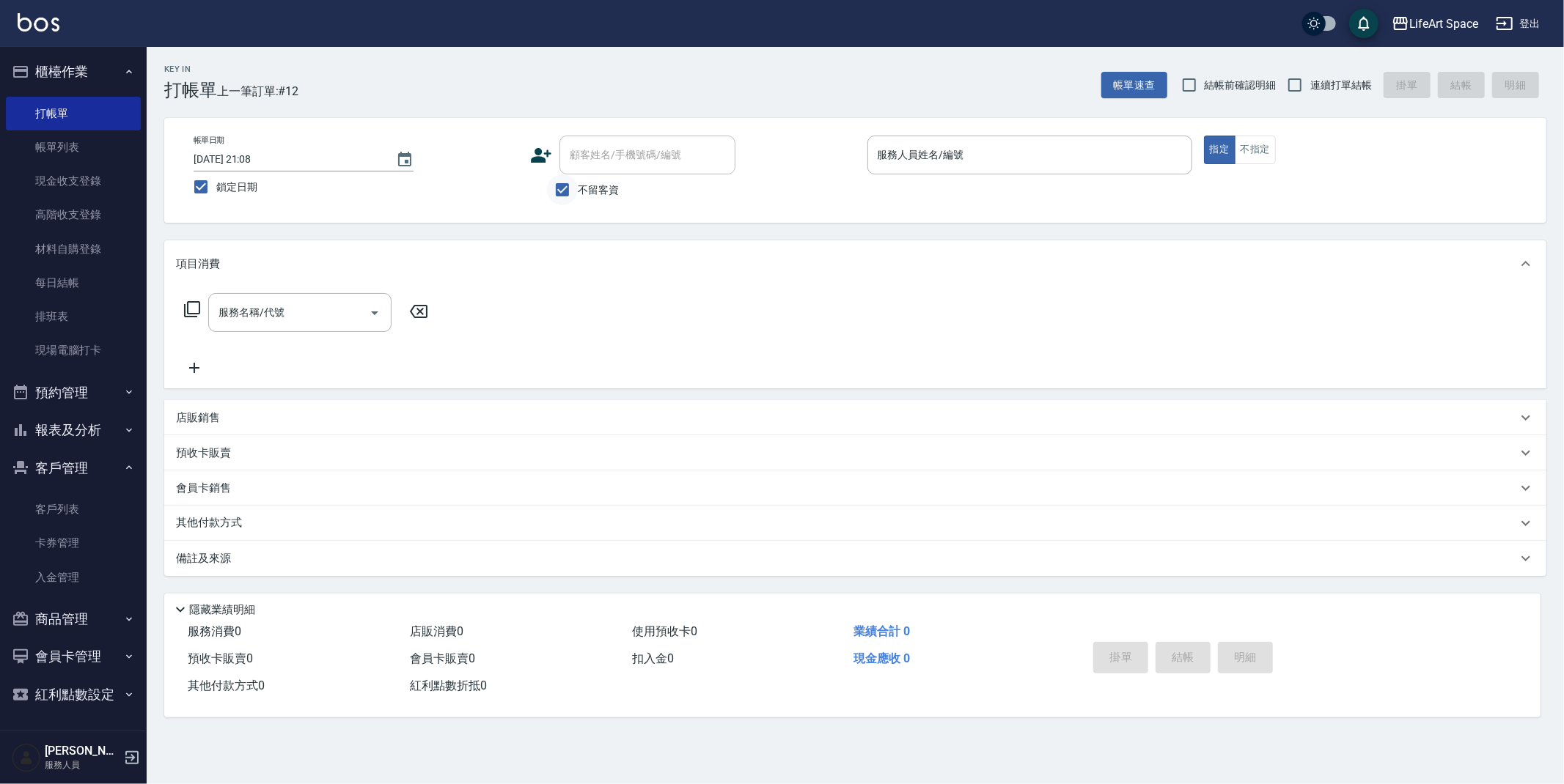
click at [572, 195] on input "不留客資" at bounding box center [562, 190] width 31 height 31
checkbox input "false"
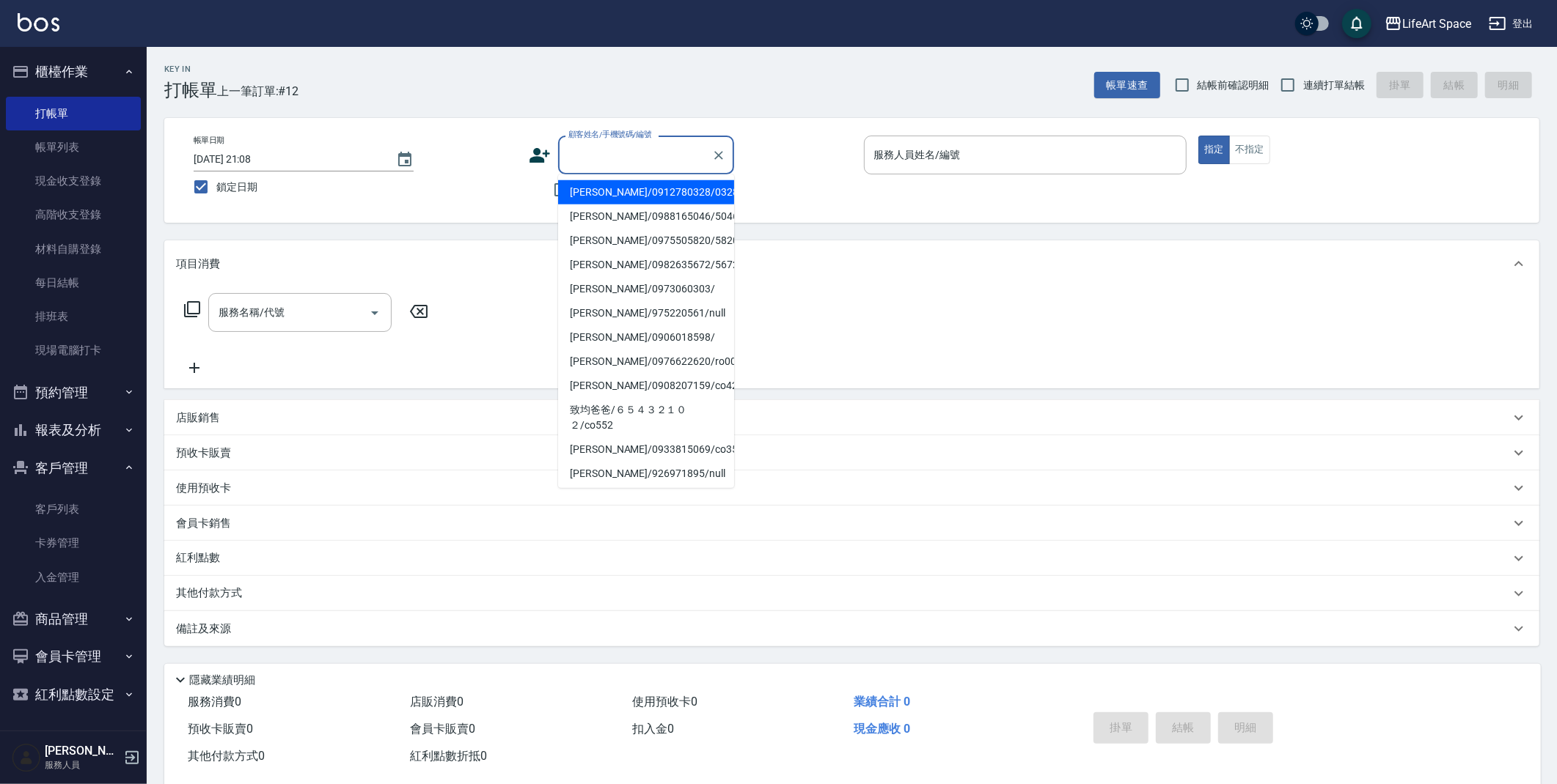
click at [599, 144] on div "顧客姓名/手機號碼/編號 顧客姓名/手機號碼/編號" at bounding box center [645, 155] width 176 height 39
type input "ㄇ"
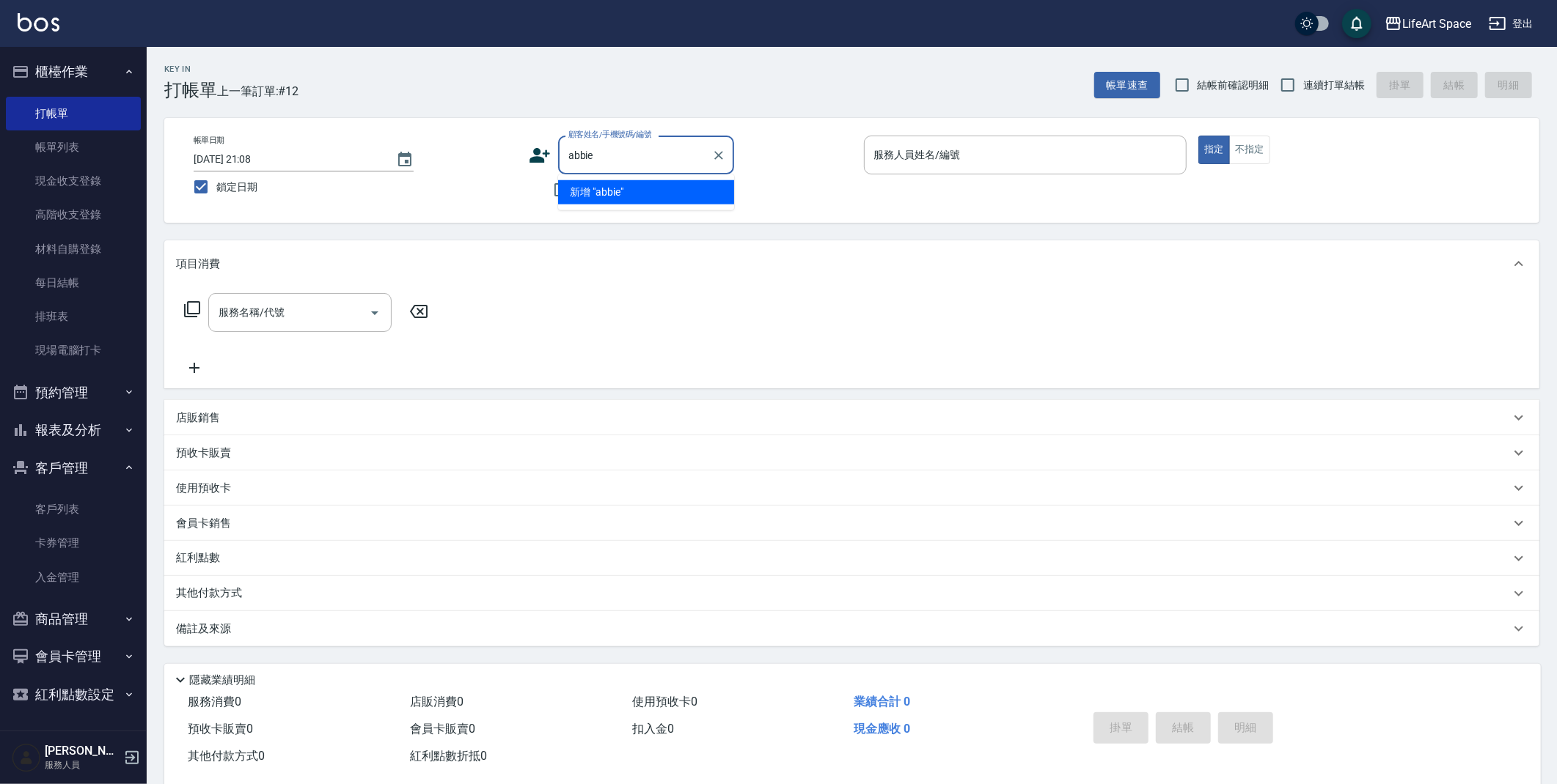
type input "abbie"
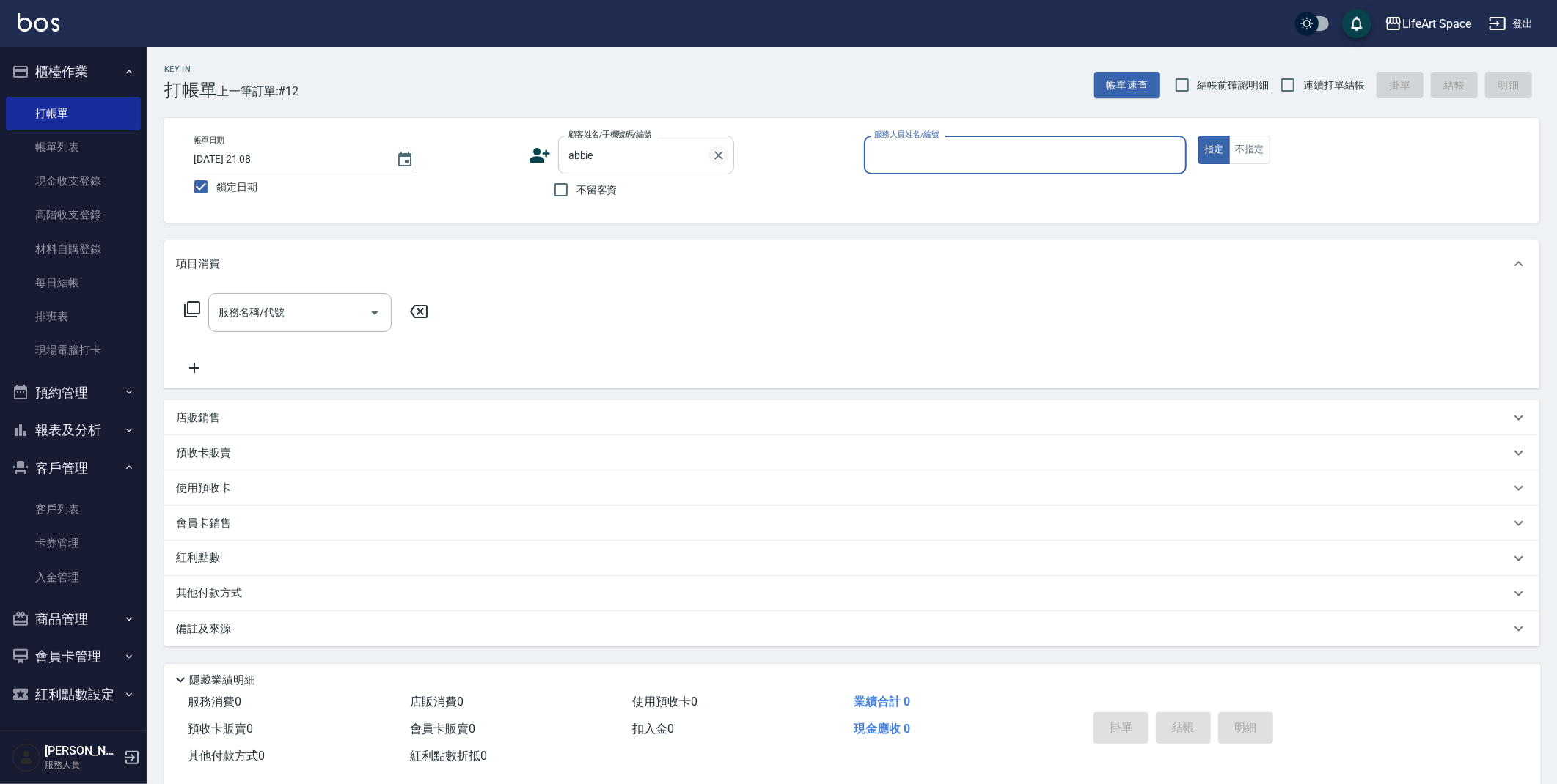
click at [716, 156] on icon "Clear" at bounding box center [718, 155] width 9 height 9
drag, startPoint x: 597, startPoint y: 184, endPoint x: 588, endPoint y: 188, distance: 9.8
click at [597, 184] on span "不留客資" at bounding box center [597, 190] width 41 height 16
click at [576, 184] on input "不留客資" at bounding box center [561, 190] width 31 height 31
checkbox input "true"
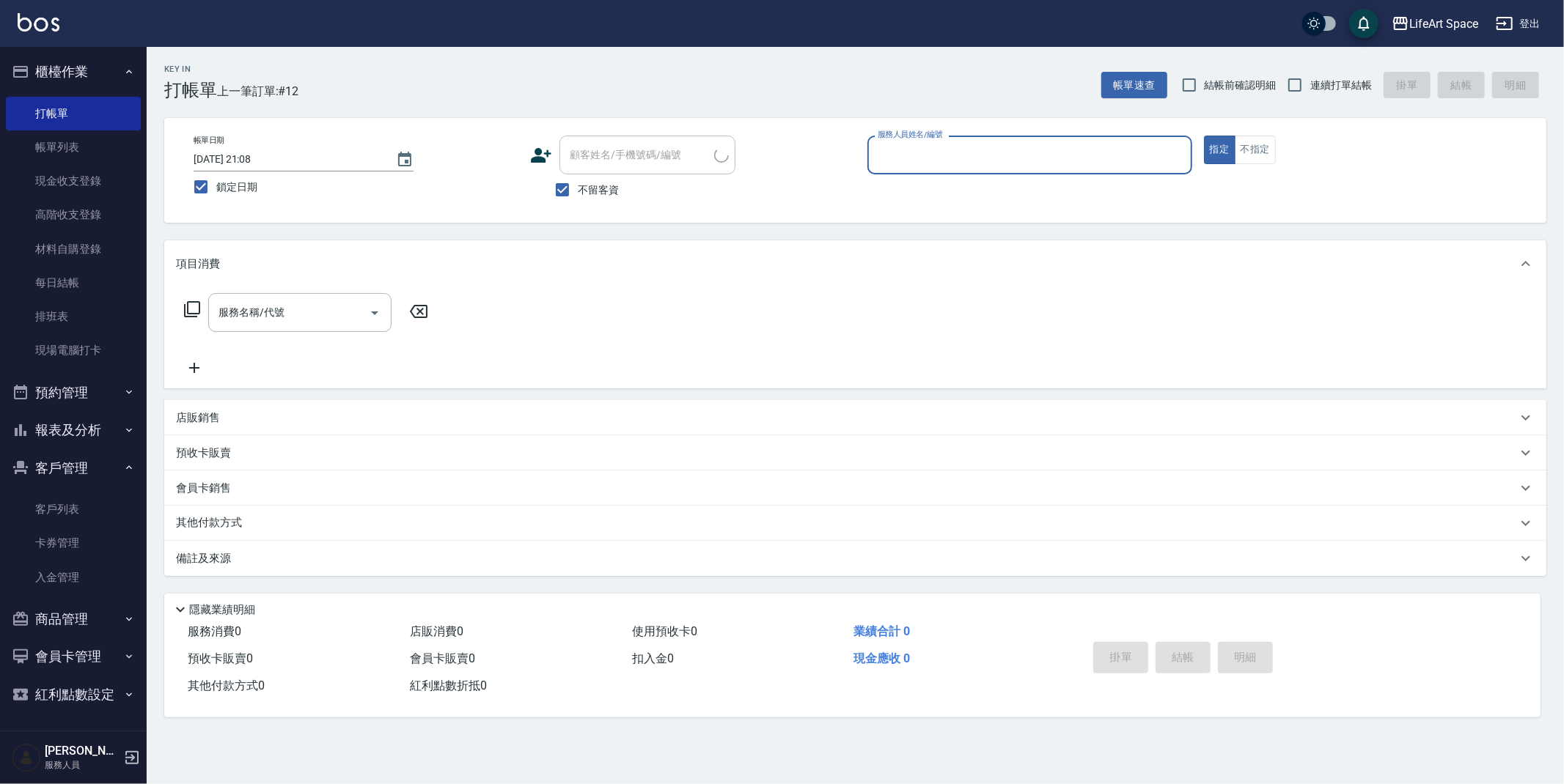
click at [921, 138] on label "服務人員姓名/編號" at bounding box center [909, 134] width 64 height 11
click at [921, 142] on input "服務人員姓名/編號" at bounding box center [1030, 154] width 312 height 26
click at [948, 149] on input "服務人員姓名/編號" at bounding box center [1030, 154] width 312 height 26
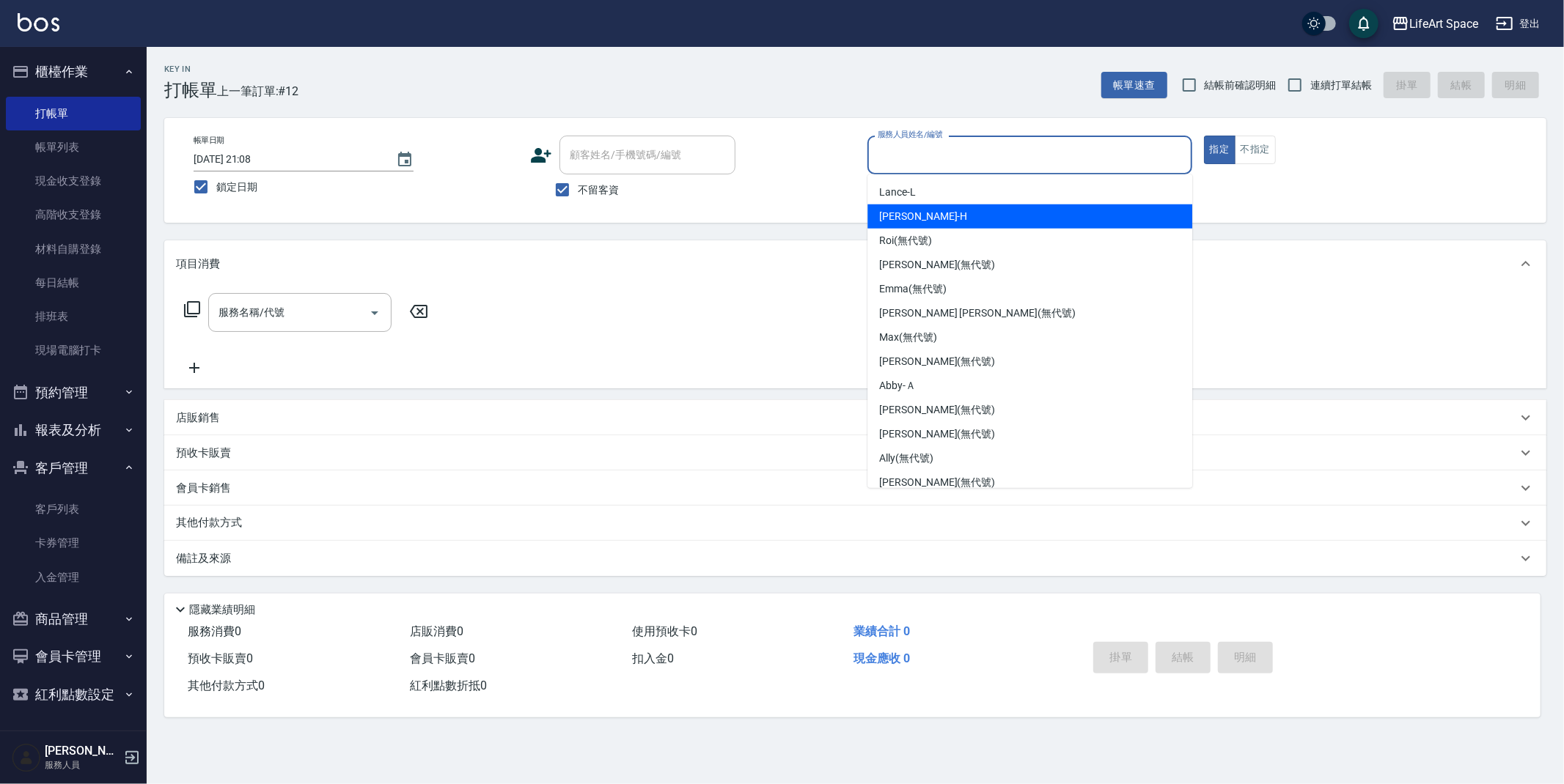
click at [957, 214] on div "[PERSON_NAME]" at bounding box center [1029, 216] width 325 height 24
type input "[PERSON_NAME]"
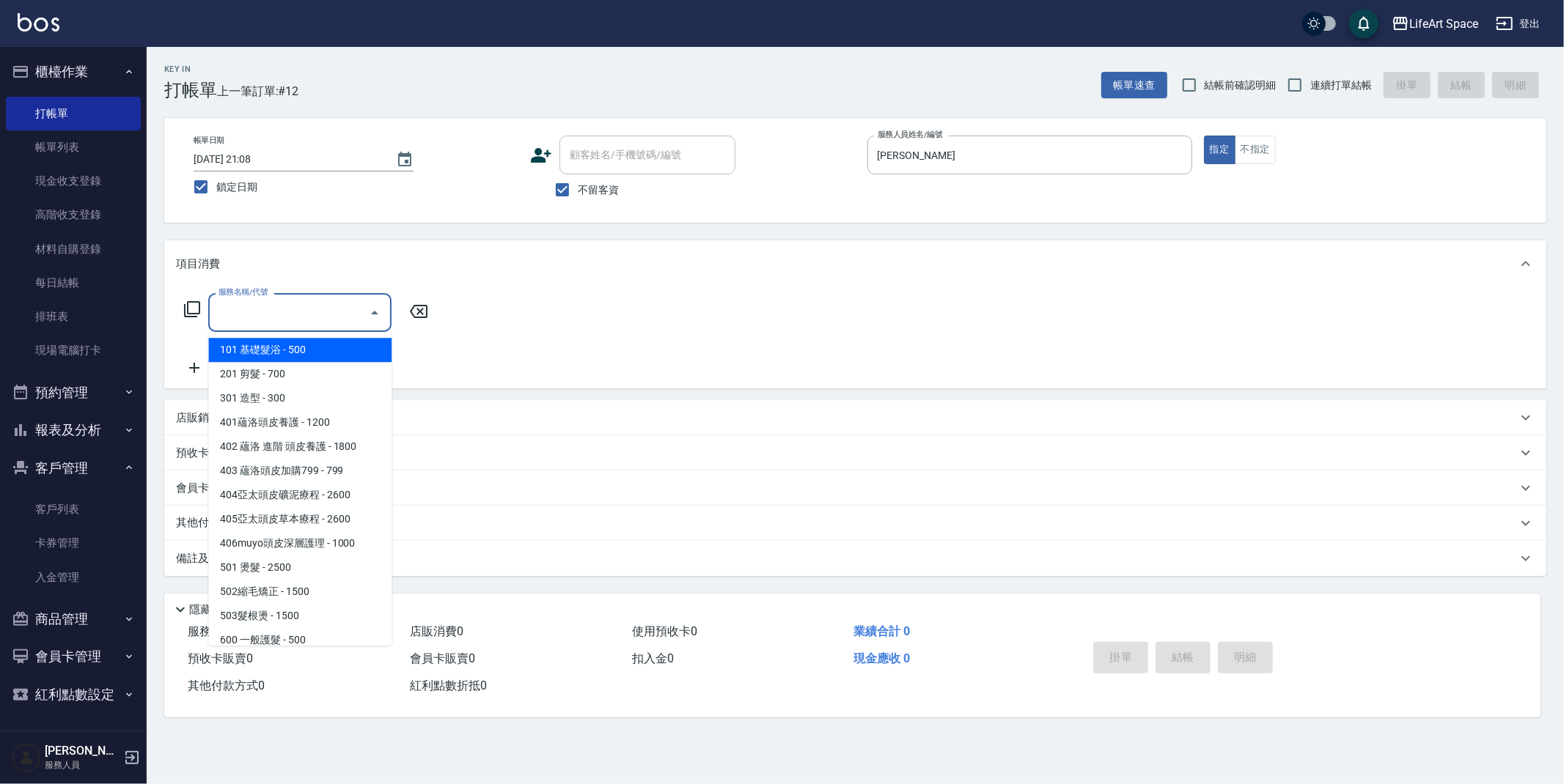
click at [313, 306] on input "服務名稱/代號" at bounding box center [289, 313] width 148 height 26
click at [295, 375] on span "201 剪髮 - 700" at bounding box center [299, 374] width 183 height 24
type input "201 剪髮(201)"
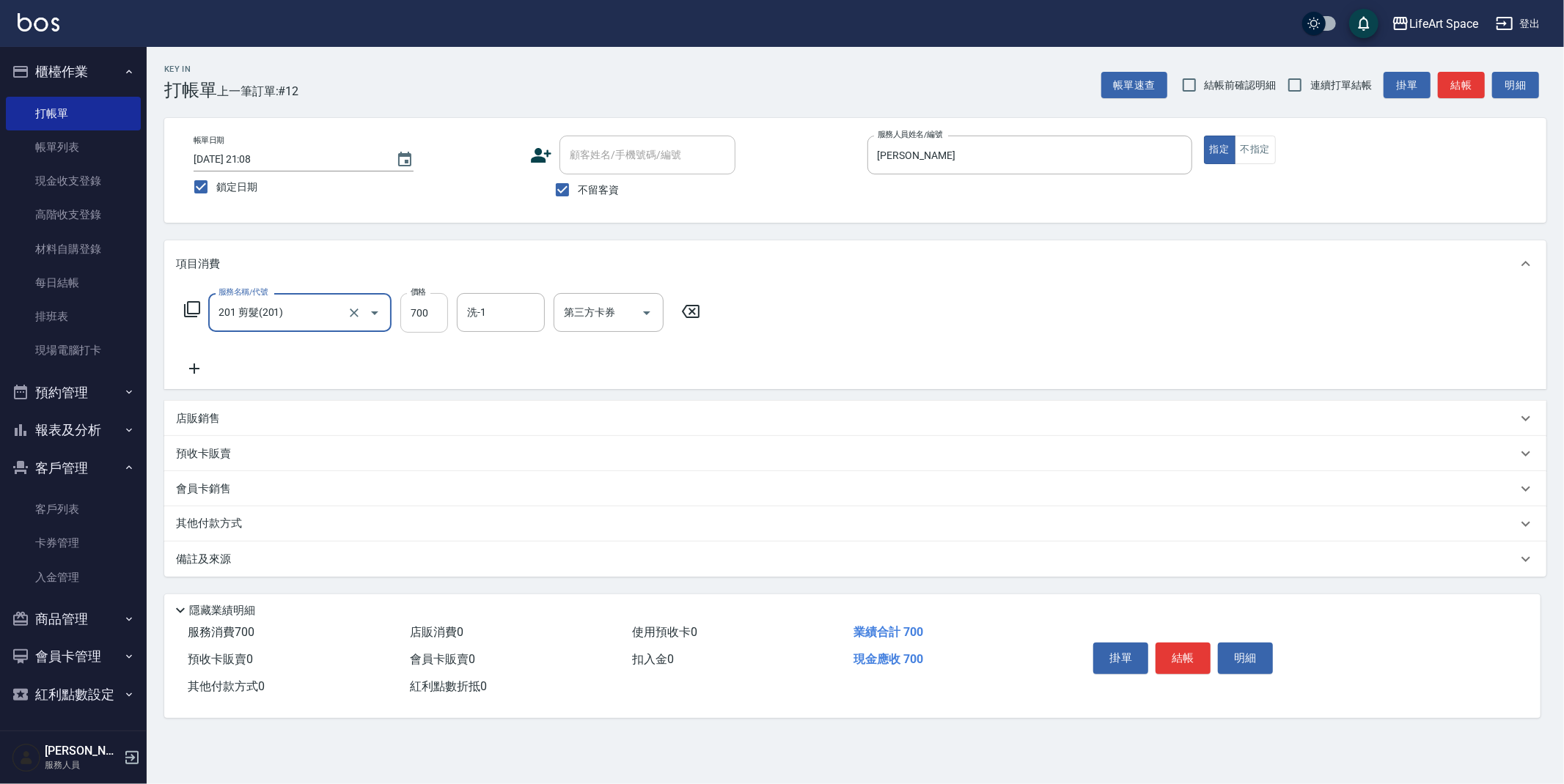
click at [421, 316] on input "700" at bounding box center [424, 313] width 47 height 40
type input "800"
click at [241, 557] on div "備註及來源" at bounding box center [846, 560] width 1341 height 16
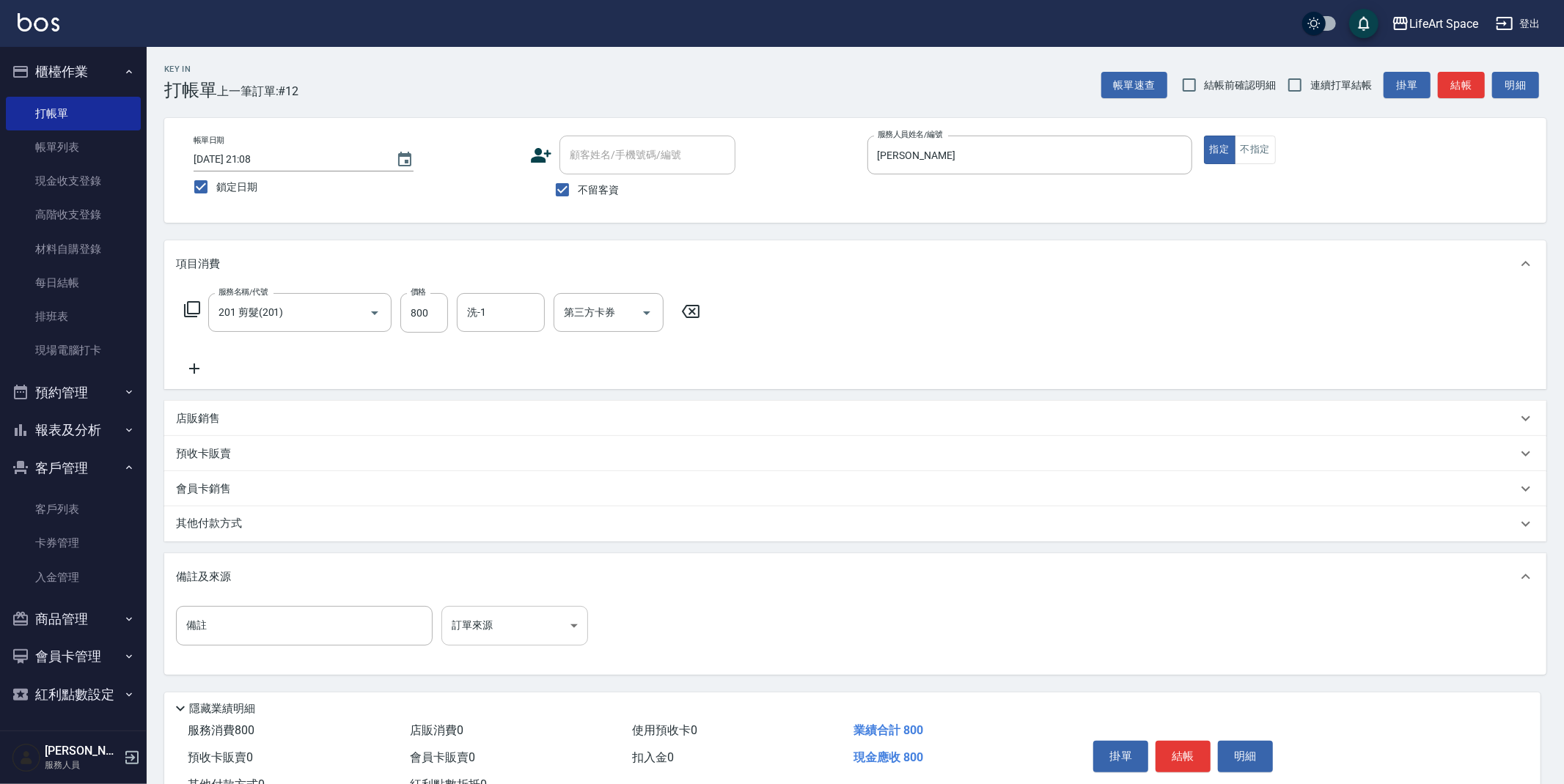
click at [507, 621] on body "LifeArt Space 登出 櫃檯作業 打帳單 帳單列表 現金收支登錄 高階收支登錄 材料自購登錄 每日結帳 排班表 現場電腦打卡 預約管理 預約管理 單…" at bounding box center [782, 417] width 1564 height 834
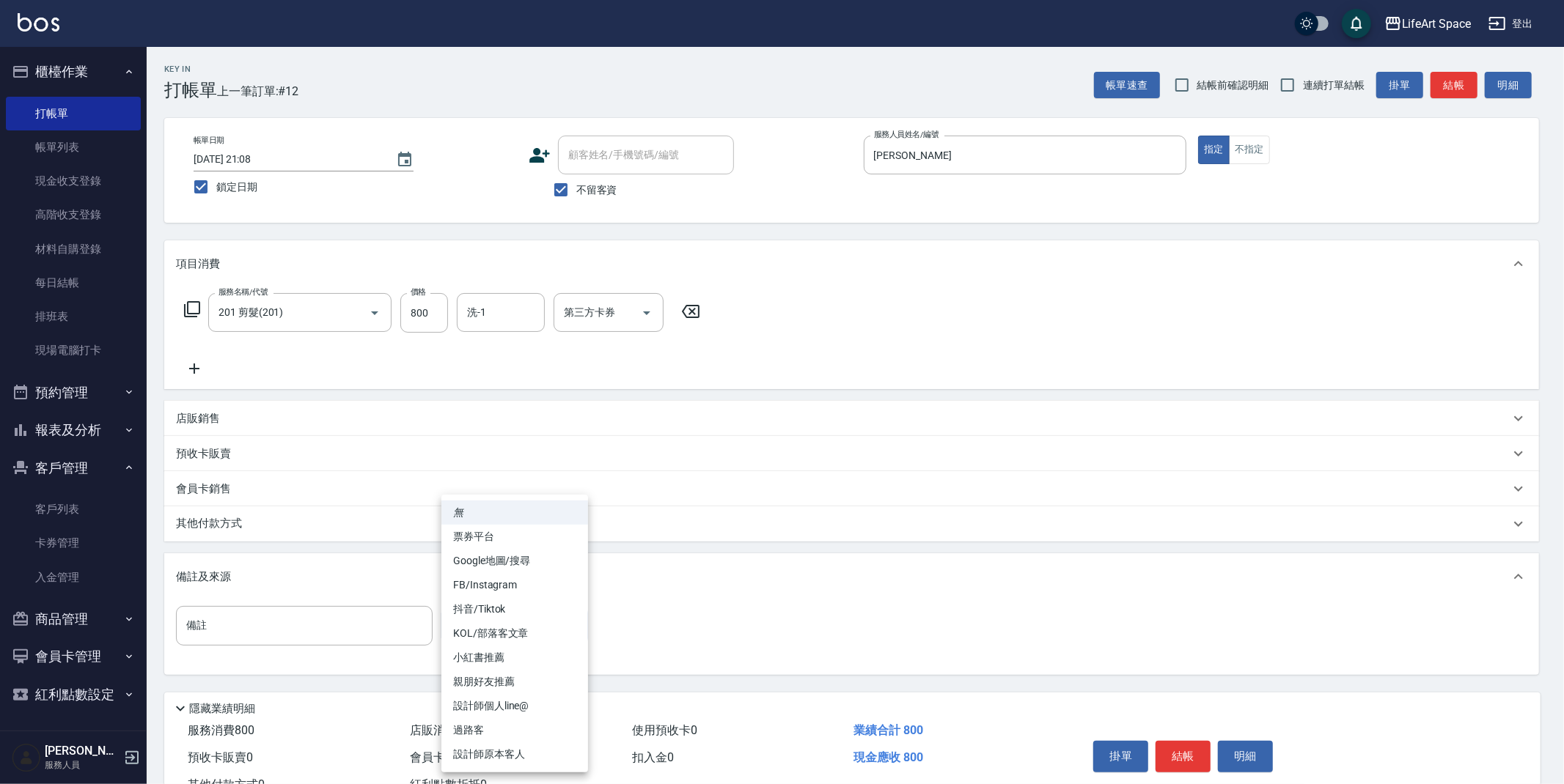
click at [490, 749] on li "設計師原本客人" at bounding box center [514, 754] width 147 height 24
type input "設計師原本客人"
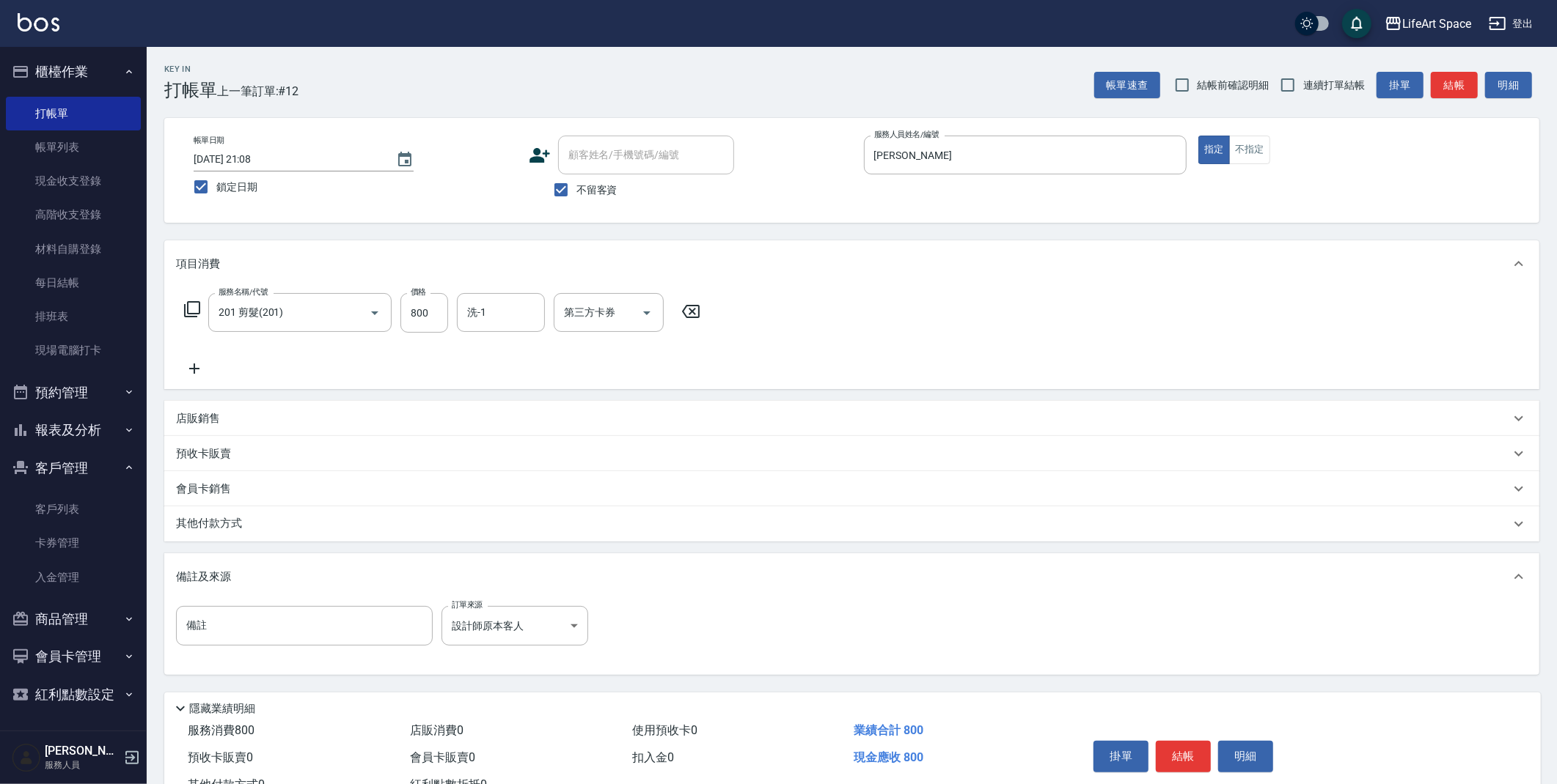
click at [254, 527] on div "其他付款方式" at bounding box center [843, 523] width 1334 height 16
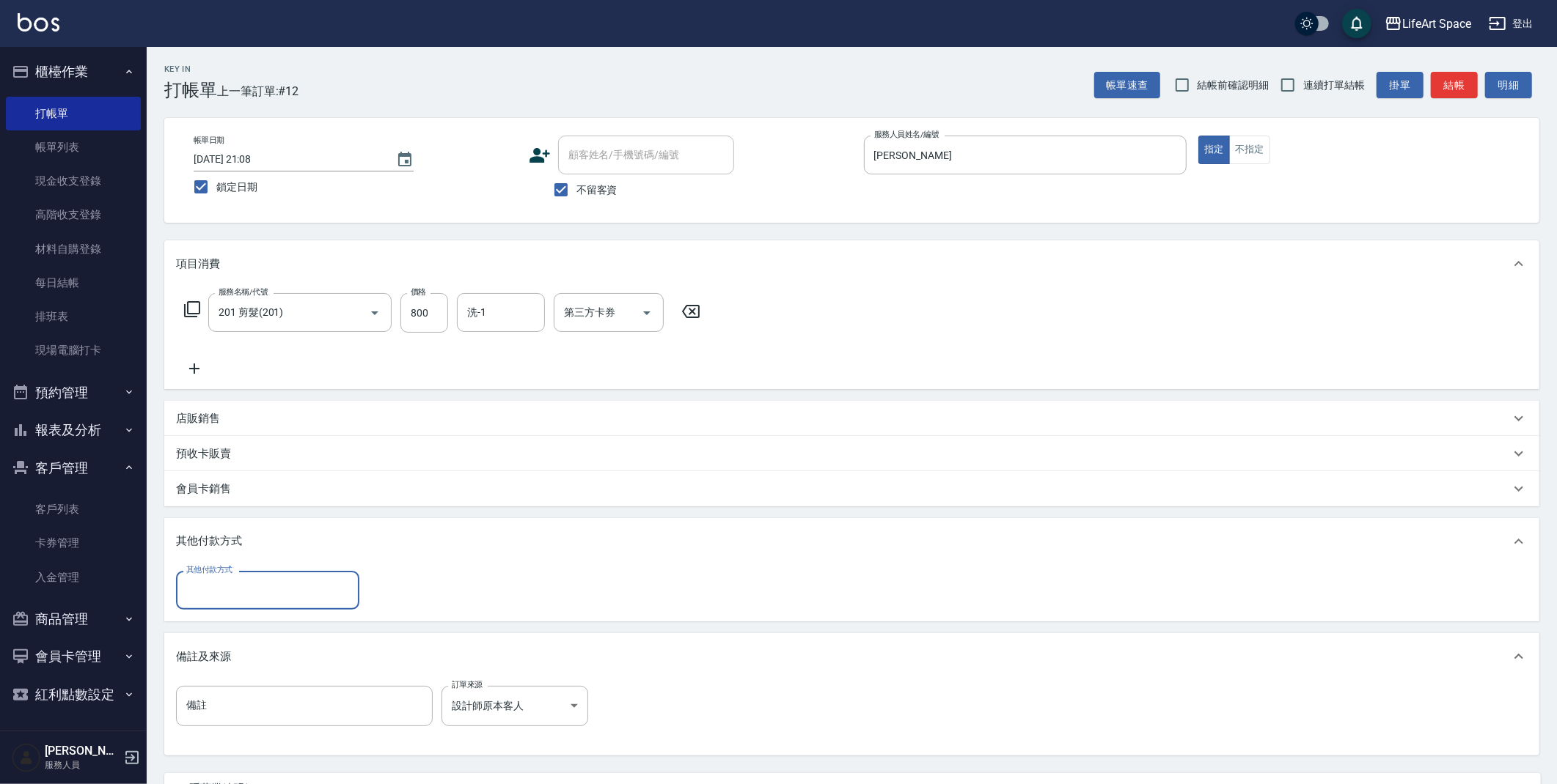
click at [707, 635] on div "備註及來源" at bounding box center [852, 657] width 1375 height 47
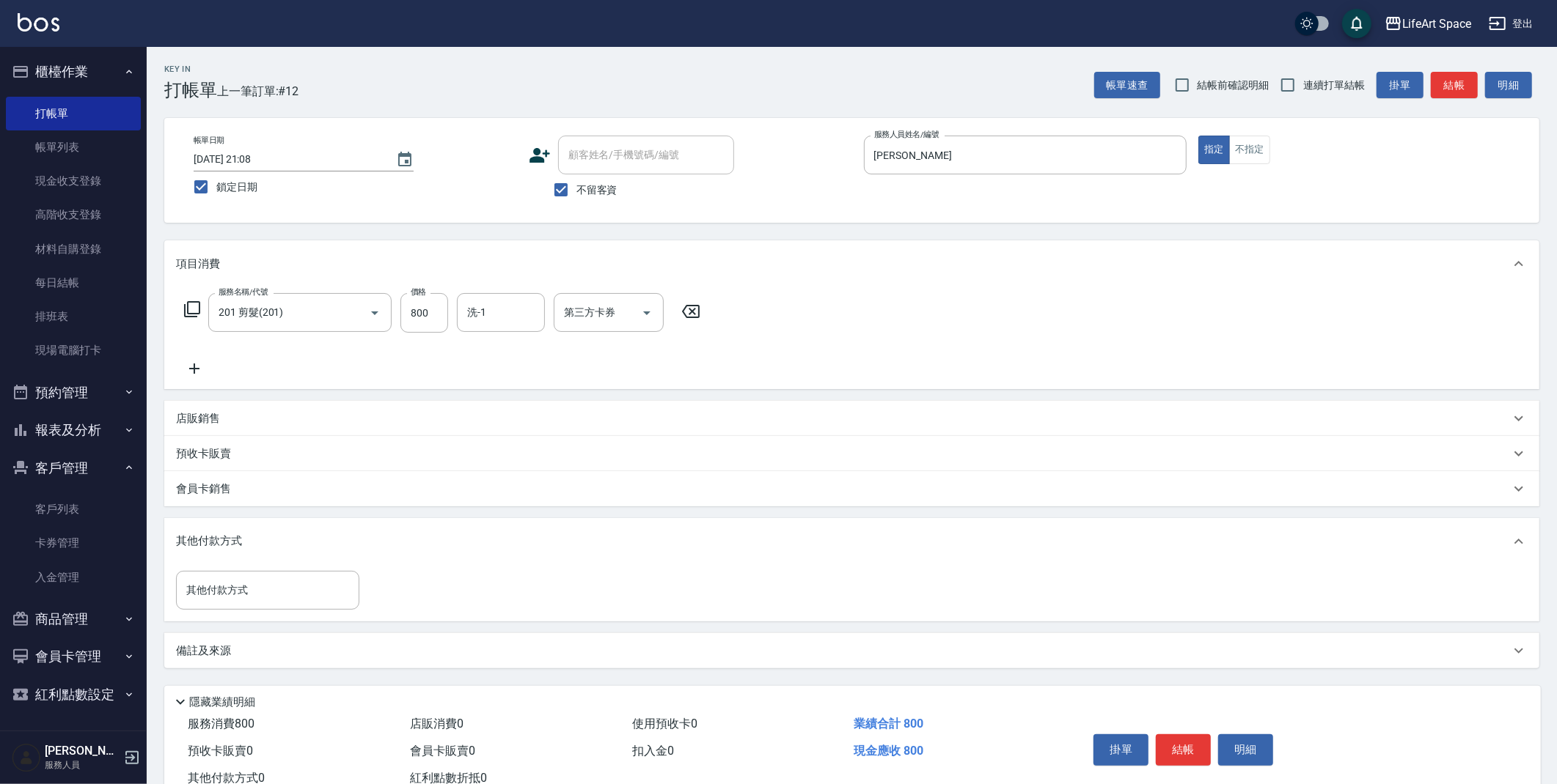
drag, startPoint x: 1563, startPoint y: 268, endPoint x: 1562, endPoint y: 382, distance: 114.0
click at [1557, 382] on html "LifeArt Space 登出 櫃檯作業 打帳單 帳單列表 現金收支登錄 高階收支登錄 材料自購登錄 每日結帳 排班表 現場電腦打卡 預約管理 預約管理 單…" at bounding box center [778, 413] width 1557 height 827
click at [1184, 748] on button "結帳" at bounding box center [1183, 750] width 55 height 31
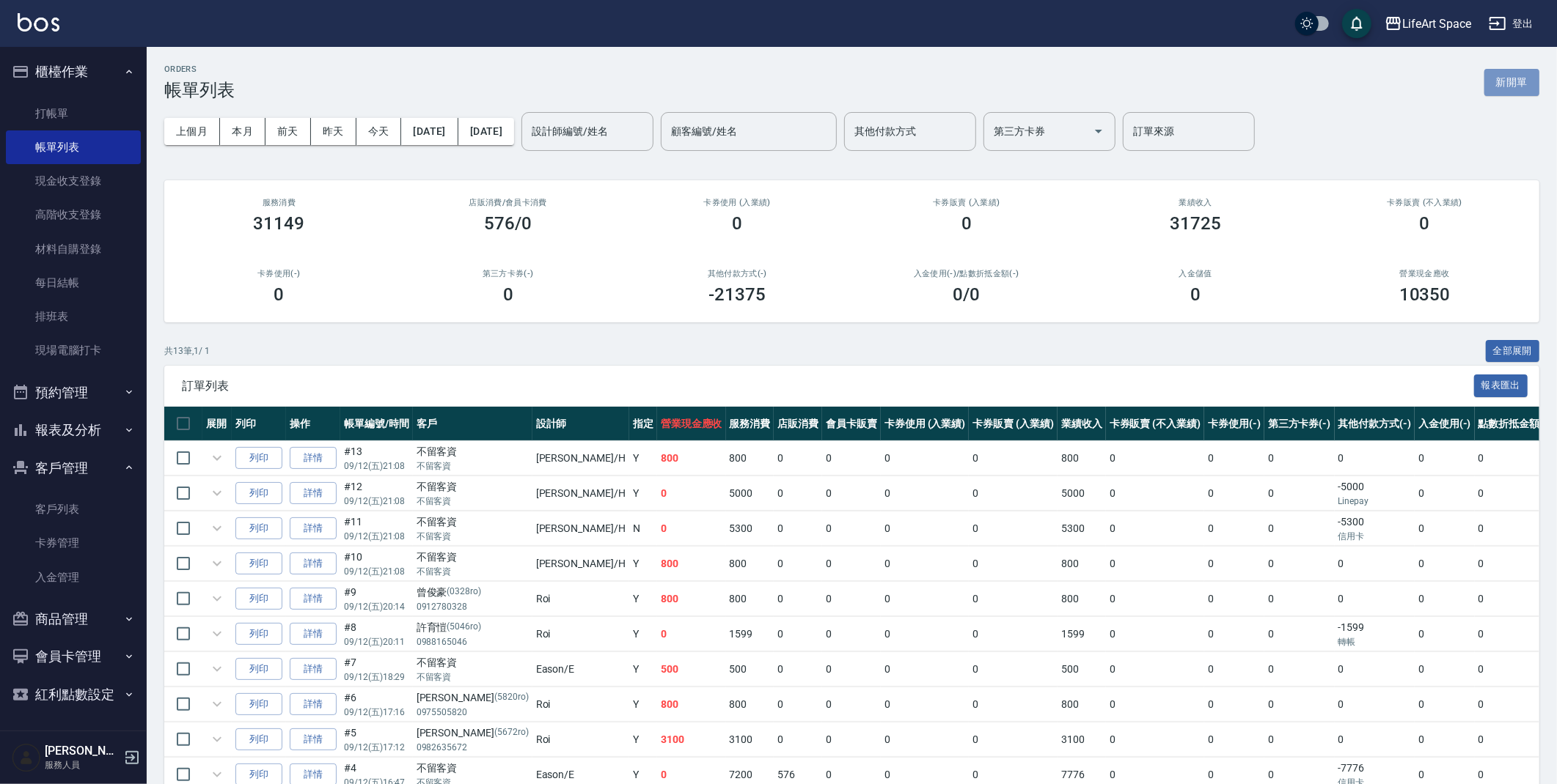
click at [1502, 82] on button "新開單" at bounding box center [1511, 82] width 55 height 27
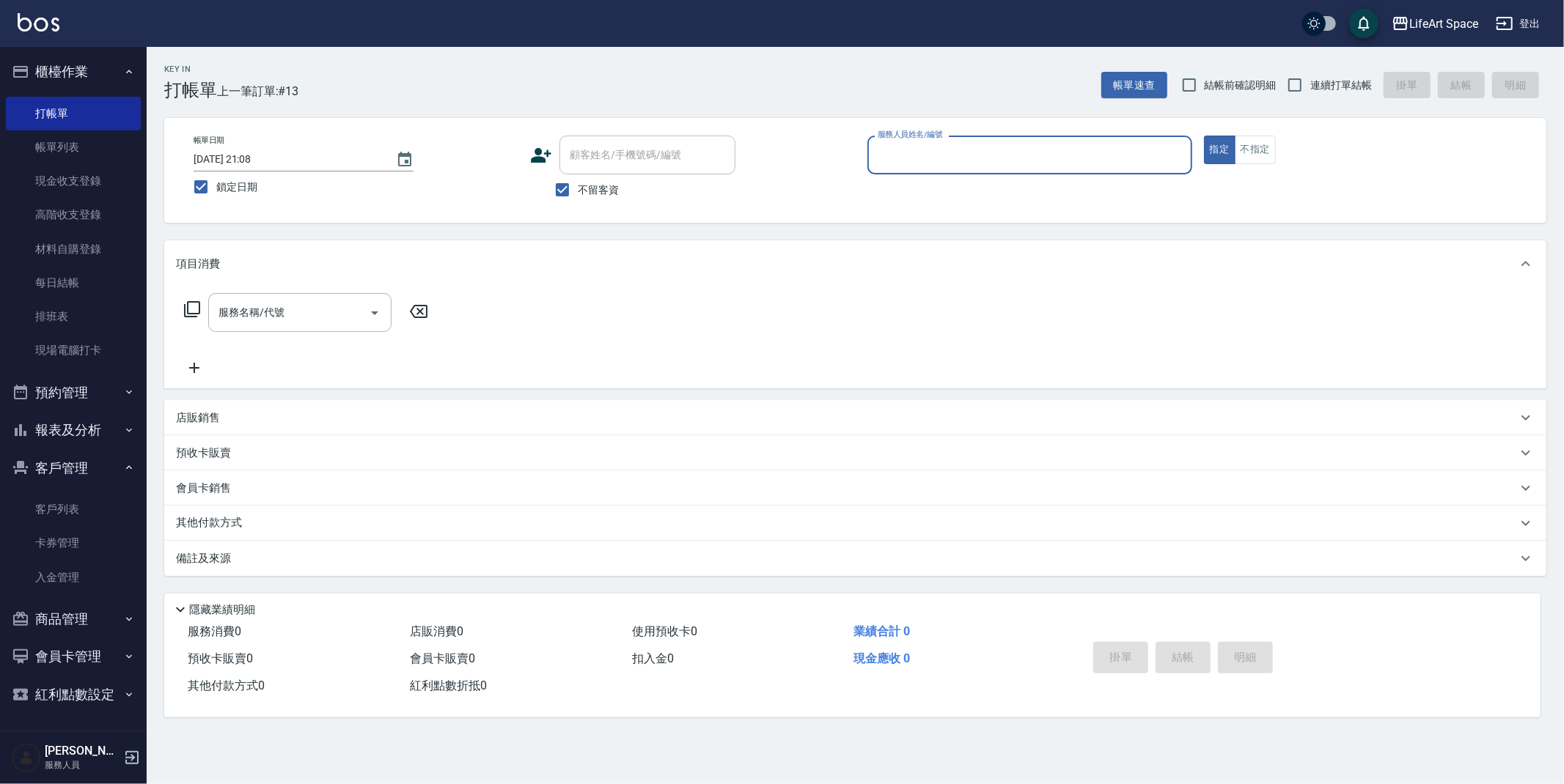
click at [1006, 163] on input "服務人員姓名/編號" at bounding box center [1030, 154] width 312 height 26
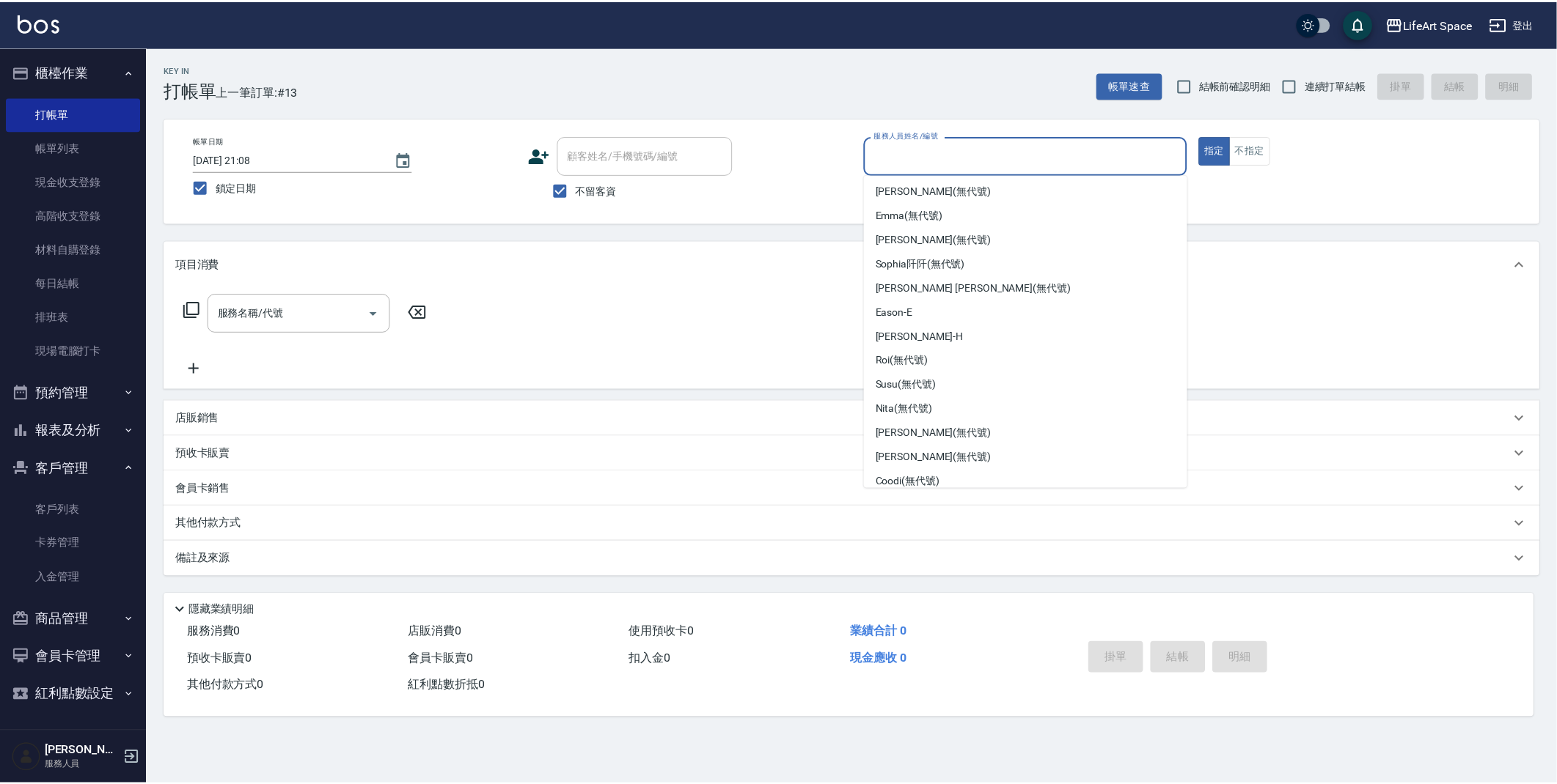
scroll to position [254, 0]
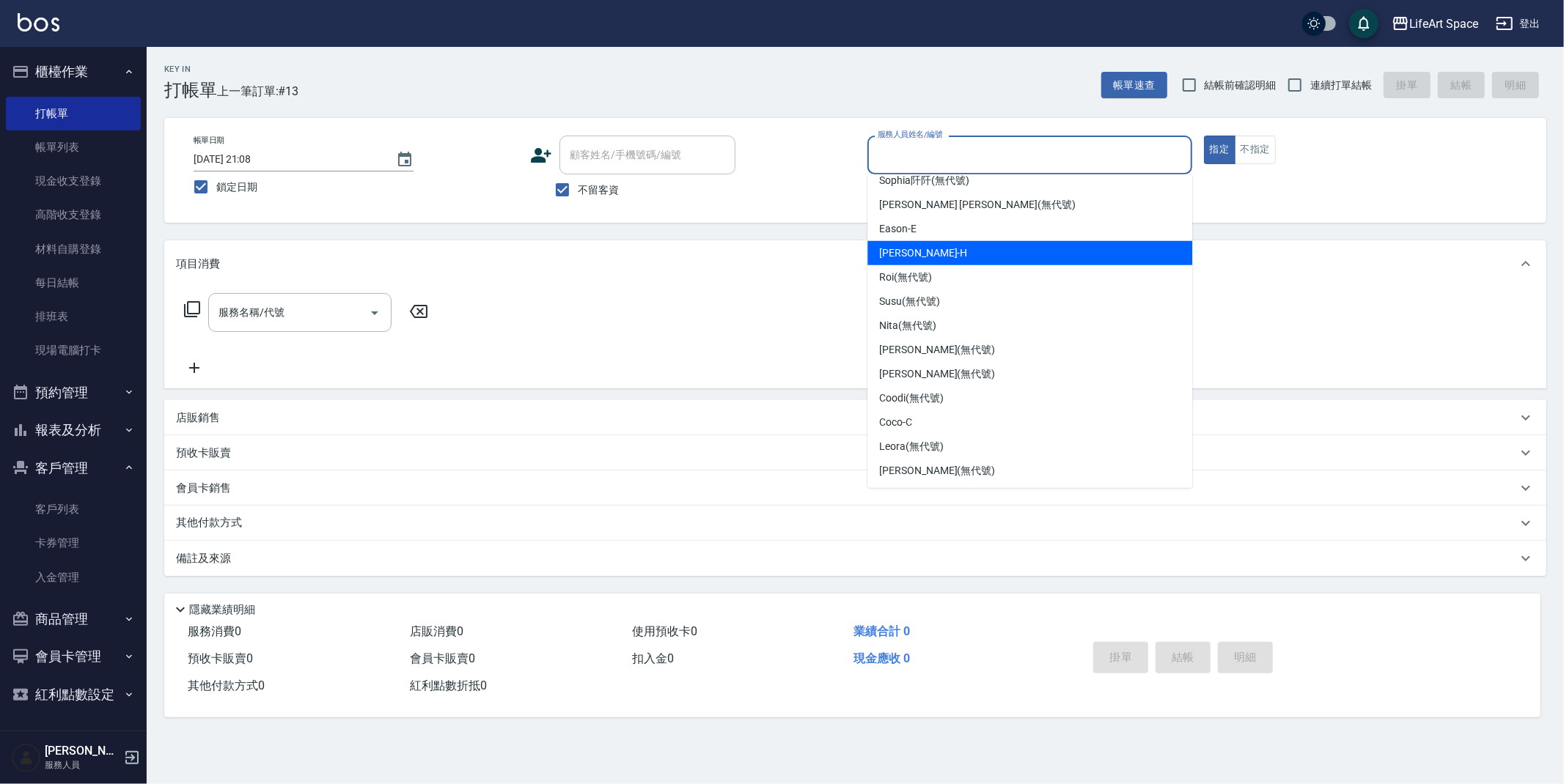
click at [1023, 247] on div "[PERSON_NAME]" at bounding box center [1029, 253] width 325 height 24
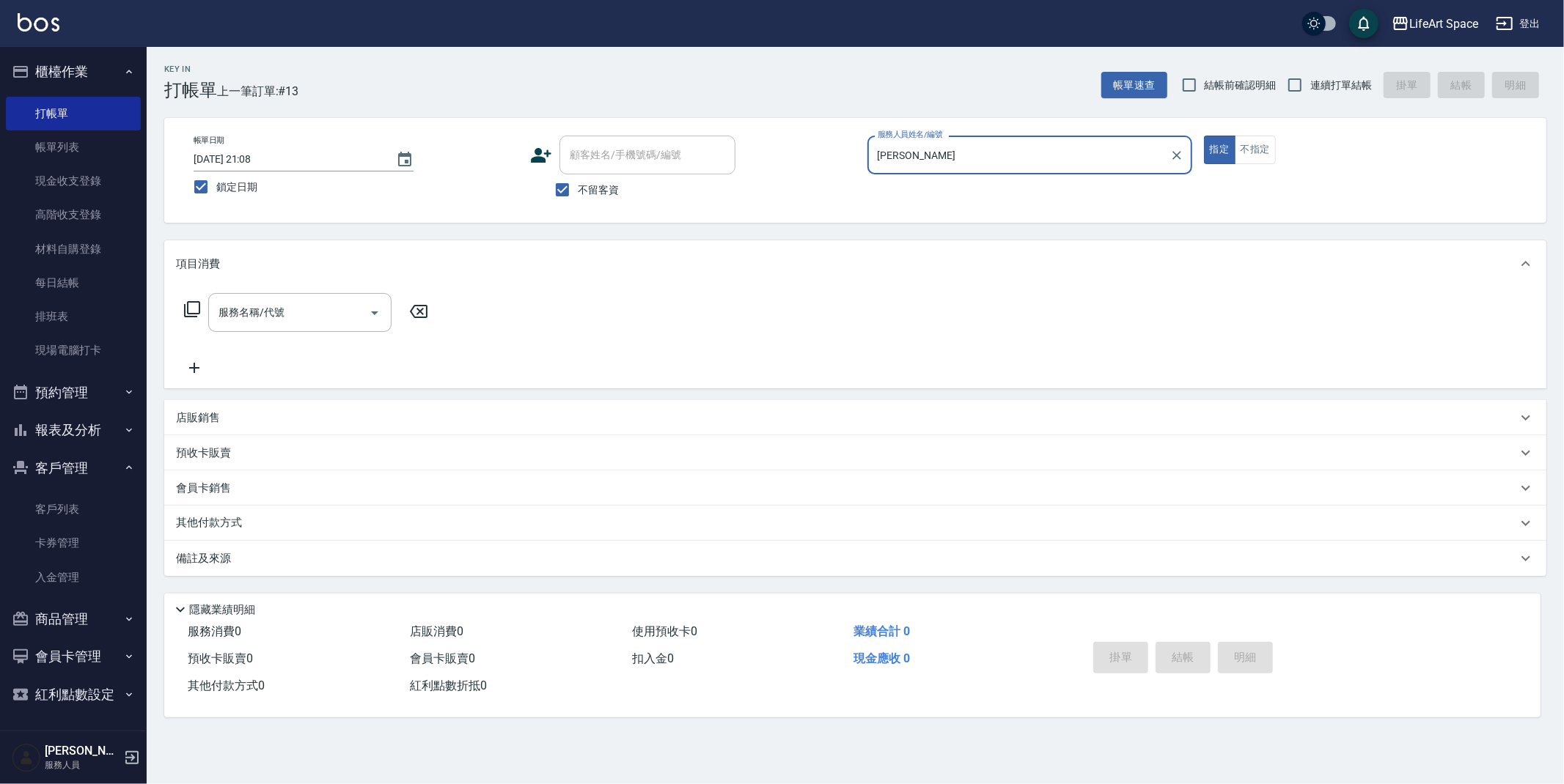
type input "[PERSON_NAME]"
click at [577, 193] on input "不留客資" at bounding box center [562, 190] width 31 height 31
checkbox input "false"
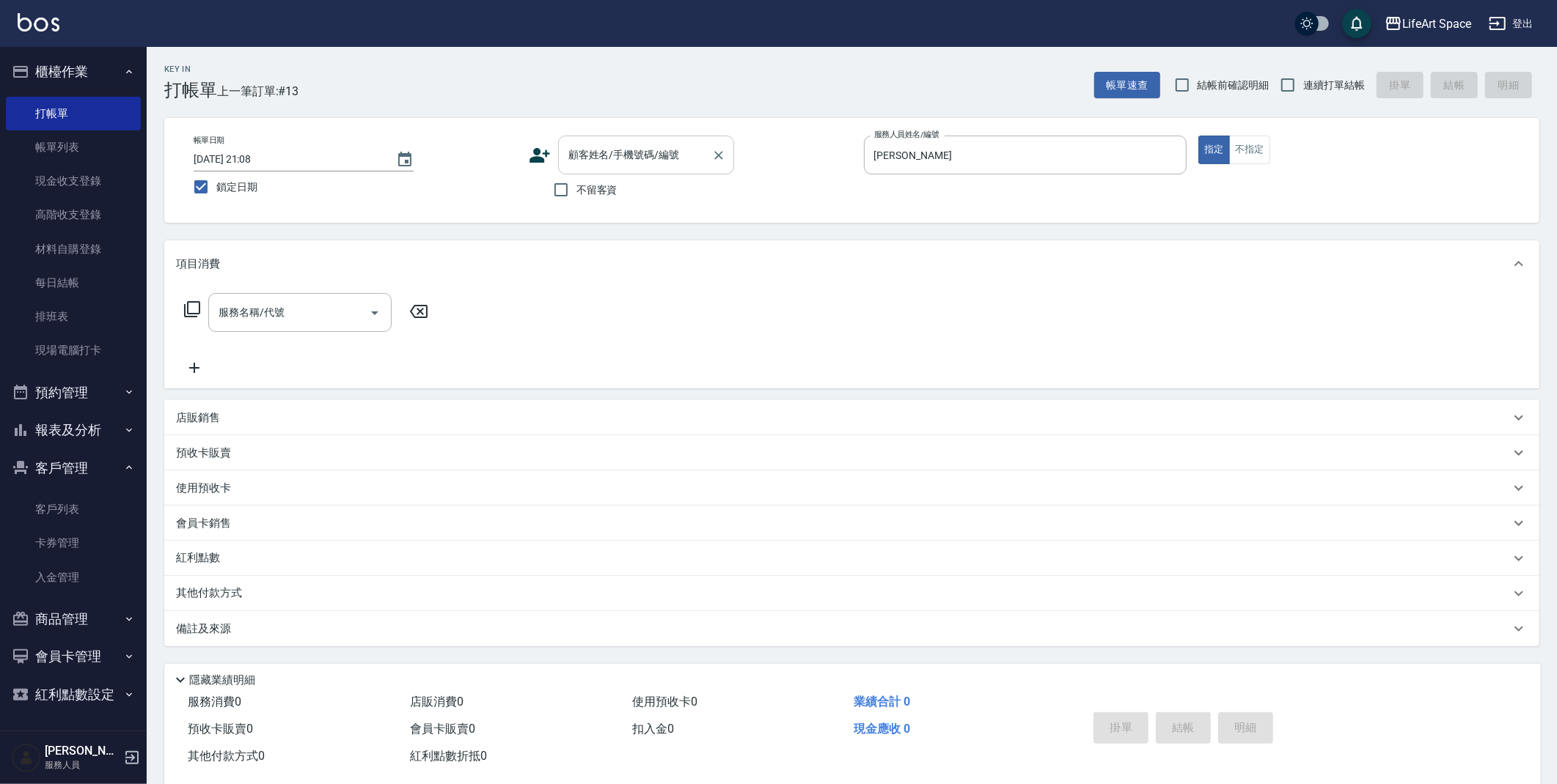
click at [606, 161] on input "顧客姓名/手機號碼/編號" at bounding box center [635, 154] width 140 height 26
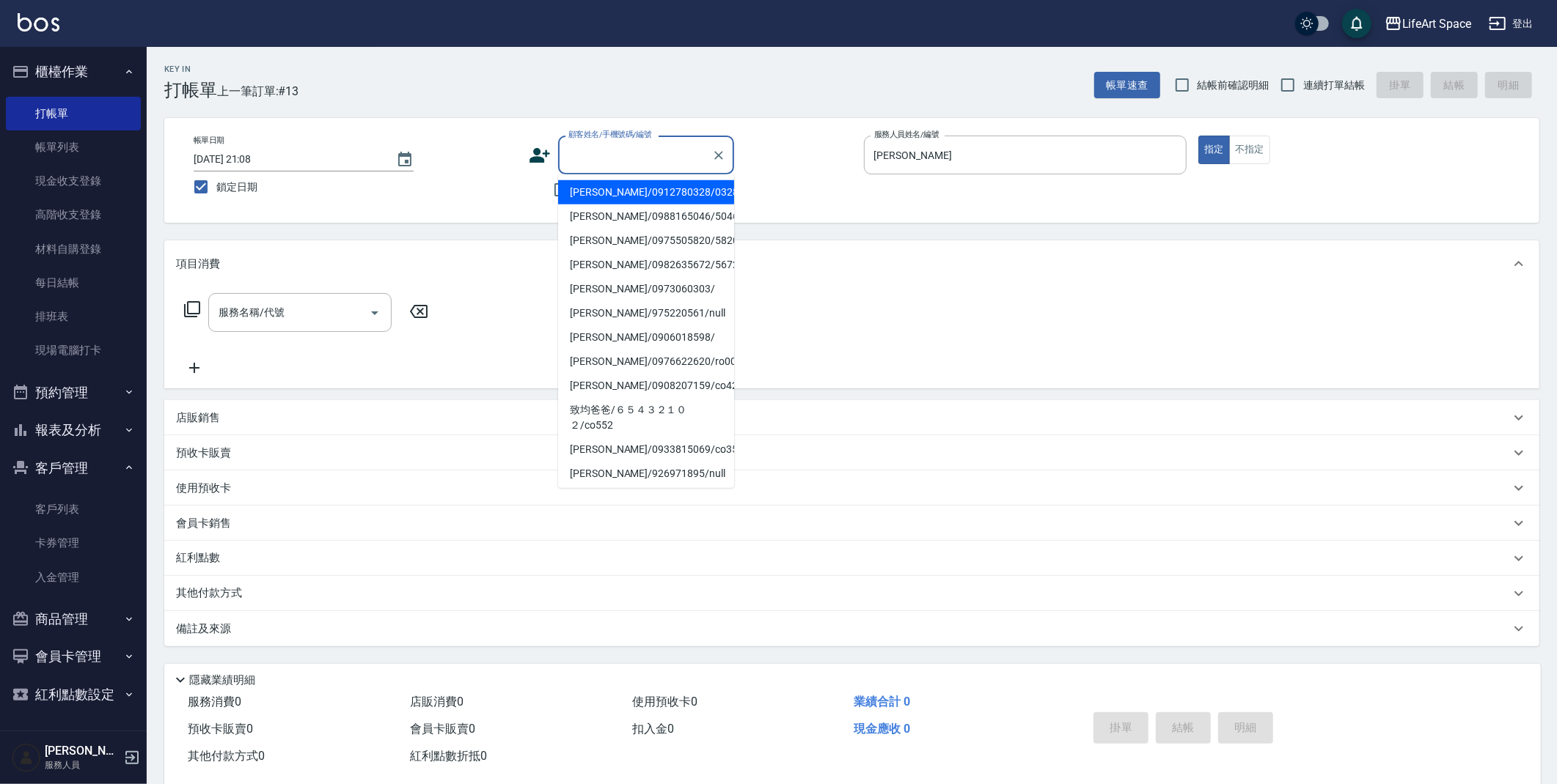
type input "x"
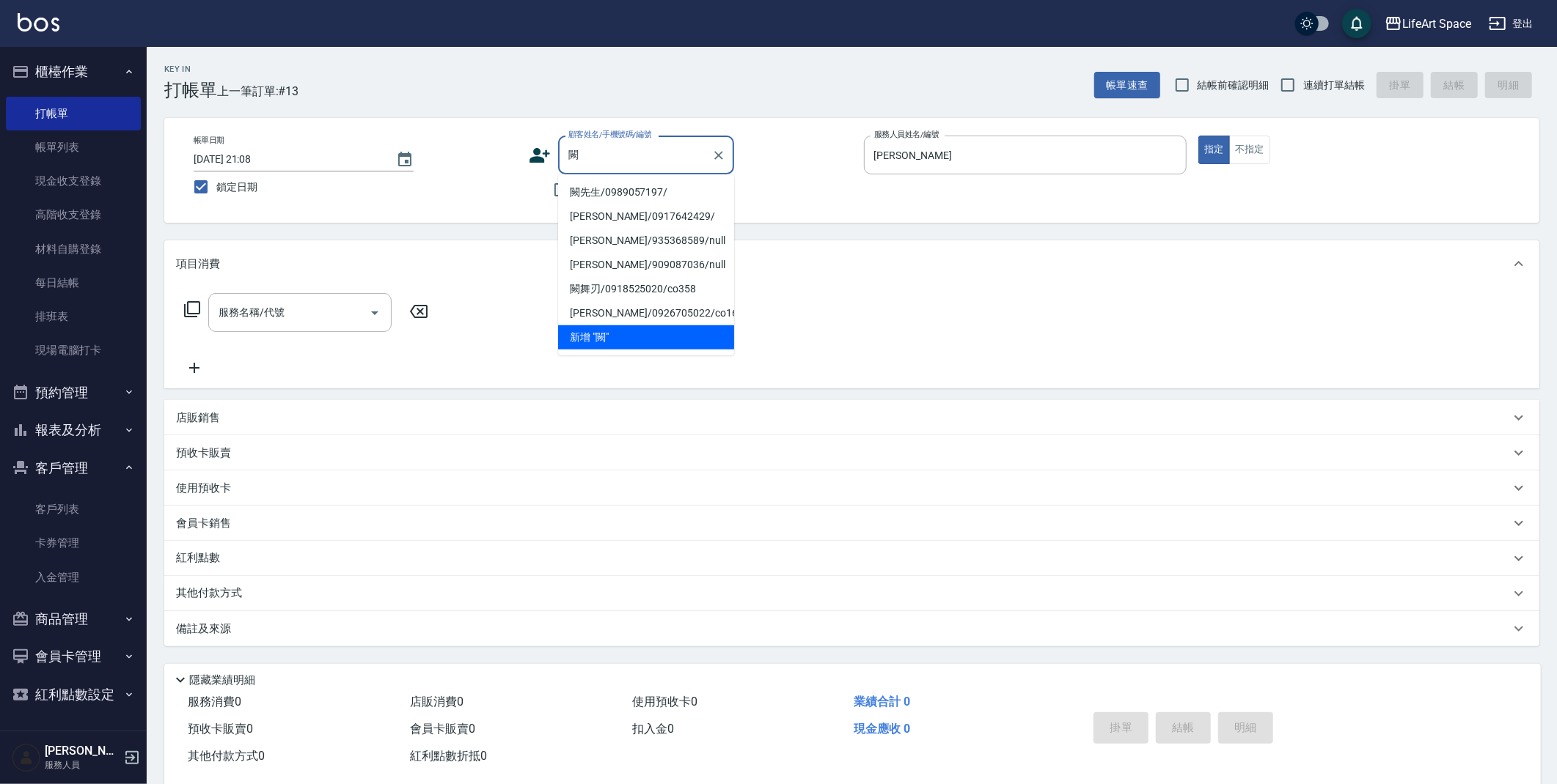
click at [608, 187] on li "闕先生/0989057197/" at bounding box center [645, 192] width 176 height 24
type input "闕先生/0989057197/"
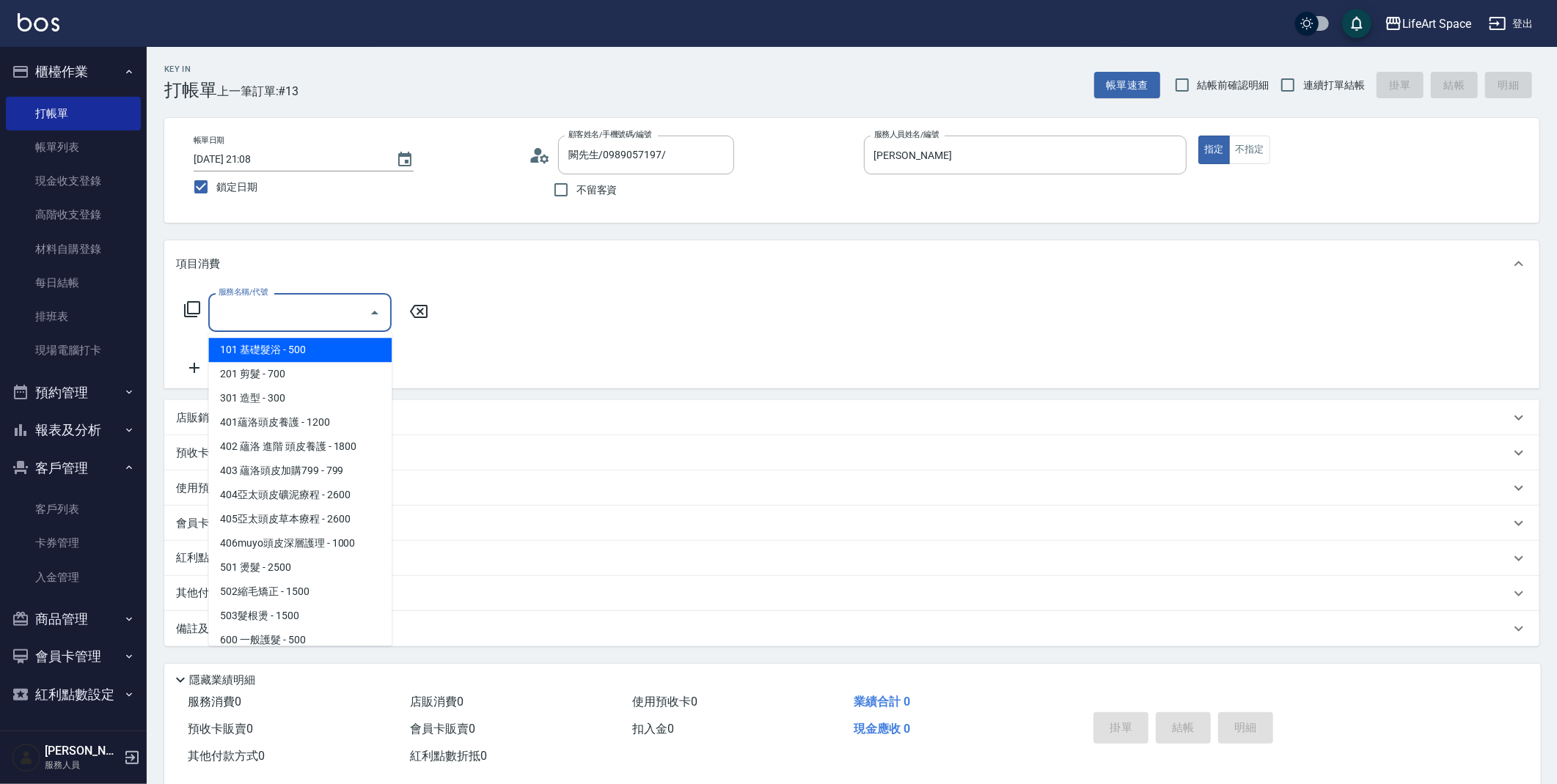
click at [303, 309] on input "服務名稱/代號" at bounding box center [289, 313] width 148 height 26
click at [282, 376] on span "201 剪髮 - 700" at bounding box center [299, 374] width 183 height 24
type input "201 剪髮(201)"
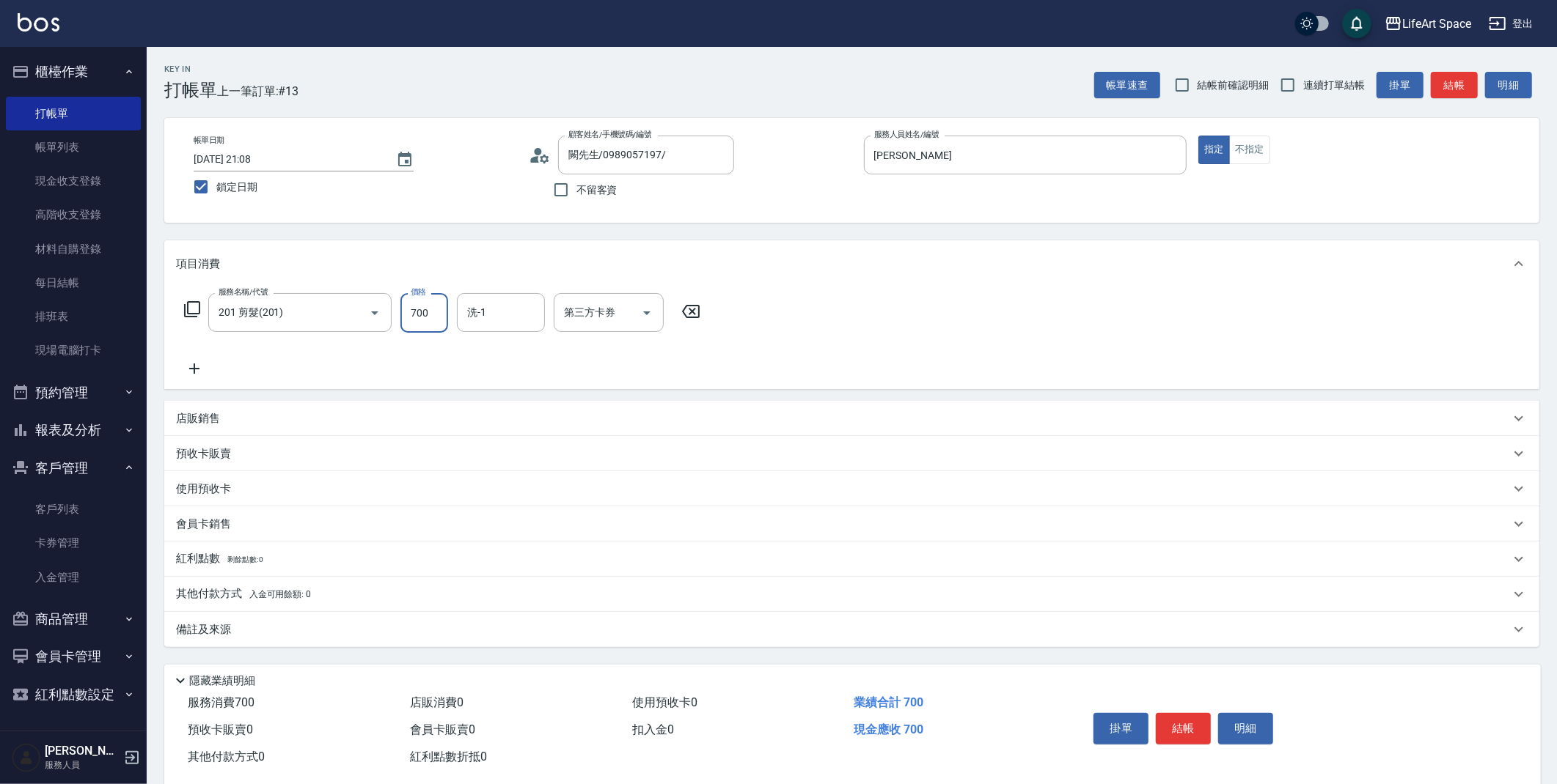
click at [424, 318] on input "700" at bounding box center [424, 313] width 47 height 40
type input "800"
click at [496, 309] on input "洗-1" at bounding box center [500, 313] width 74 height 26
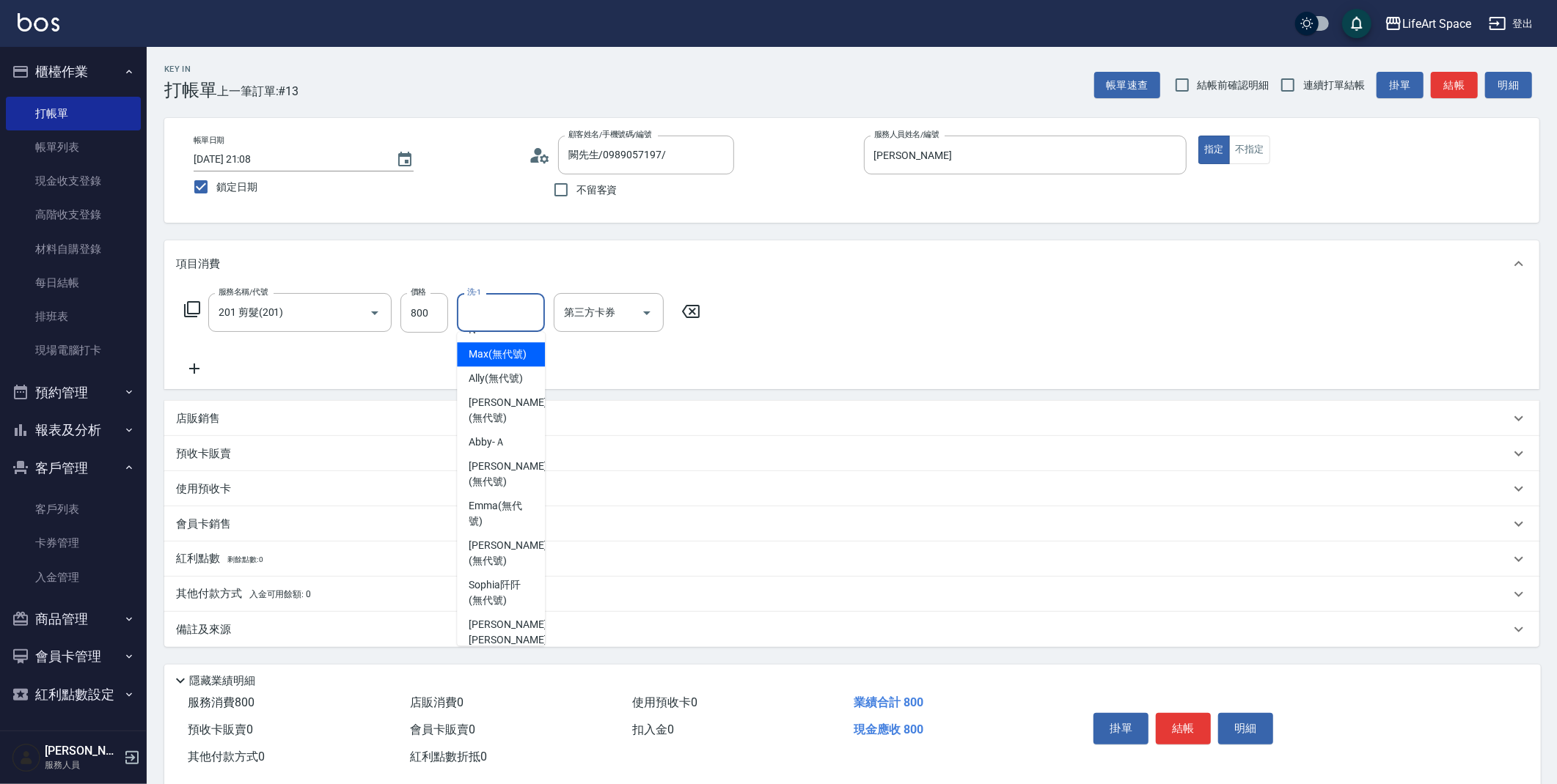
scroll to position [123, 0]
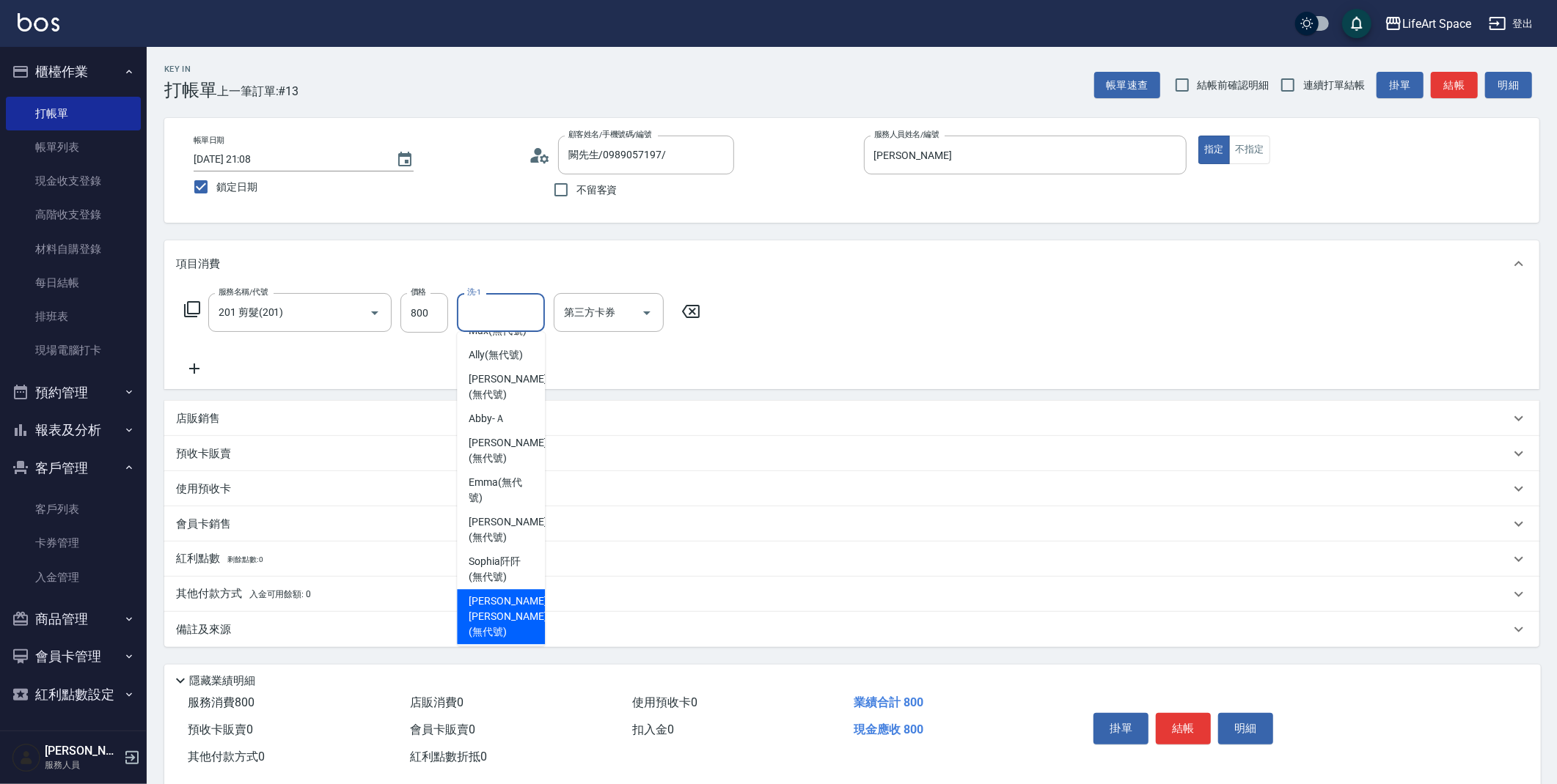
click at [493, 594] on span "[PERSON_NAME] [PERSON_NAME] (無代號)" at bounding box center [507, 617] width 78 height 47
type input "[PERSON_NAME] [PERSON_NAME](無代號)"
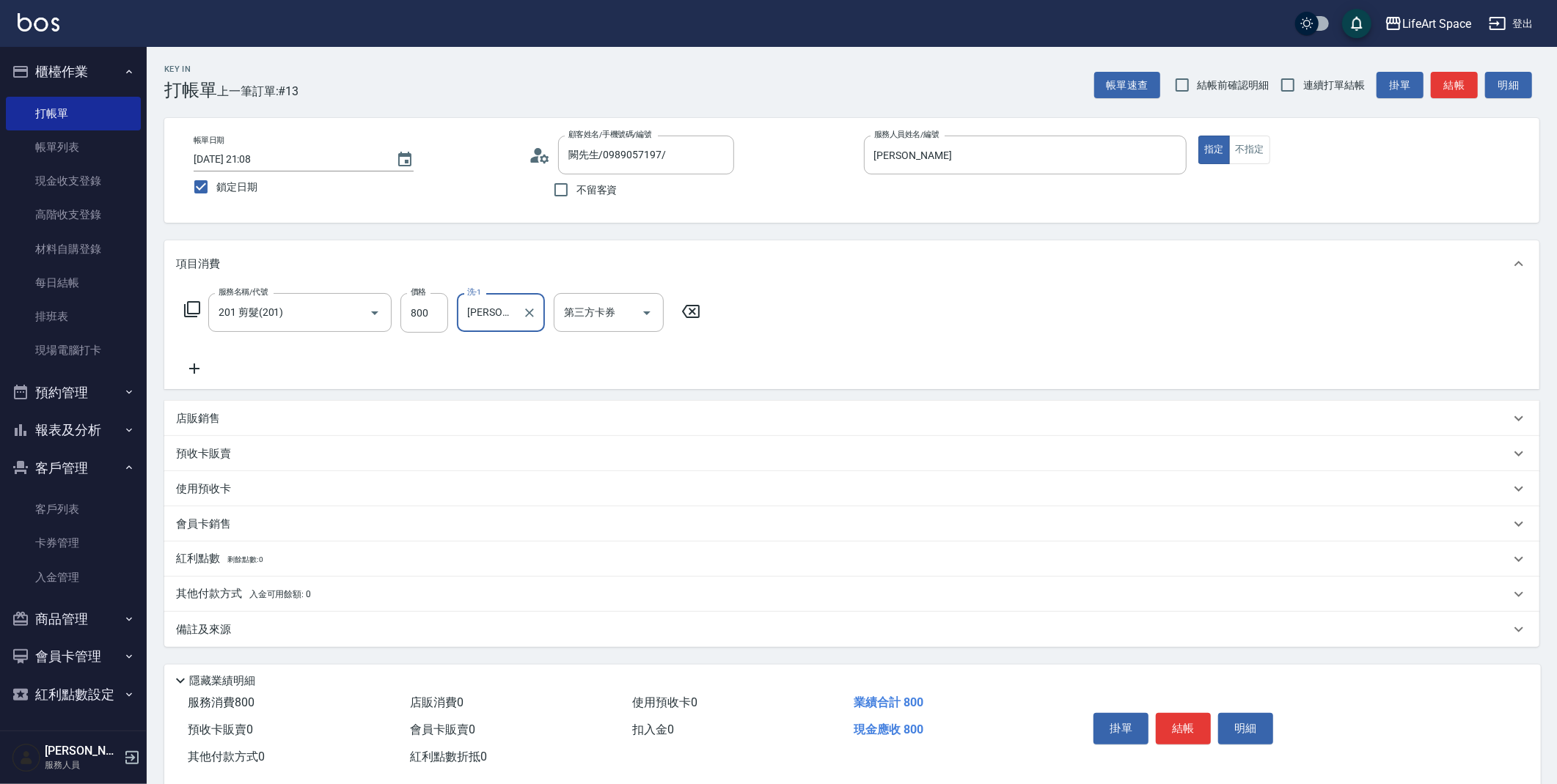
click at [339, 619] on div "備註及來源" at bounding box center [852, 629] width 1375 height 35
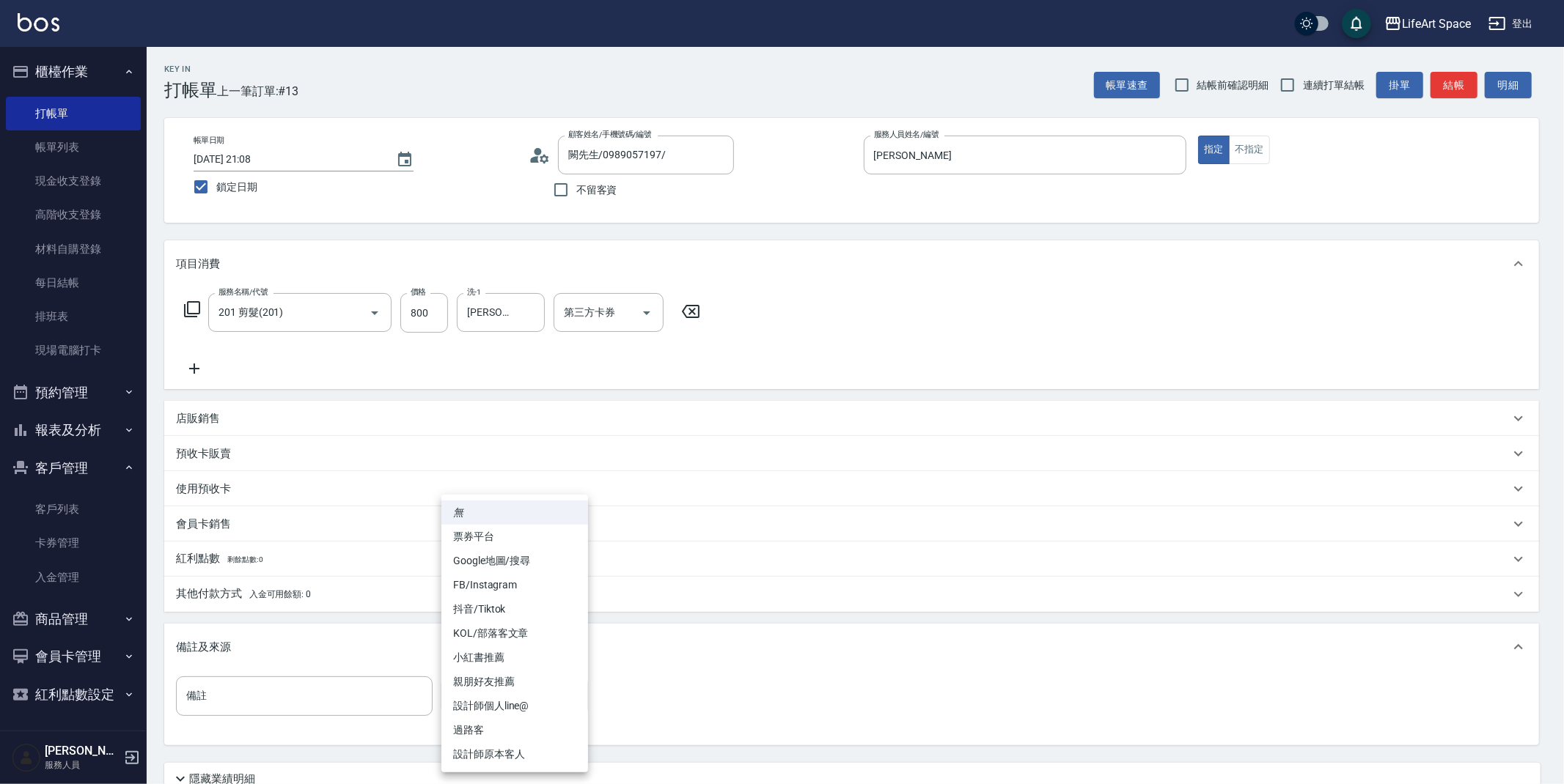
click at [500, 701] on body "LifeArt Space 登出 櫃檯作業 打帳單 帳單列表 現金收支登錄 高階收支登錄 材料自購登錄 每日結帳 排班表 現場電腦打卡 預約管理 預約管理 單…" at bounding box center [782, 452] width 1564 height 904
click at [515, 753] on li "設計師原本客人" at bounding box center [514, 754] width 147 height 24
type input "設計師原本客人"
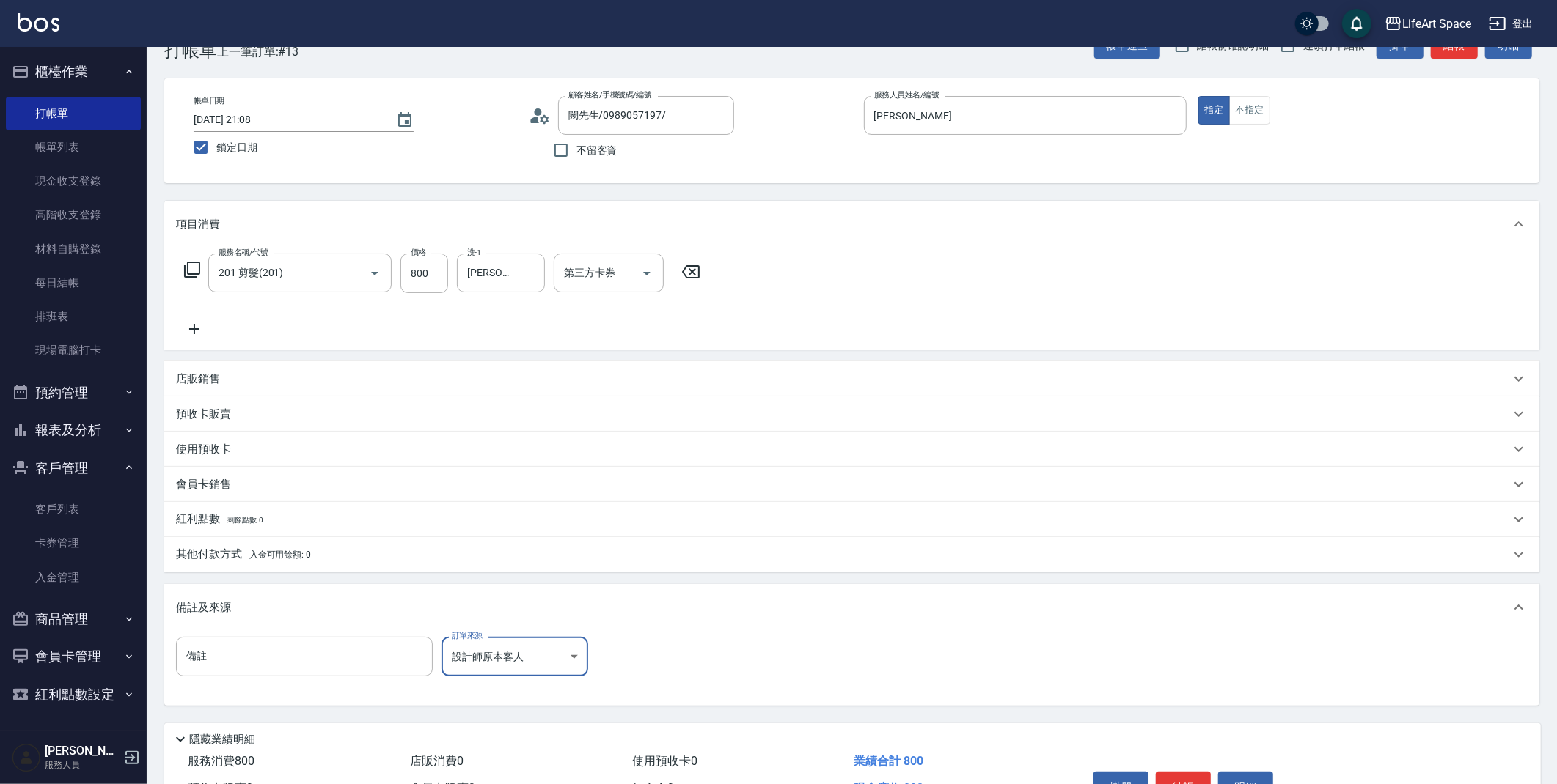
scroll to position [81, 0]
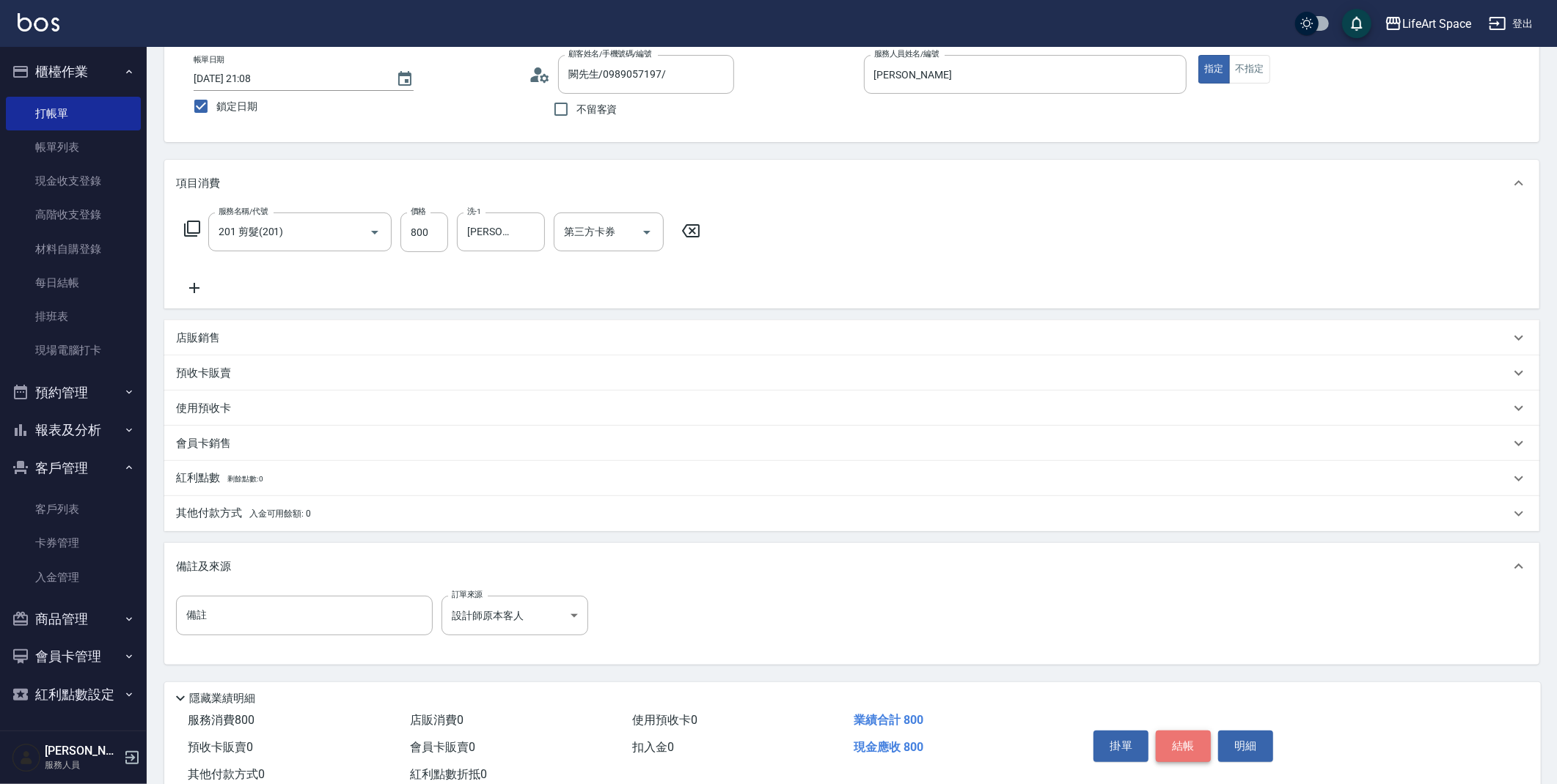
click at [1192, 754] on button "結帳" at bounding box center [1183, 746] width 55 height 31
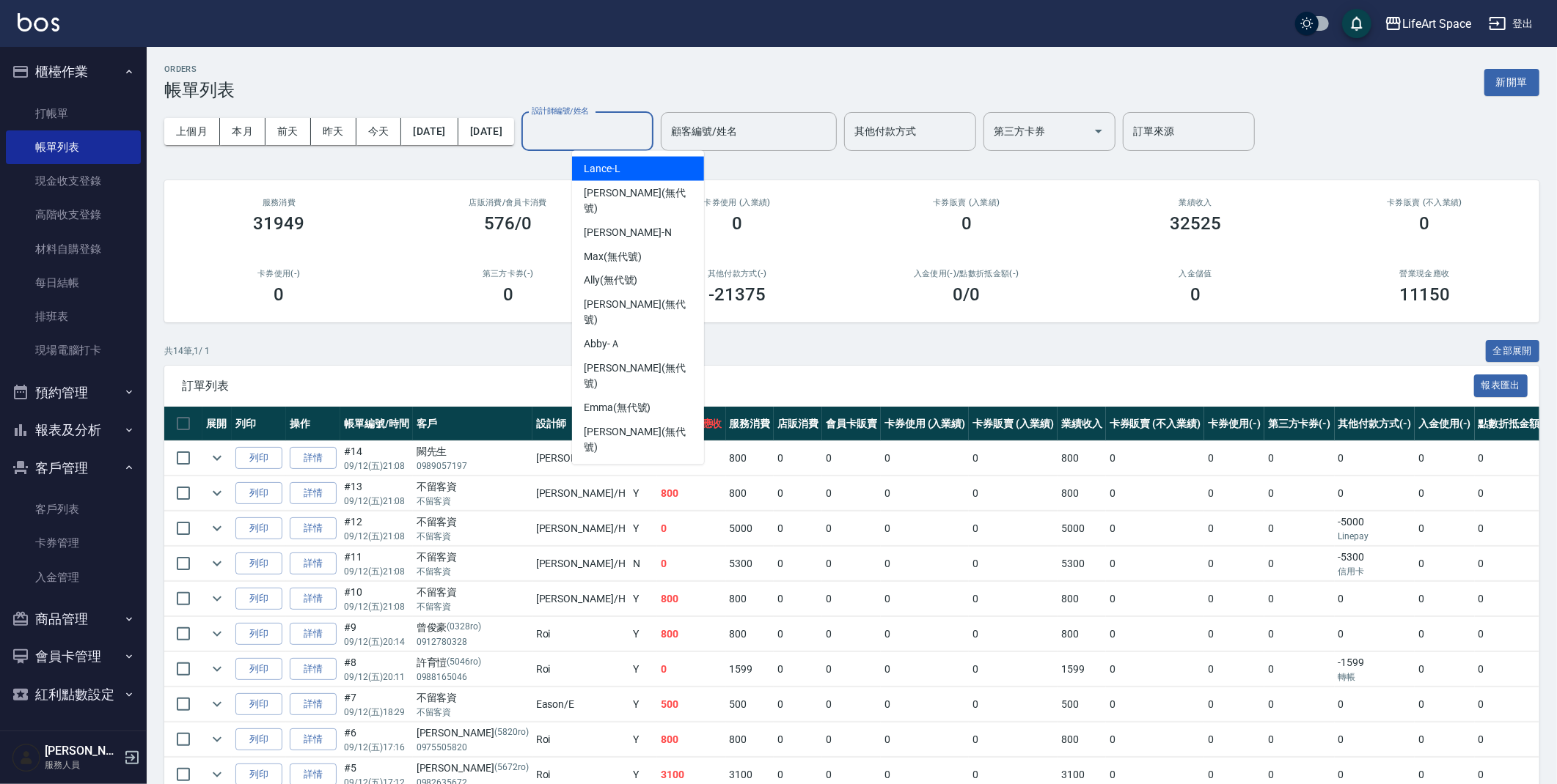
click at [647, 132] on input "設計師編號/姓名" at bounding box center [587, 131] width 119 height 26
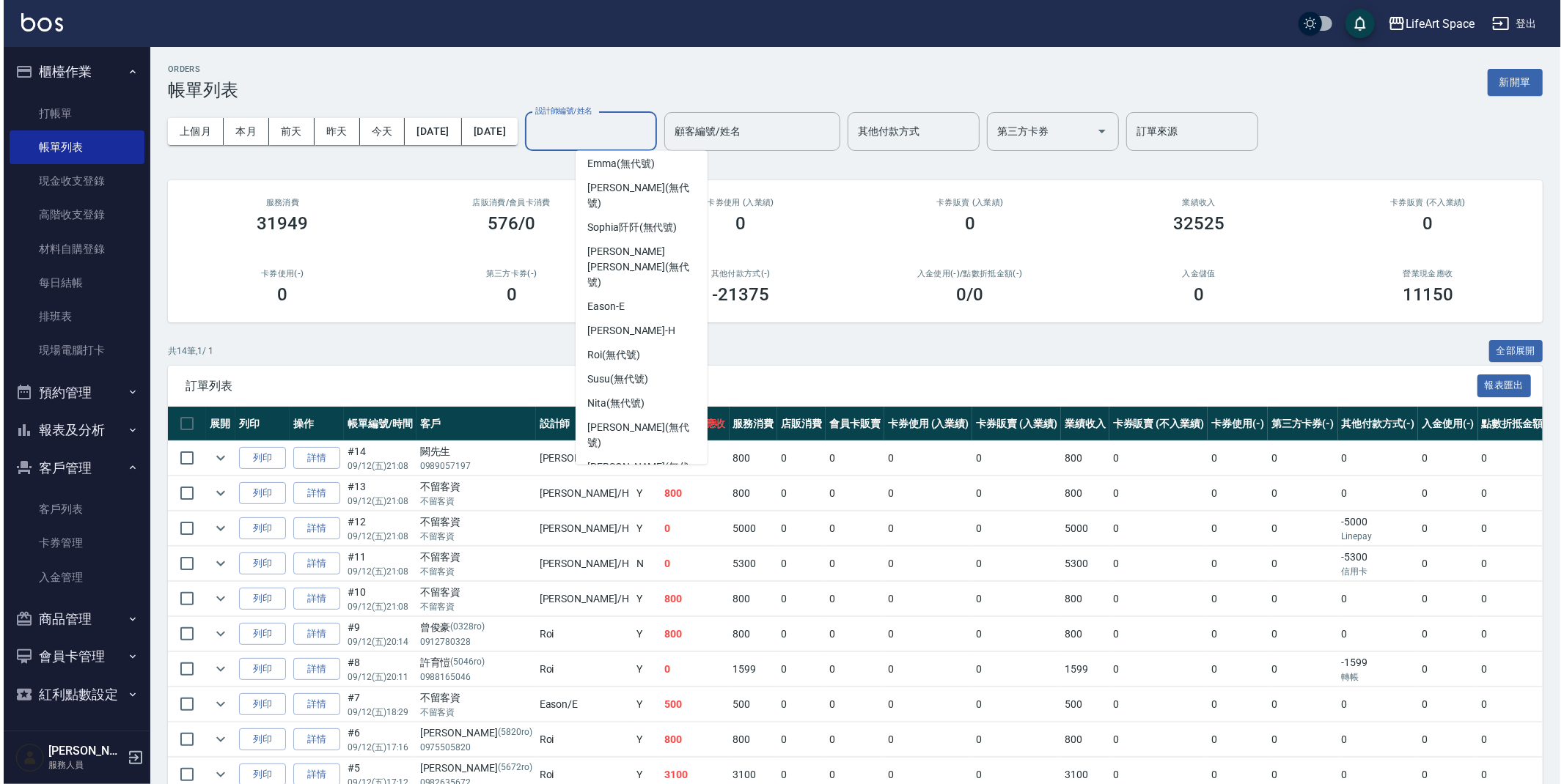
scroll to position [254, 0]
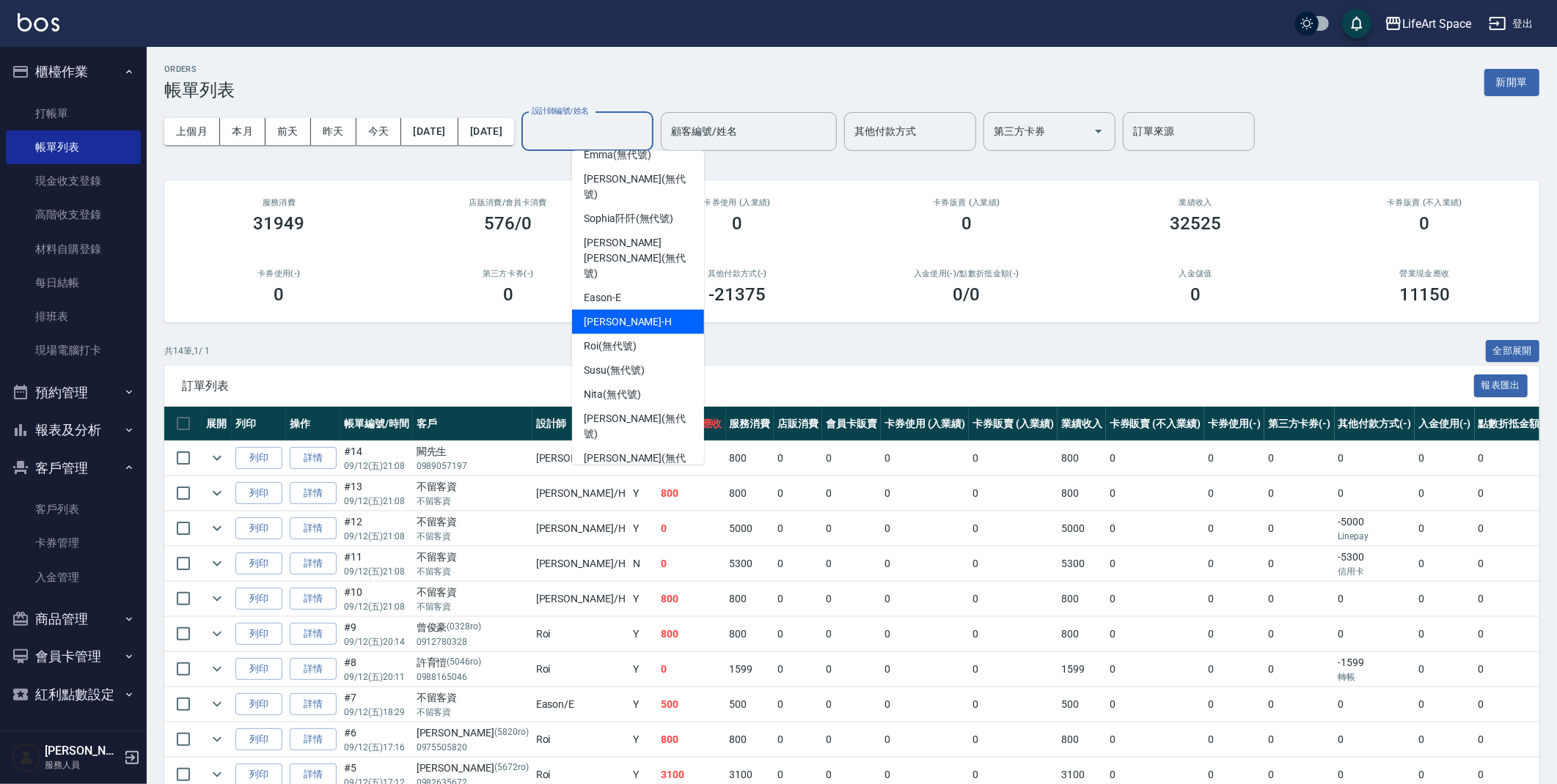
click at [652, 310] on div "[PERSON_NAME]" at bounding box center [638, 322] width 132 height 24
type input "[PERSON_NAME]"
